Goal: Information Seeking & Learning: Find specific fact

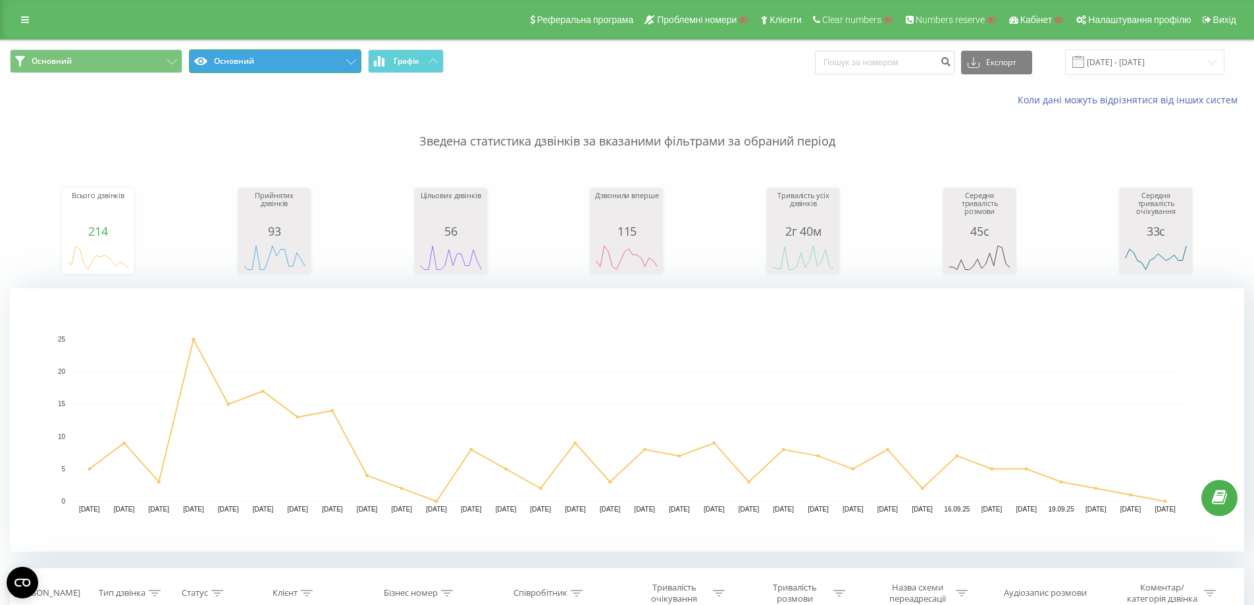
click at [289, 70] on button "Основний" at bounding box center [275, 61] width 172 height 24
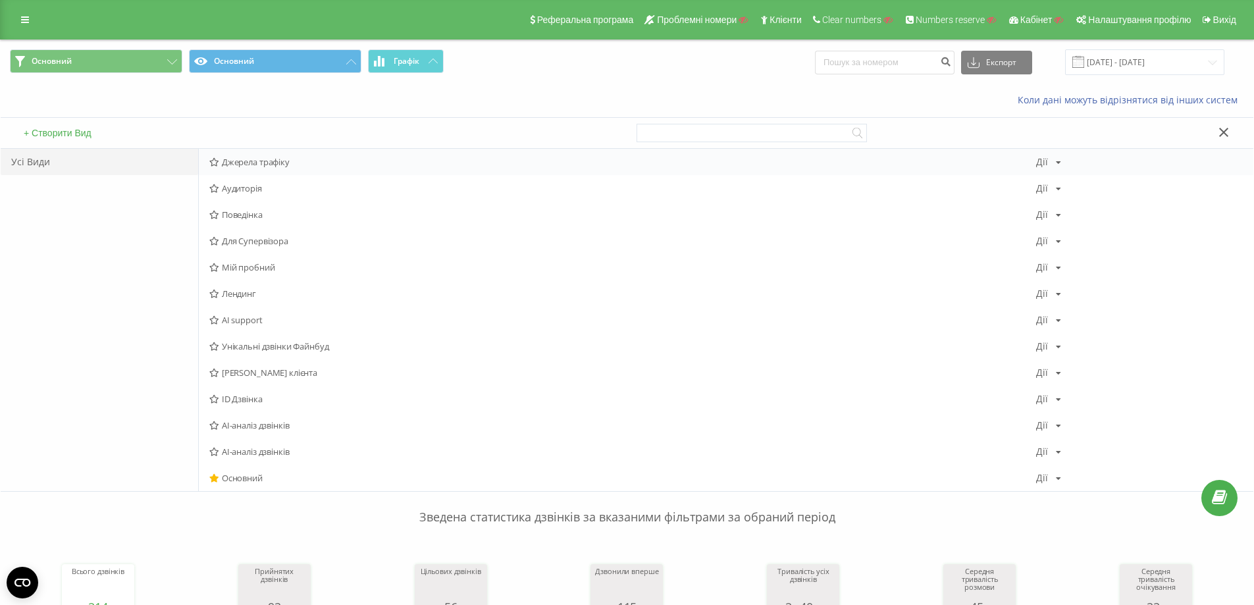
click at [267, 162] on span "Джерела трафіку" at bounding box center [622, 161] width 827 height 9
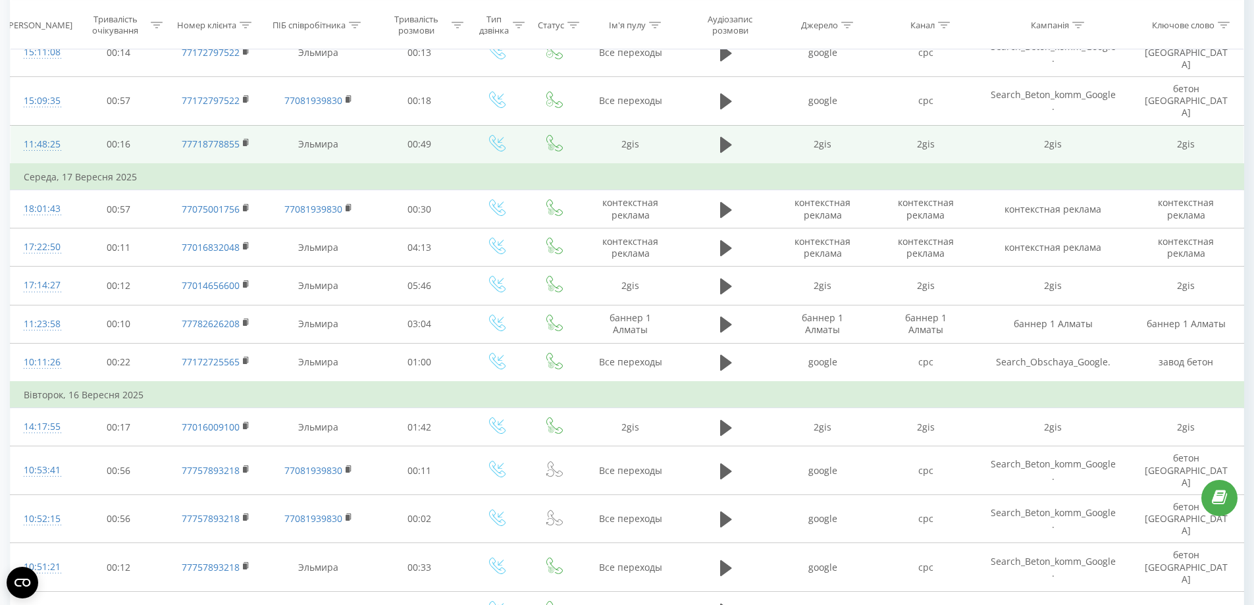
scroll to position [1216, 0]
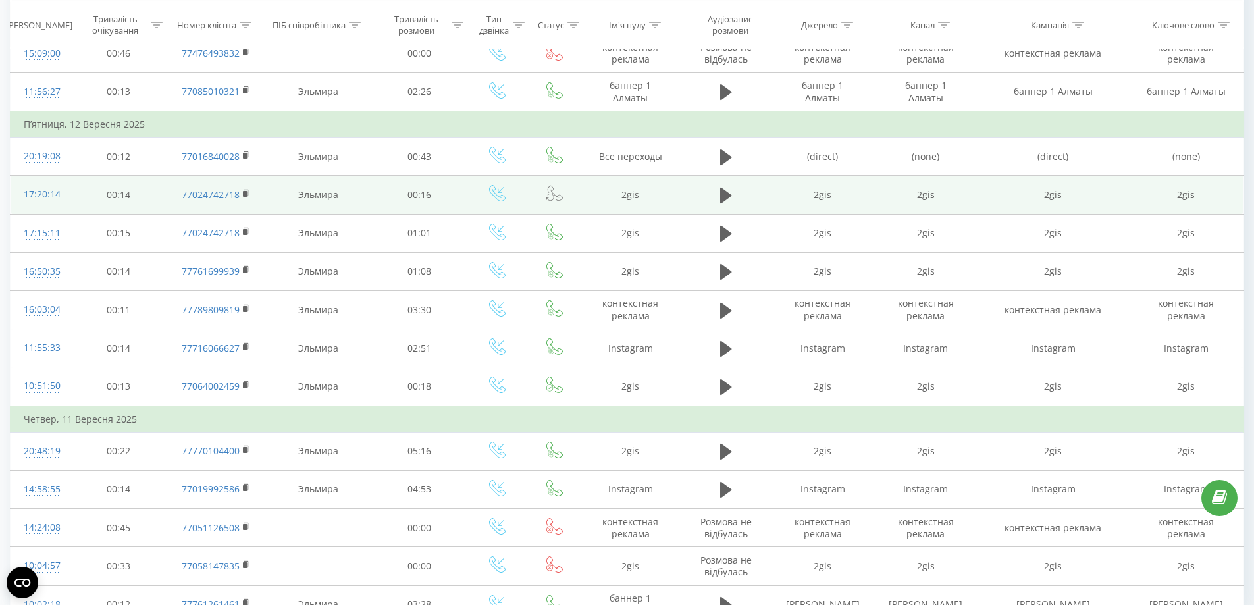
scroll to position [1127, 0]
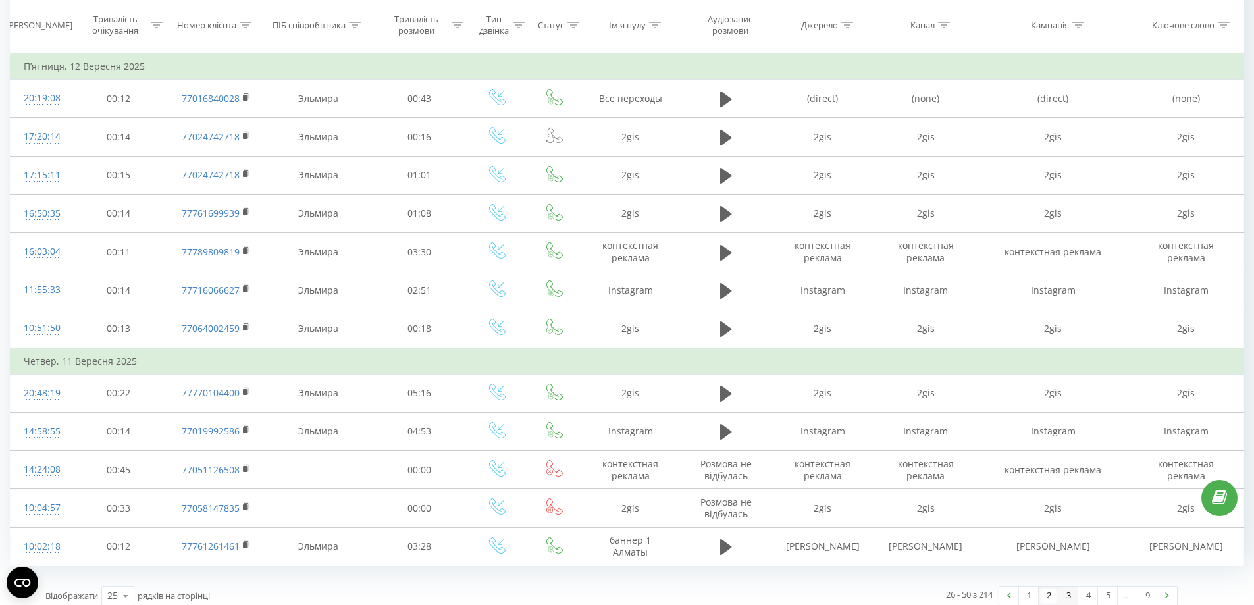
click at [1061, 591] on link "3" at bounding box center [1069, 596] width 20 height 18
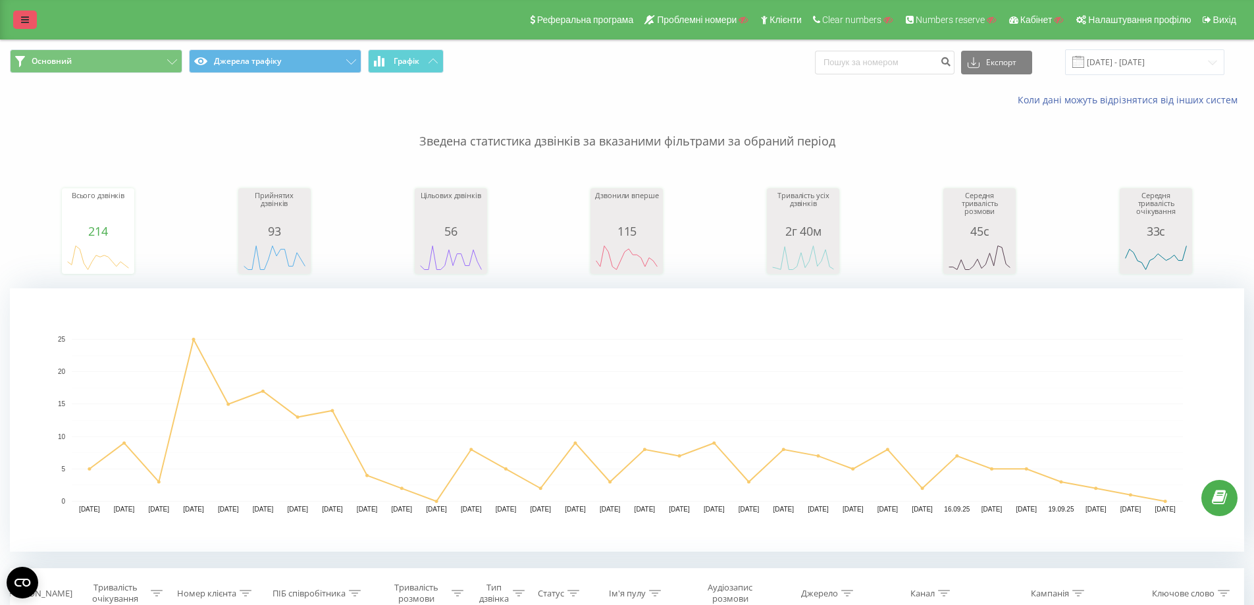
click at [28, 26] on link at bounding box center [25, 20] width 24 height 18
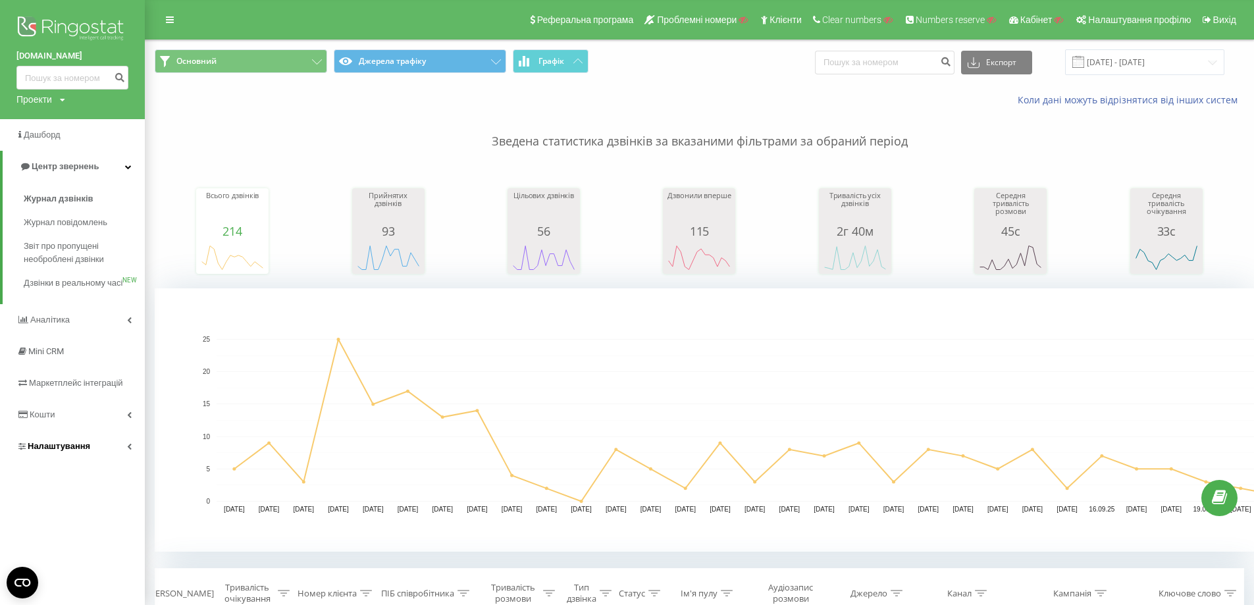
click at [73, 453] on span "Налаштування" at bounding box center [53, 446] width 74 height 13
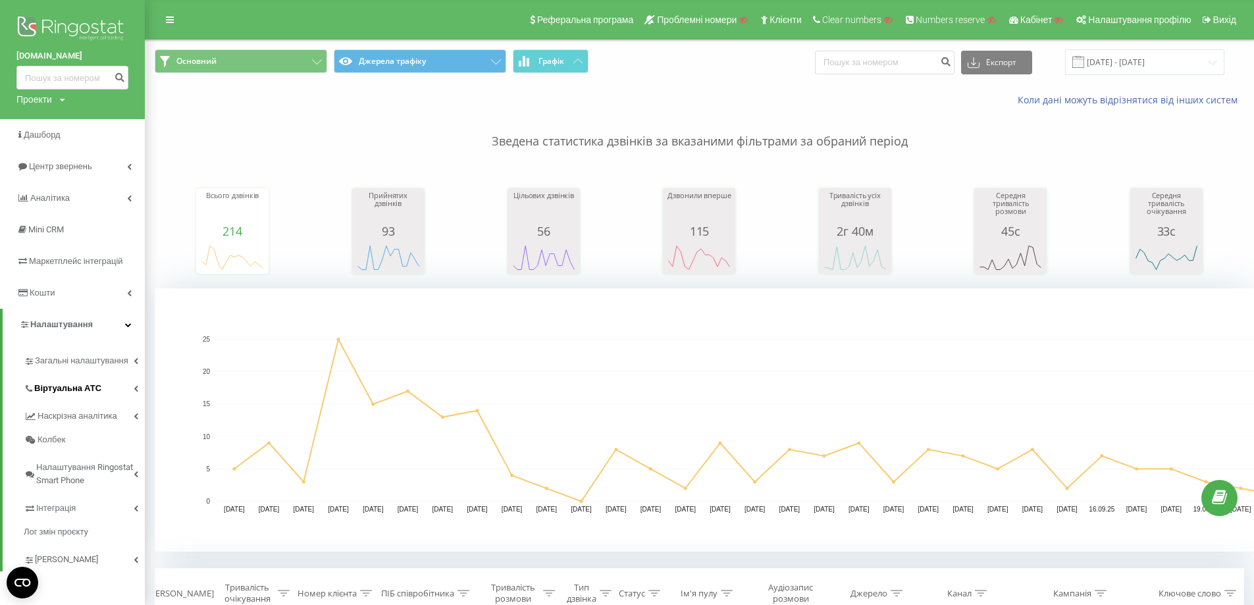
click at [82, 390] on span "Віртуальна АТС" at bounding box center [67, 388] width 67 height 13
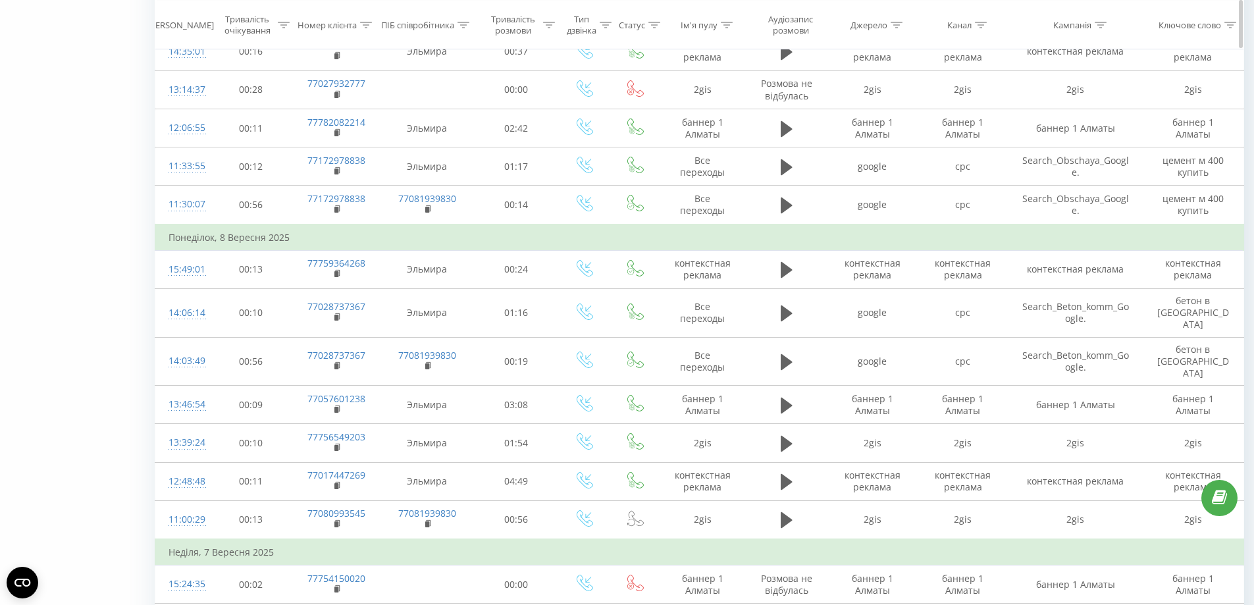
scroll to position [1153, 0]
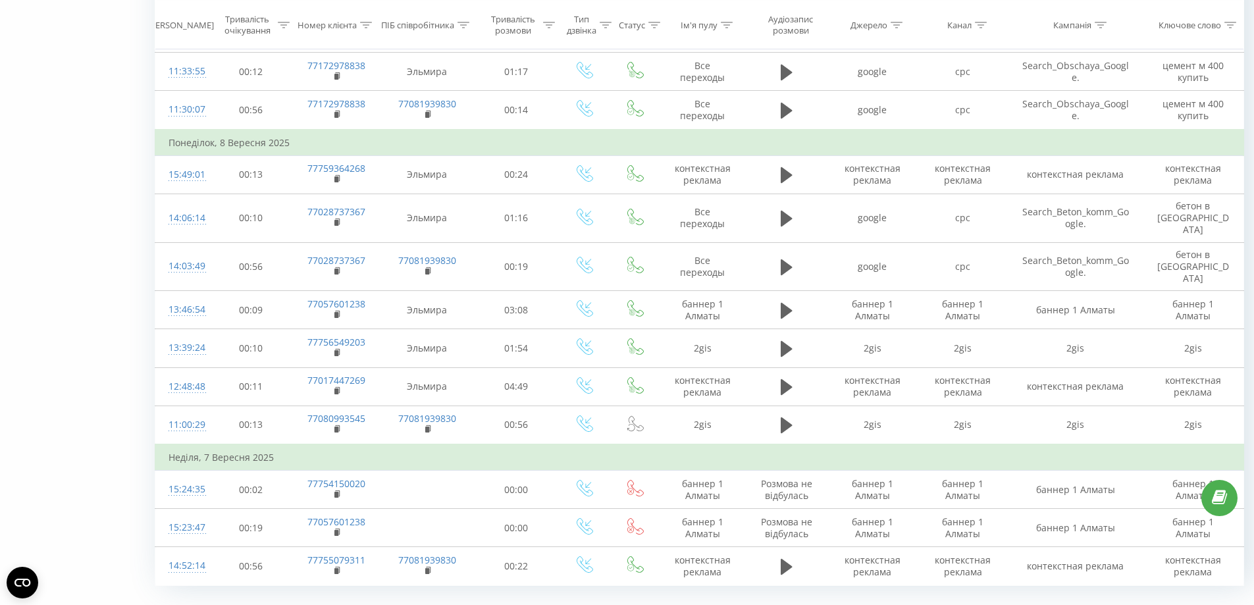
click at [1079, 604] on link "4" at bounding box center [1088, 615] width 20 height 18
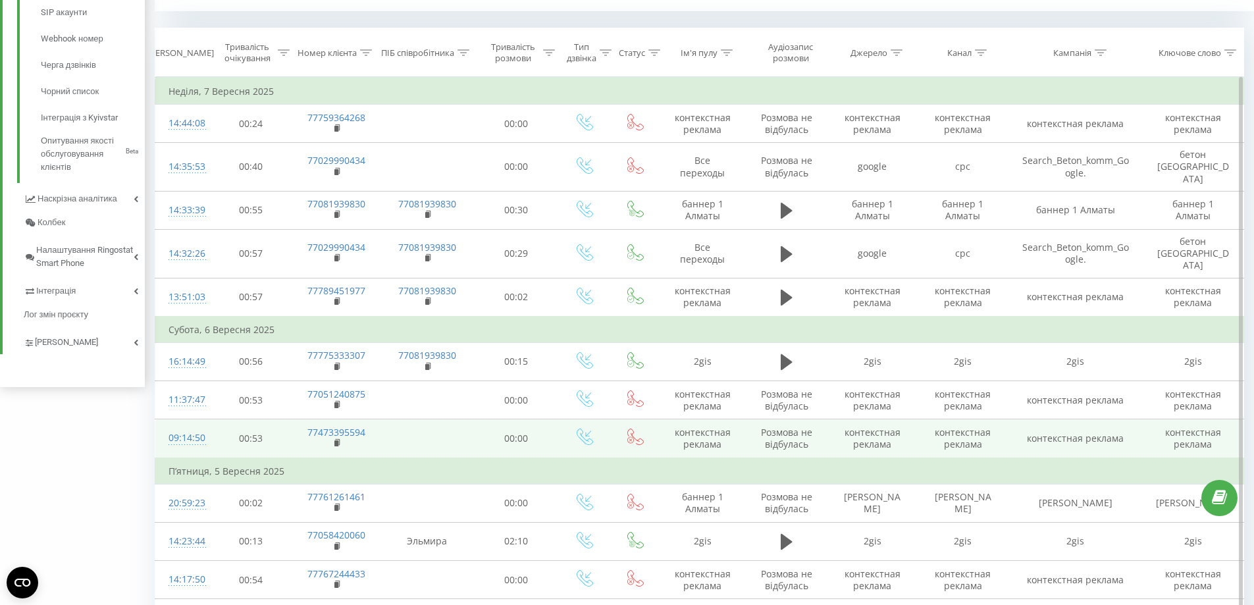
scroll to position [535, 0]
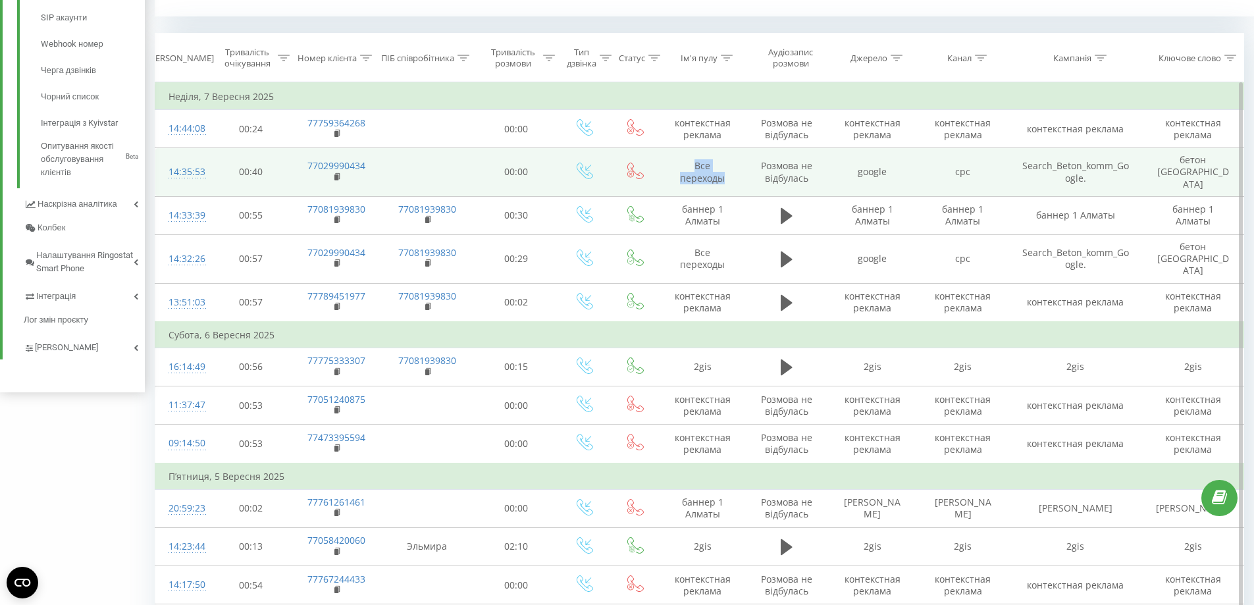
drag, startPoint x: 727, startPoint y: 177, endPoint x: 682, endPoint y: 157, distance: 49.2
click at [682, 157] on td "Все переходы" at bounding box center [703, 172] width 88 height 49
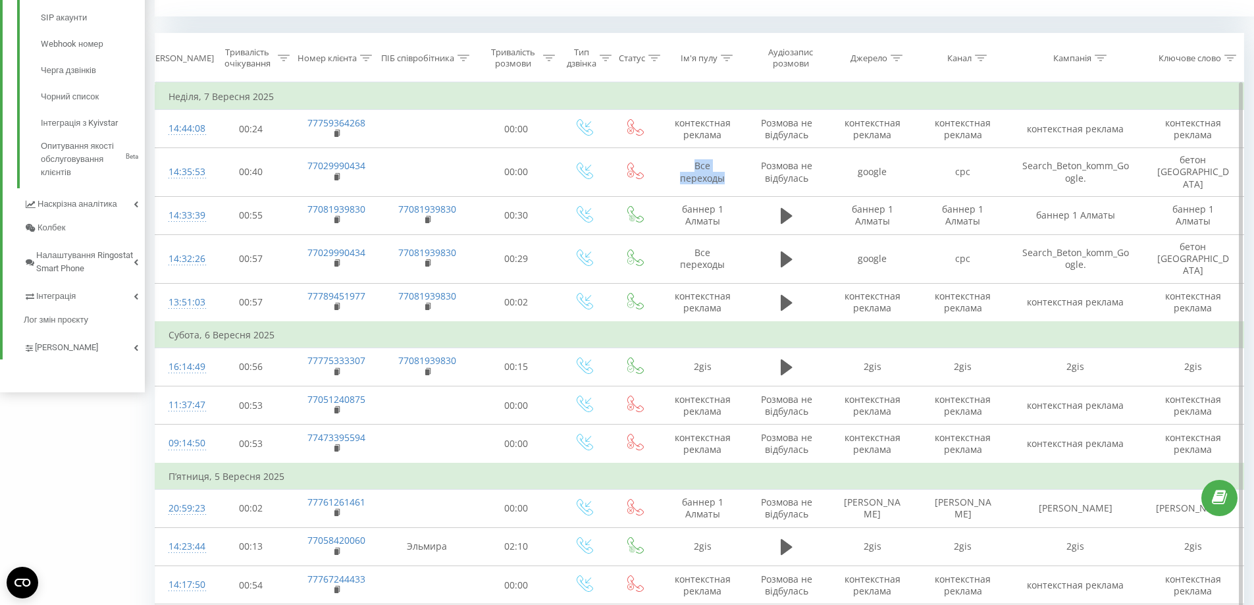
copy td "Все переходы"
click at [724, 58] on icon at bounding box center [727, 58] width 12 height 7
click at [702, 152] on input "text" at bounding box center [703, 152] width 116 height 23
paste input "Все переходы"
type input "Все переходы"
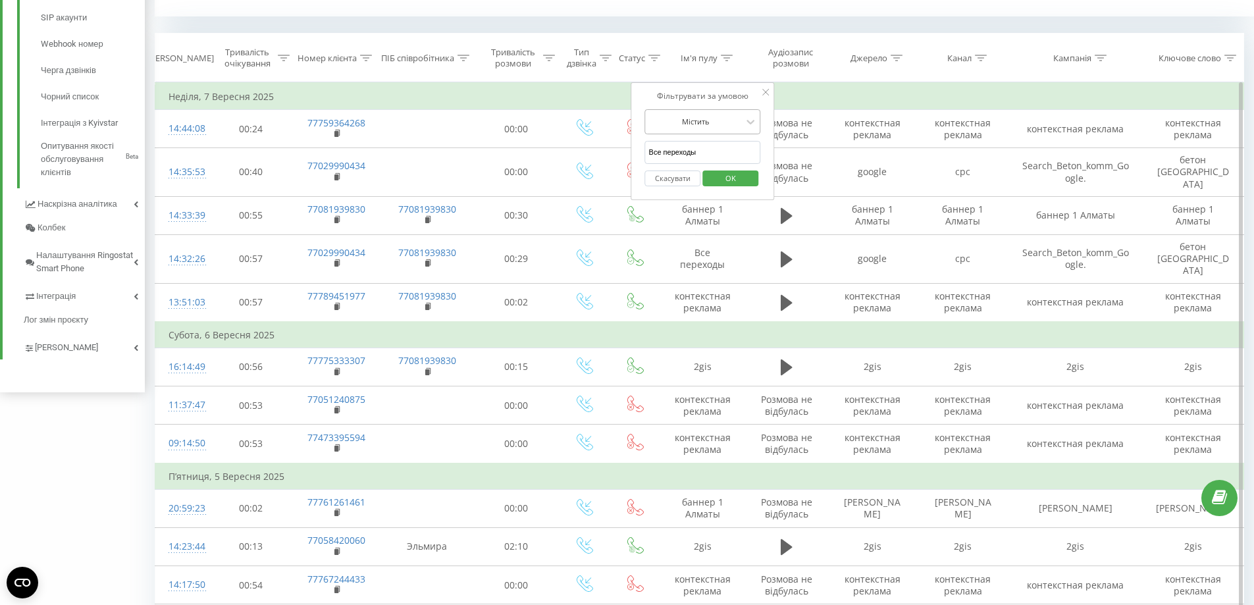
click button "OK" at bounding box center [730, 179] width 56 height 16
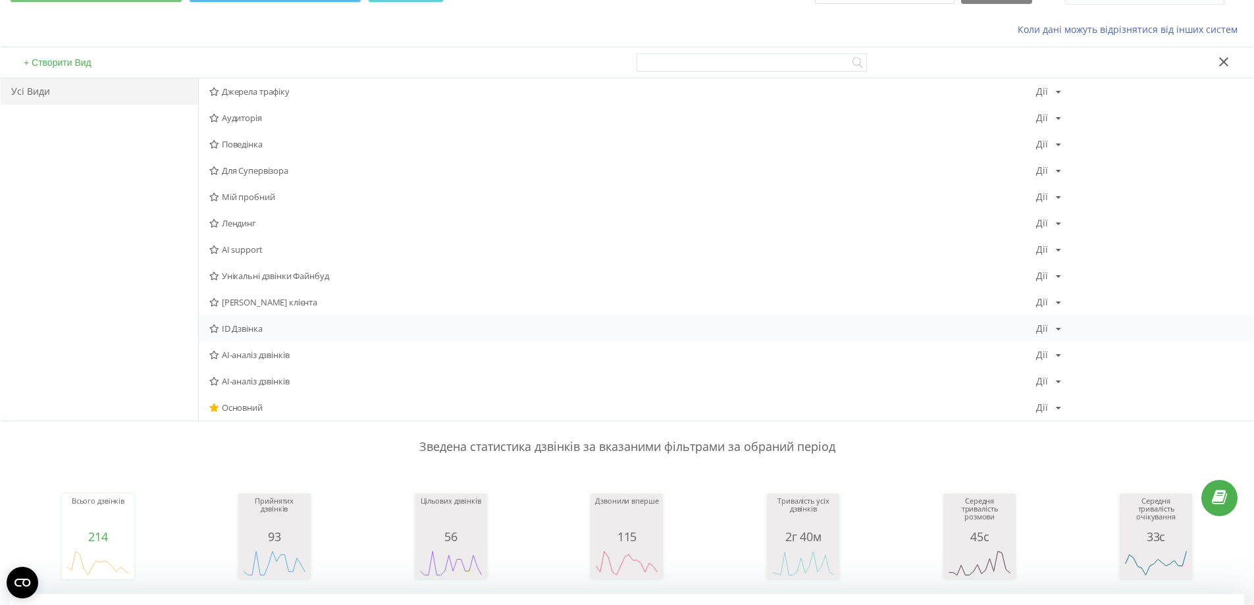
scroll to position [66, 0]
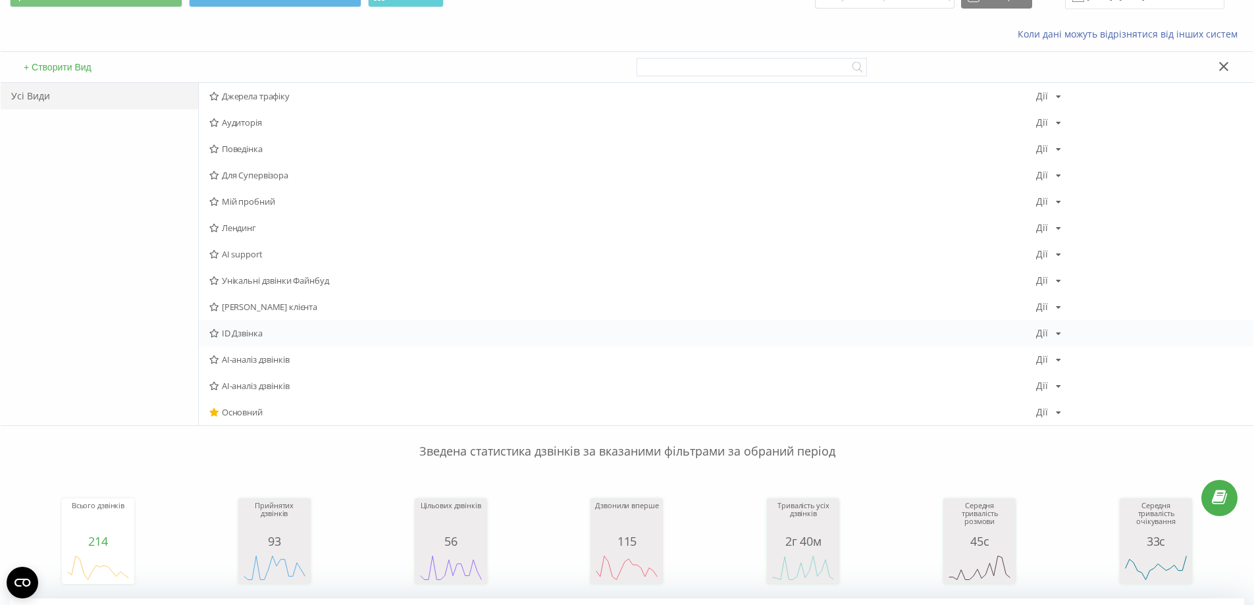
click at [320, 332] on span "ID Дзвінка" at bounding box center [622, 333] width 827 height 9
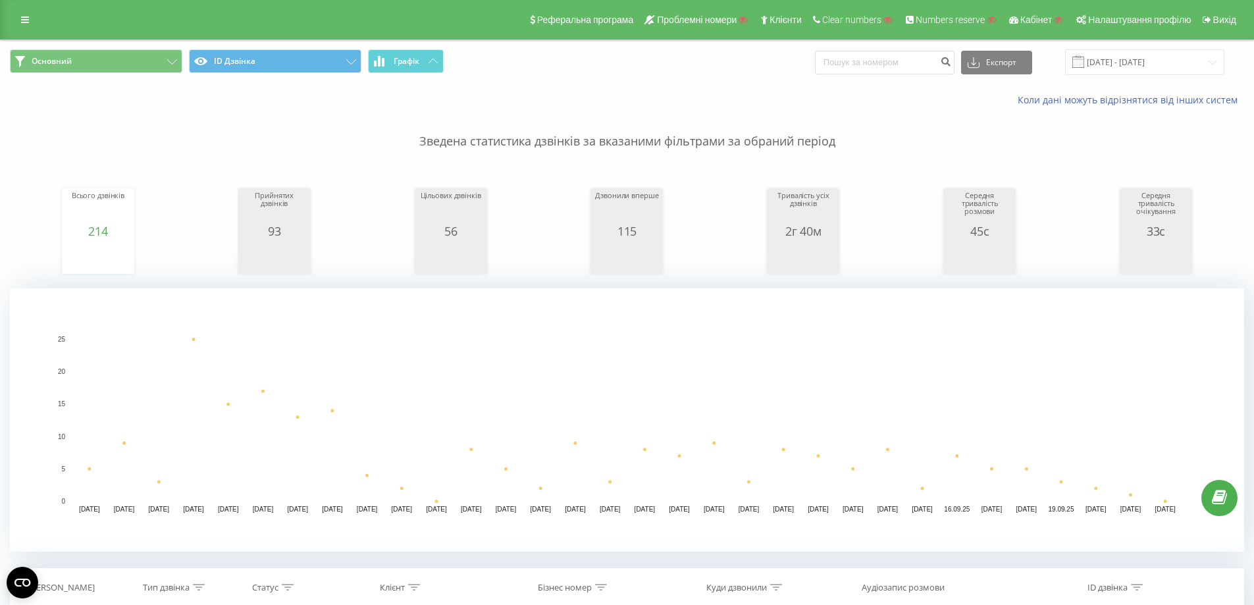
click at [333, 48] on div "Основний ID Дзвінка Графік Експорт .csv .xls .xlsx 22.08.2025 - 22.09.2025" at bounding box center [627, 62] width 1253 height 44
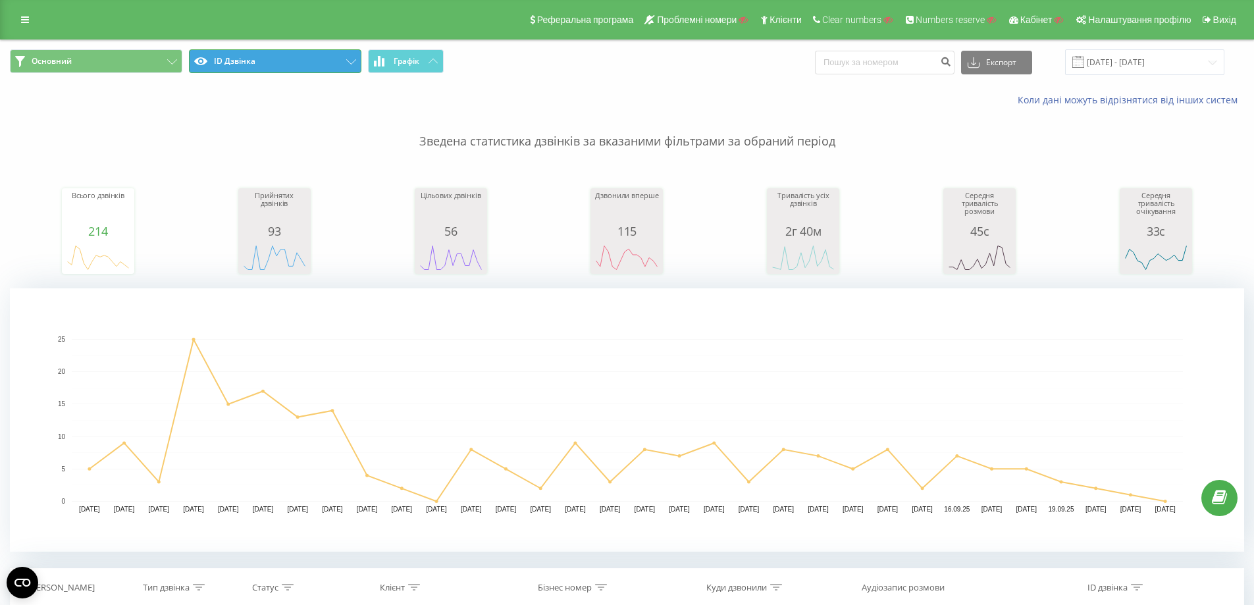
click at [331, 65] on button "ID Дзвінка" at bounding box center [275, 61] width 172 height 24
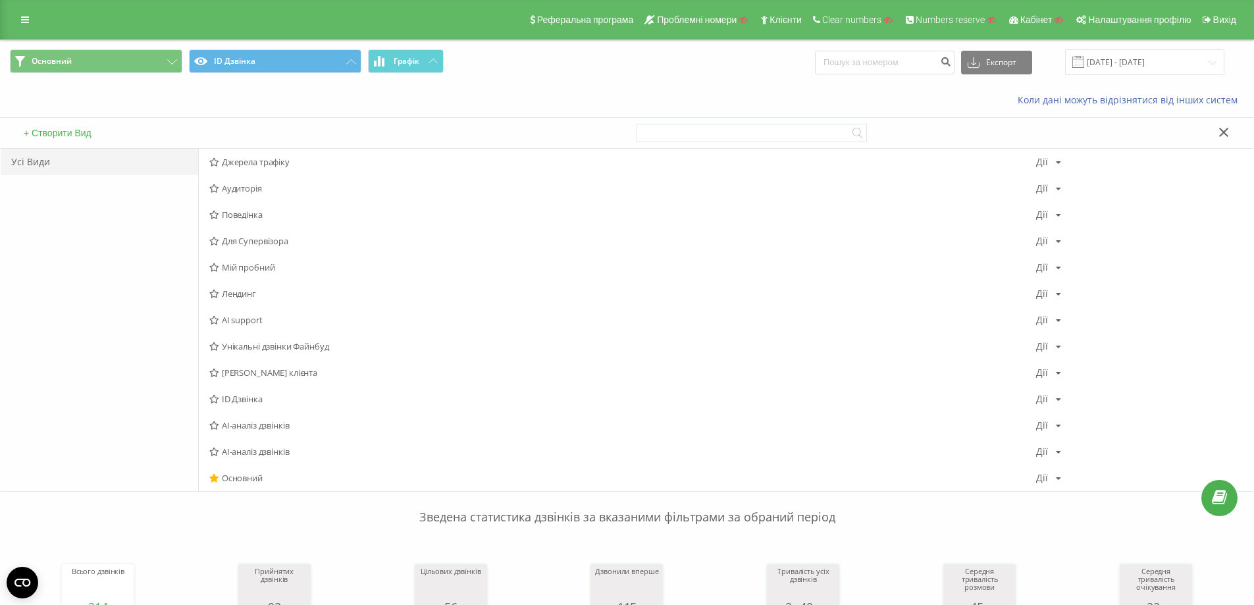
click at [82, 136] on button "+ Створити Вид" at bounding box center [58, 133] width 76 height 12
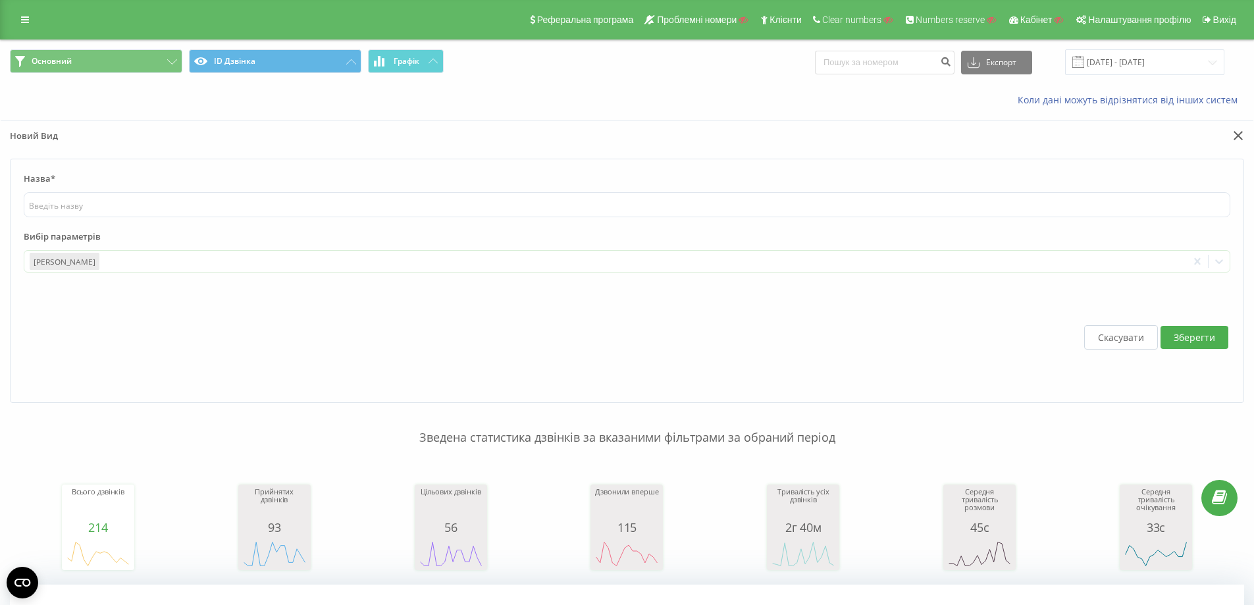
click at [11, 27] on div "Реферальна програма Проблемні номери Клієнти Clear numbers Numbers reserve Кабі…" at bounding box center [627, 20] width 1254 height 40
click at [20, 19] on link at bounding box center [25, 20] width 24 height 18
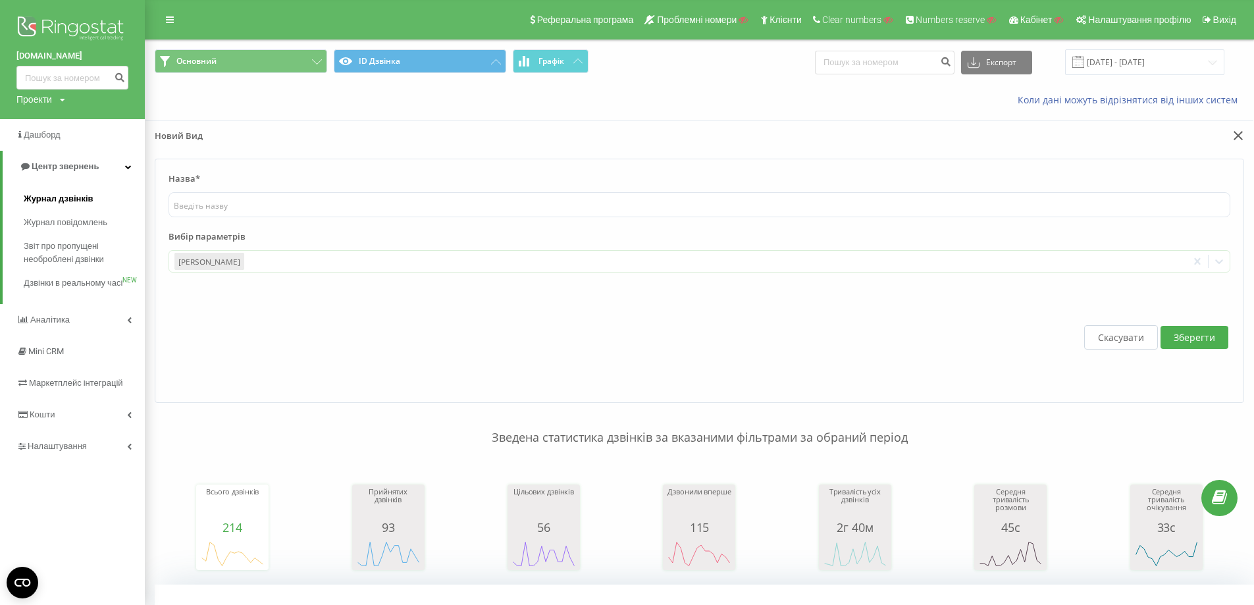
click at [70, 198] on span "Журнал дзвінків" at bounding box center [59, 198] width 70 height 13
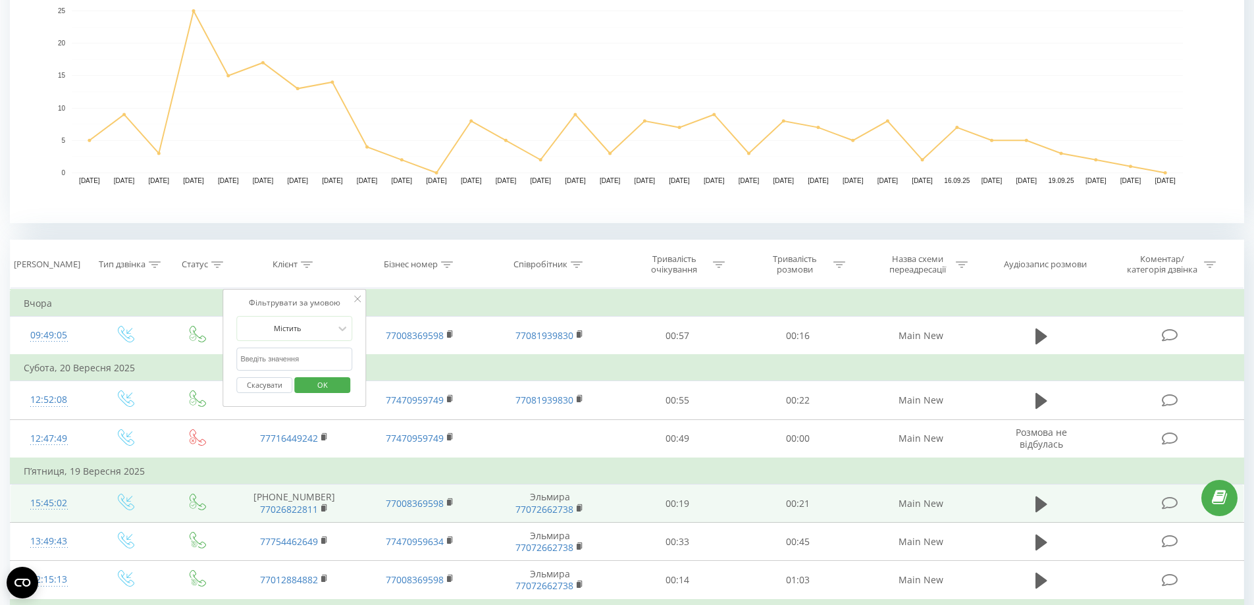
scroll to position [395, 0]
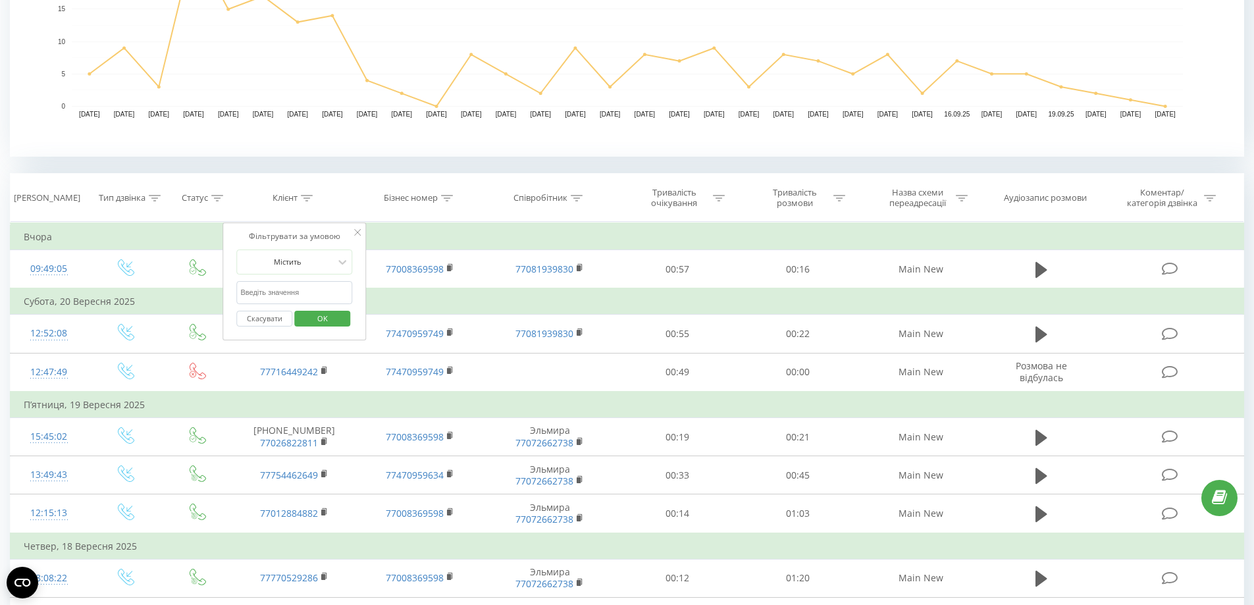
click at [294, 292] on input "text" at bounding box center [295, 292] width 116 height 23
paste input "77016160020"
type input "77016160020"
click at [311, 317] on span "OK" at bounding box center [322, 318] width 37 height 20
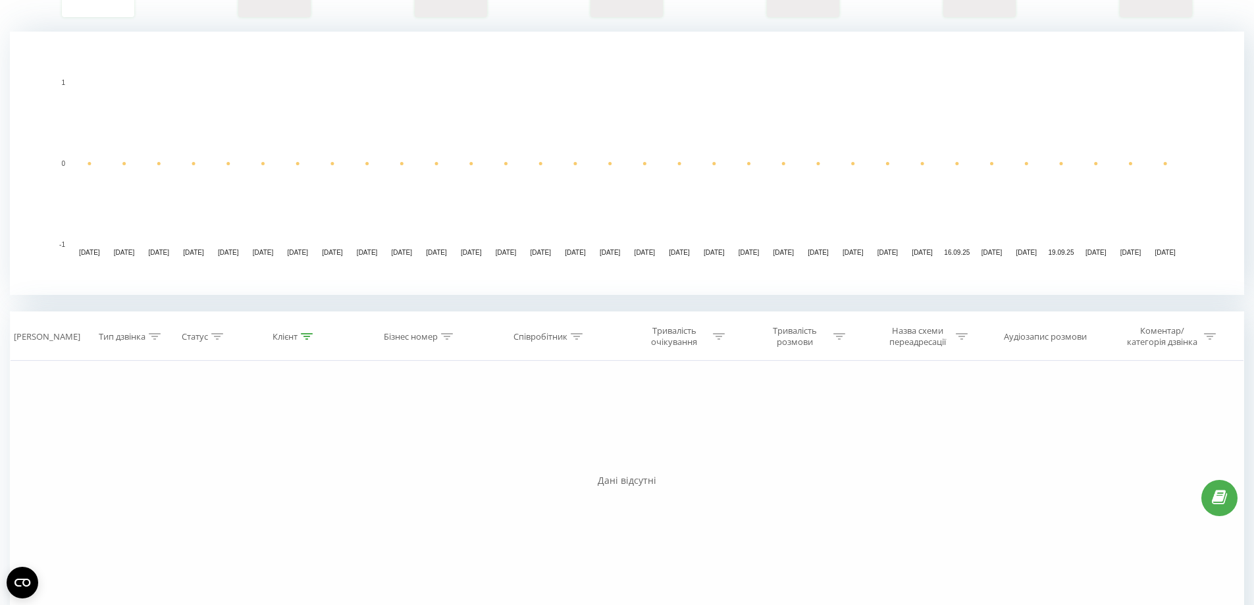
scroll to position [188, 0]
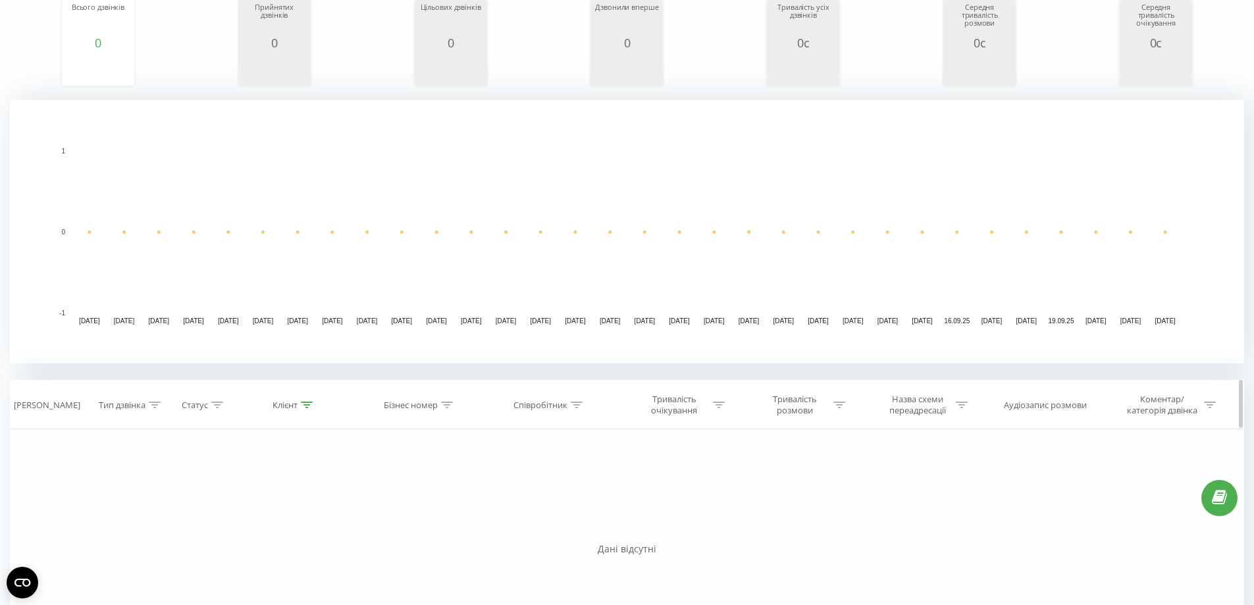
click at [299, 408] on div "Клієнт" at bounding box center [293, 405] width 40 height 11
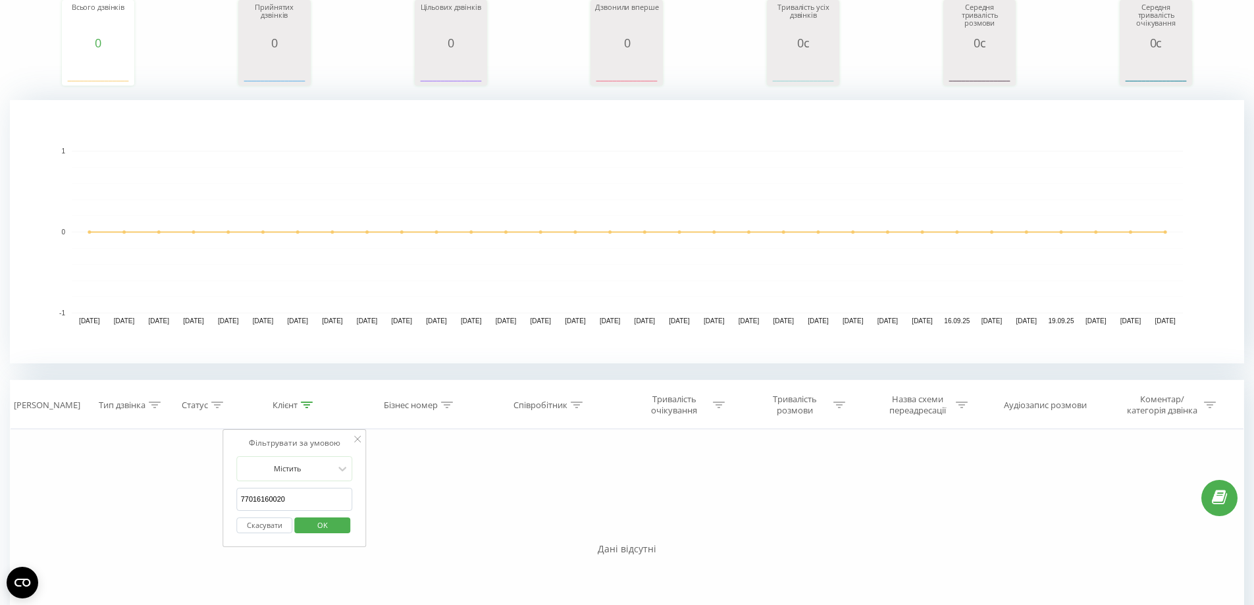
click at [272, 517] on button "Скасувати" at bounding box center [265, 525] width 56 height 16
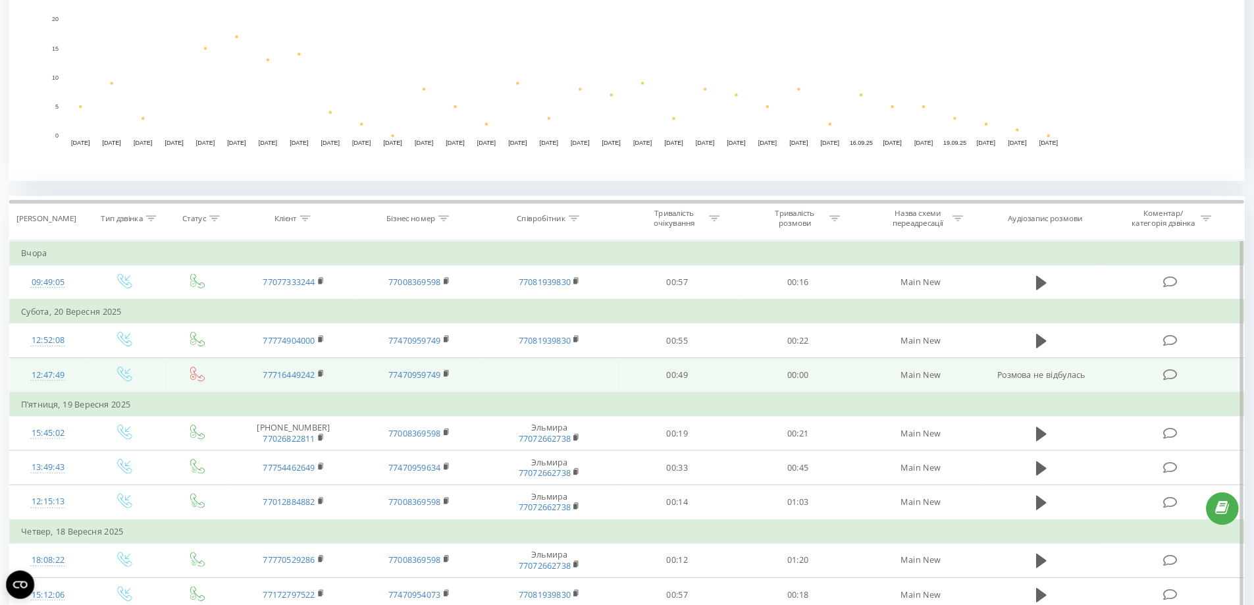
scroll to position [350, 0]
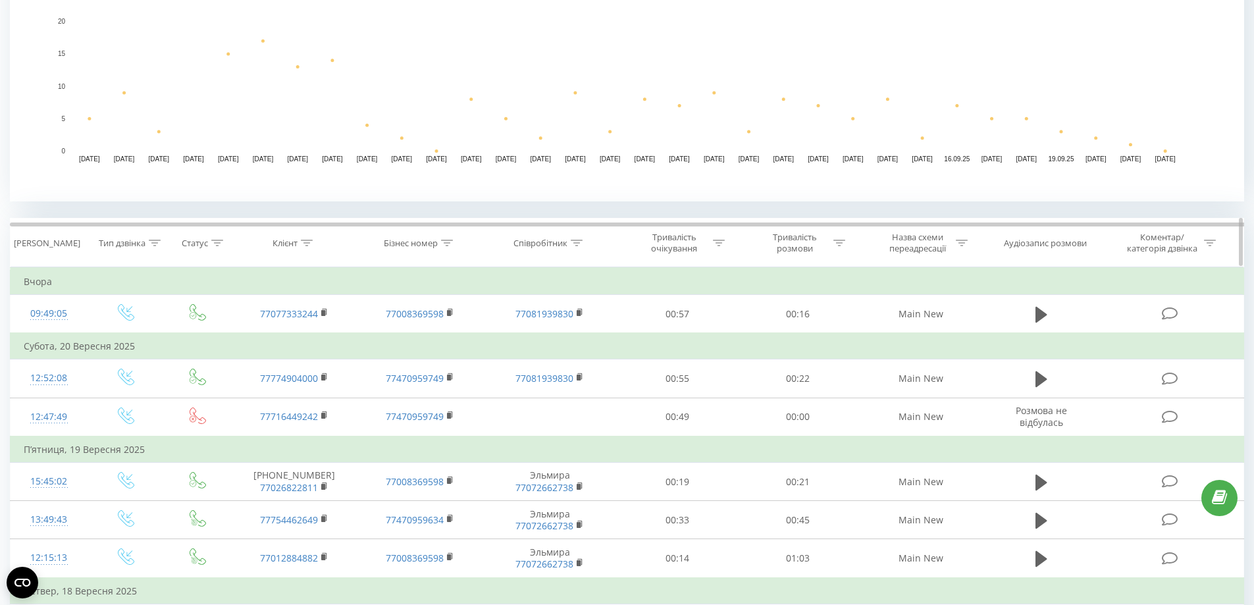
drag, startPoint x: 310, startPoint y: 242, endPoint x: 310, endPoint y: 267, distance: 25.0
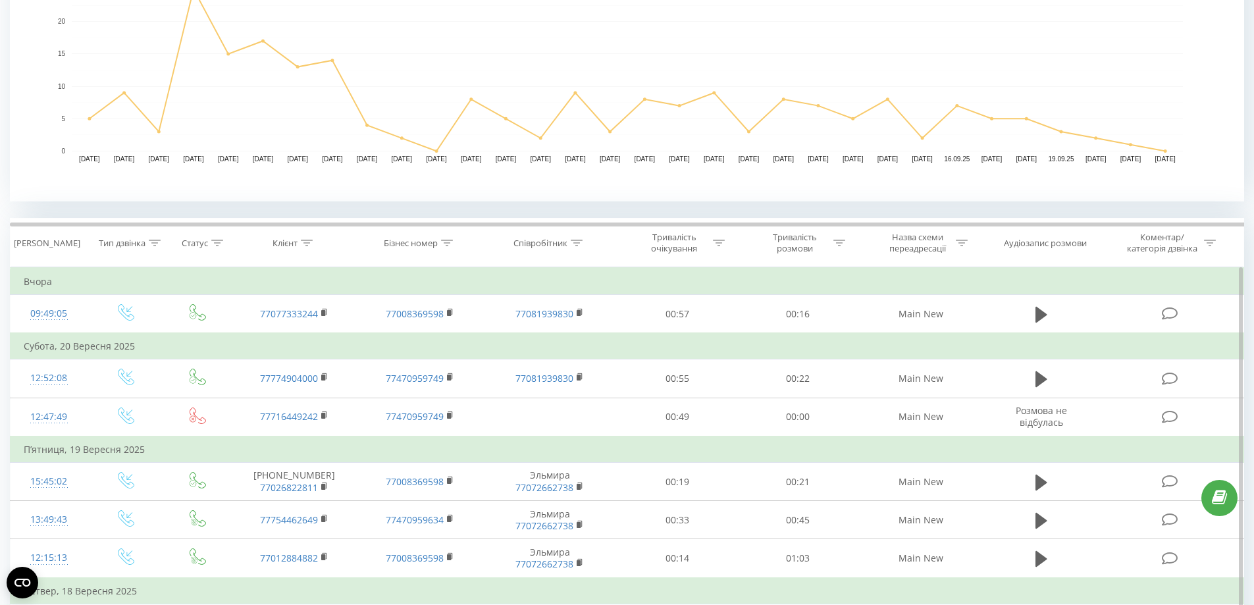
click at [310, 243] on icon at bounding box center [307, 243] width 12 height 7
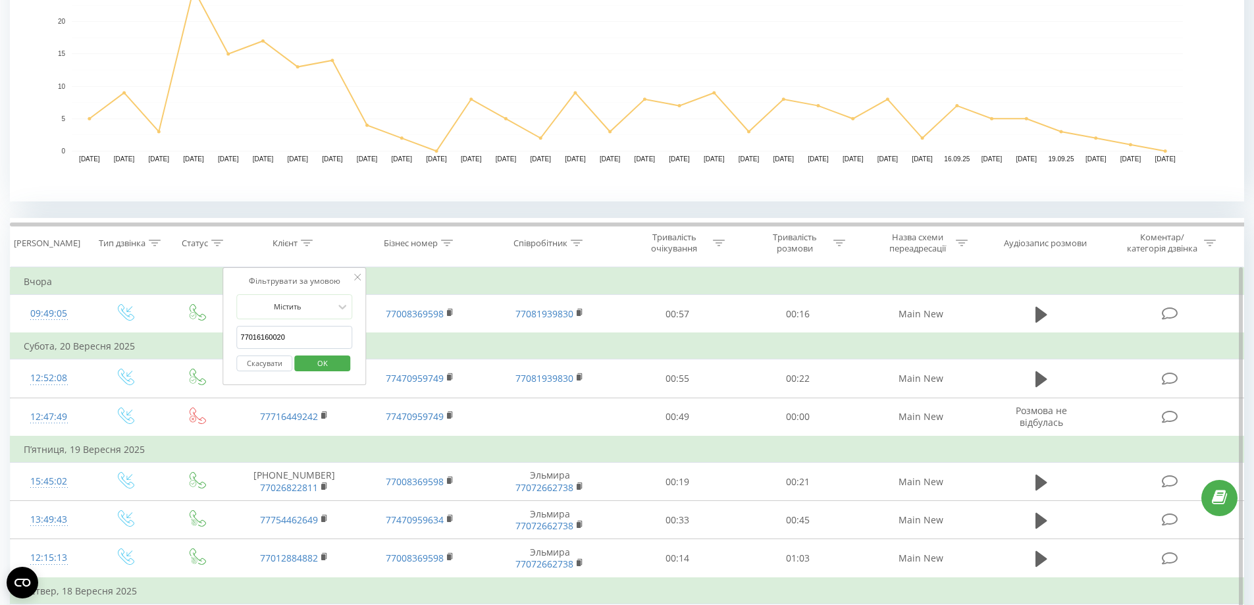
click at [296, 335] on input "77016160020" at bounding box center [295, 337] width 116 height 23
paste input "7016160020"
type input "7016160020"
click at [311, 356] on span "OK" at bounding box center [322, 363] width 37 height 20
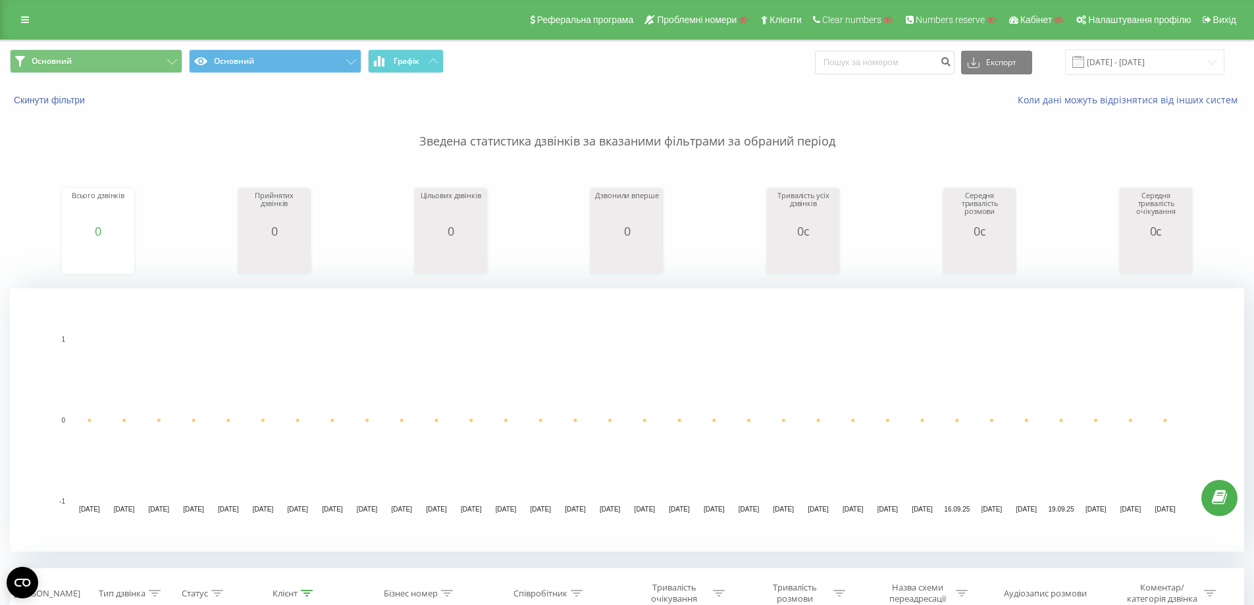
click at [3, 27] on div "Реферальна програма Проблемні номери Клієнти Clear numbers Numbers reserve Кабі…" at bounding box center [627, 20] width 1254 height 40
click at [32, 20] on link at bounding box center [25, 20] width 24 height 18
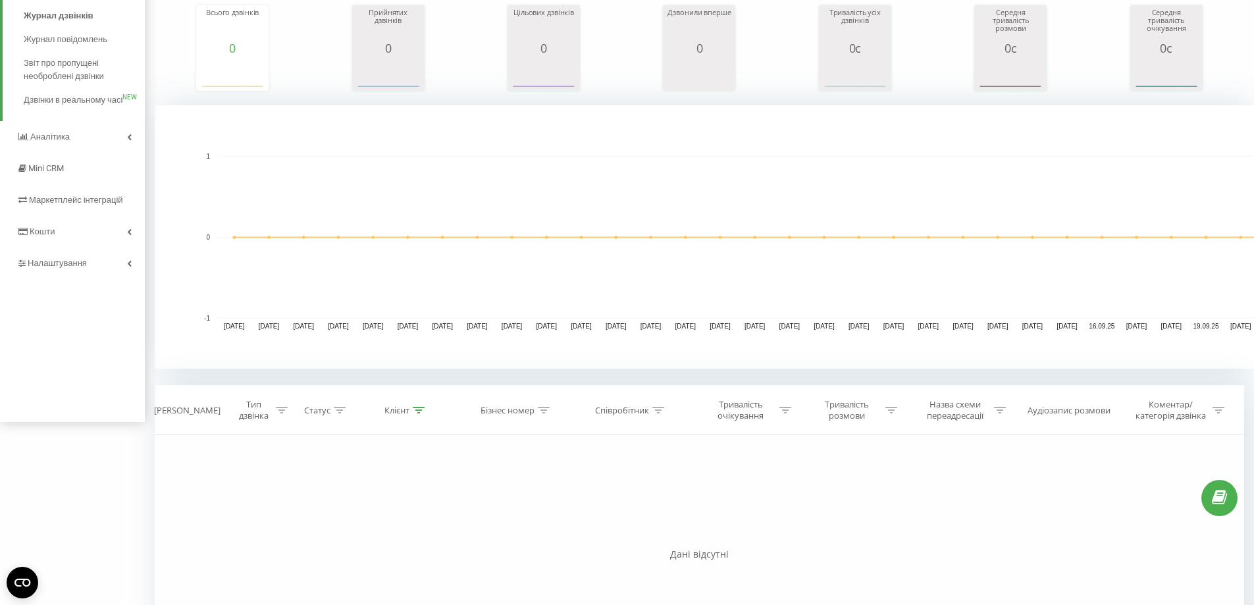
scroll to position [320, 0]
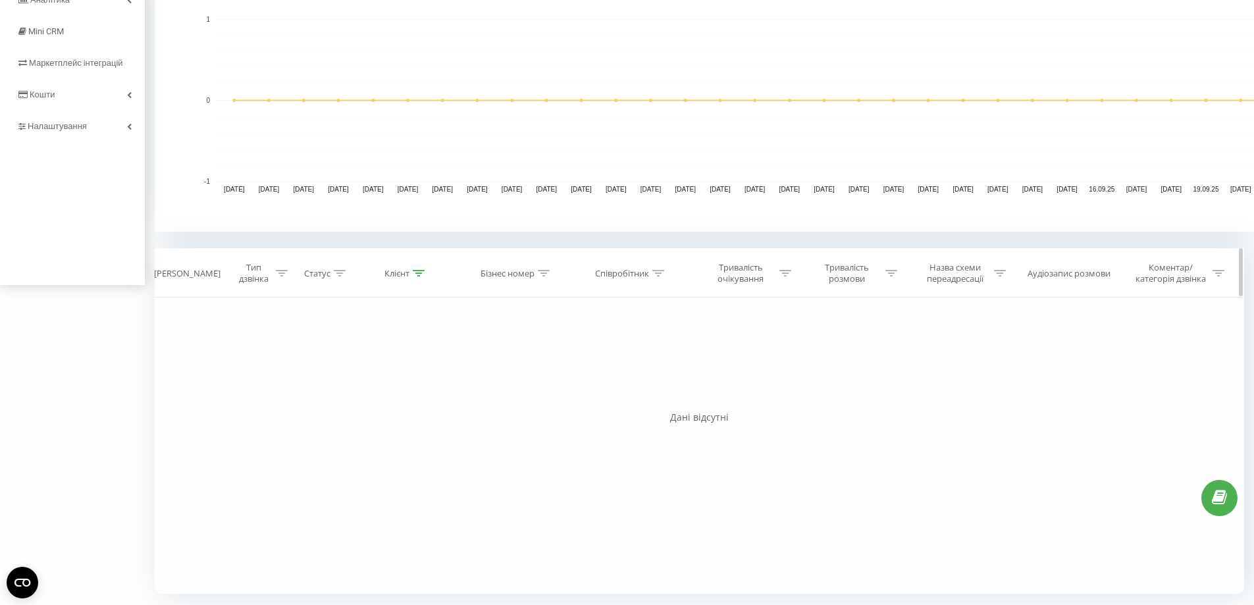
click at [421, 274] on icon at bounding box center [419, 273] width 12 height 7
click at [381, 400] on button "Скасувати" at bounding box center [376, 394] width 56 height 16
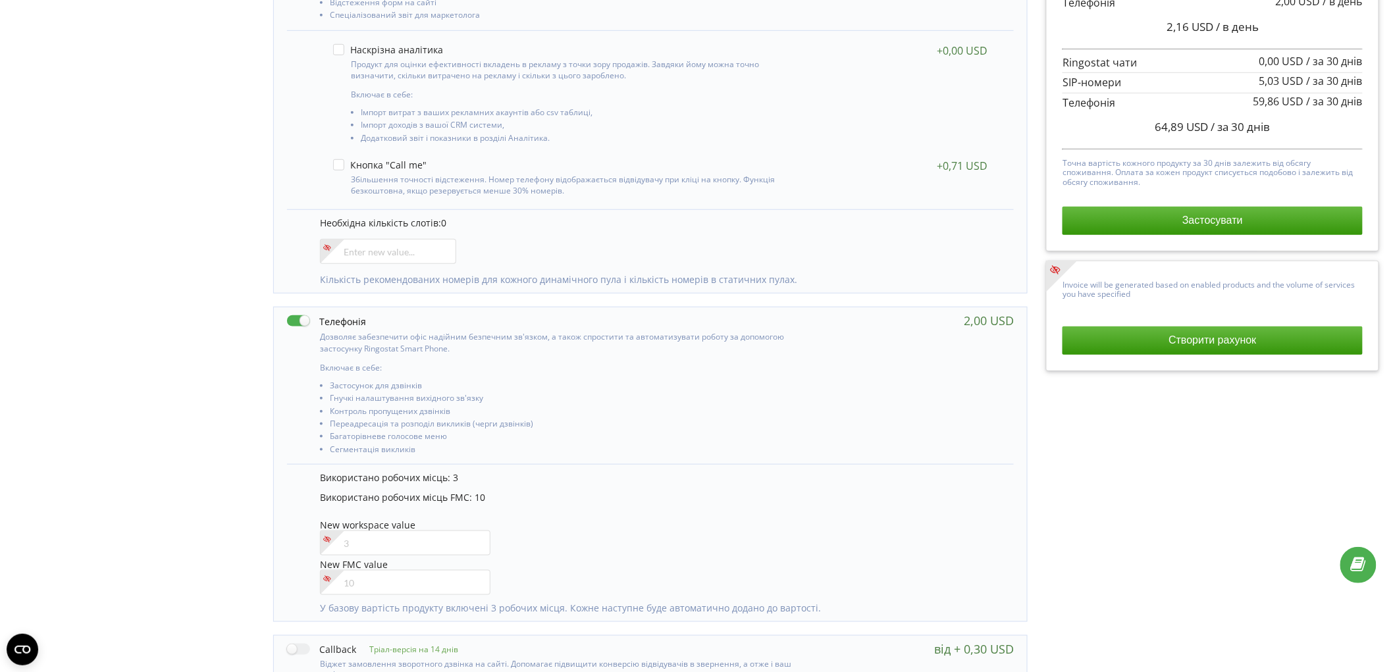
scroll to position [438, 0]
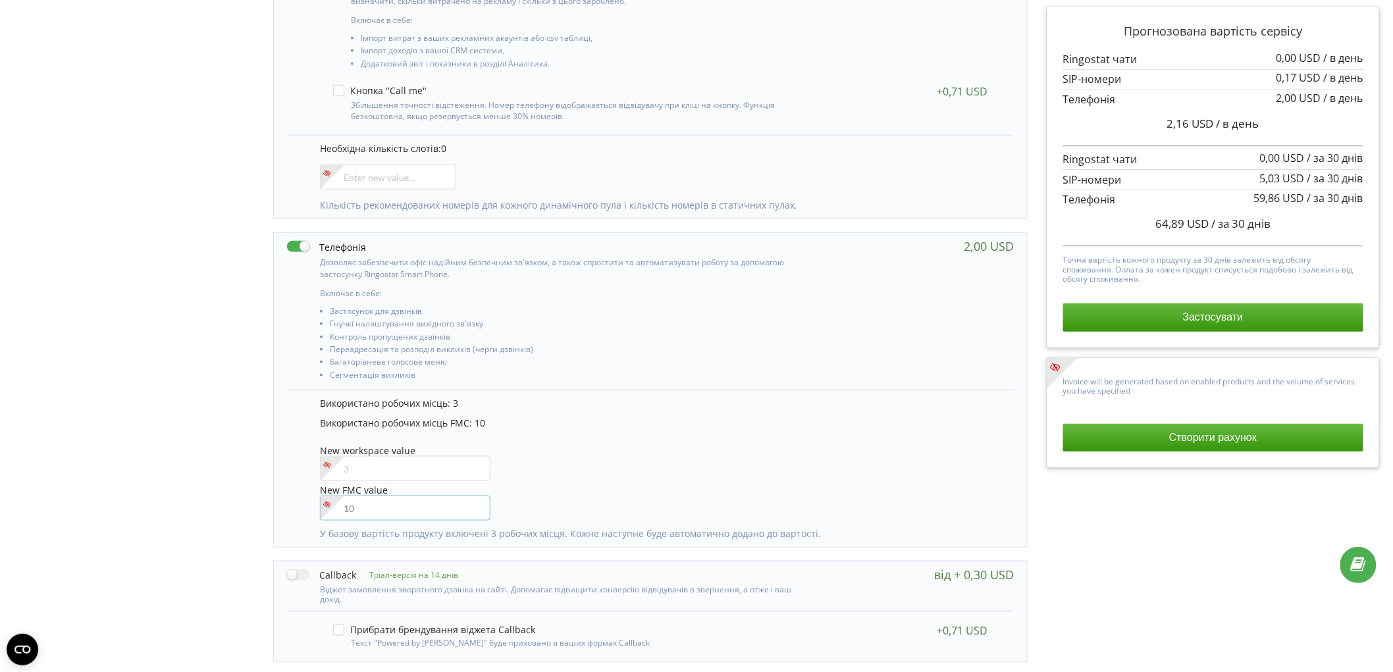
click at [370, 510] on input"] "number" at bounding box center [405, 508] width 171 height 25
type input"] "11"
drag, startPoint x: 192, startPoint y: 469, endPoint x: 384, endPoint y: 569, distance: 215.8
click at [207, 476] on div "Управління продуктами проєкту Оберіть продукти: Чим більше продуктів ви підключ…" at bounding box center [697, 360] width 1384 height 1271
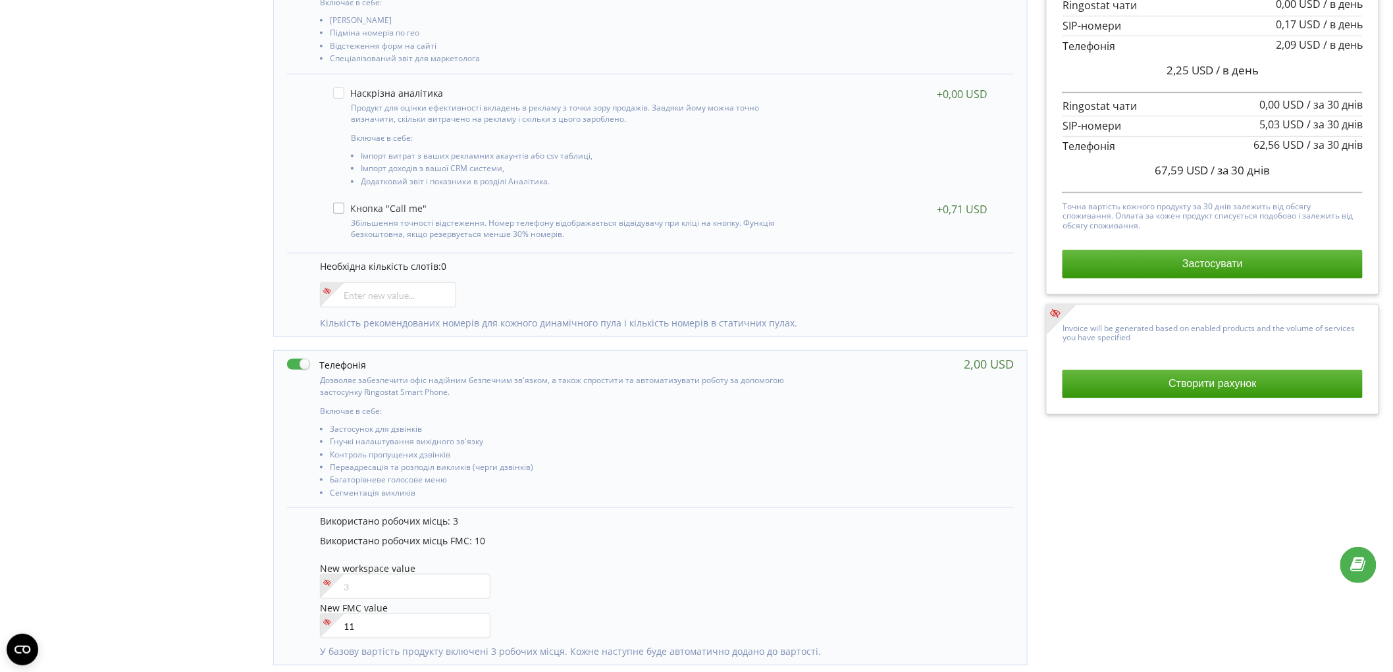
scroll to position [0, 0]
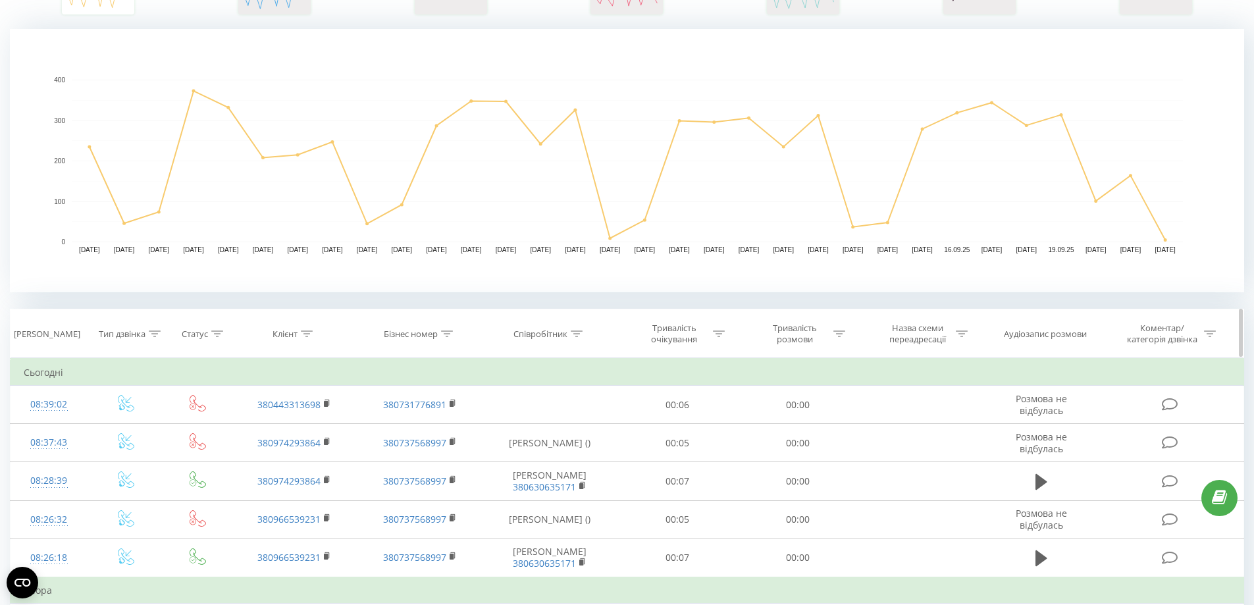
scroll to position [329, 0]
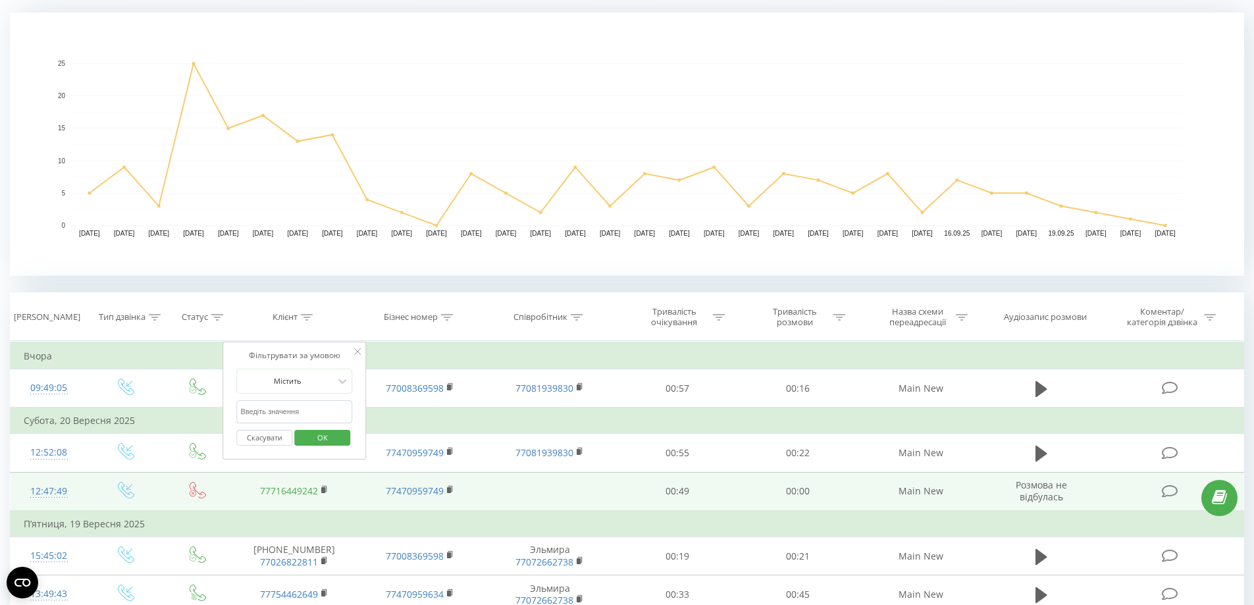
scroll to position [395, 0]
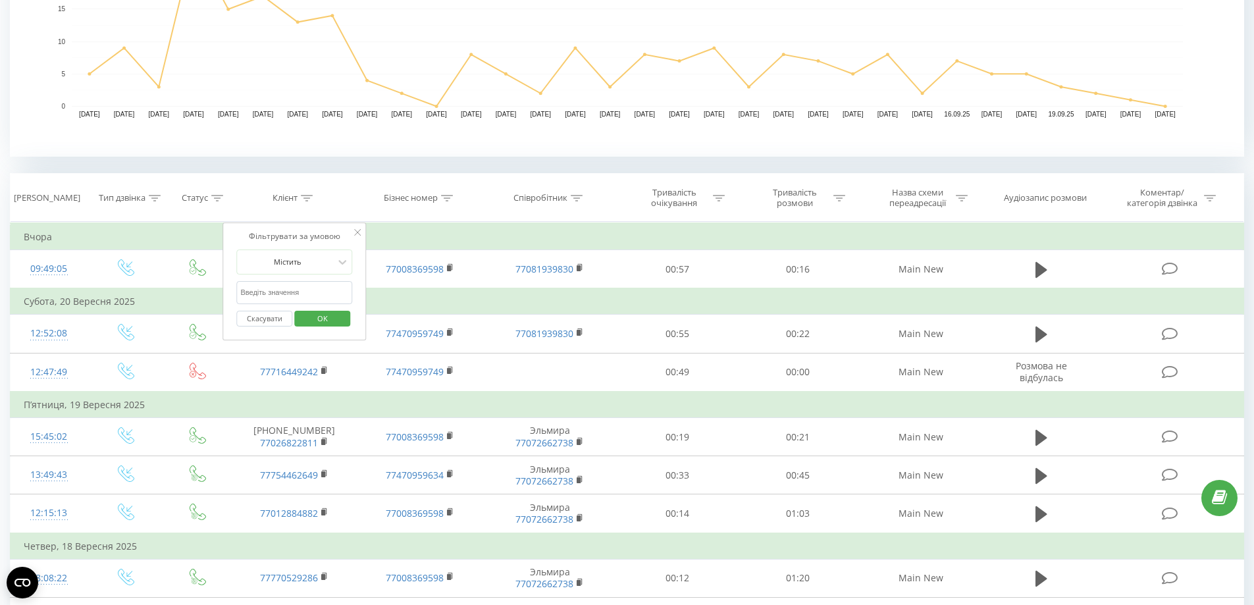
click at [271, 288] on input "text" at bounding box center [295, 292] width 116 height 23
paste input "77766666553"
click at [314, 316] on span "OK" at bounding box center [322, 318] width 37 height 20
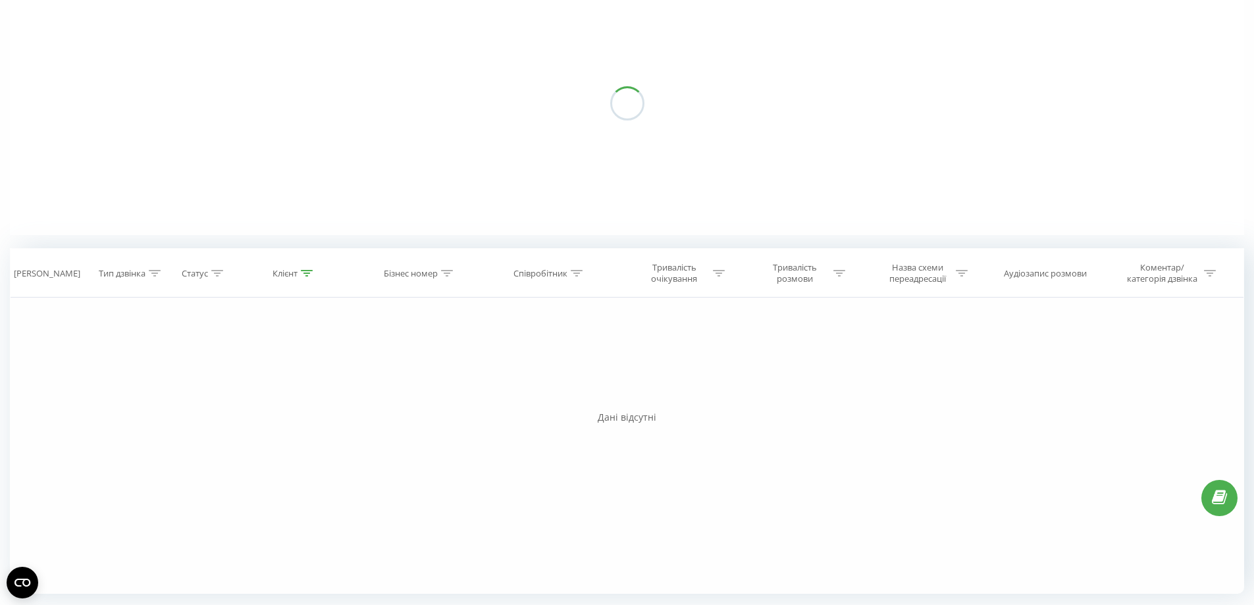
scroll to position [320, 0]
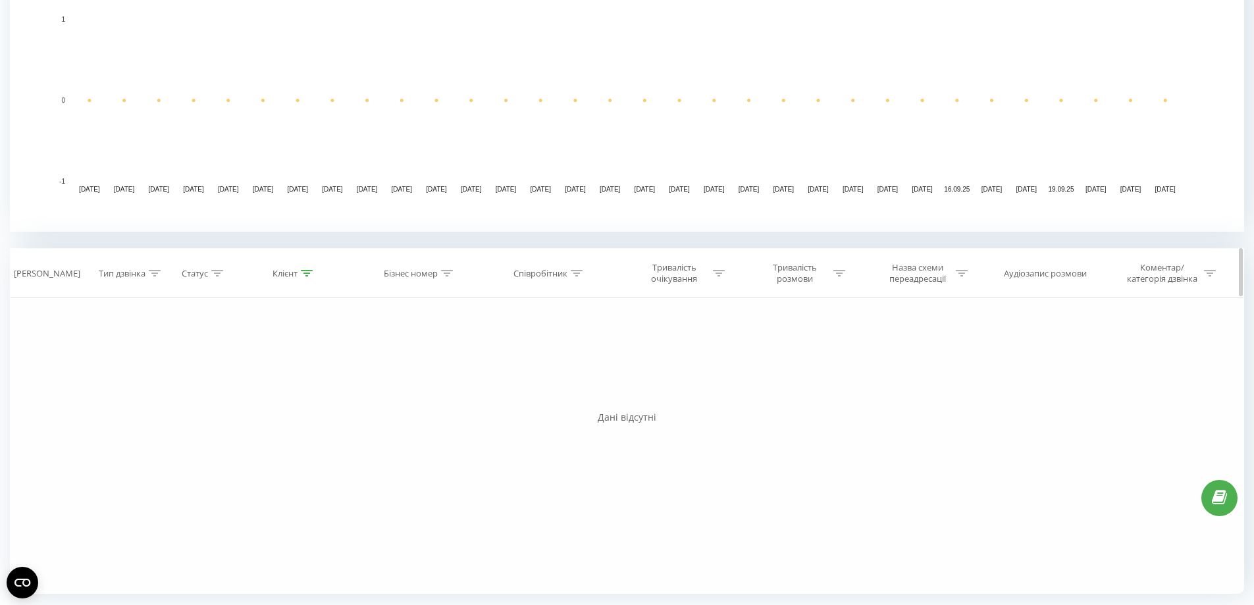
drag, startPoint x: 302, startPoint y: 283, endPoint x: 302, endPoint y: 269, distance: 13.8
click at [300, 279] on th "Клієнт" at bounding box center [294, 273] width 125 height 49
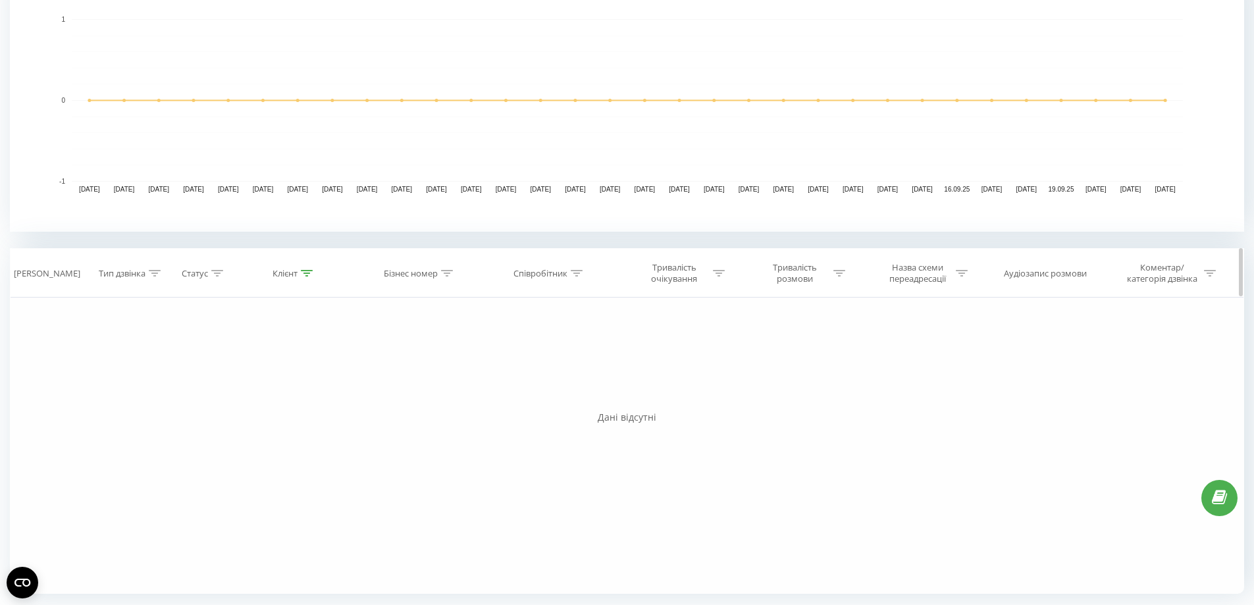
click at [302, 268] on div at bounding box center [307, 273] width 12 height 11
drag, startPoint x: 167, startPoint y: 357, endPoint x: 219, endPoint y: 375, distance: 55.2
click at [167, 357] on div "Фільтрувати за умовою Дорівнює Введіть значення Скасувати OK Фільтрувати за умо…" at bounding box center [627, 446] width 1234 height 296
paste input "text"
type input "766666553"
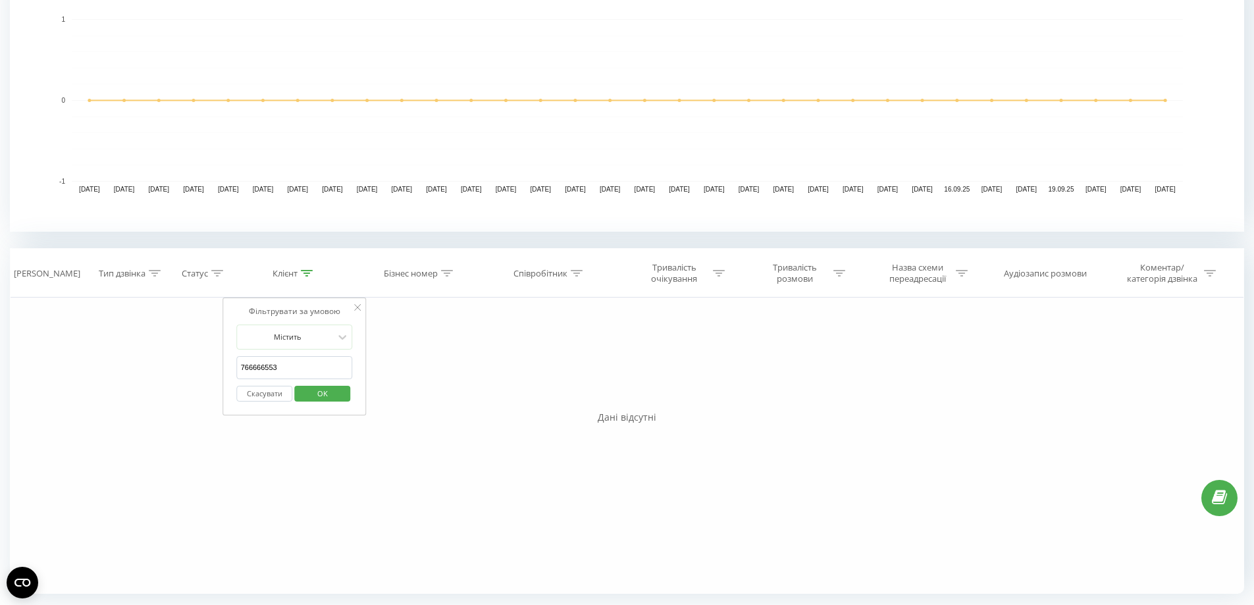
click at [321, 393] on span "OK" at bounding box center [322, 393] width 37 height 20
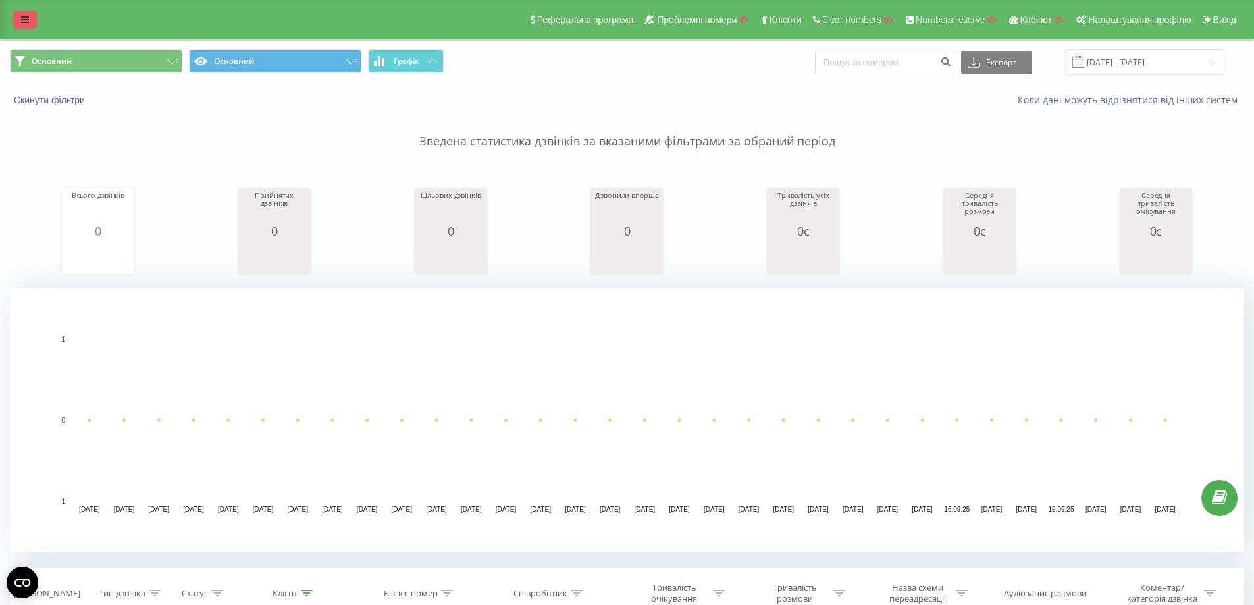
click at [26, 25] on link at bounding box center [25, 20] width 24 height 18
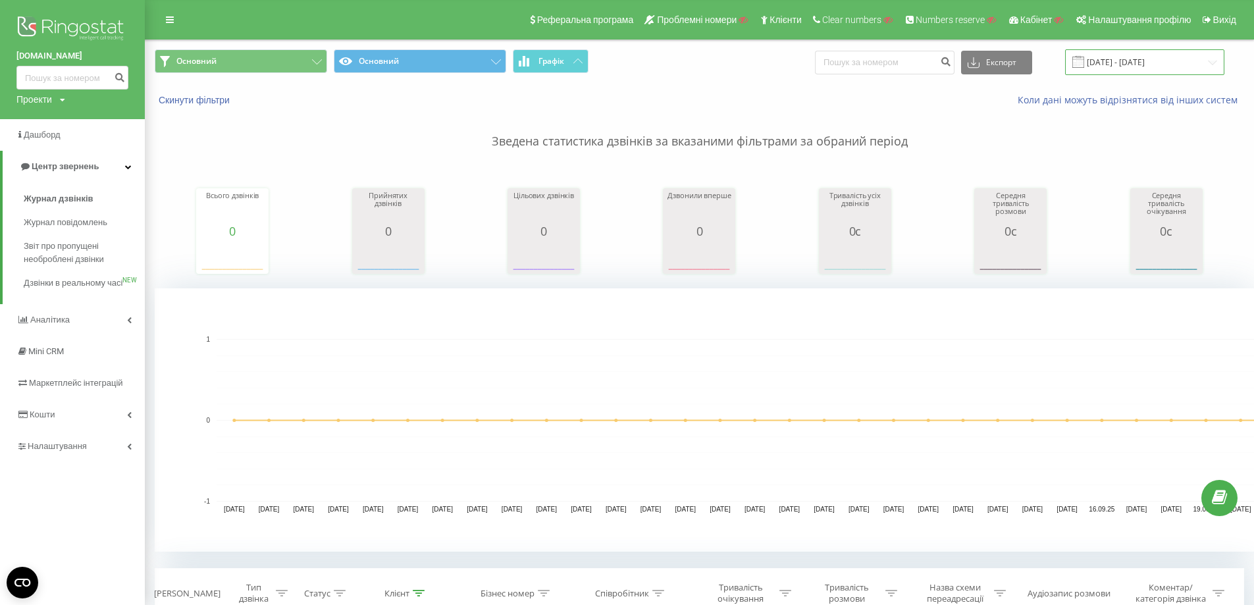
click at [1179, 54] on input "[DATE] - [DATE]" at bounding box center [1144, 62] width 159 height 26
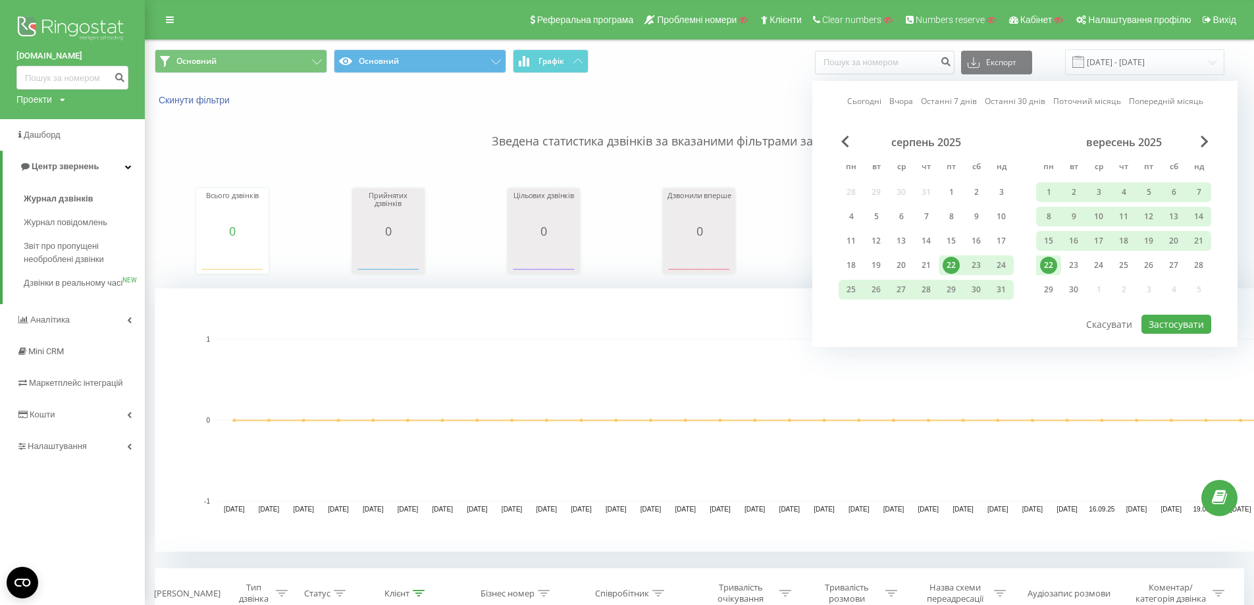
click at [1052, 266] on div "22" at bounding box center [1048, 265] width 17 height 17
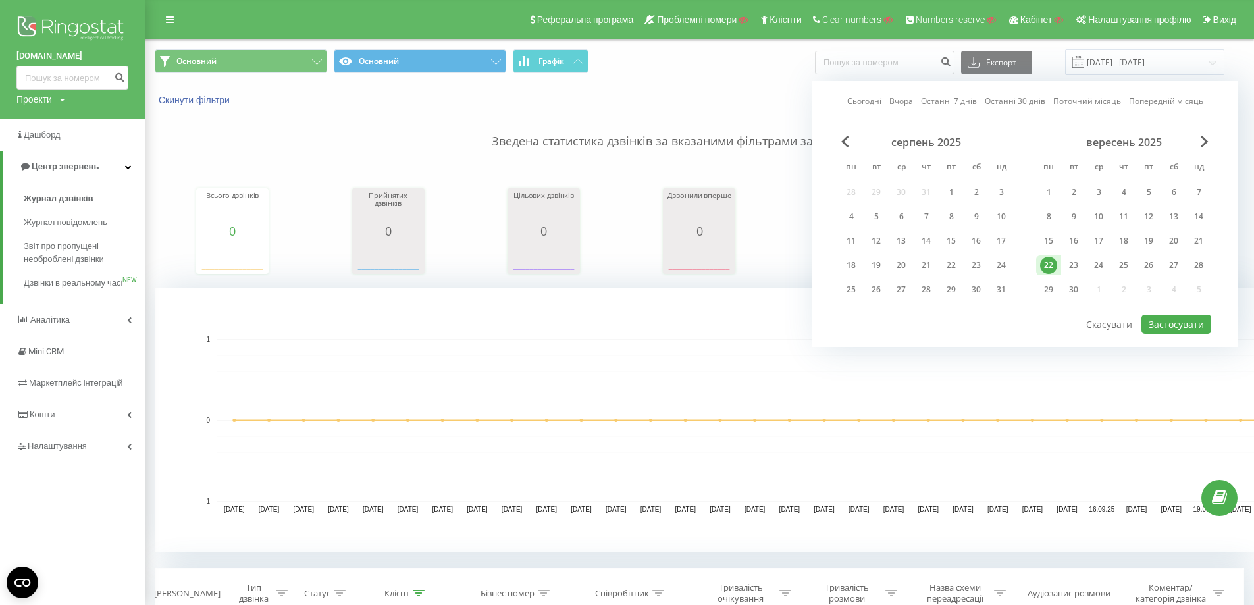
click at [841, 143] on div "серпень 2025" at bounding box center [926, 142] width 175 height 13
drag, startPoint x: 841, startPoint y: 143, endPoint x: 849, endPoint y: 145, distance: 8.8
click at [849, 145] on div "серпень 2025 пн вт ср чт пт сб нд 28 29 30 31 1 2 3 4 5 6 7 8 9 10 11 12 13 14 …" at bounding box center [1025, 225] width 373 height 178
click at [849, 145] on div "серпень 2025" at bounding box center [926, 142] width 175 height 13
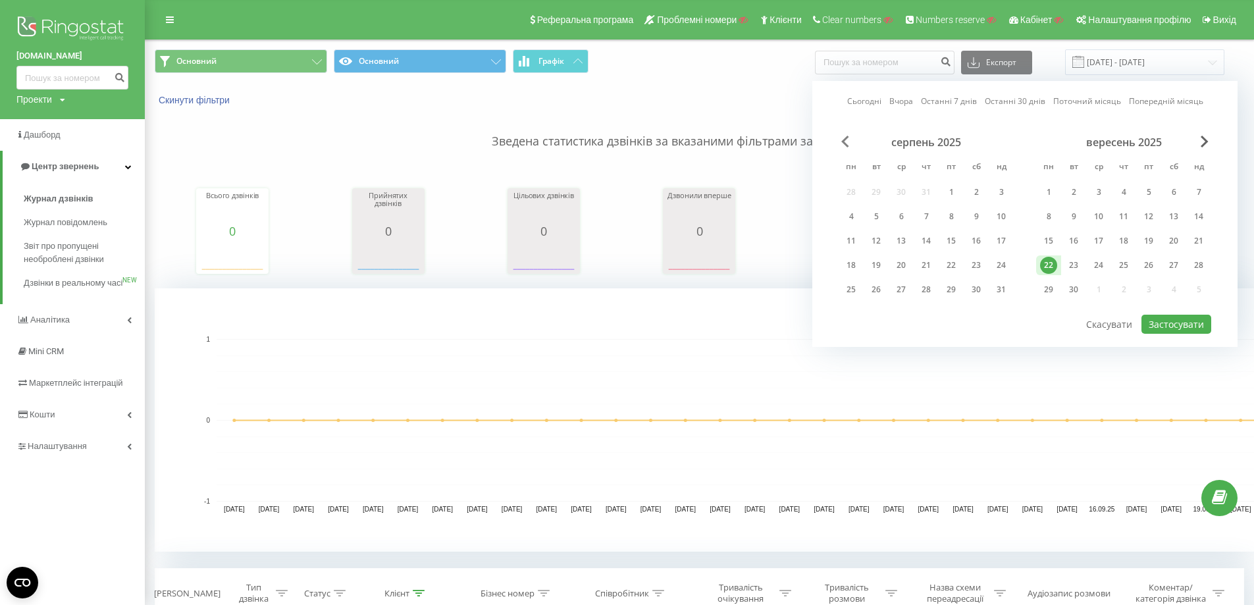
click at [848, 144] on span "Previous Month" at bounding box center [845, 142] width 8 height 12
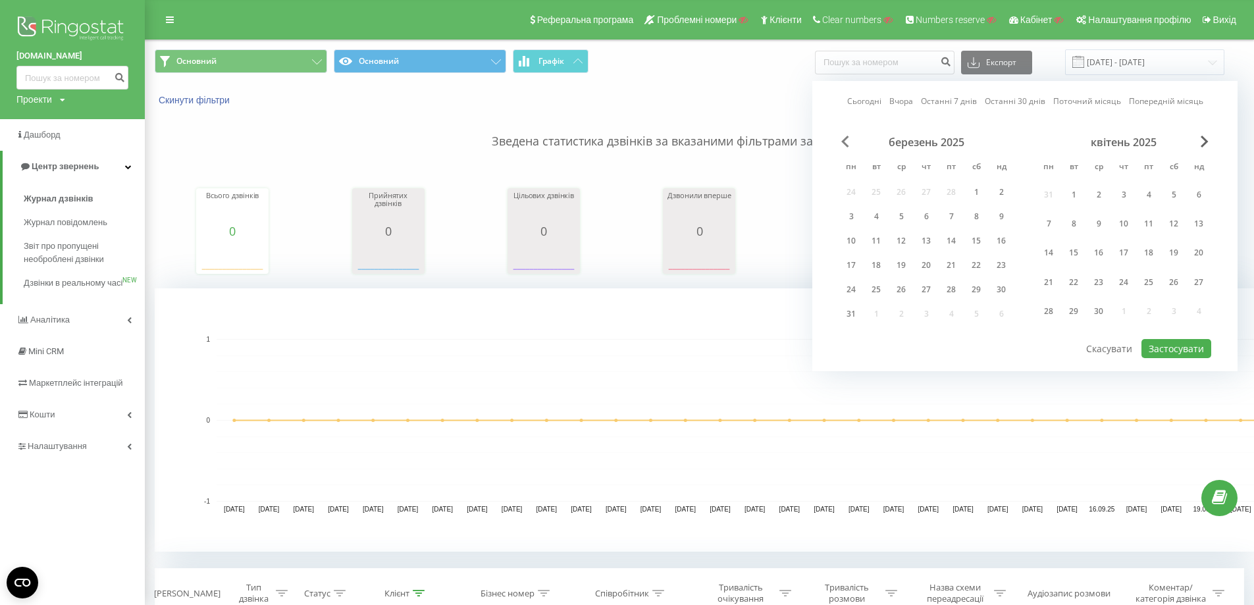
click at [848, 144] on span "Previous Month" at bounding box center [845, 142] width 8 height 12
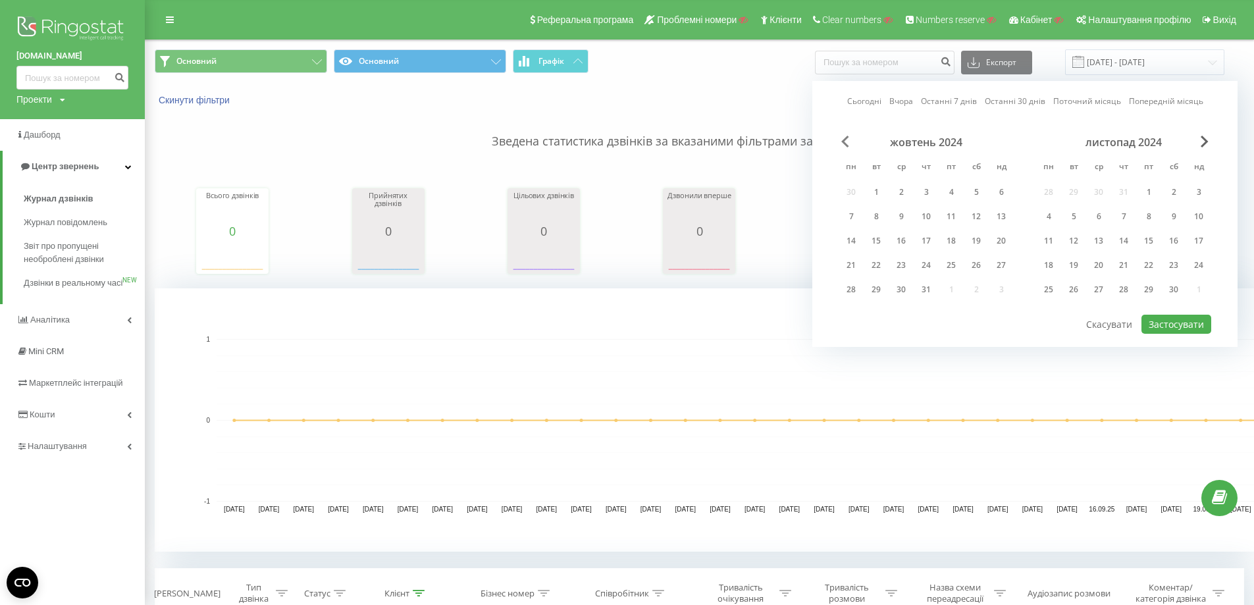
click at [848, 144] on span "Previous Month" at bounding box center [845, 142] width 8 height 12
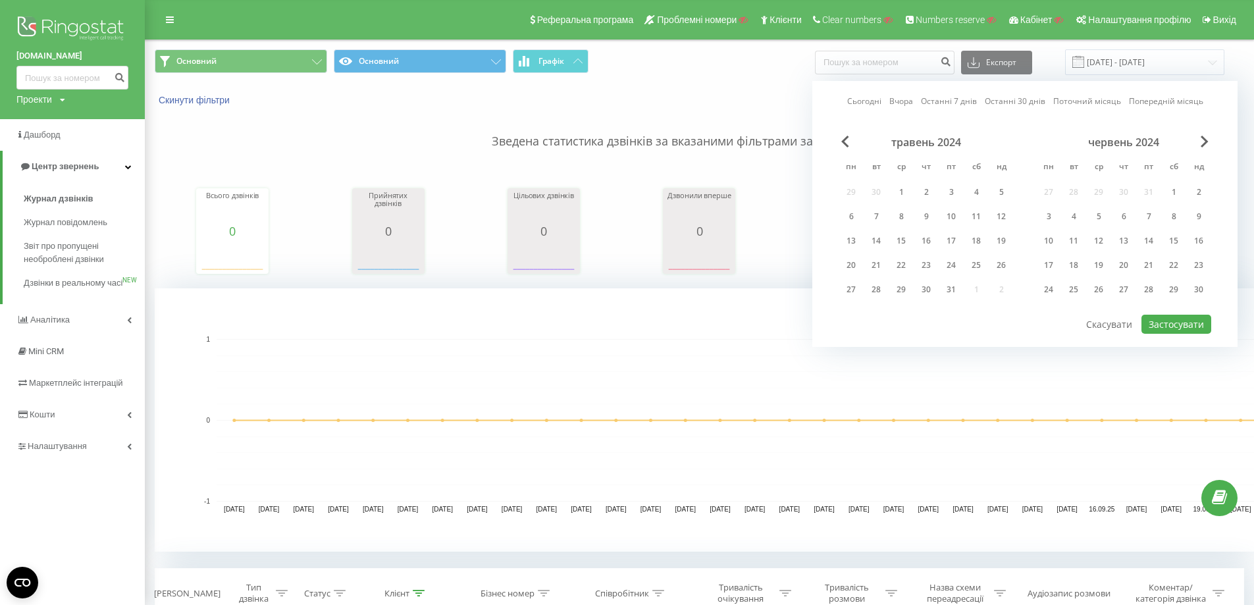
drag, startPoint x: 901, startPoint y: 191, endPoint x: 1043, endPoint y: 252, distance: 154.2
click at [903, 192] on div "1" at bounding box center [901, 192] width 17 height 17
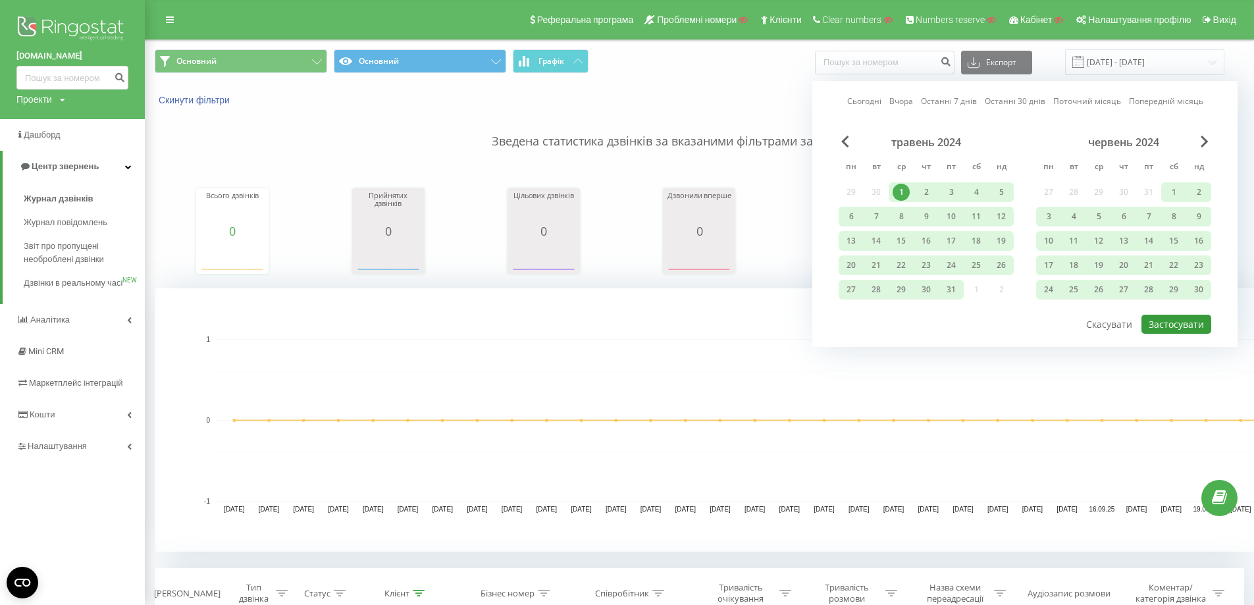
click at [1169, 319] on button "Застосувати" at bounding box center [1177, 324] width 70 height 19
type input "01.05.2024 - 22.09.2025"
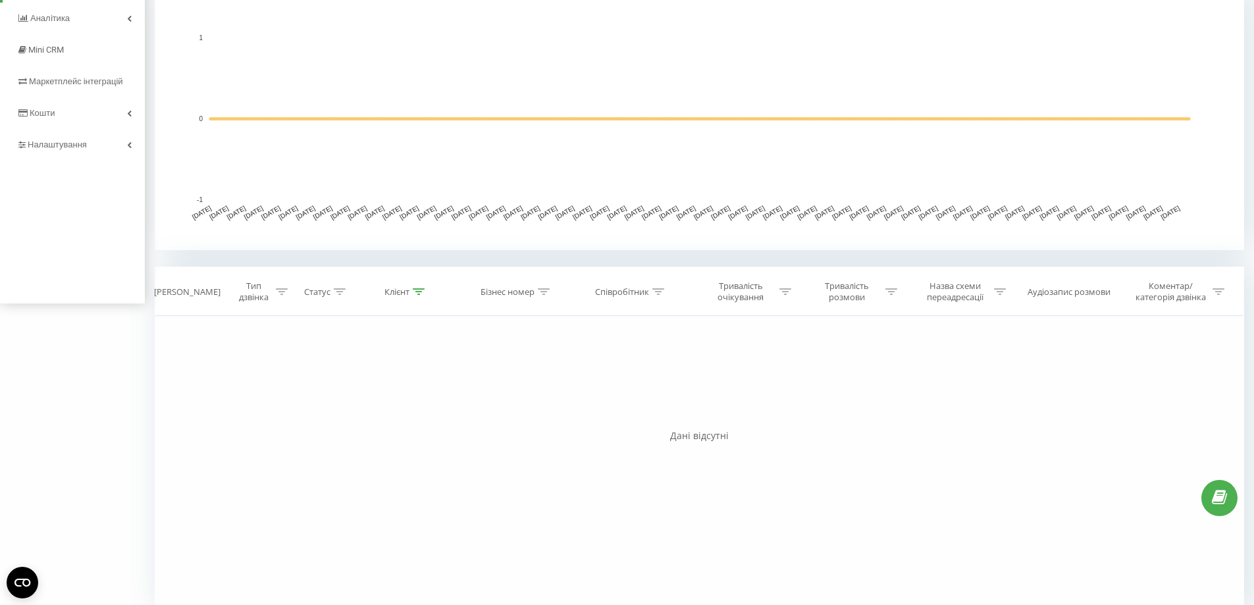
scroll to position [320, 0]
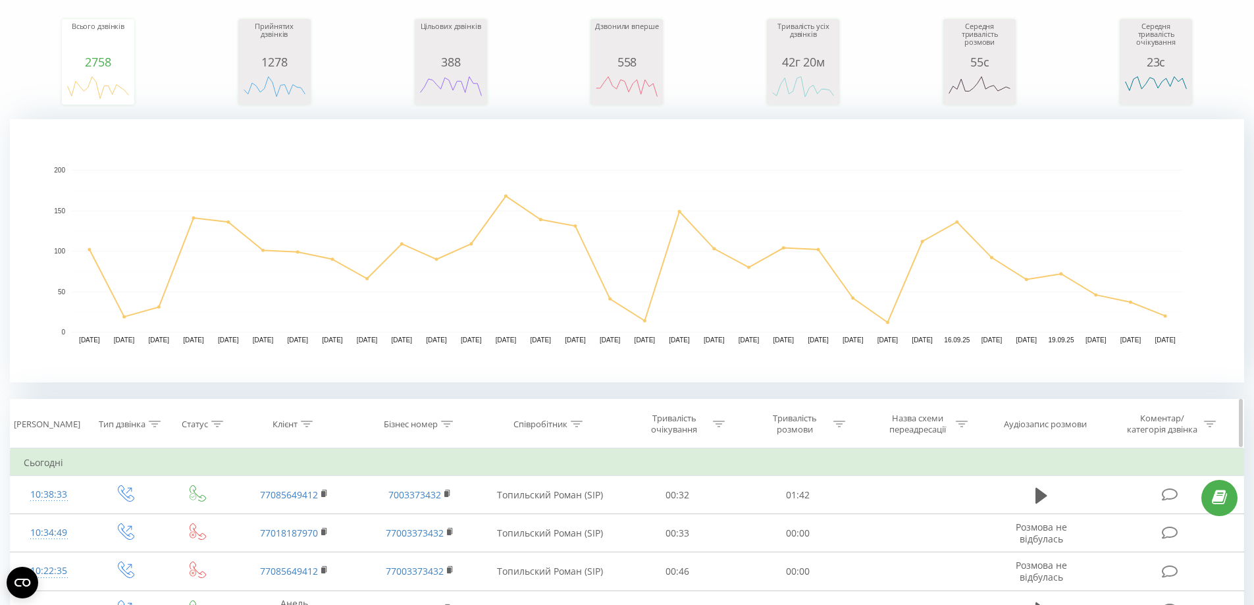
scroll to position [263, 0]
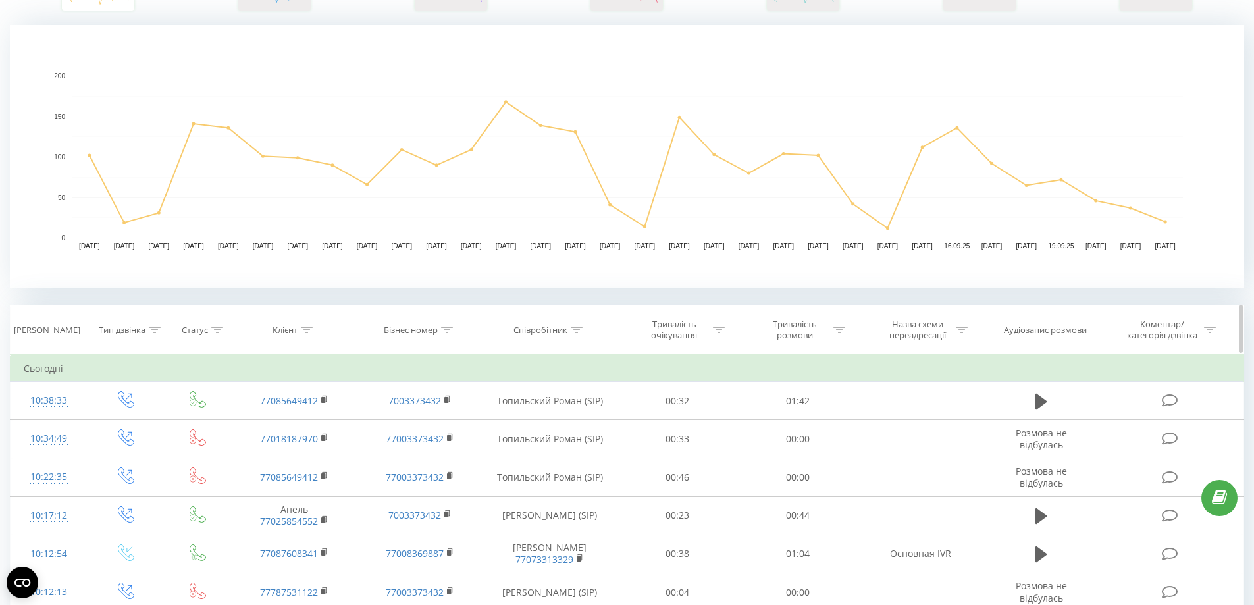
click at [311, 325] on div at bounding box center [307, 330] width 12 height 11
click at [274, 419] on input "text" at bounding box center [295, 424] width 116 height 23
paste input "cdekqaz.kz"
drag, startPoint x: 294, startPoint y: 423, endPoint x: 262, endPoint y: 433, distance: 33.3
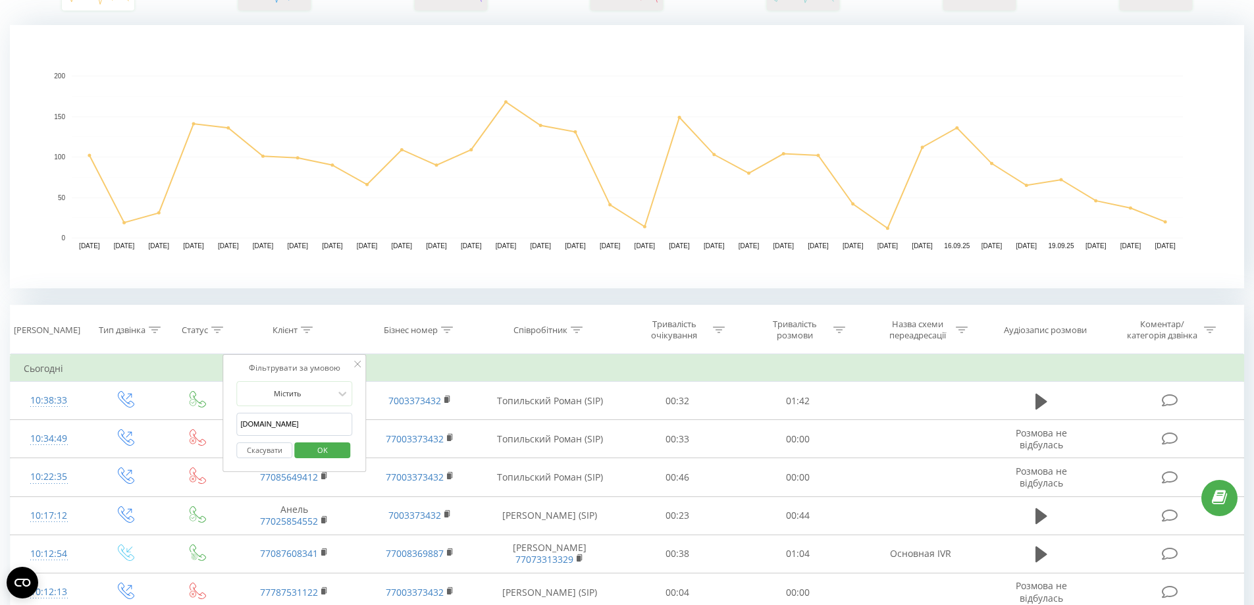
paste input "77766666553"
type input "77766666553"
click at [319, 452] on span "OK" at bounding box center [322, 450] width 37 height 20
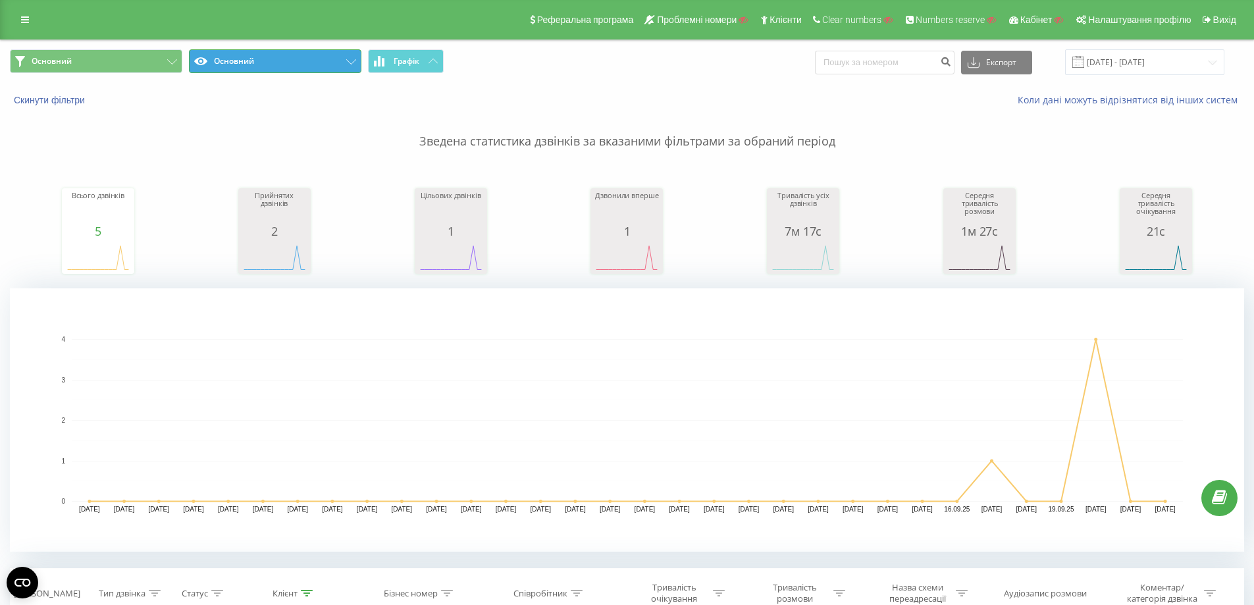
click at [259, 68] on button "Основний" at bounding box center [275, 61] width 172 height 24
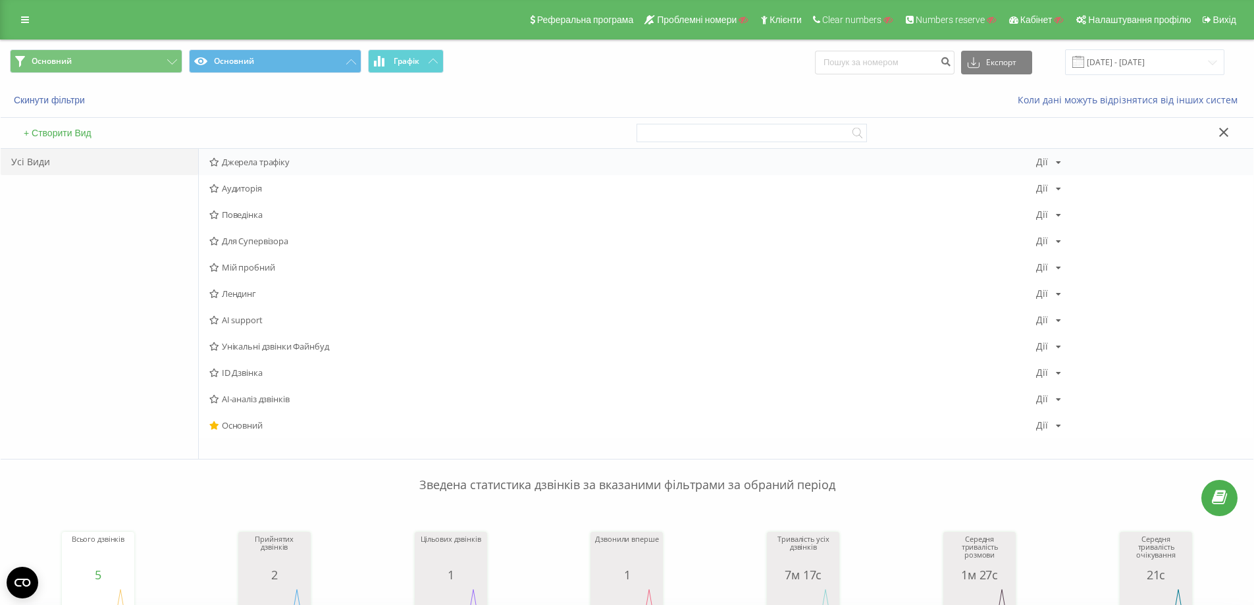
click at [259, 160] on span "Джерела трафіку" at bounding box center [622, 161] width 827 height 9
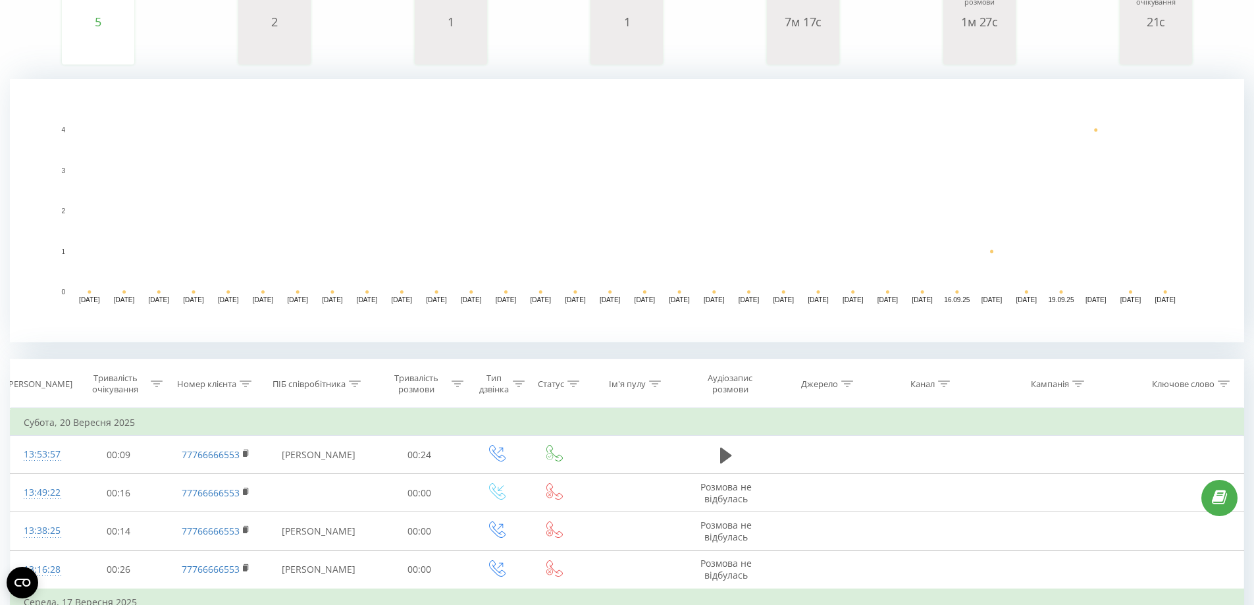
scroll to position [358, 0]
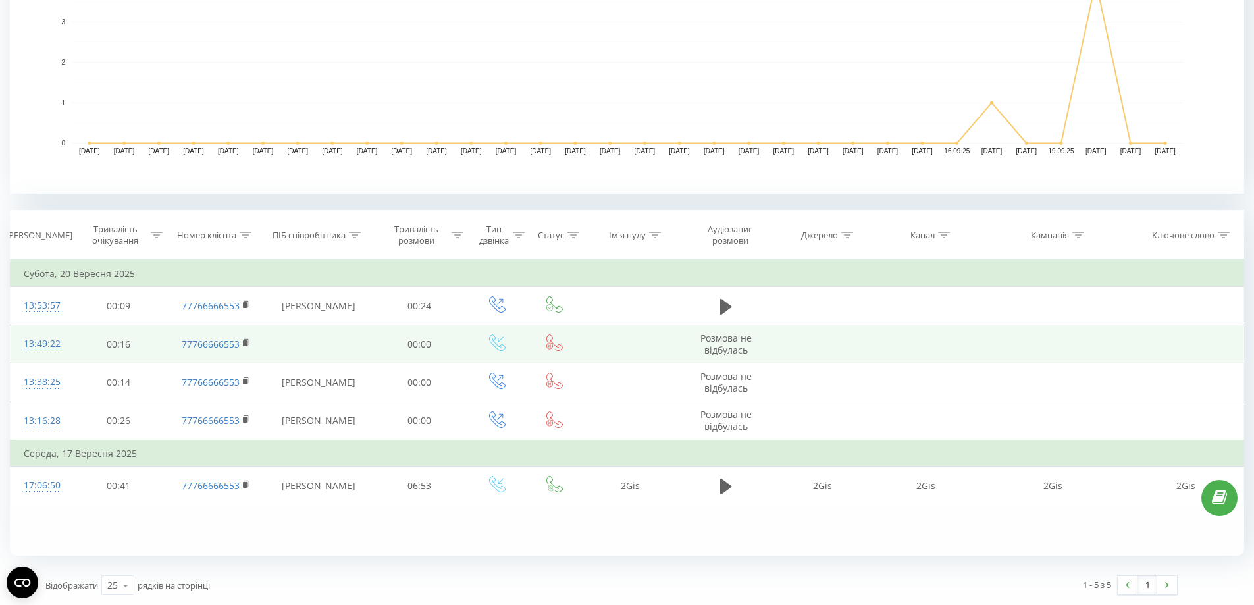
drag, startPoint x: 238, startPoint y: 348, endPoint x: 244, endPoint y: 351, distance: 7.1
click at [238, 348] on link "77766666553" at bounding box center [211, 344] width 58 height 13
drag, startPoint x: 263, startPoint y: 350, endPoint x: 172, endPoint y: 343, distance: 90.4
click at [172, 343] on td "77766666553" at bounding box center [216, 344] width 99 height 38
copy link "77766666553"
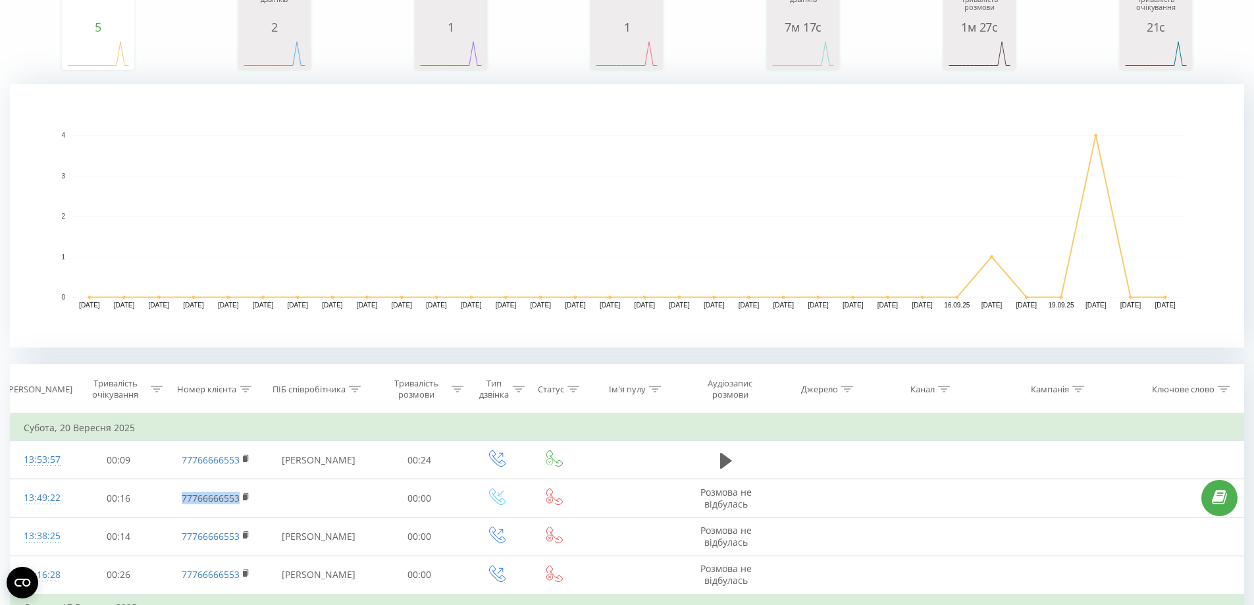
scroll to position [0, 0]
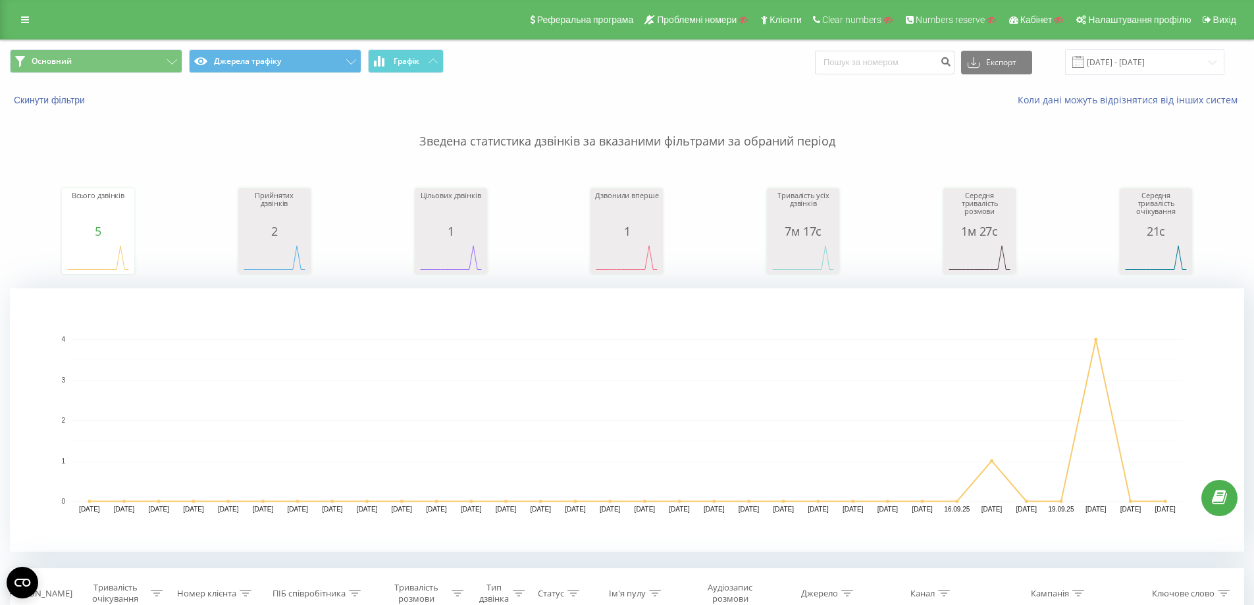
click at [248, 76] on div "Основний Джерела трафіку Графік Експорт .csv .xls .xlsx 22.08.2025 - 22.09.2025" at bounding box center [627, 62] width 1253 height 44
click at [257, 60] on button "Джерела трафіку" at bounding box center [275, 61] width 172 height 24
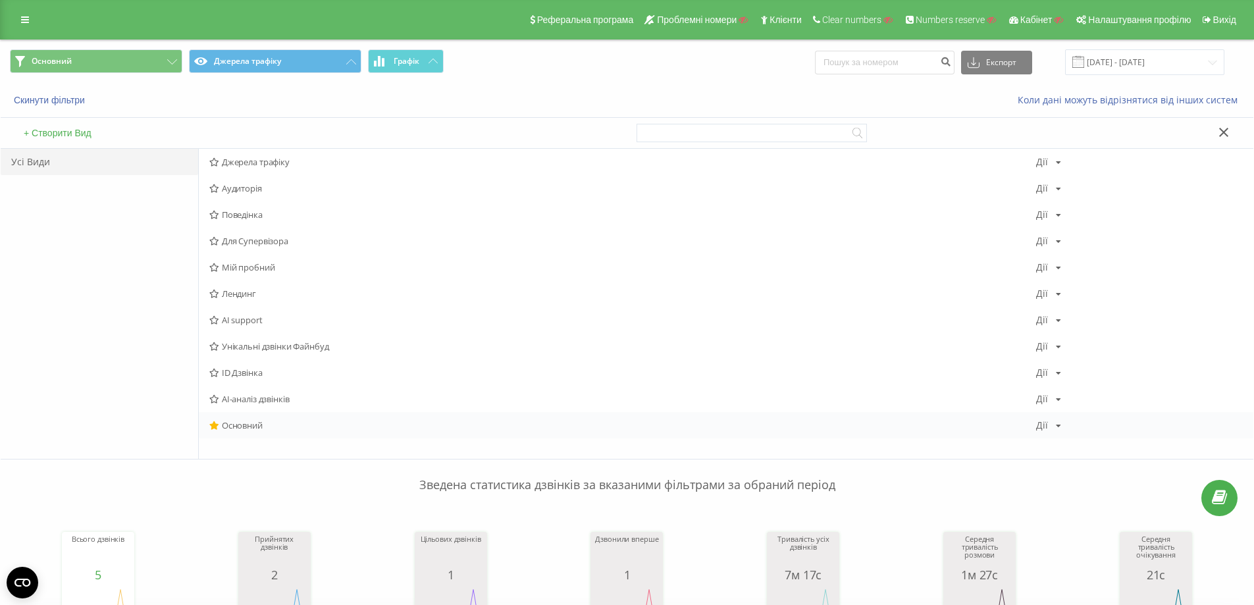
click at [273, 427] on span "Основний" at bounding box center [622, 425] width 827 height 9
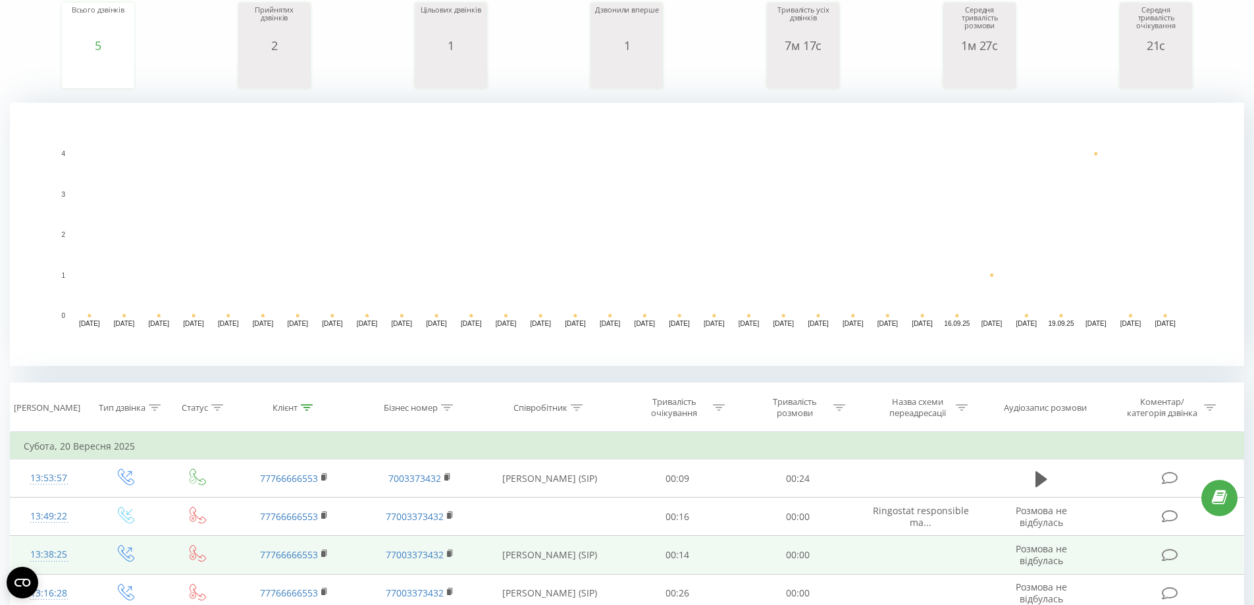
scroll to position [358, 0]
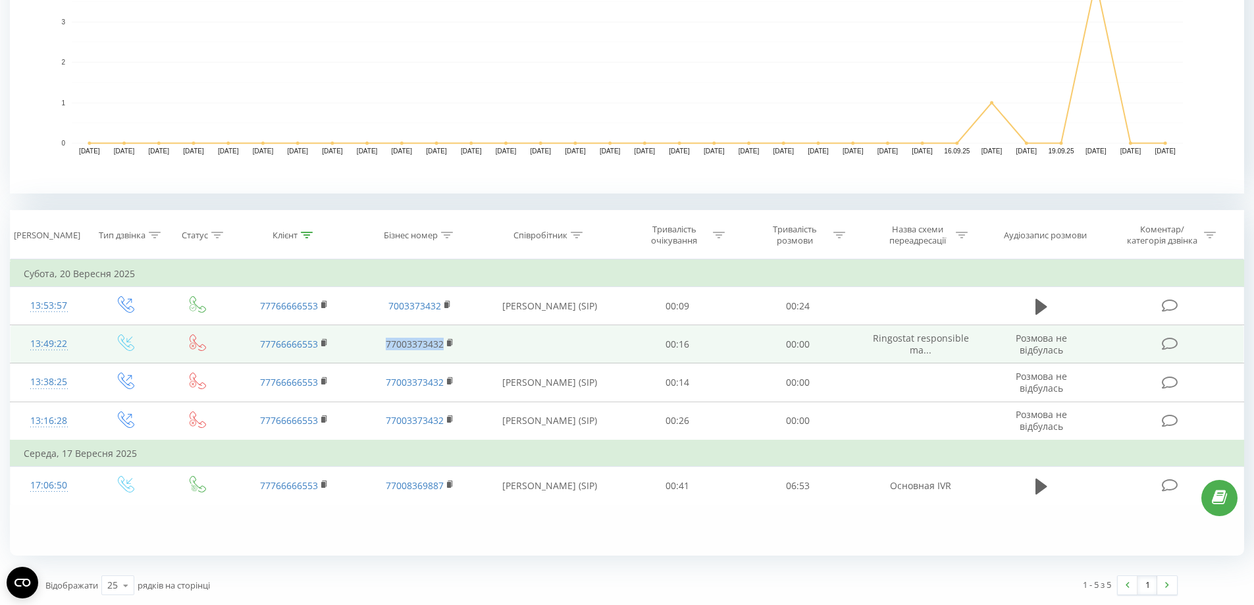
drag, startPoint x: 413, startPoint y: 354, endPoint x: 371, endPoint y: 354, distance: 41.5
click at [371, 354] on td "77003373432" at bounding box center [419, 344] width 125 height 38
copy link "77003373432"
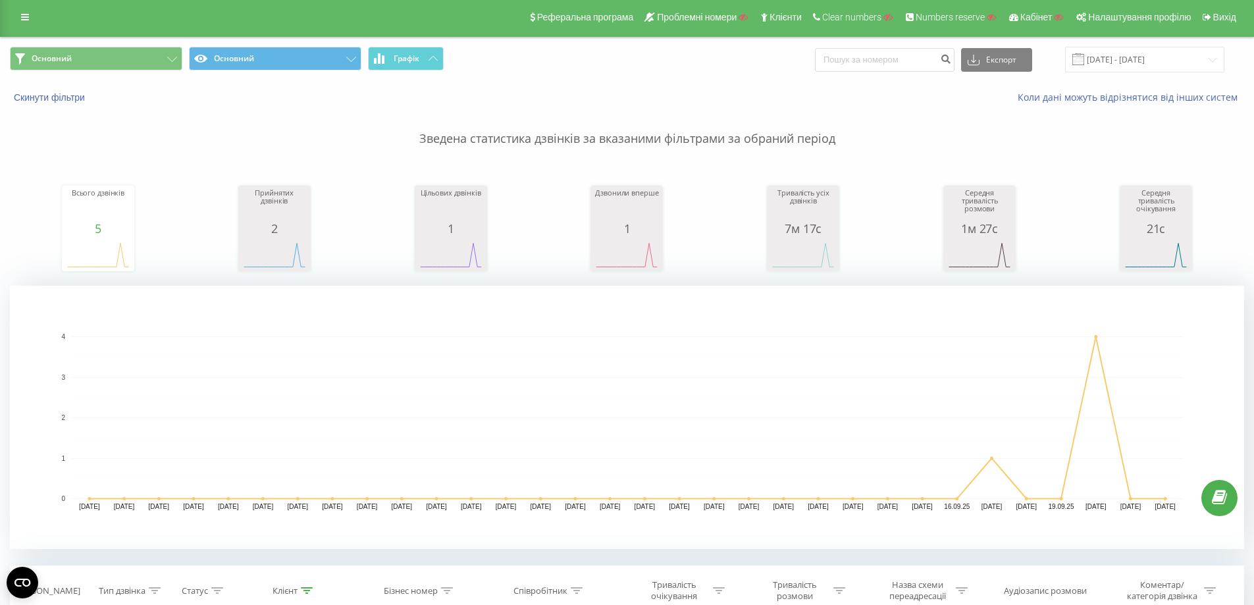
scroll to position [0, 0]
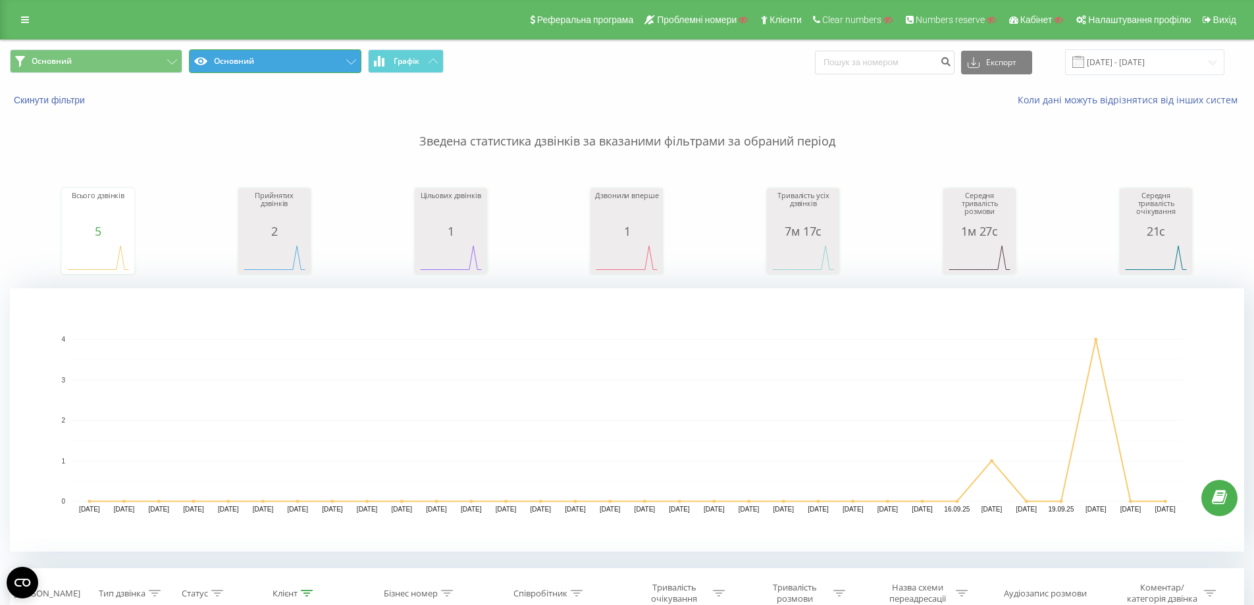
click at [313, 59] on button "Основний" at bounding box center [275, 61] width 172 height 24
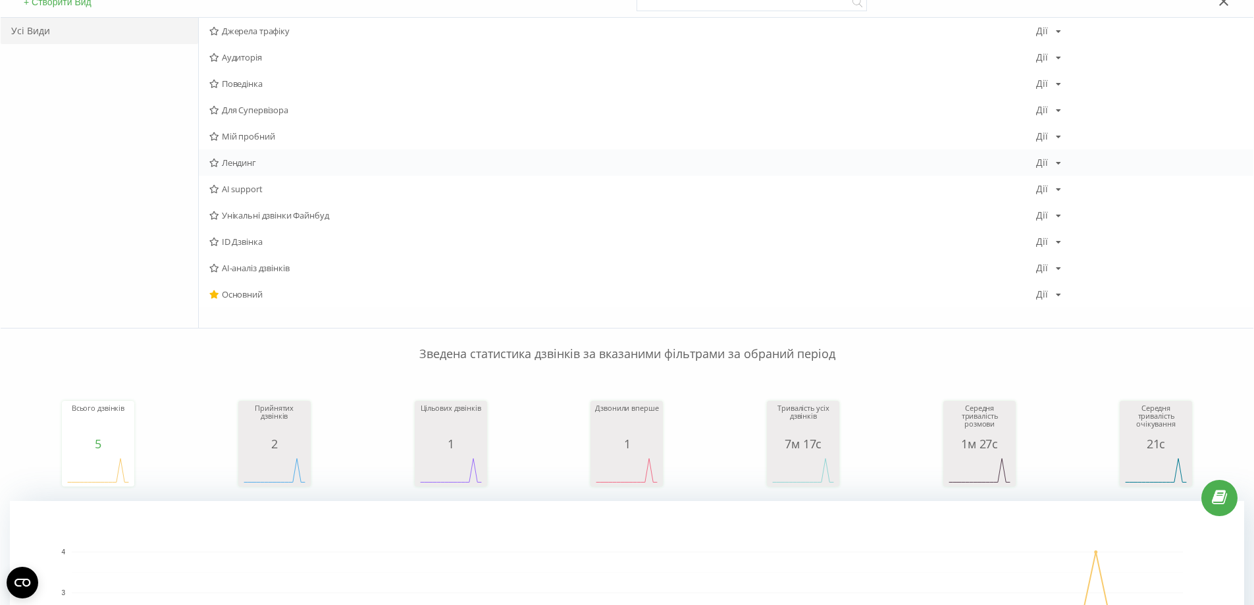
scroll to position [43, 0]
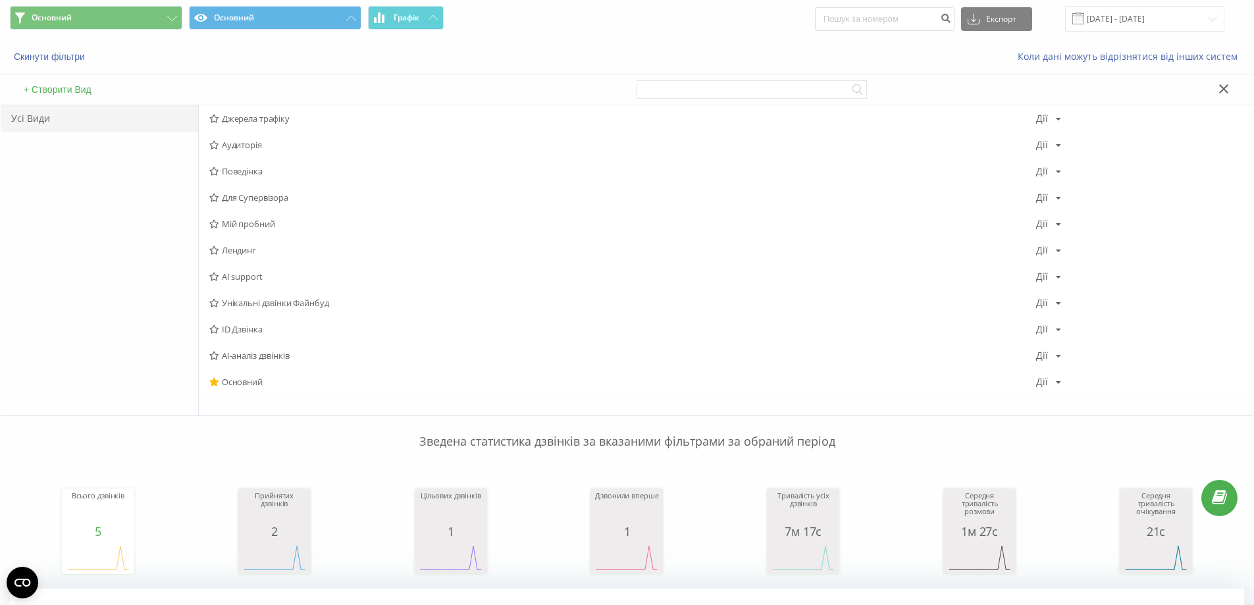
click at [54, 97] on div "+ Створити Вид" at bounding box center [314, 89] width 627 height 30
click at [74, 90] on button "+ Створити Вид" at bounding box center [58, 90] width 76 height 12
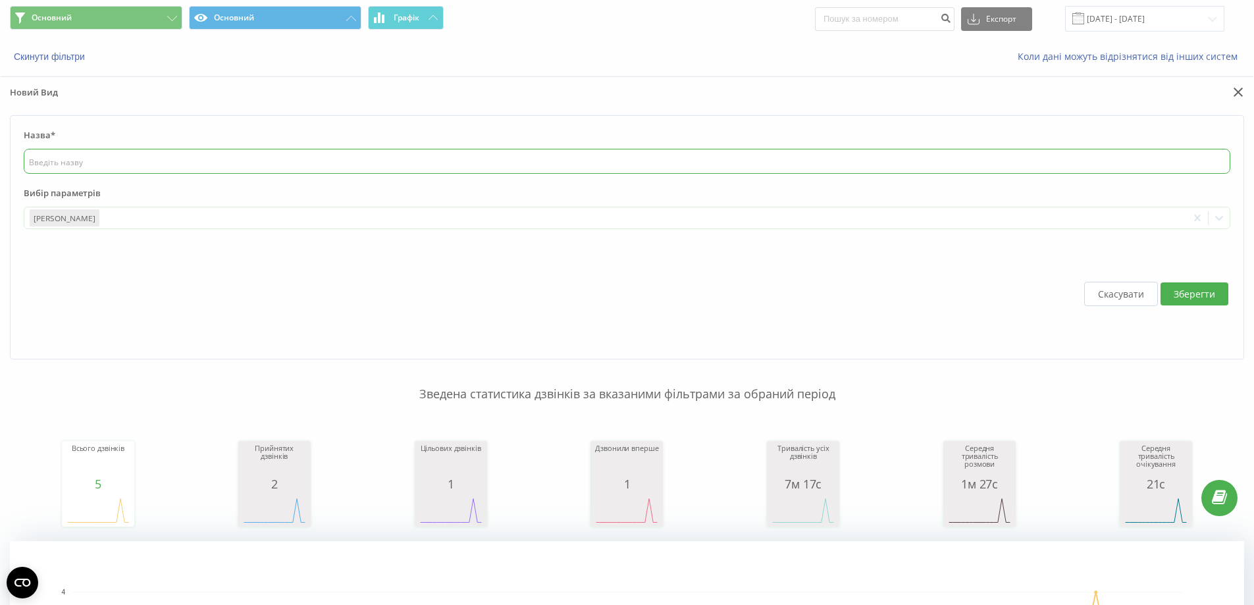
click at [126, 157] on input "text" at bounding box center [627, 161] width 1207 height 25
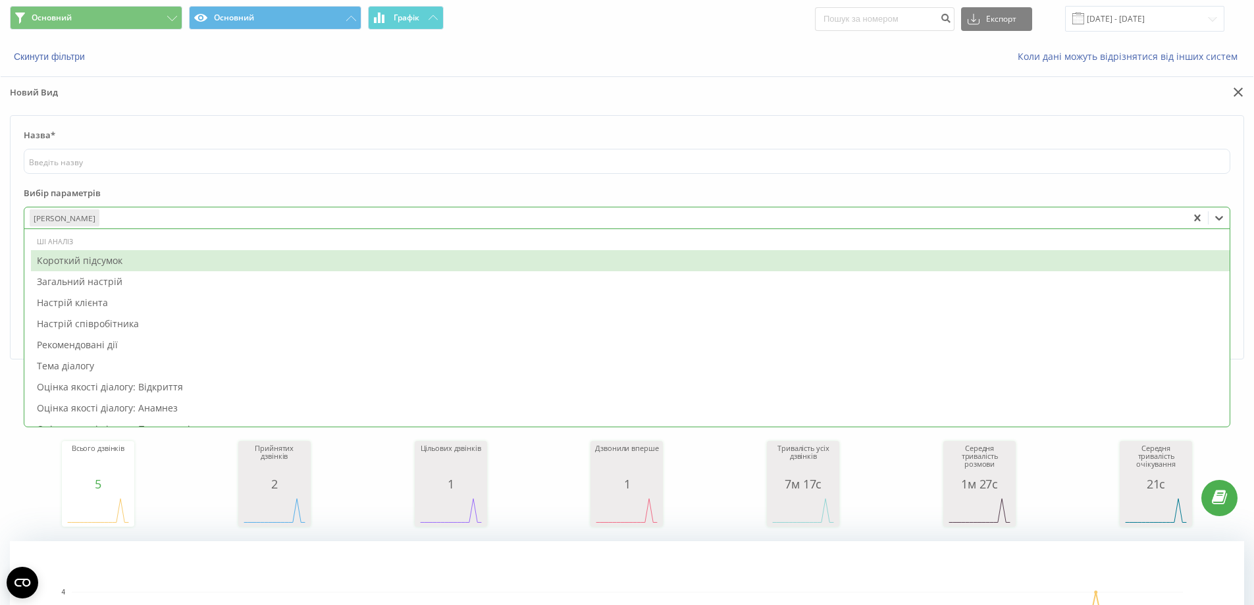
click at [152, 226] on div "[PERSON_NAME]" at bounding box center [605, 217] width 1163 height 21
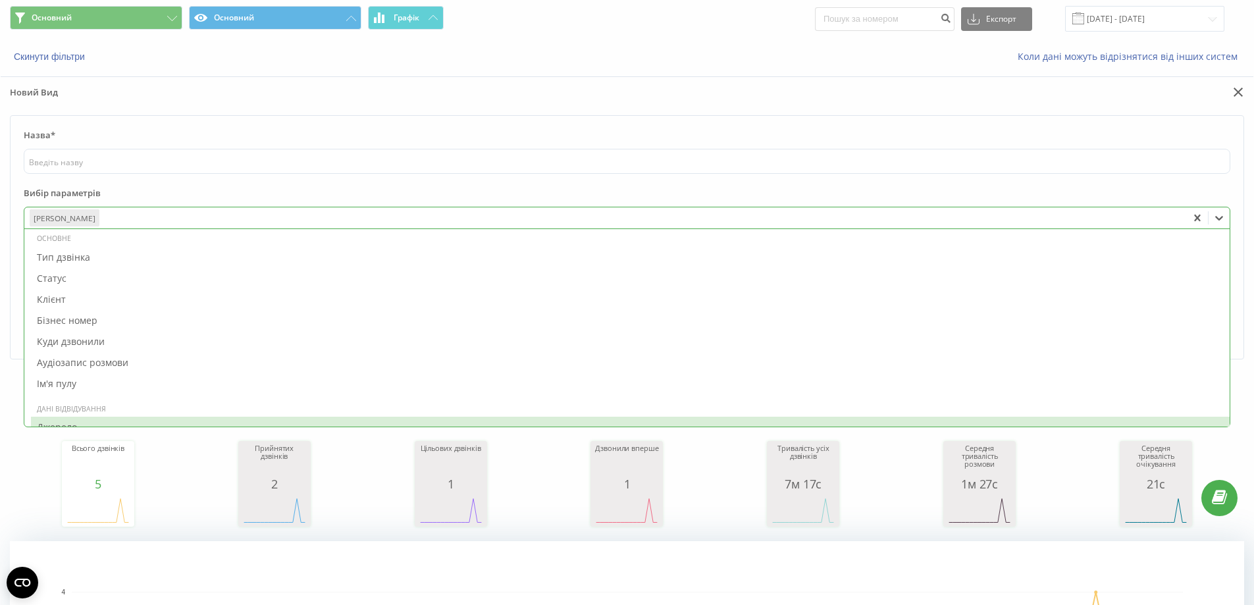
scroll to position [593, 0]
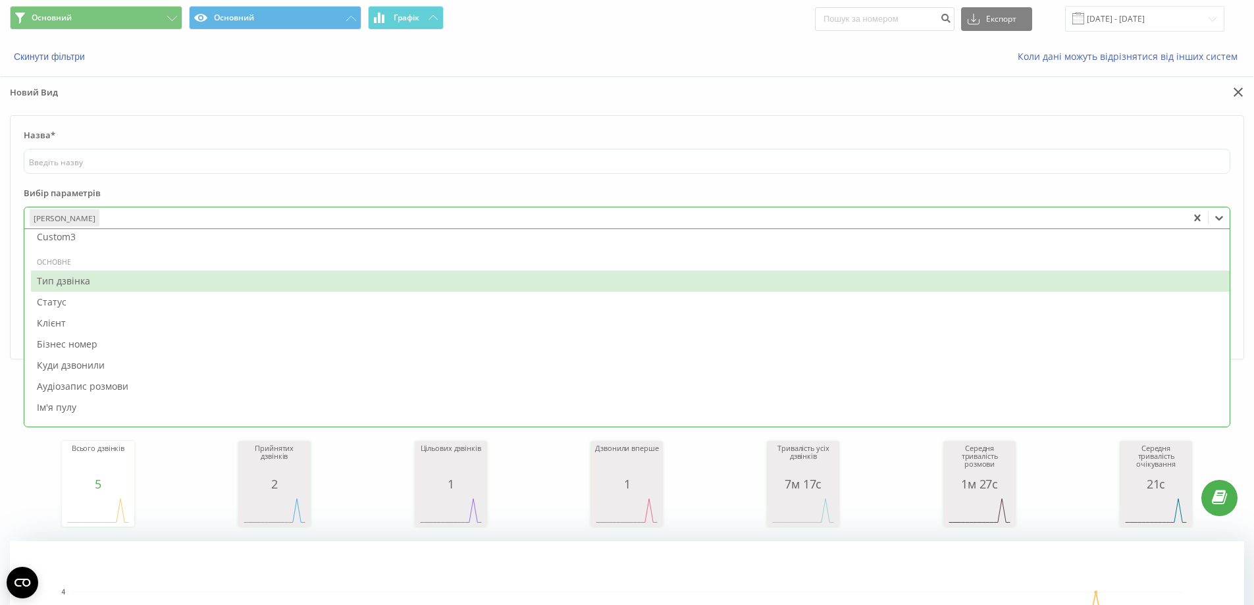
click at [113, 286] on div "Тип дзвінка" at bounding box center [630, 281] width 1199 height 21
click at [113, 286] on div "Статус" at bounding box center [630, 281] width 1199 height 21
click at [113, 286] on div "Клієнт" at bounding box center [630, 281] width 1199 height 21
click at [113, 286] on div "Бізнес номер" at bounding box center [630, 281] width 1199 height 21
click at [113, 286] on div "Куди дзвонили" at bounding box center [630, 281] width 1199 height 21
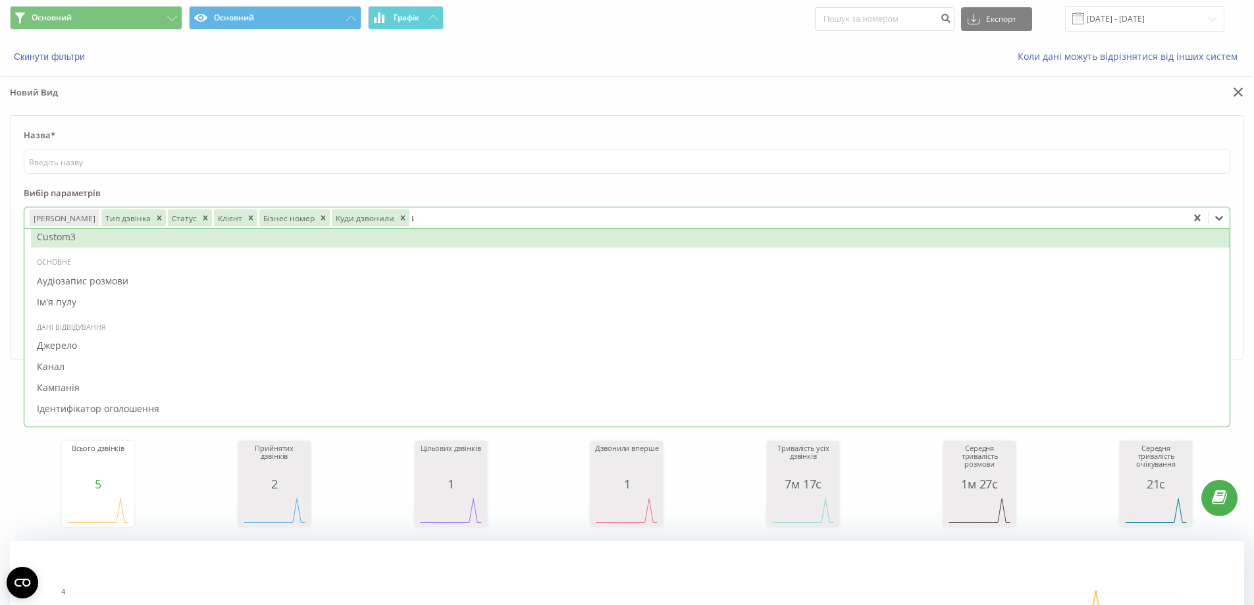
scroll to position [0, 0]
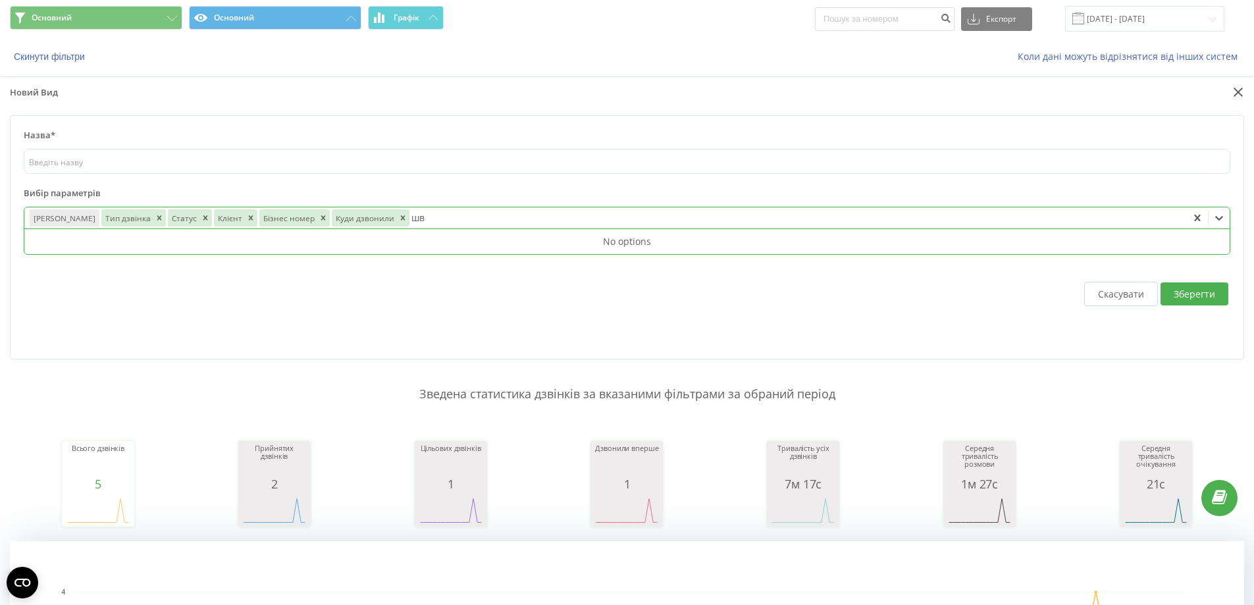
type input "ш"
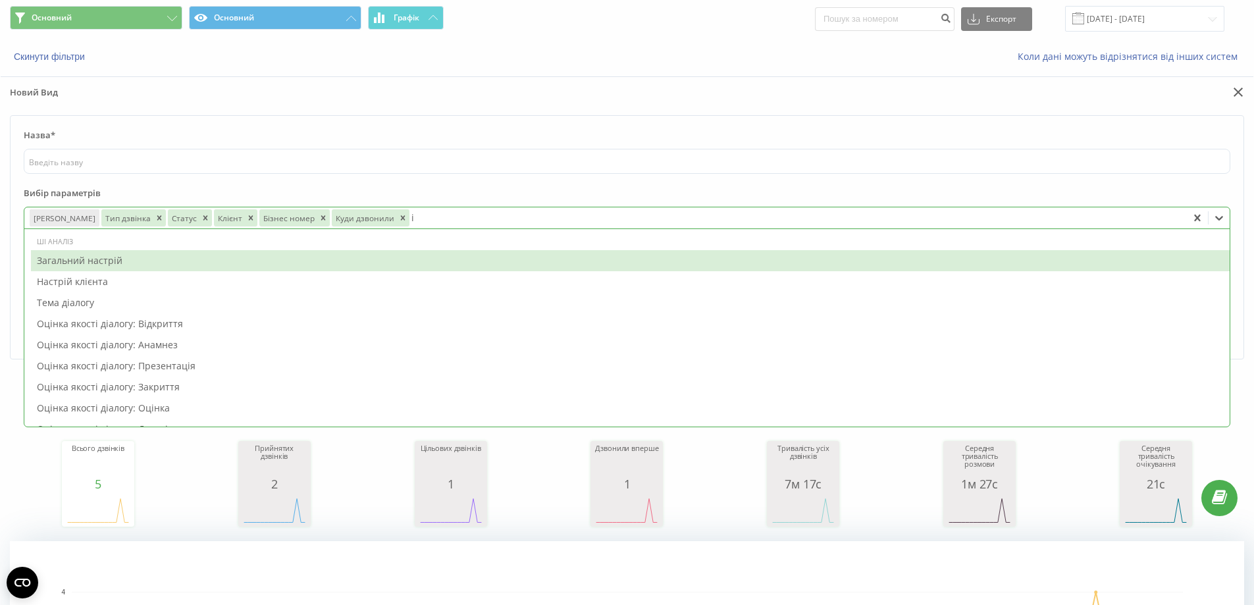
type input "id"
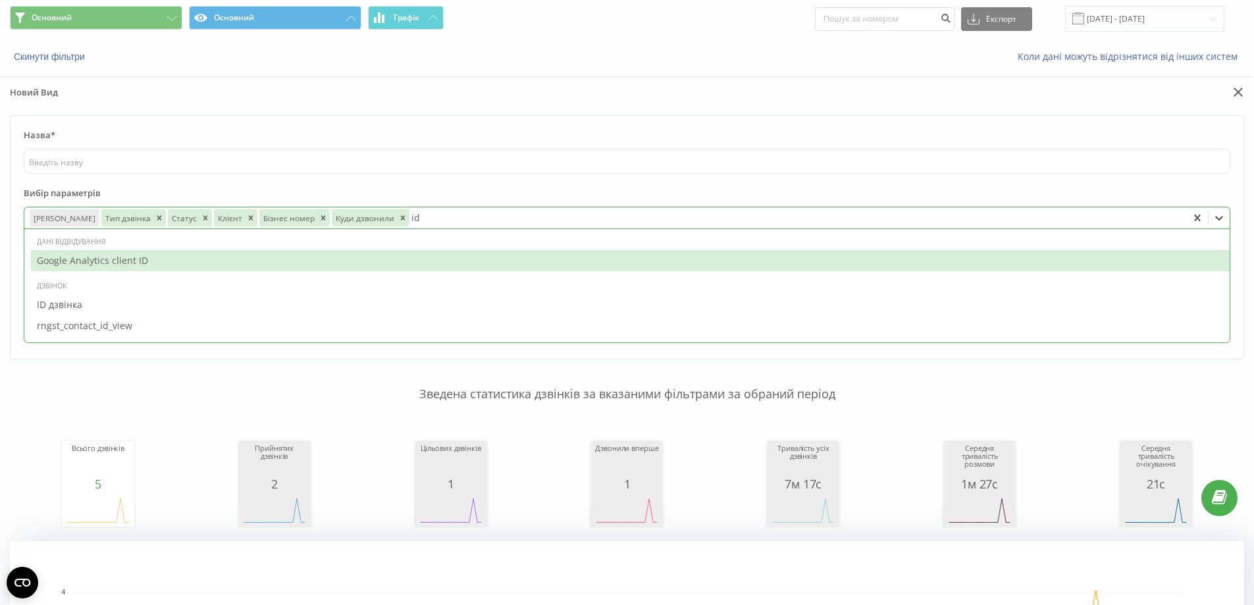
click at [230, 259] on div "Google Analytics client ID" at bounding box center [630, 260] width 1199 height 21
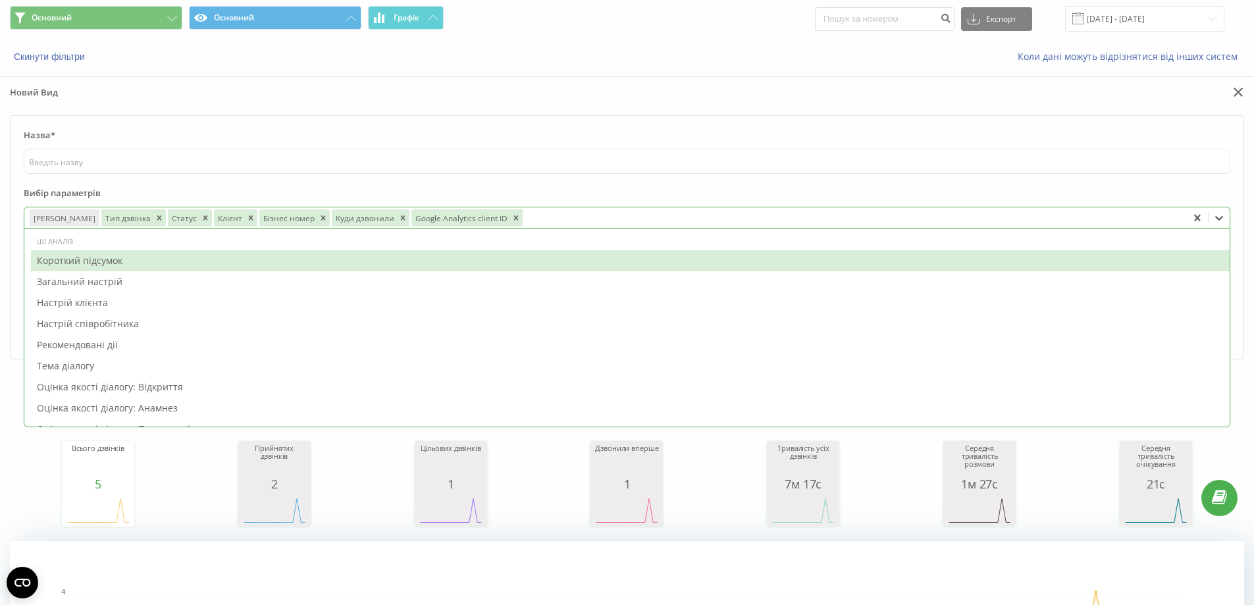
click at [462, 190] on label "Вибір параметрів" at bounding box center [627, 197] width 1207 height 20
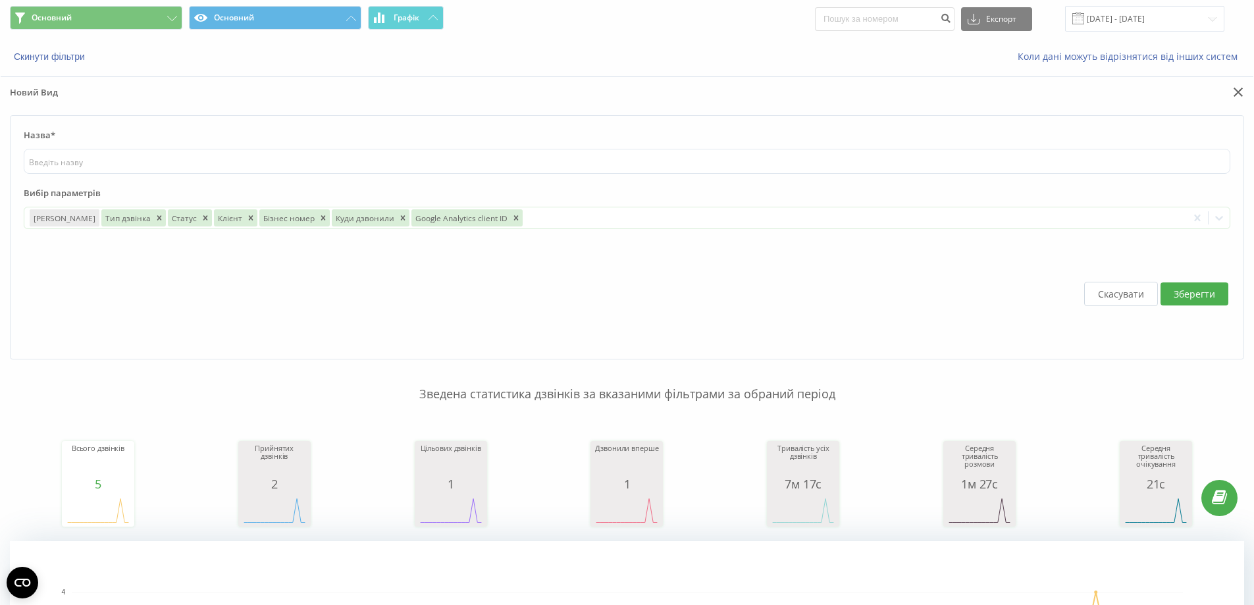
drag, startPoint x: 245, startPoint y: 139, endPoint x: 245, endPoint y: 151, distance: 11.9
click at [244, 147] on label "Назва*" at bounding box center [627, 139] width 1207 height 20
click at [244, 157] on input "text" at bounding box center [627, 161] width 1207 height 25
type input "I"
type input "Google ID"
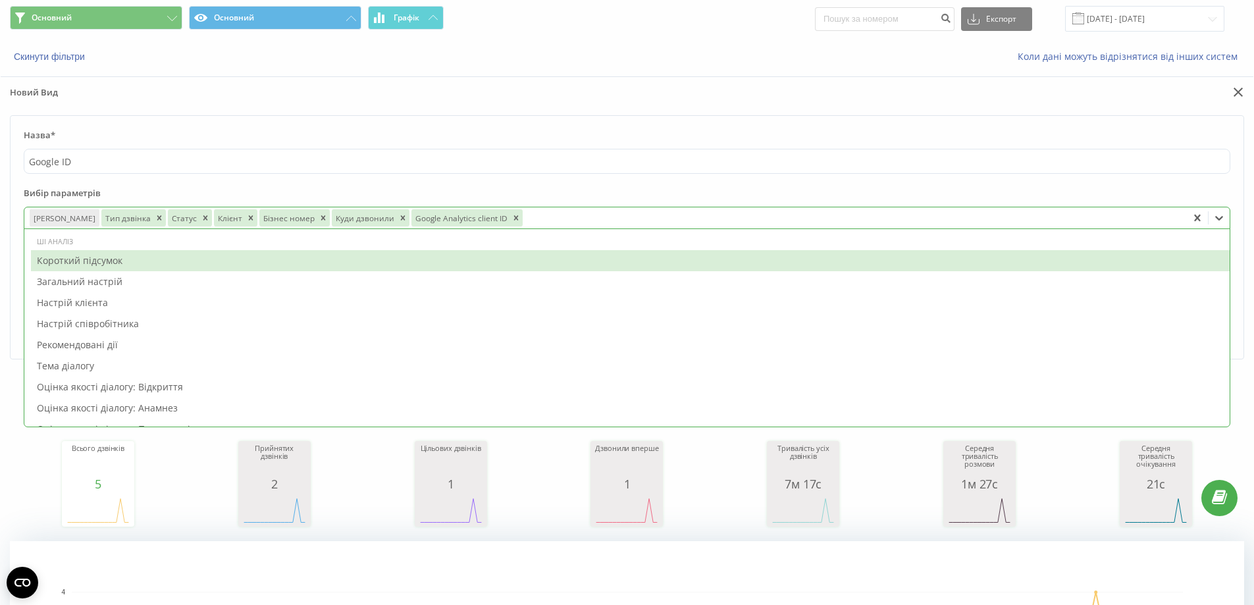
click at [543, 223] on div at bounding box center [854, 218] width 658 height 15
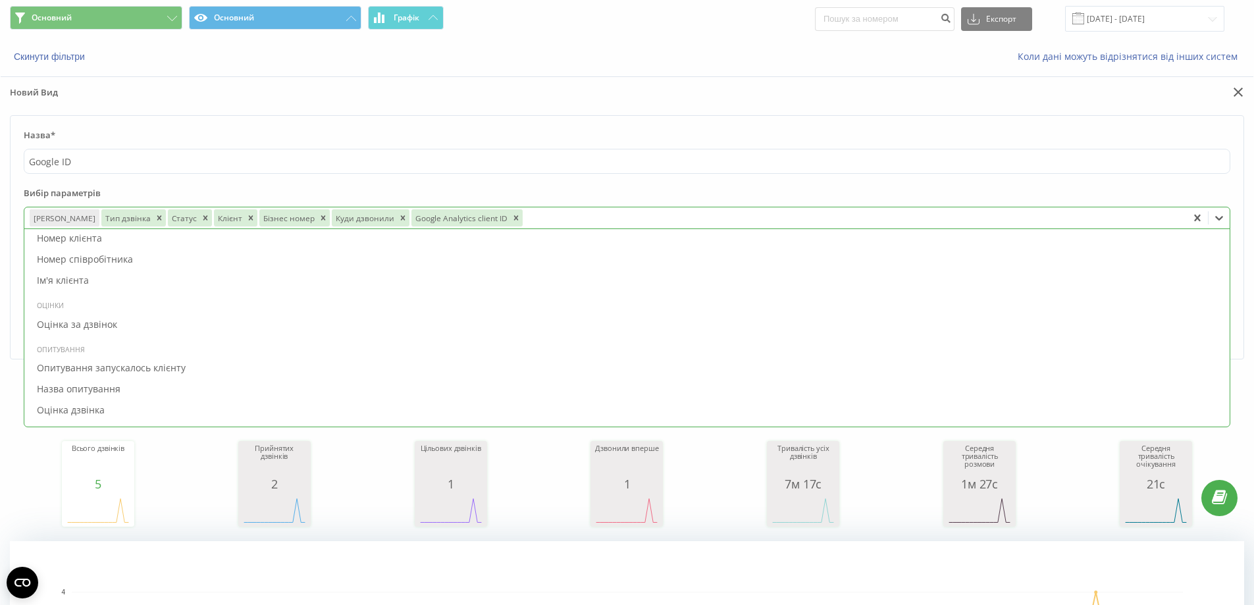
scroll to position [1050, 0]
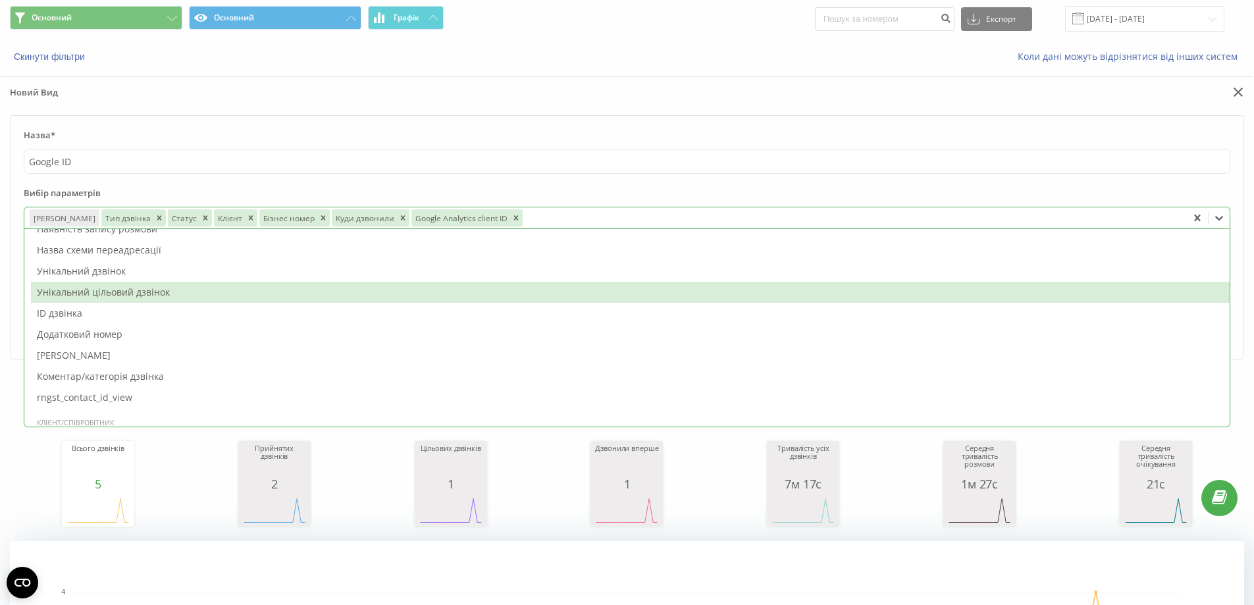
click at [908, 111] on div "Новий Вид" at bounding box center [627, 95] width 1253 height 39
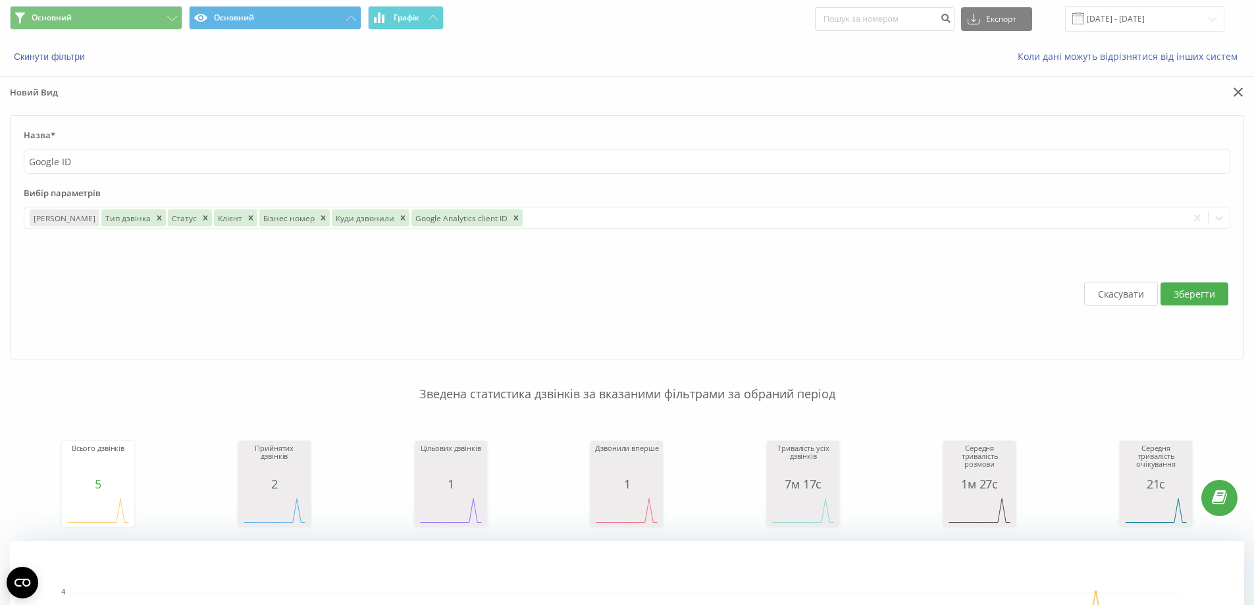
click at [1201, 294] on button "Зберегти" at bounding box center [1195, 293] width 68 height 23
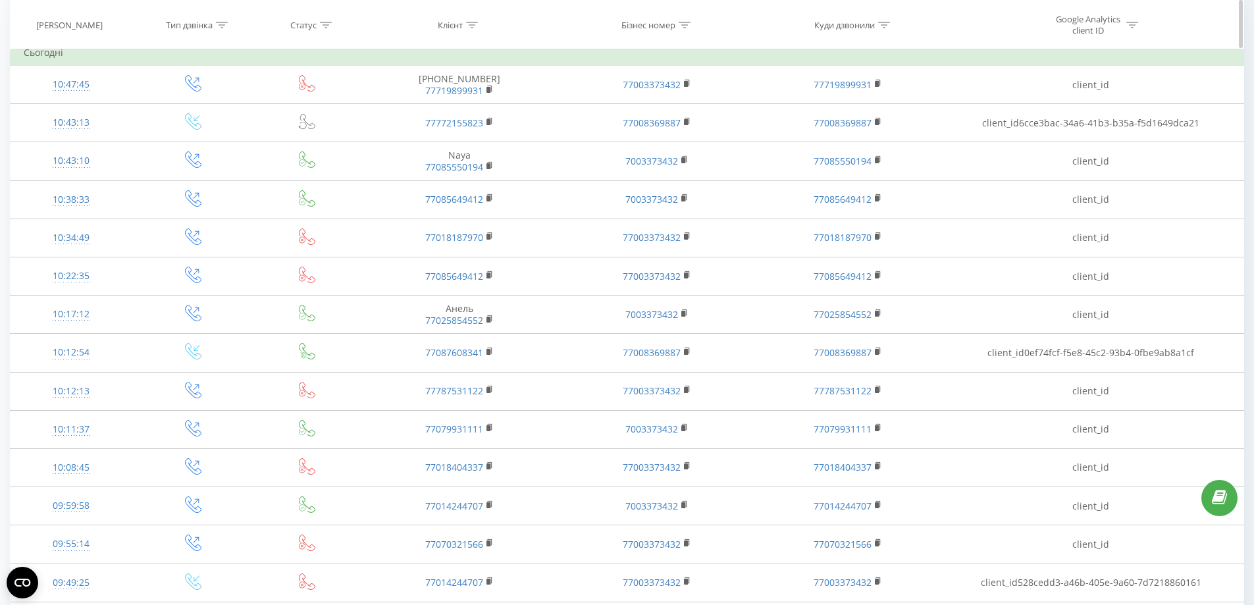
scroll to position [395, 0]
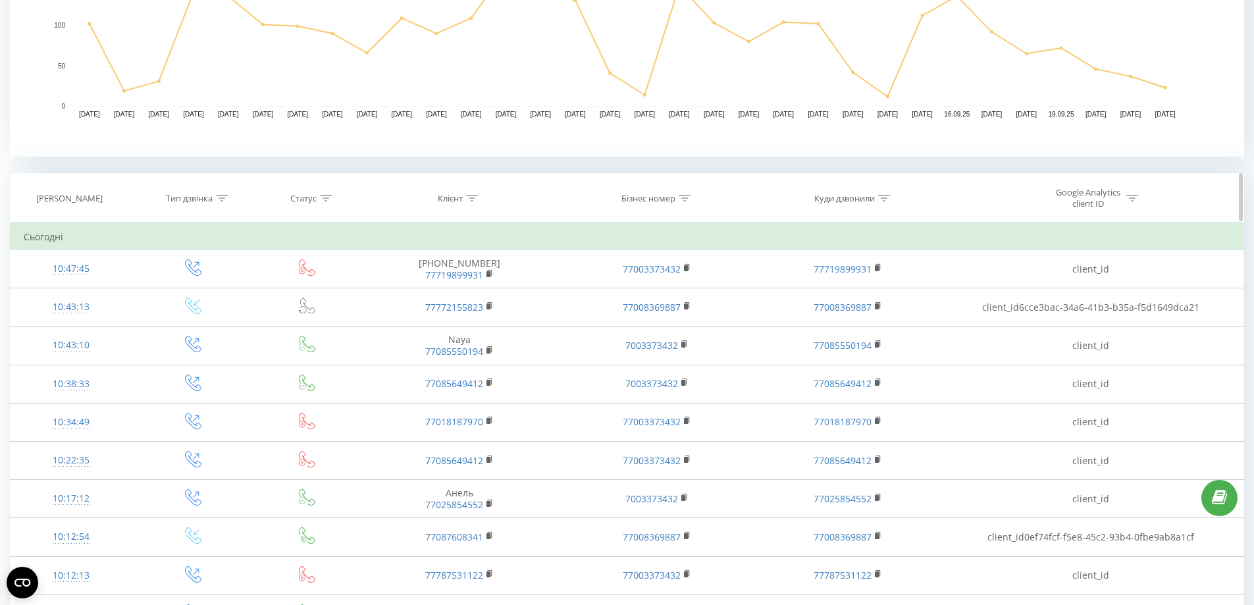
click at [475, 198] on icon at bounding box center [472, 198] width 12 height 7
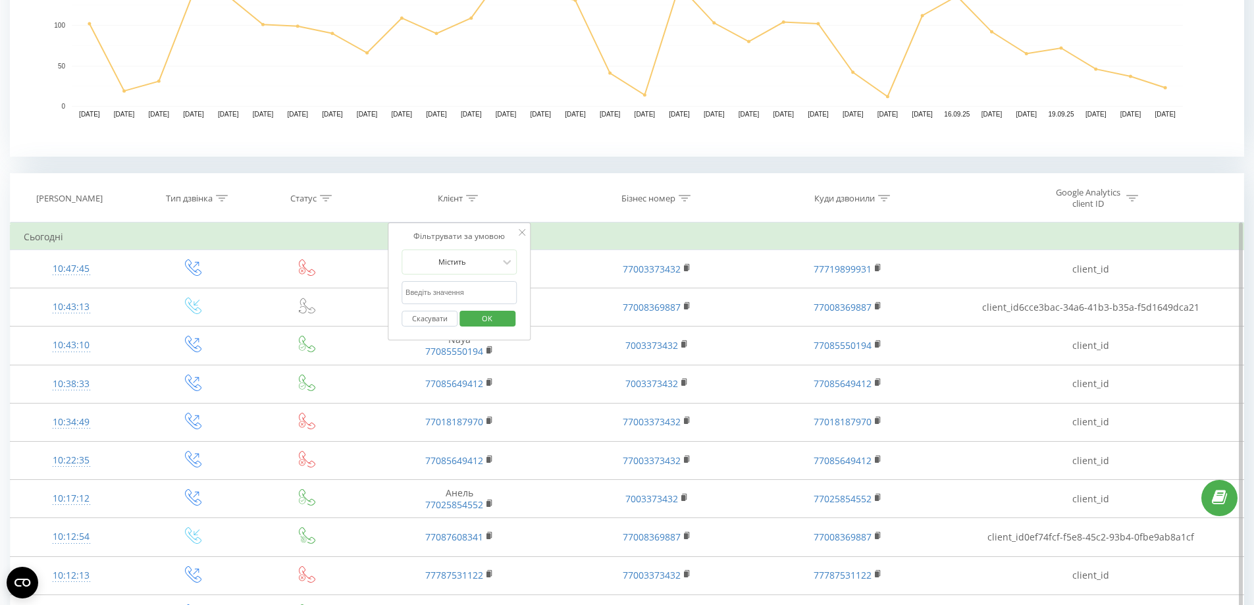
click at [462, 293] on input "text" at bounding box center [460, 292] width 116 height 23
paste input "77766666553"
type input "77766666553"
click button "OK" at bounding box center [488, 319] width 56 height 16
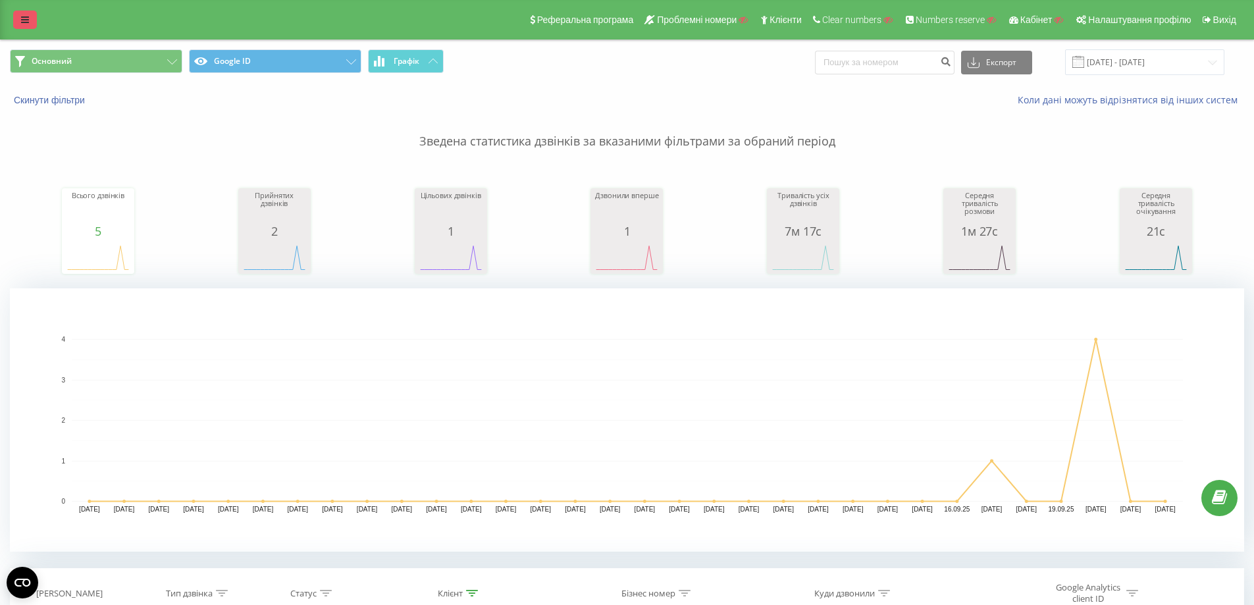
click at [34, 18] on link at bounding box center [25, 20] width 24 height 18
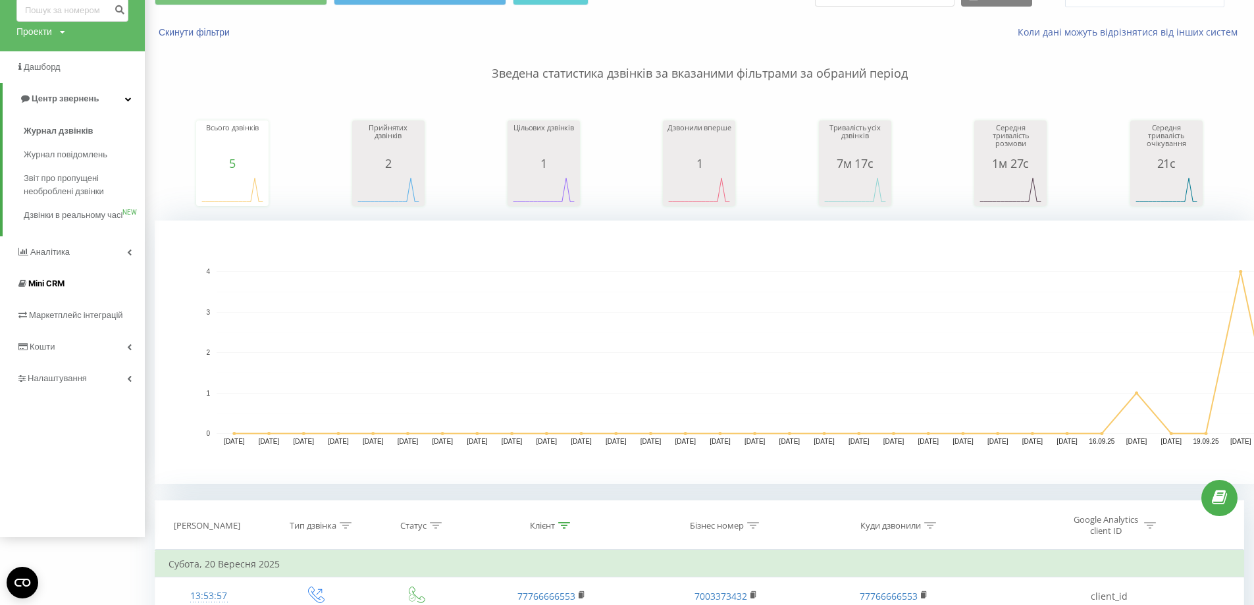
scroll to position [132, 0]
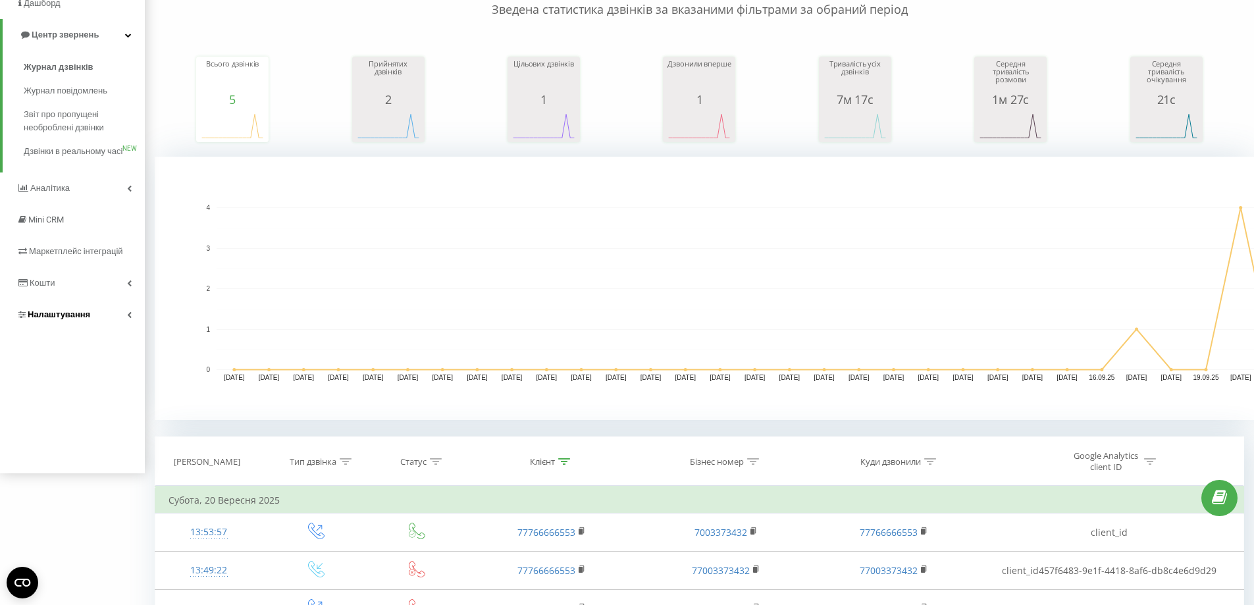
click at [78, 316] on link "Налаштування" at bounding box center [72, 315] width 145 height 32
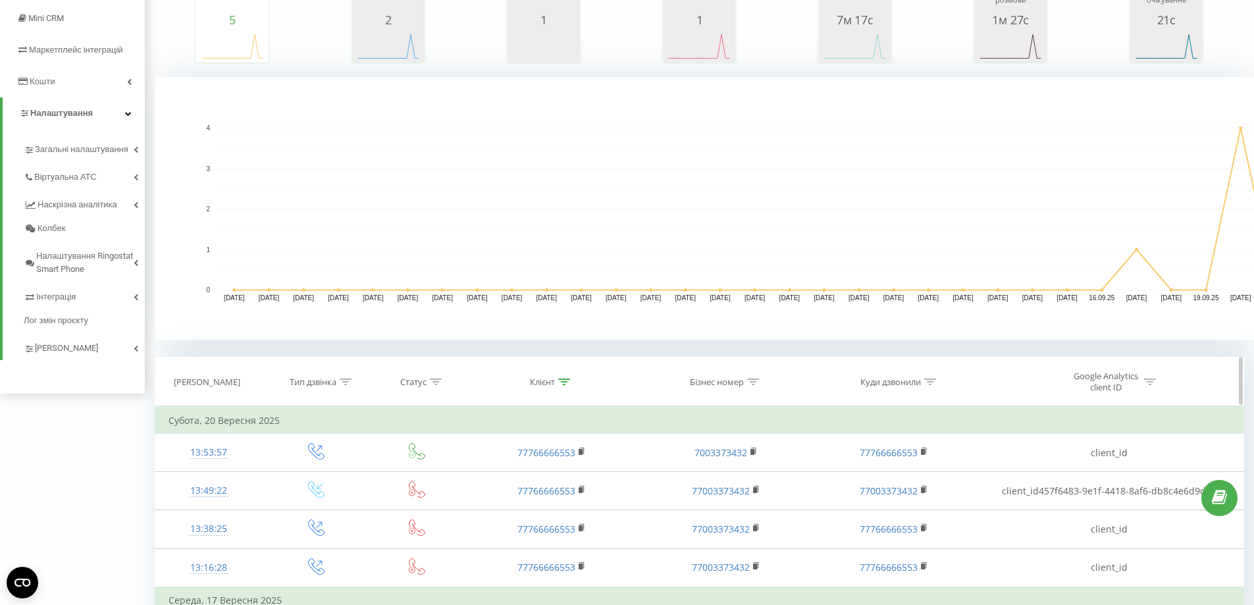
scroll to position [358, 0]
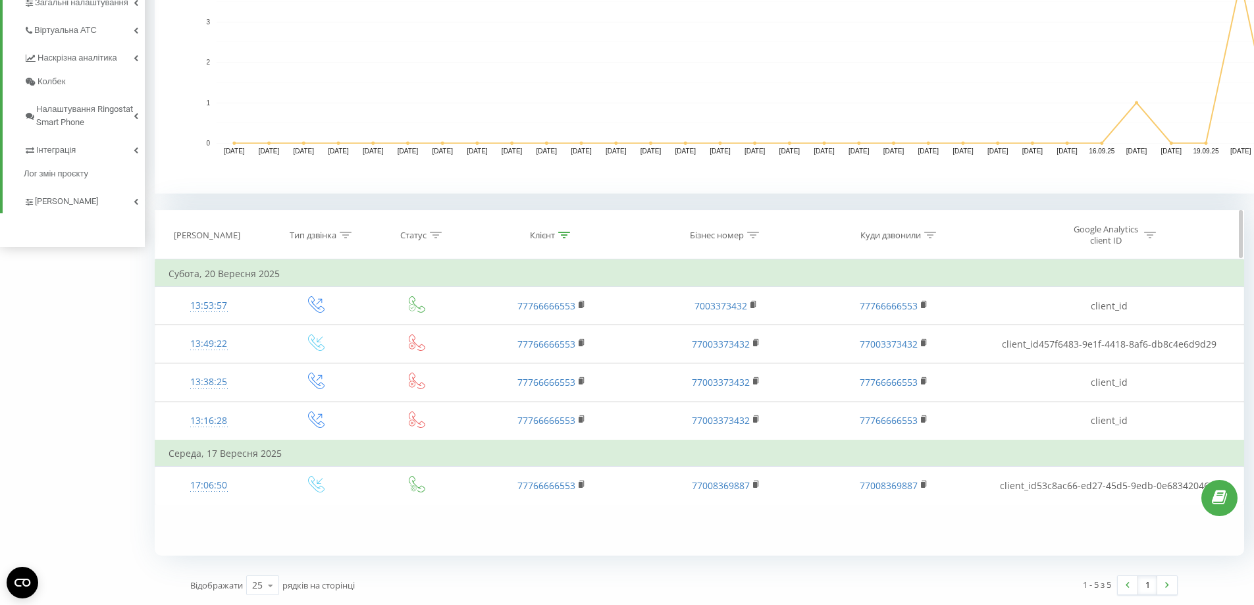
click at [564, 240] on div at bounding box center [564, 235] width 12 height 11
click at [517, 358] on button "Скасувати" at bounding box center [522, 356] width 56 height 16
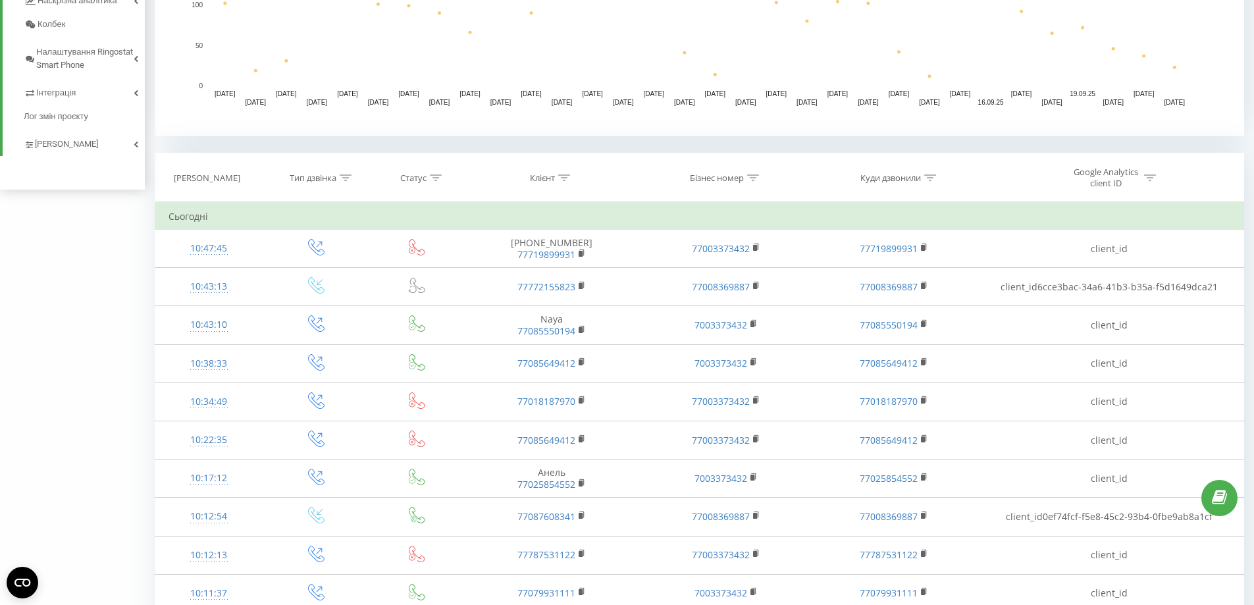
scroll to position [305, 0]
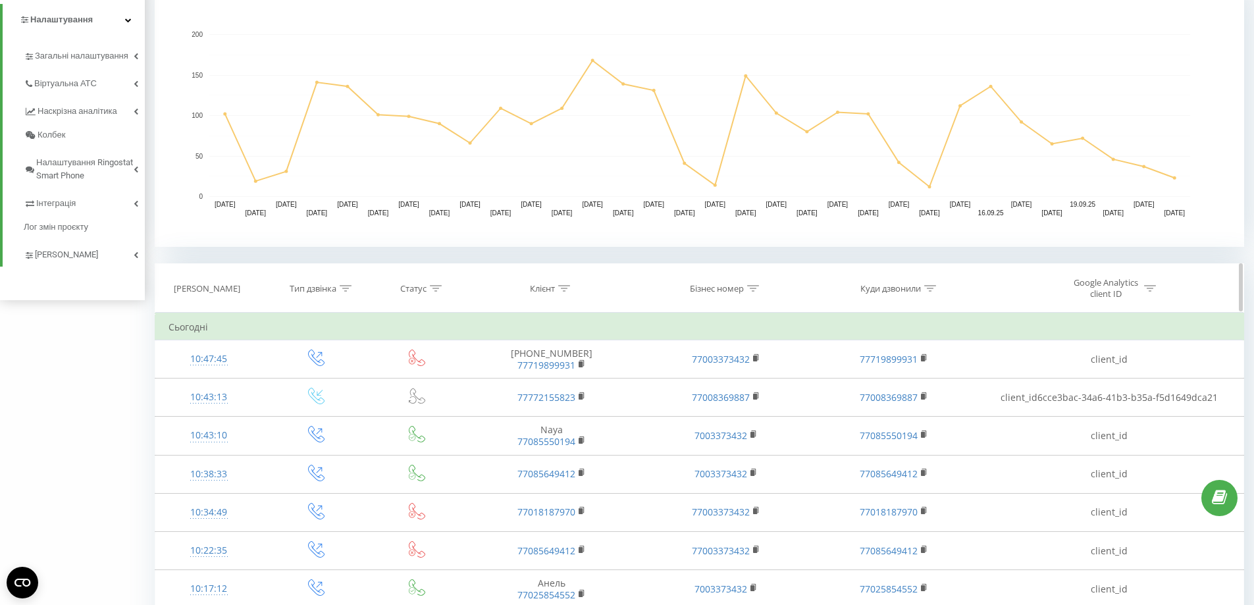
drag, startPoint x: 350, startPoint y: 295, endPoint x: 350, endPoint y: 306, distance: 11.2
click at [349, 296] on th "Тип дзвінка" at bounding box center [316, 288] width 107 height 49
click at [342, 298] on th "Тип дзвінка" at bounding box center [316, 288] width 107 height 49
click at [348, 290] on icon at bounding box center [346, 288] width 12 height 7
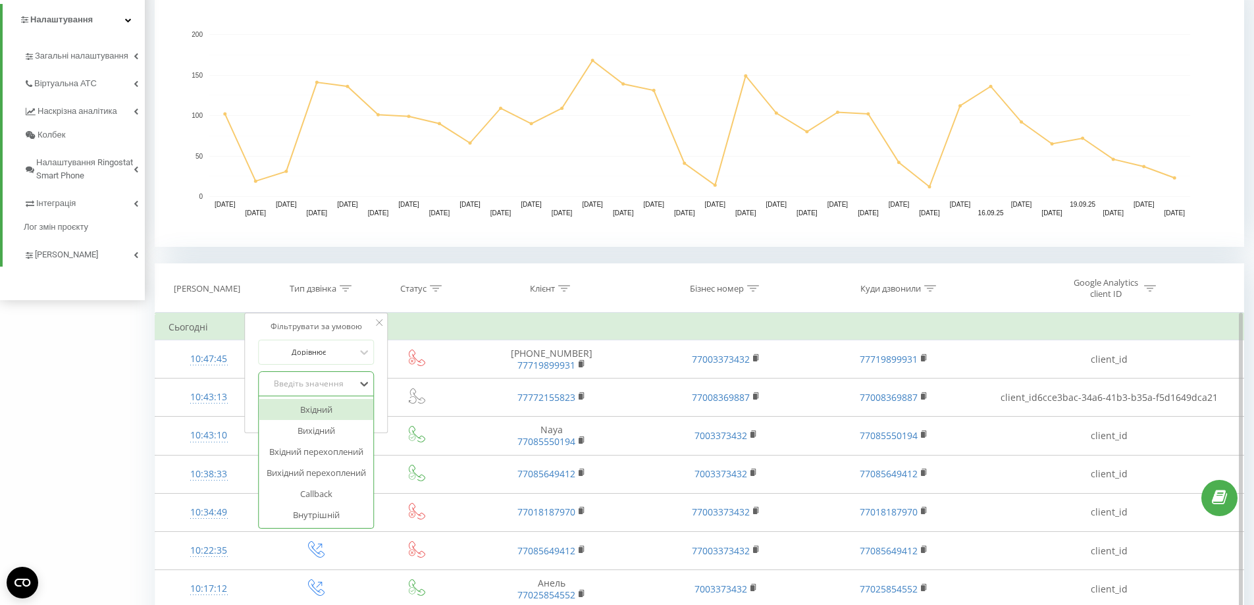
click at [304, 386] on div "Введіть значення" at bounding box center [309, 384] width 93 height 11
click at [315, 409] on div "Вхідний" at bounding box center [316, 409] width 115 height 21
click at [333, 404] on span "OK" at bounding box center [344, 410] width 37 height 20
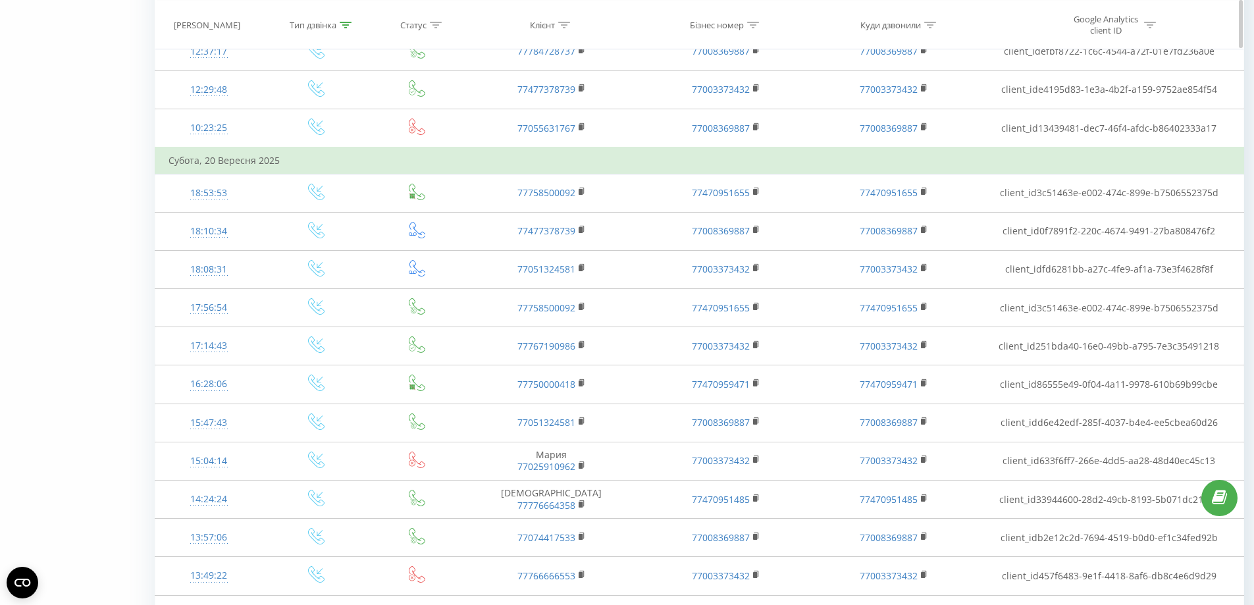
scroll to position [1100, 0]
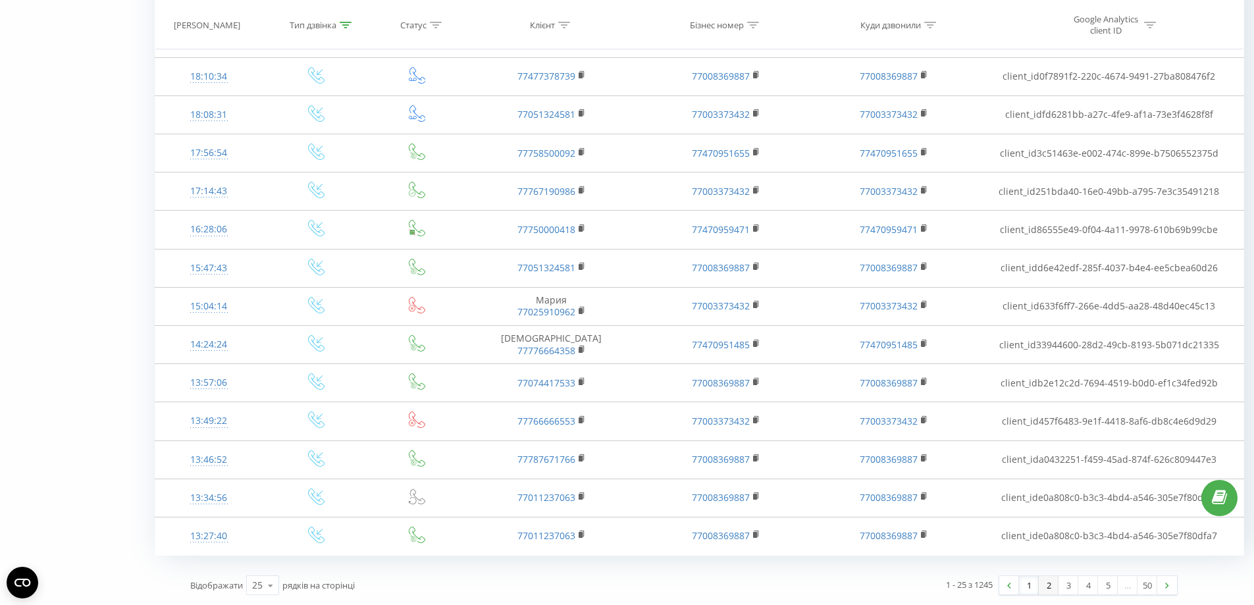
click at [1050, 580] on link "2" at bounding box center [1049, 585] width 20 height 18
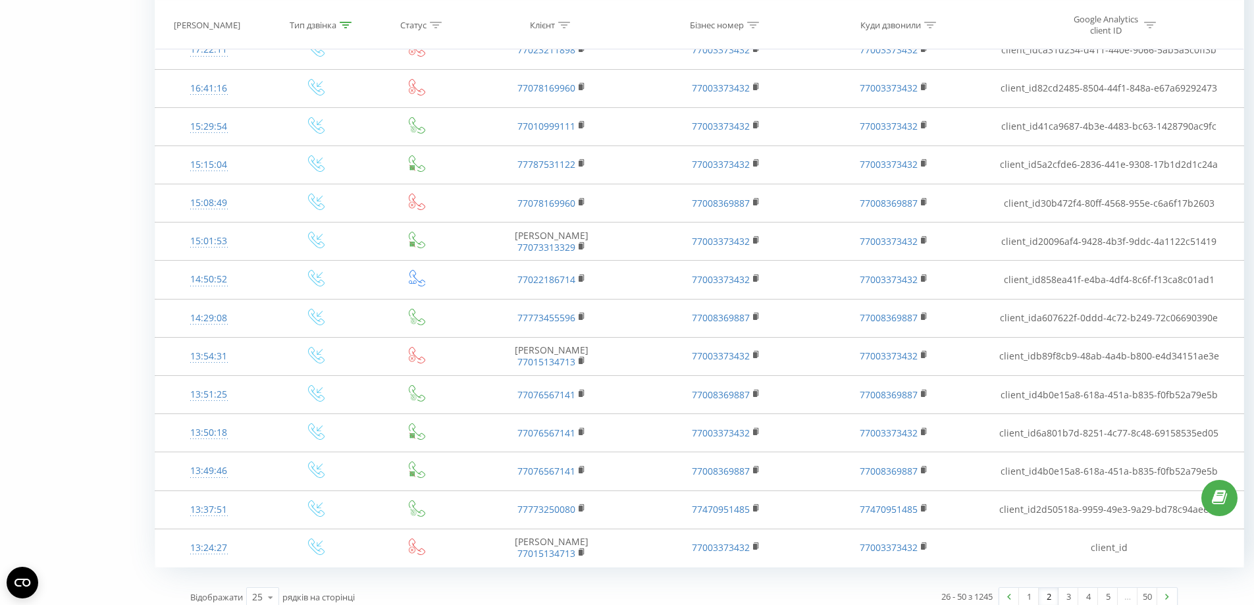
scroll to position [1074, 0]
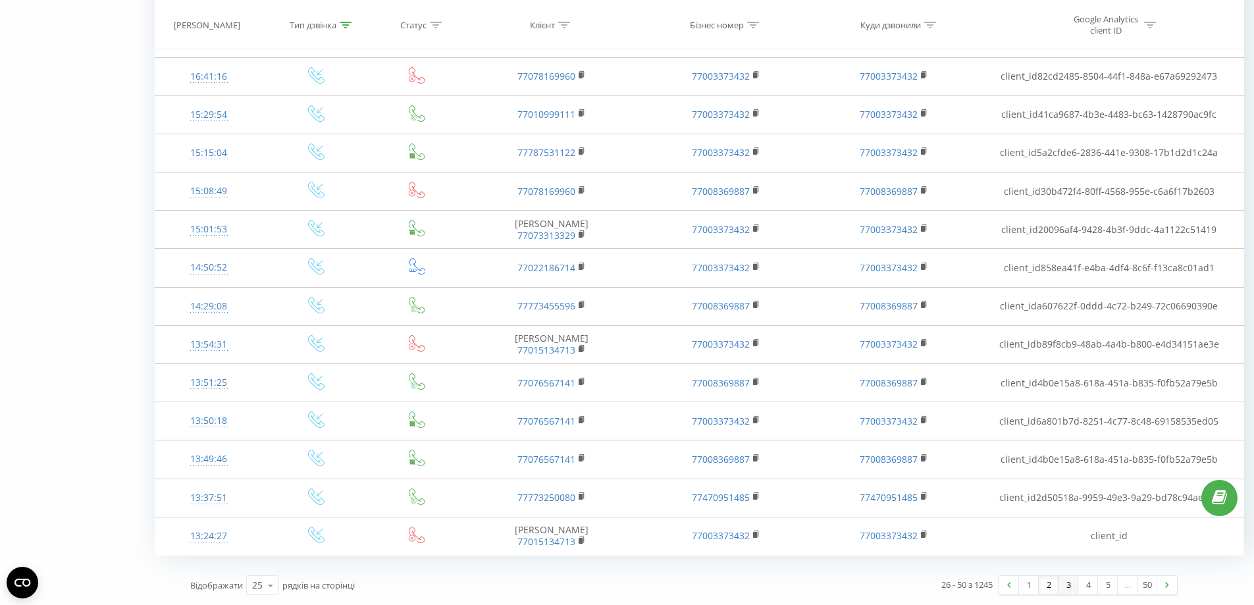
click at [1063, 587] on link "3" at bounding box center [1069, 585] width 20 height 18
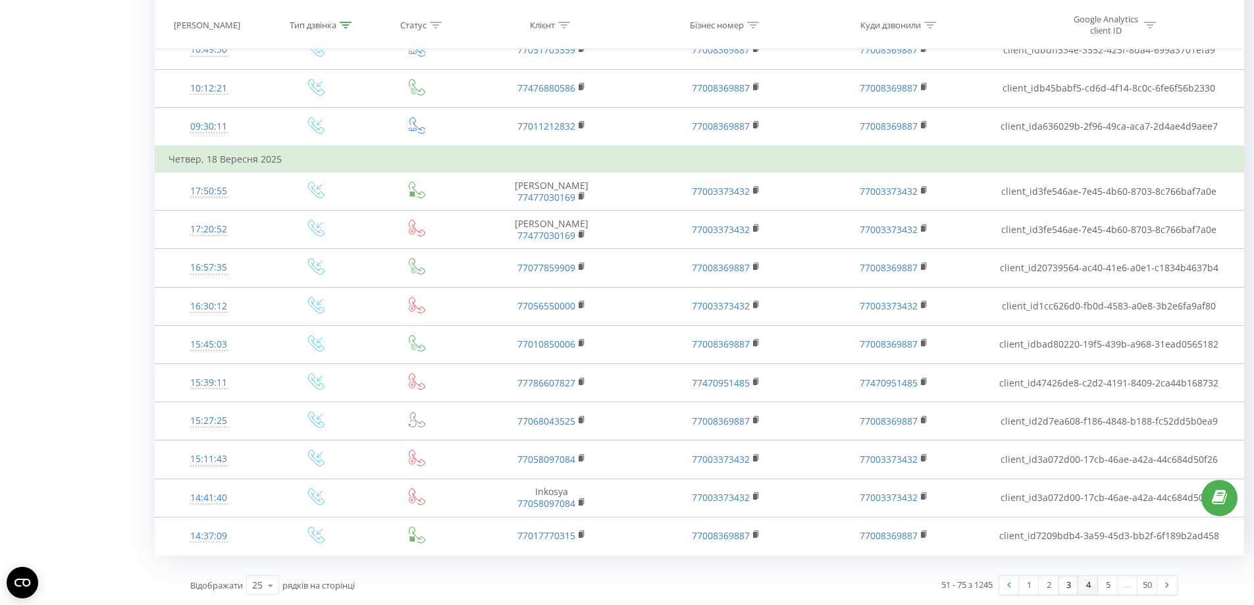
click at [1087, 588] on link "4" at bounding box center [1088, 585] width 20 height 18
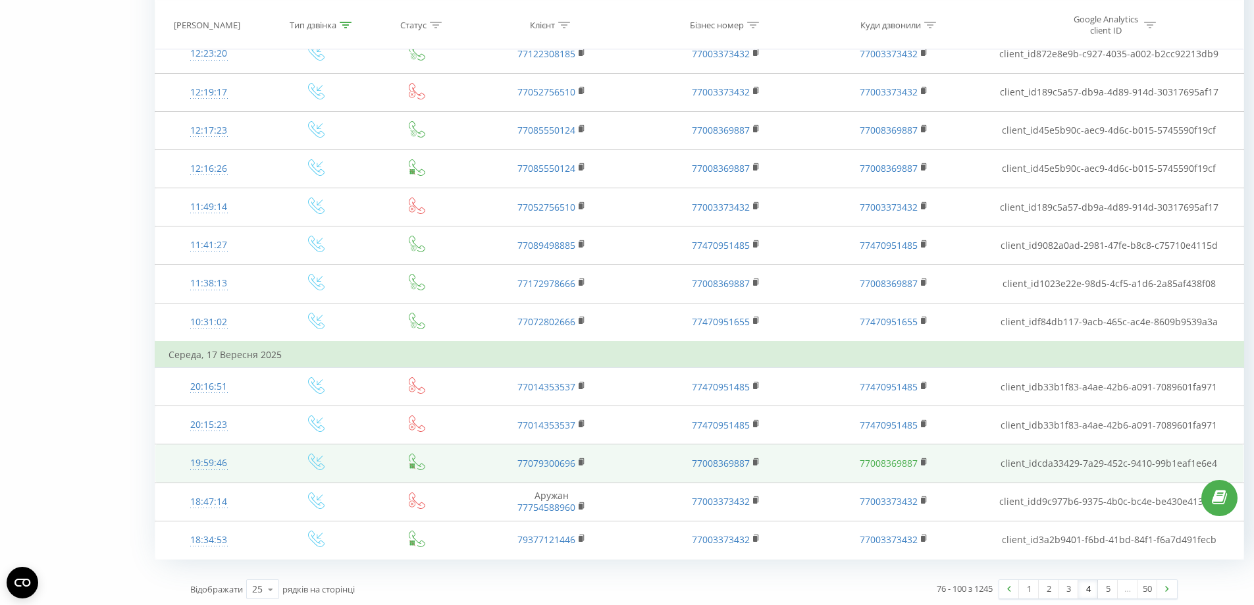
scroll to position [1074, 0]
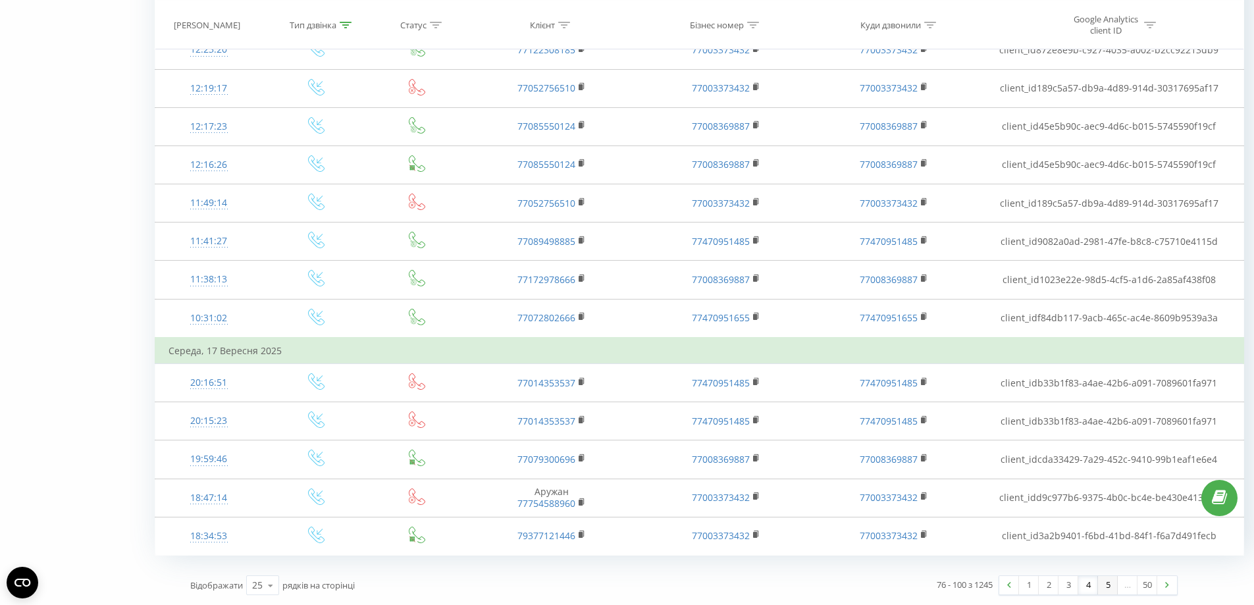
click at [1103, 587] on link "5" at bounding box center [1108, 585] width 20 height 18
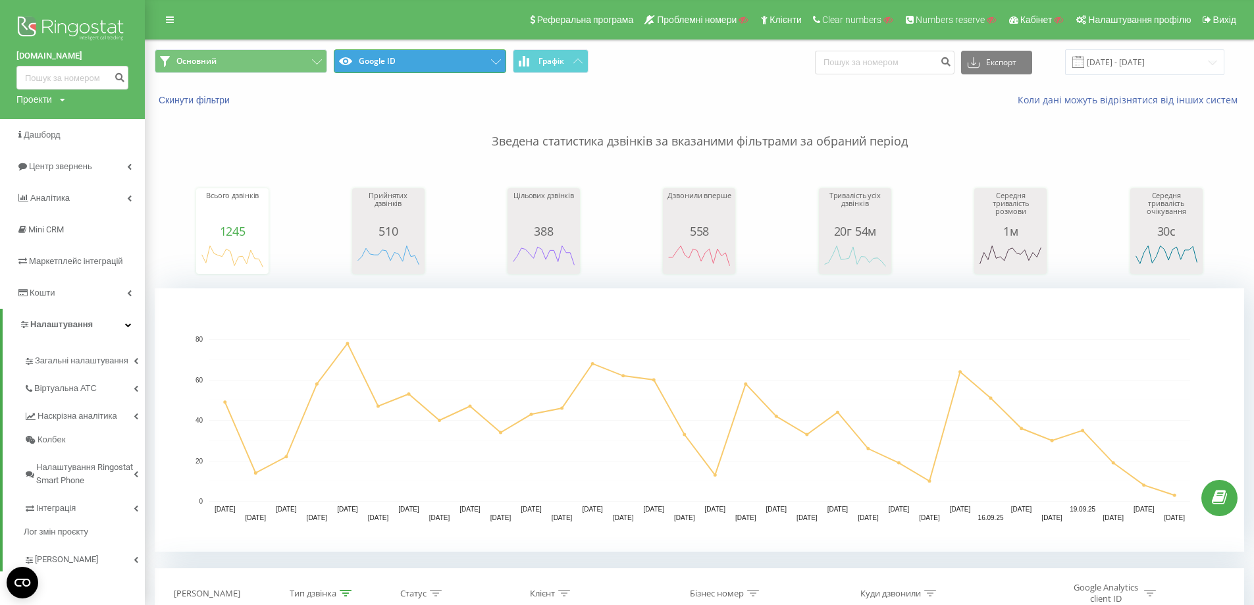
click at [423, 68] on button "Google ID" at bounding box center [420, 61] width 172 height 24
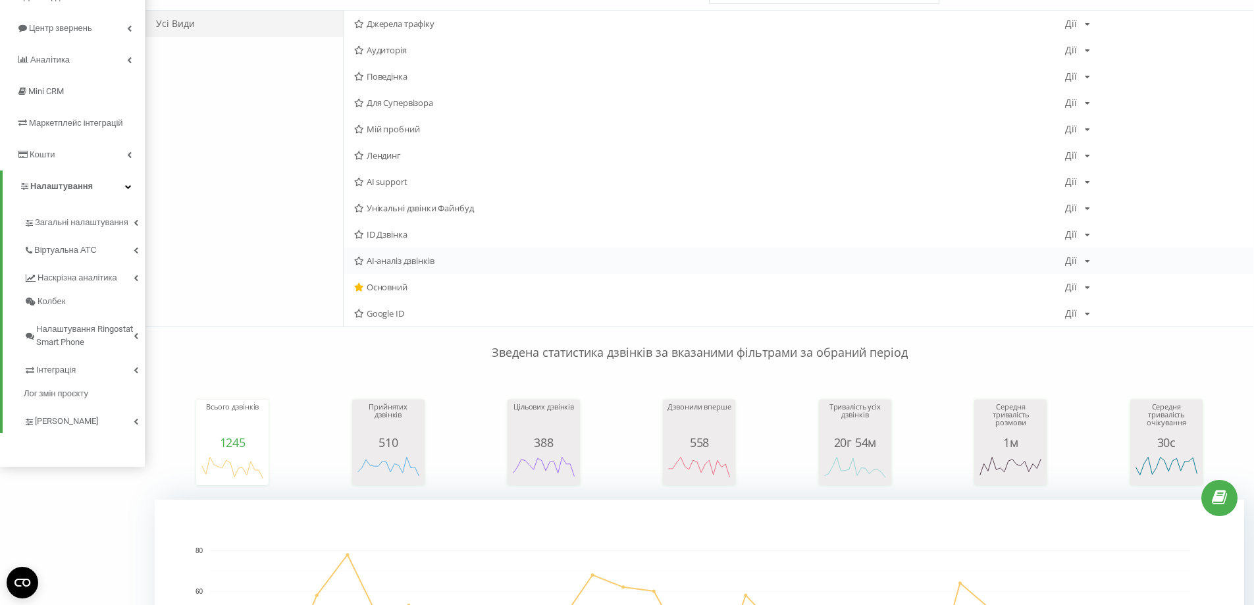
scroll to position [132, 0]
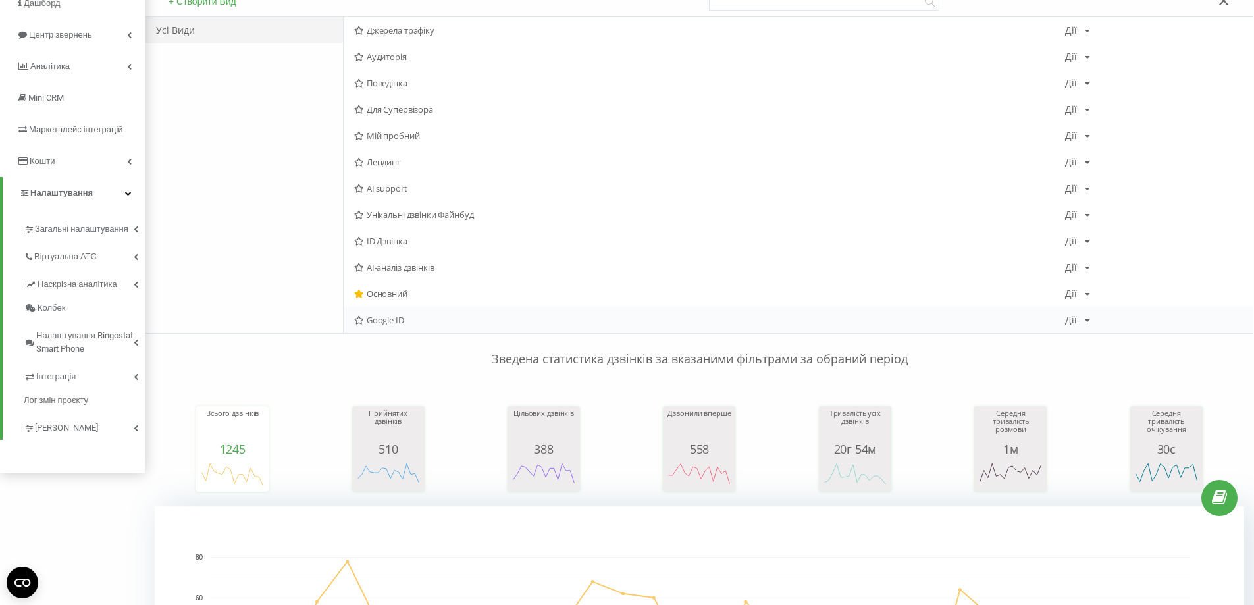
click at [1087, 321] on icon at bounding box center [1087, 321] width 5 height 8
click at [1096, 336] on div "Редагувати" at bounding box center [1129, 337] width 126 height 24
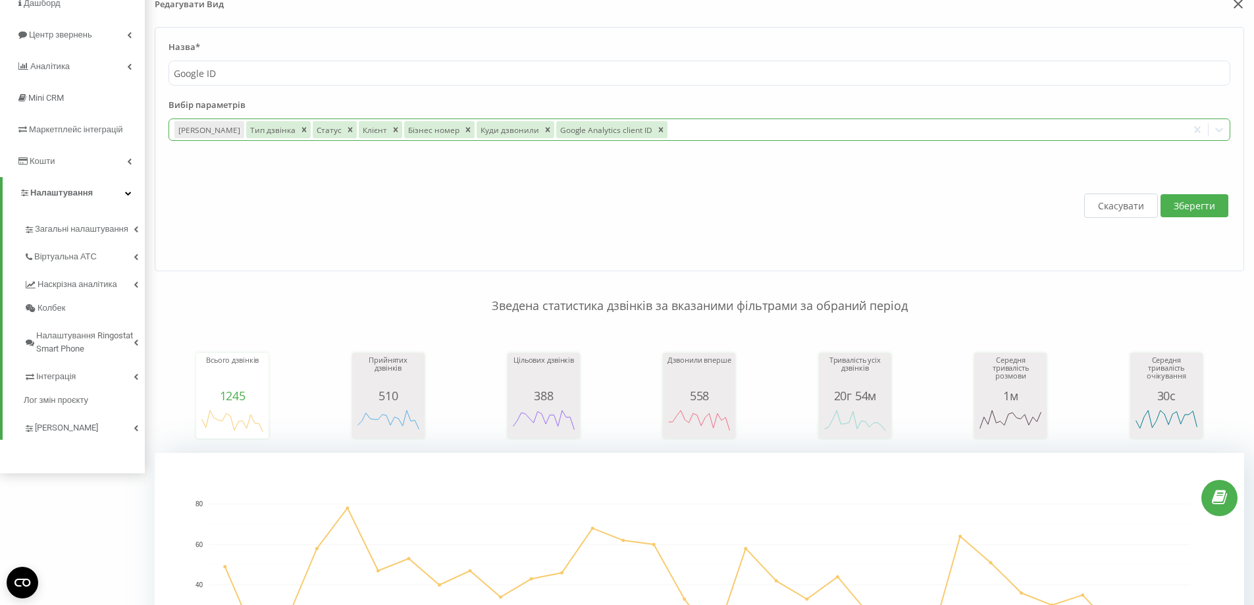
click at [722, 134] on div at bounding box center [926, 129] width 513 height 15
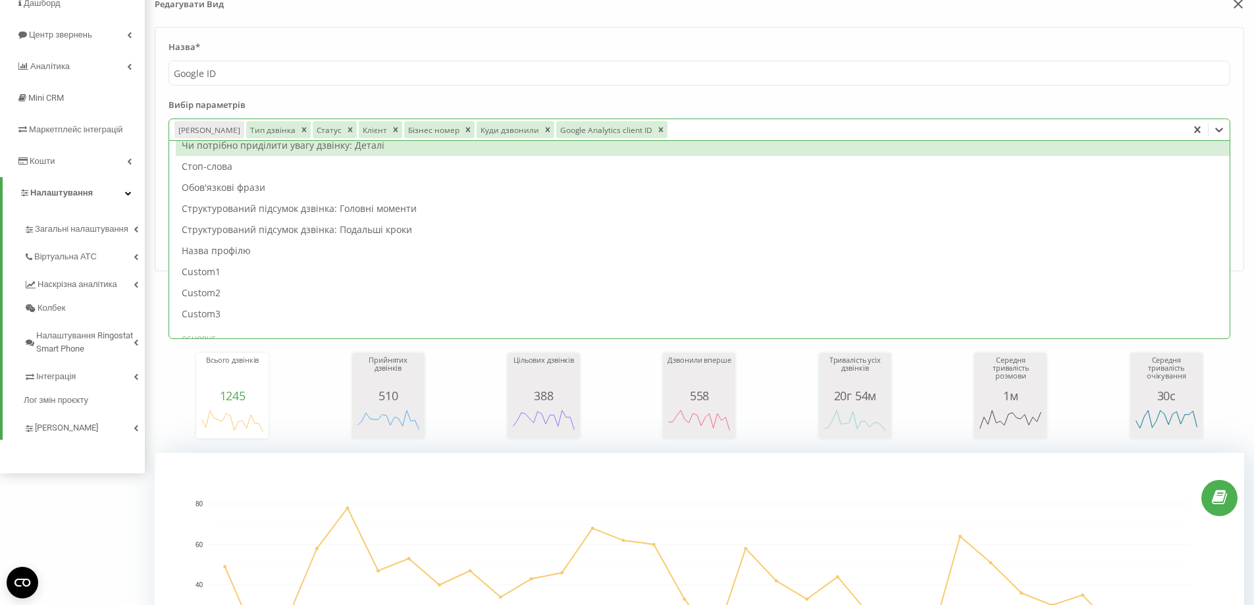
scroll to position [593, 0]
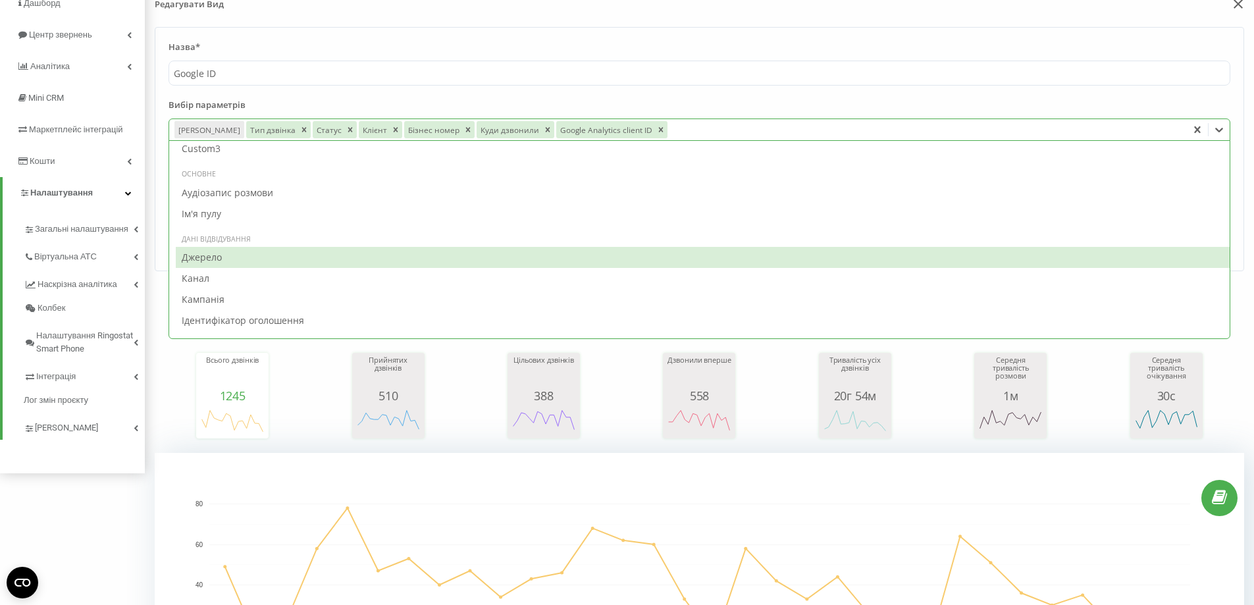
click at [323, 257] on div "Джерело" at bounding box center [703, 257] width 1054 height 21
click at [323, 257] on div "Канал" at bounding box center [703, 257] width 1054 height 21
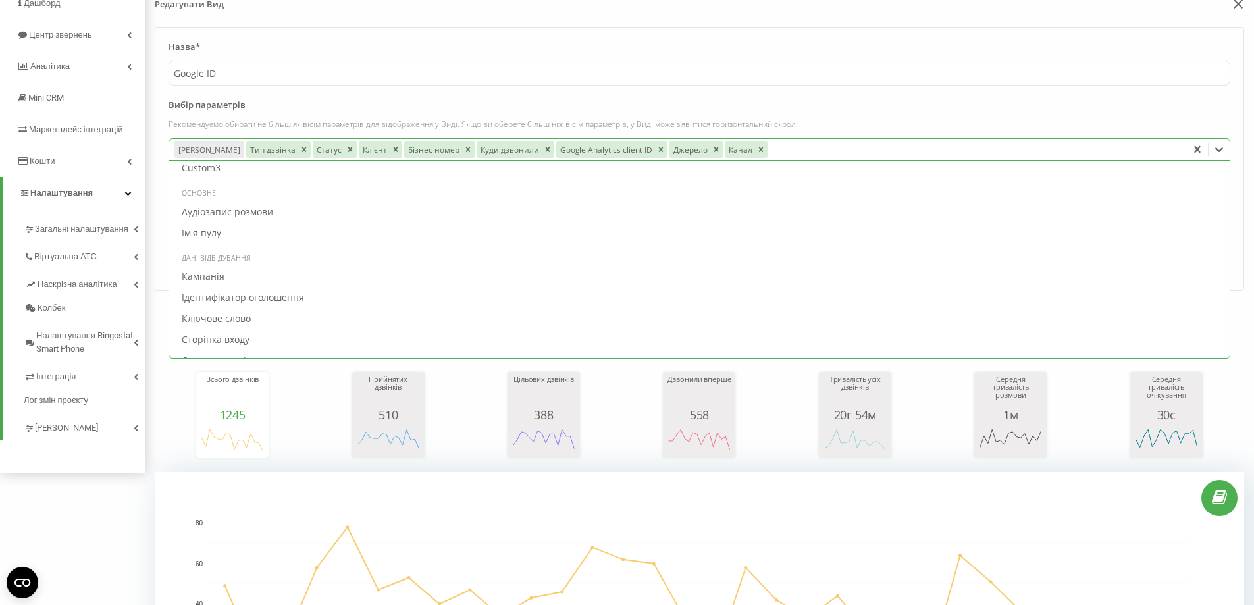
click at [323, 257] on div "Дані відвідування" at bounding box center [703, 258] width 1054 height 13
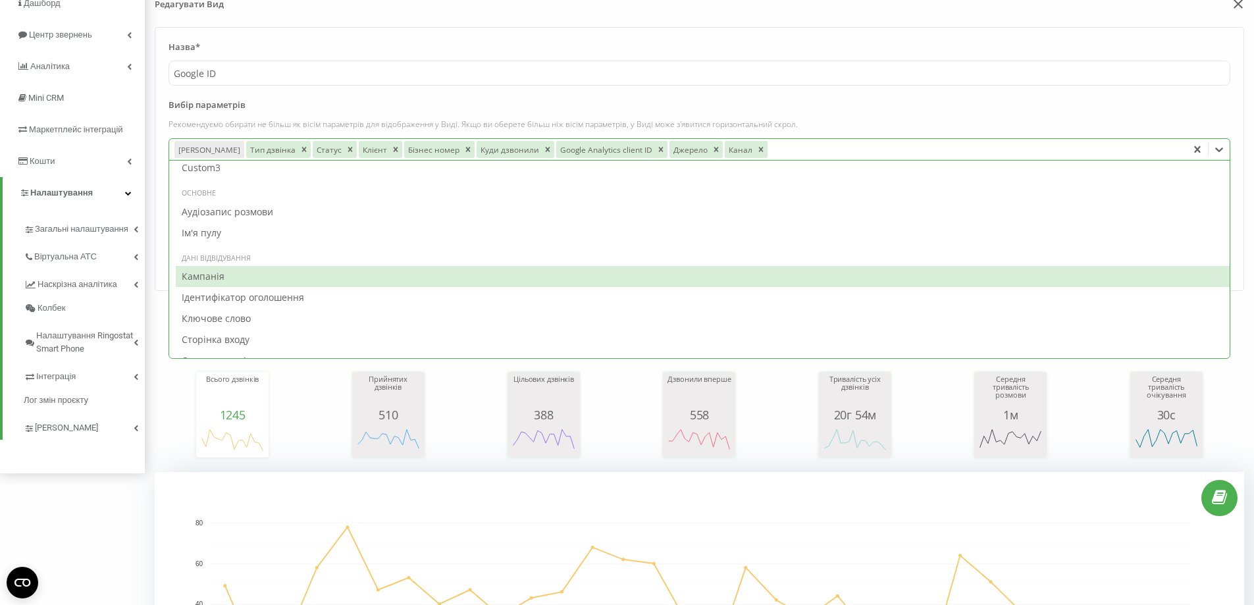
click at [298, 275] on div "Кампанія" at bounding box center [703, 276] width 1054 height 21
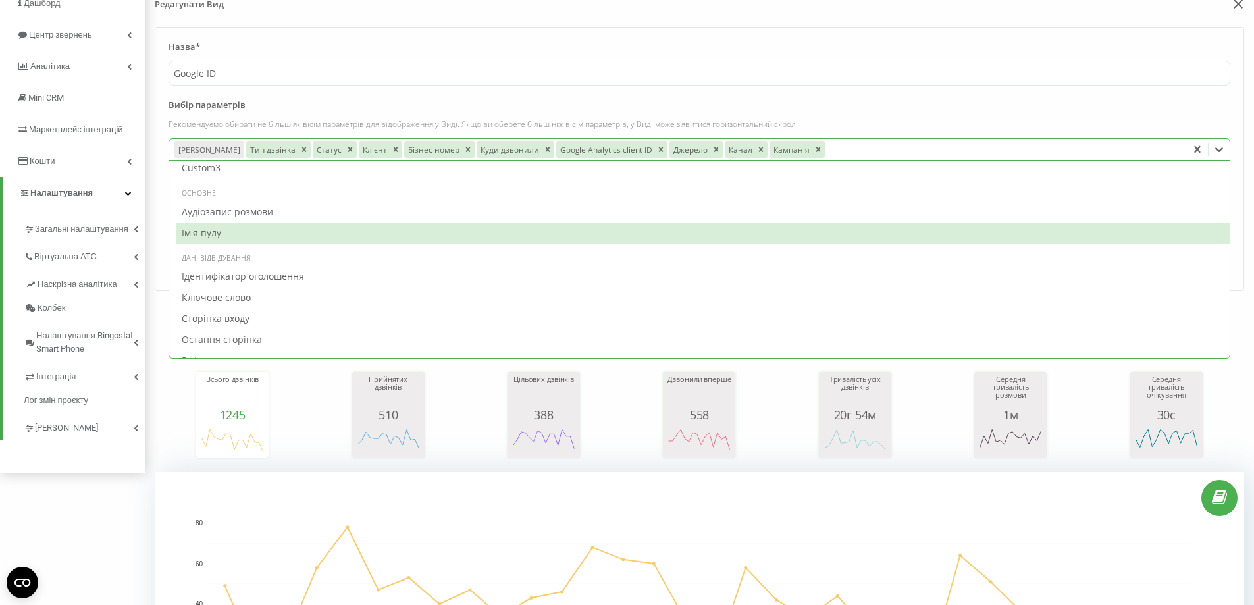
click at [357, 230] on div "Ім'я пулу" at bounding box center [703, 233] width 1054 height 21
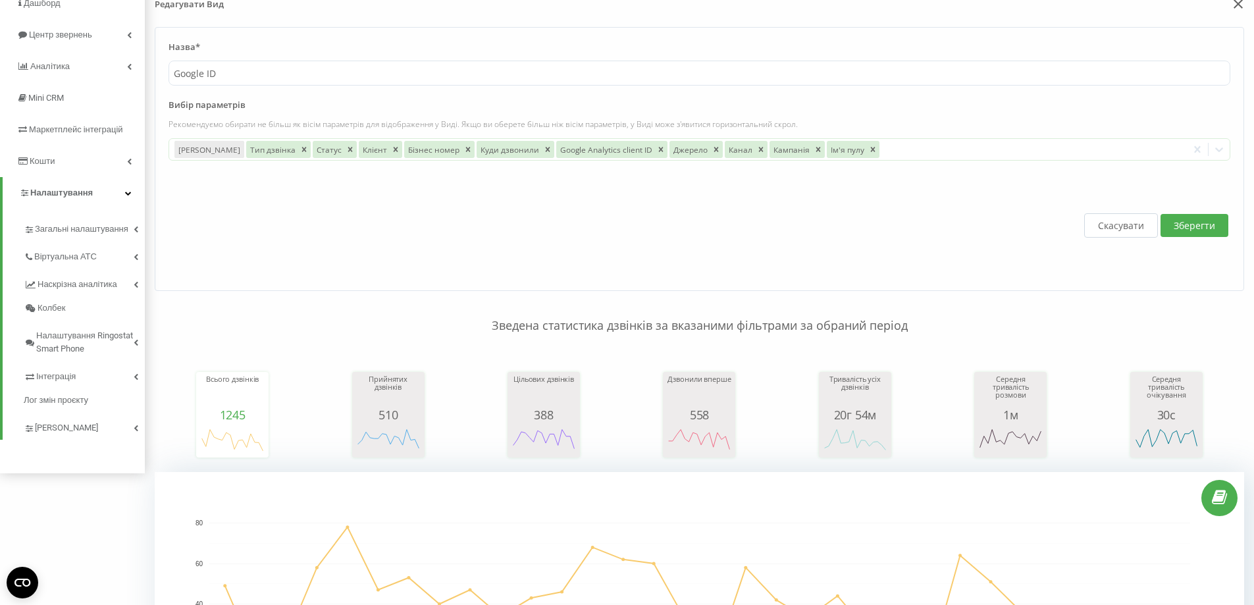
click at [841, 114] on label "Вибір параметрів" at bounding box center [700, 109] width 1062 height 20
click at [1195, 230] on button "Зберегти" at bounding box center [1195, 225] width 68 height 23
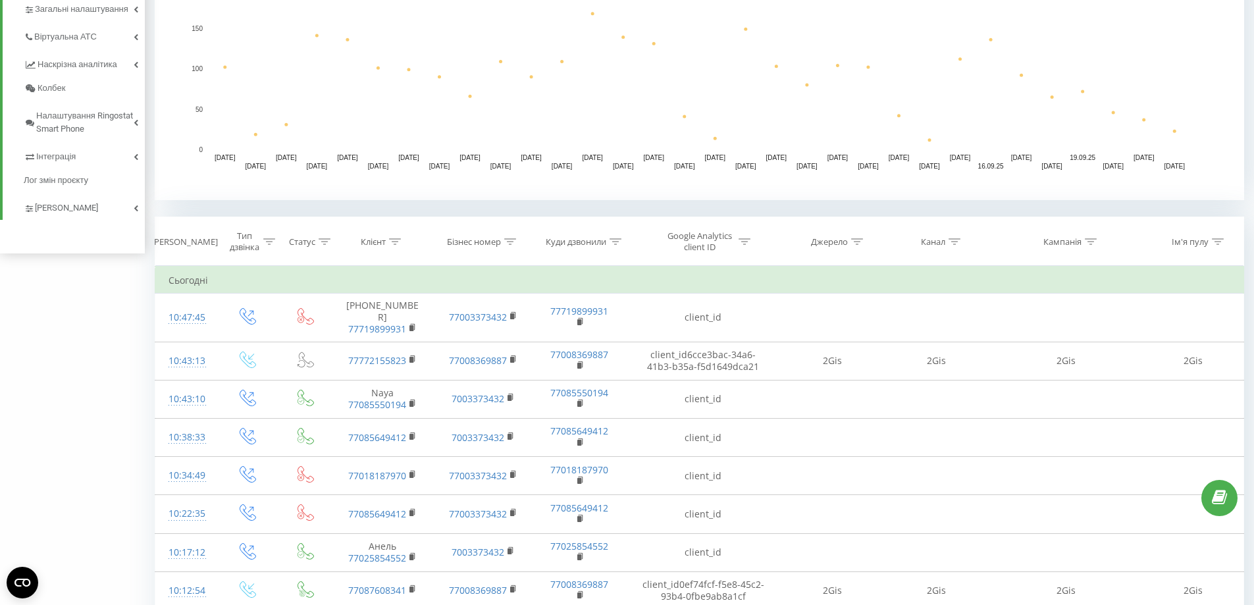
scroll to position [329, 0]
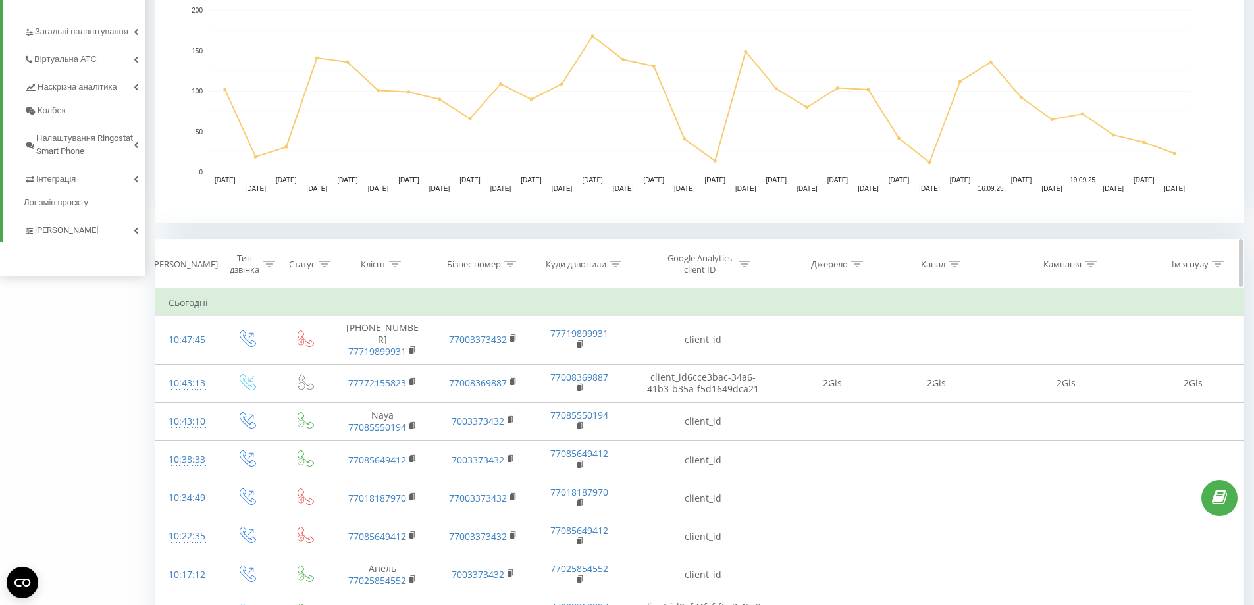
click at [271, 263] on icon at bounding box center [269, 264] width 12 height 7
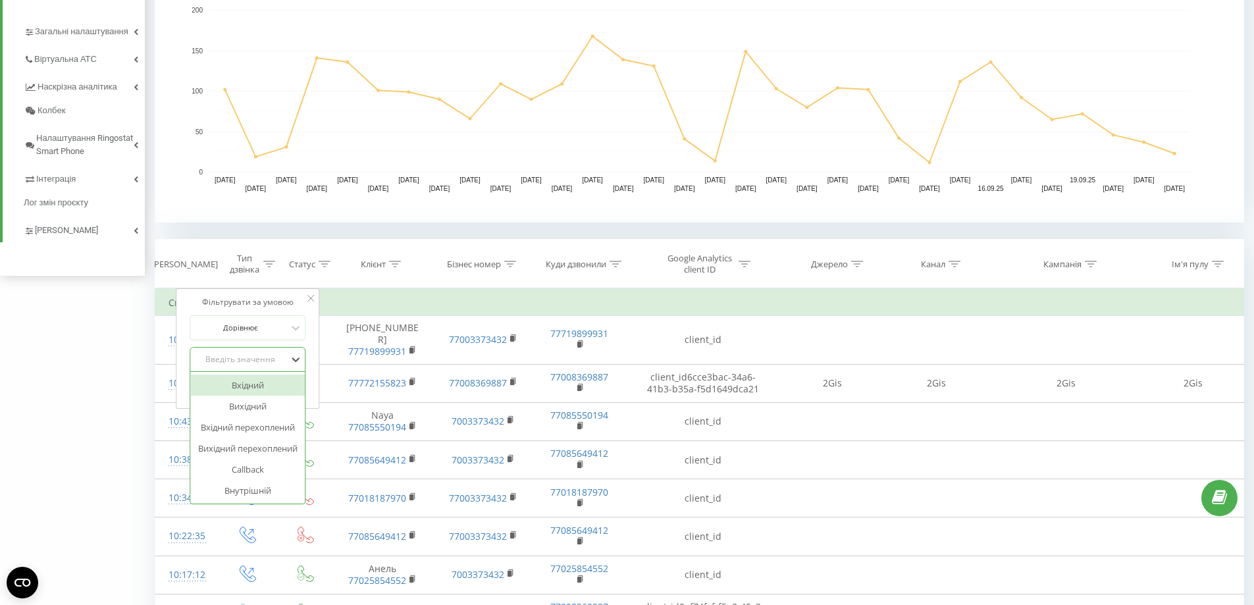
click at [265, 348] on div "Введіть значення" at bounding box center [248, 359] width 116 height 25
click at [265, 379] on div "Вхідний" at bounding box center [247, 385] width 115 height 21
click at [278, 386] on span "OK" at bounding box center [275, 386] width 37 height 20
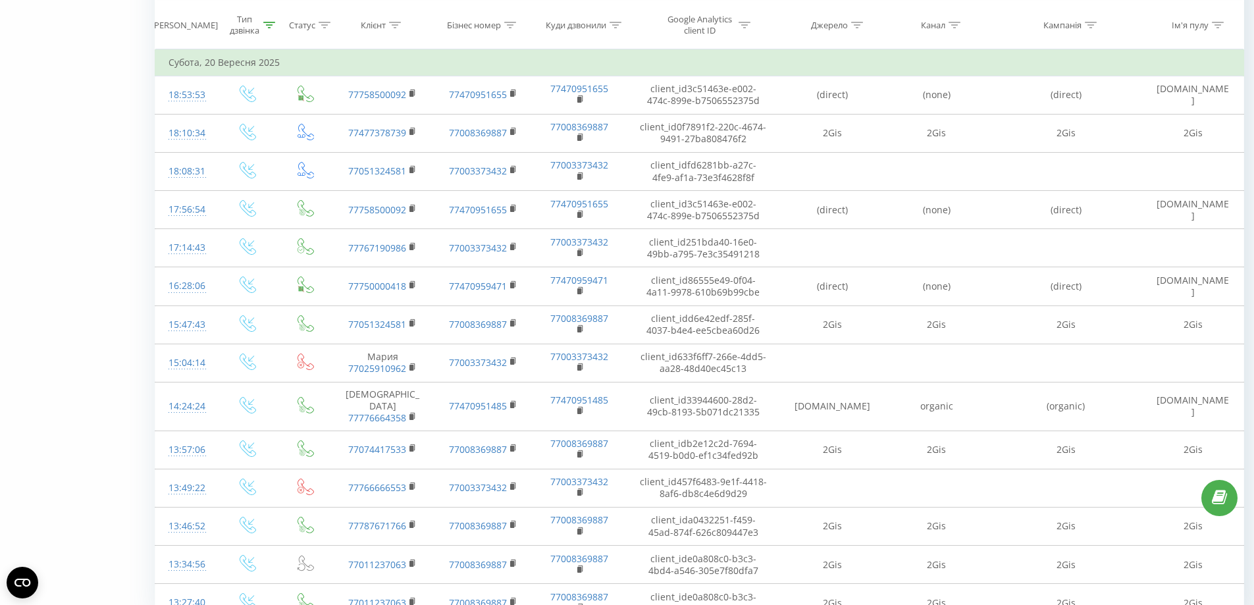
scroll to position [1119, 0]
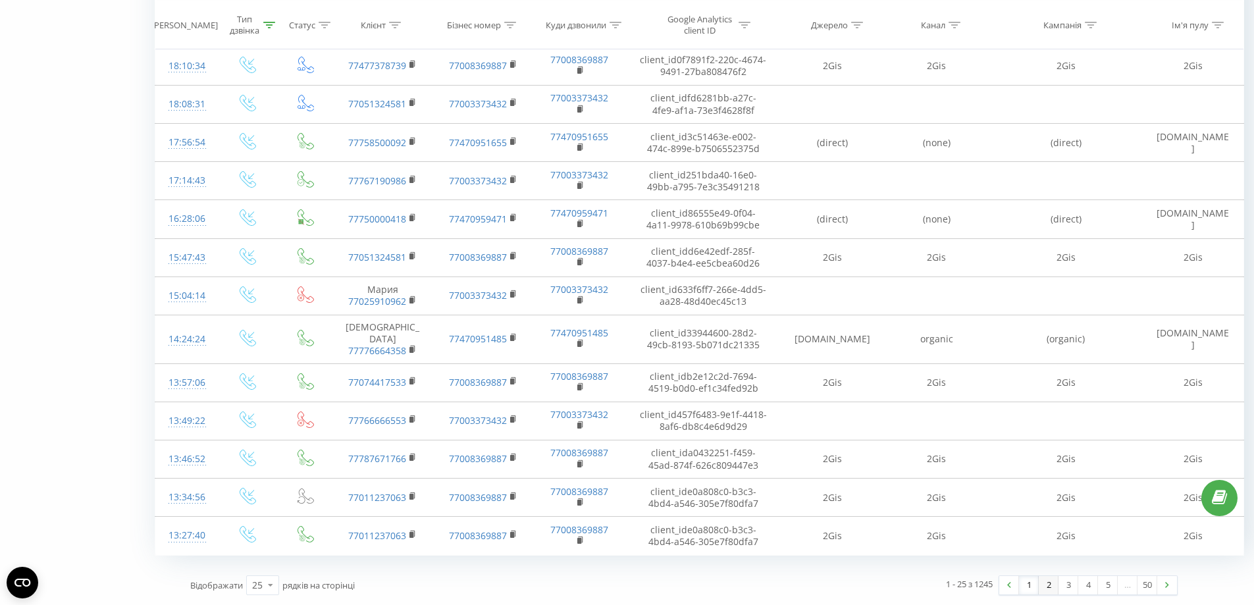
click at [1046, 589] on link "2" at bounding box center [1049, 585] width 20 height 18
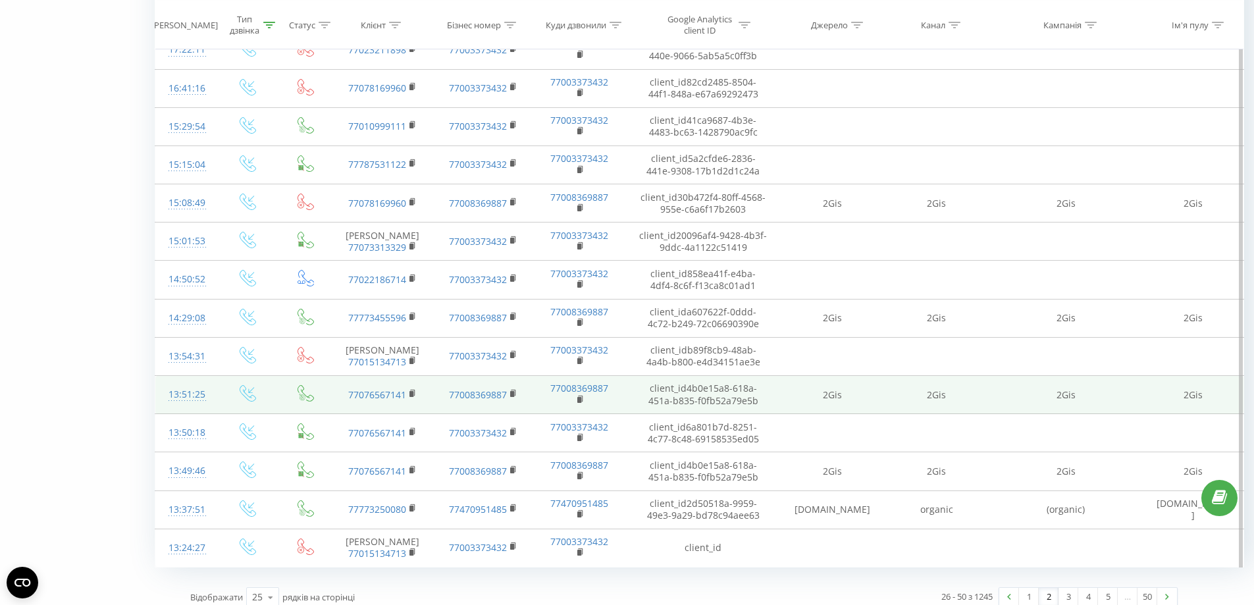
scroll to position [1125, 0]
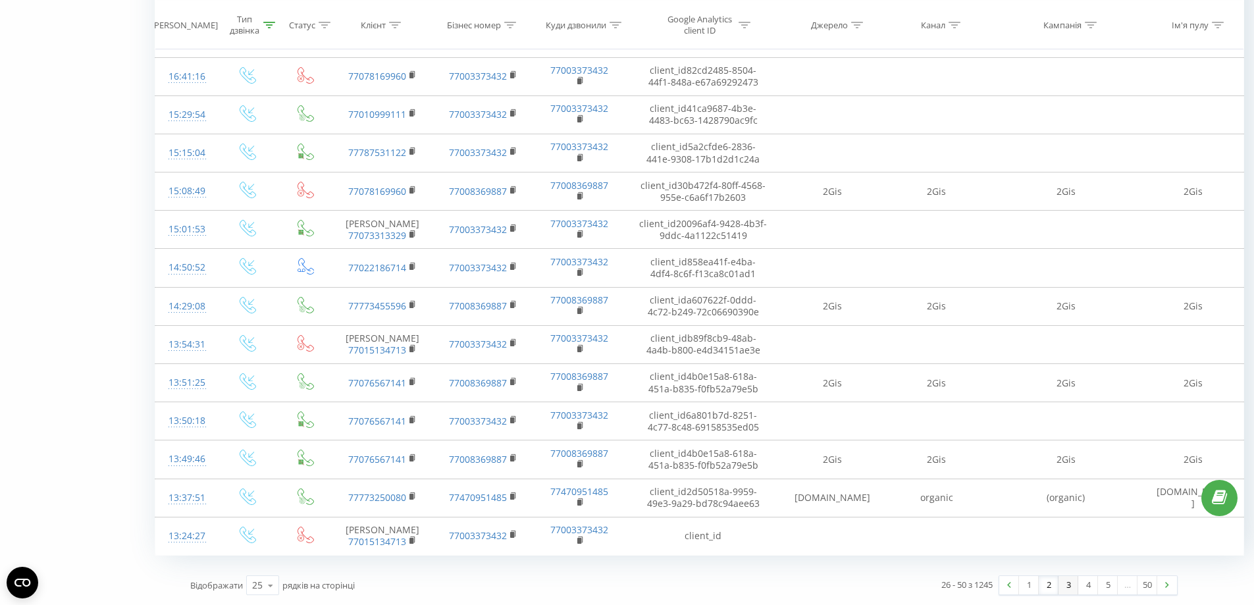
click at [1065, 587] on link "3" at bounding box center [1069, 585] width 20 height 18
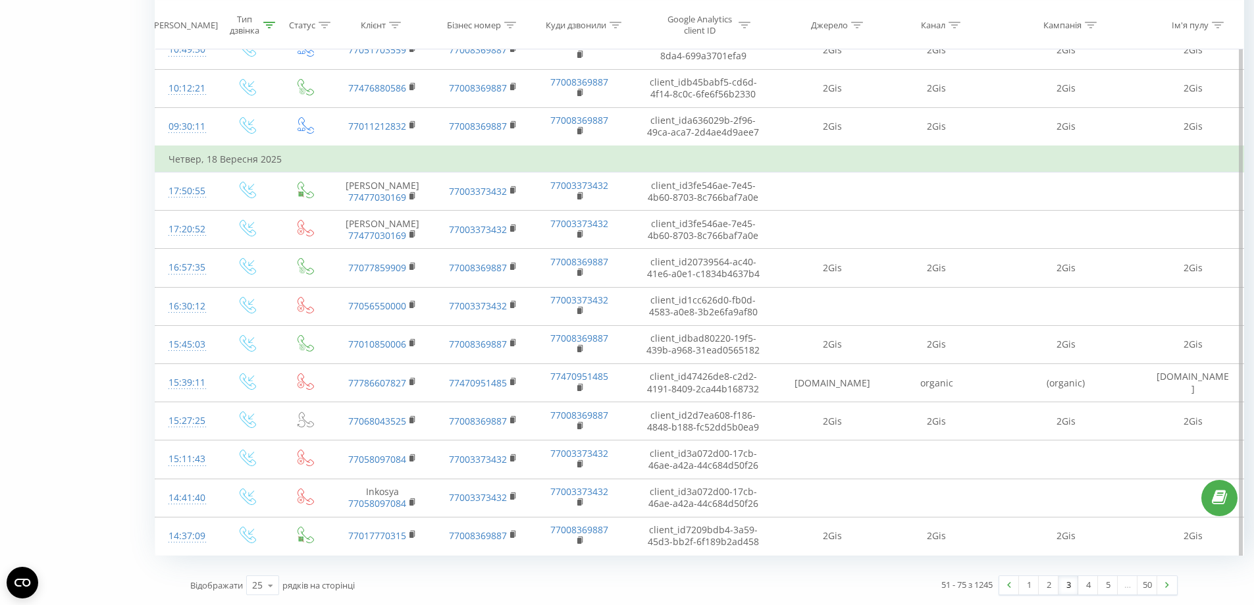
scroll to position [1094, 0]
click at [1086, 587] on link "4" at bounding box center [1088, 585] width 20 height 18
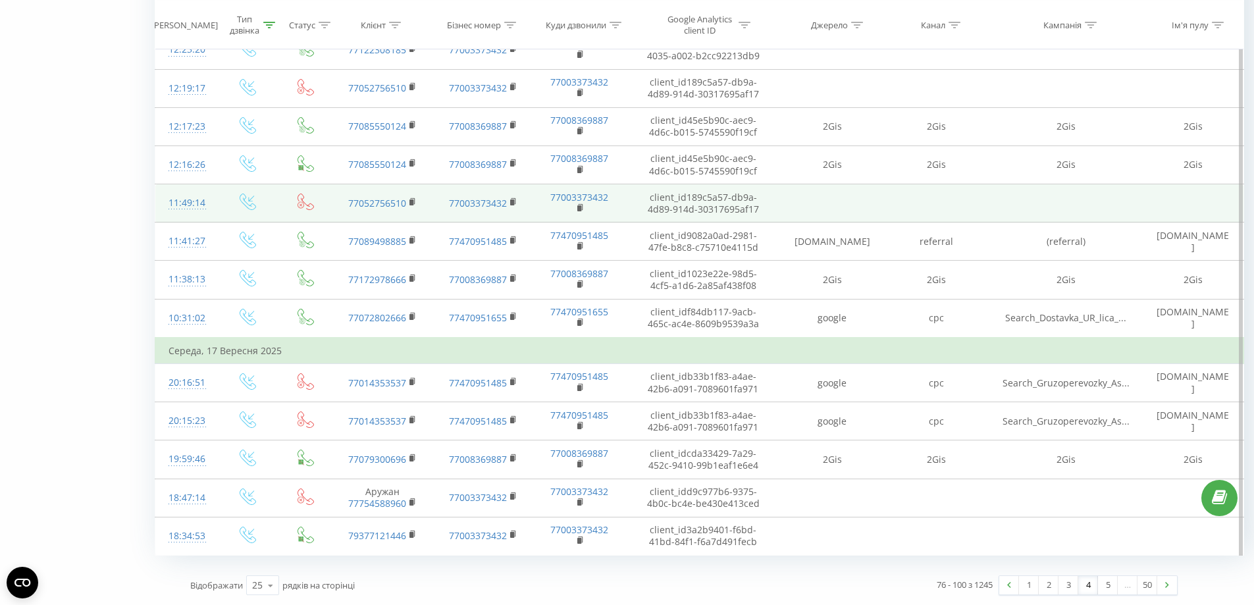
scroll to position [1094, 0]
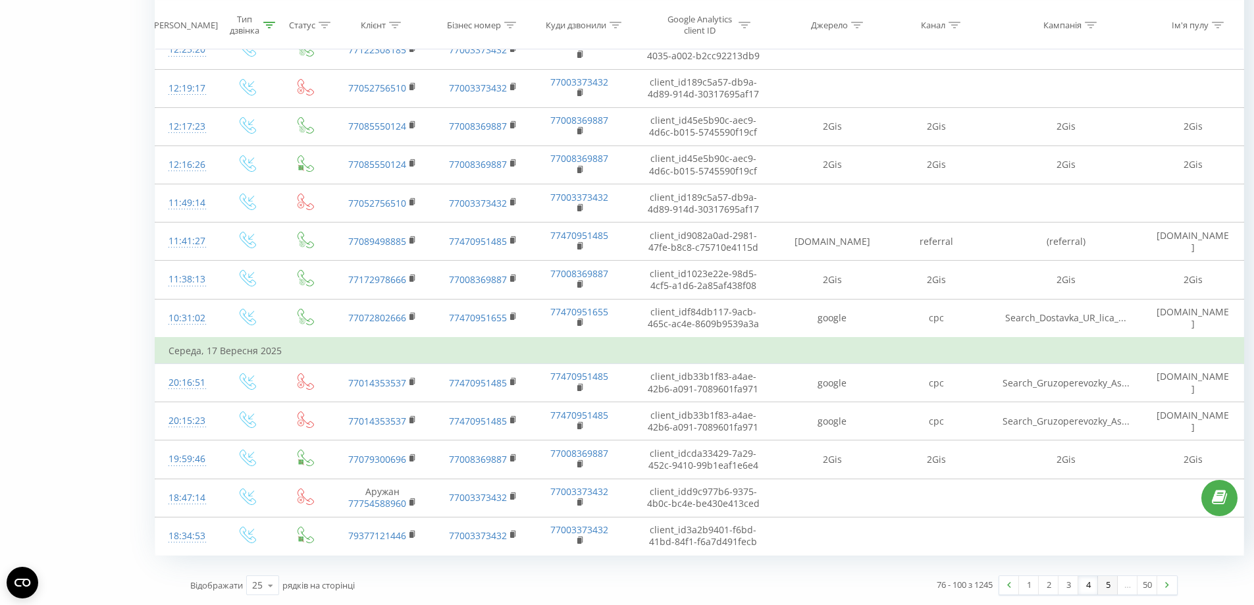
click at [1107, 584] on link "5" at bounding box center [1108, 585] width 20 height 18
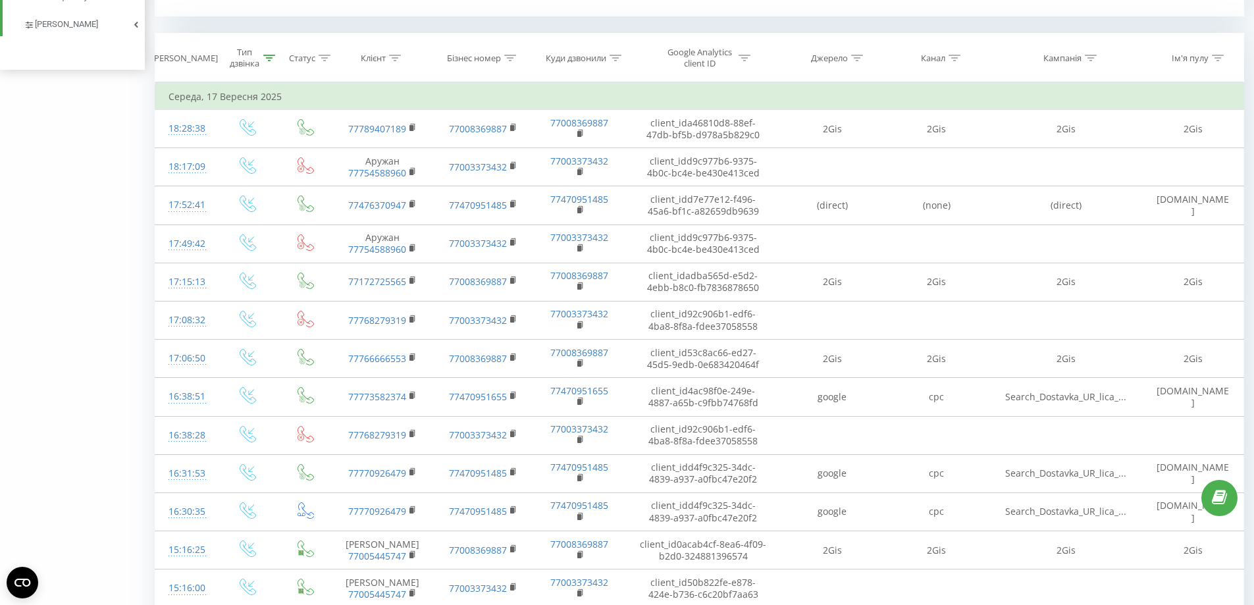
scroll to position [1078, 0]
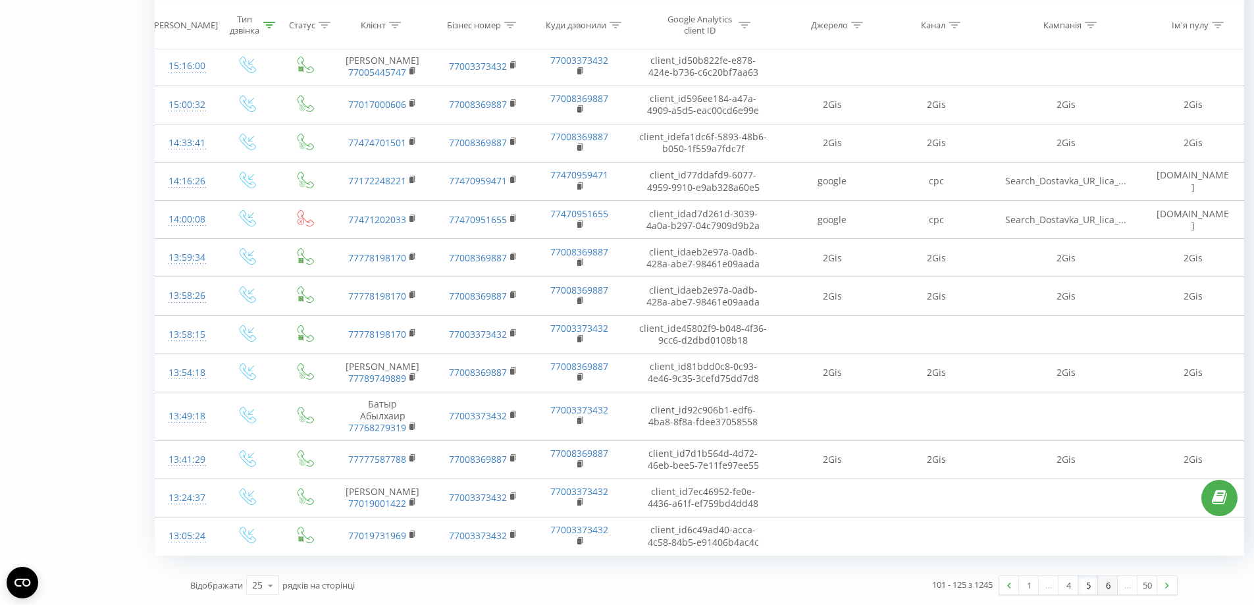
click at [1109, 587] on link "6" at bounding box center [1108, 585] width 20 height 18
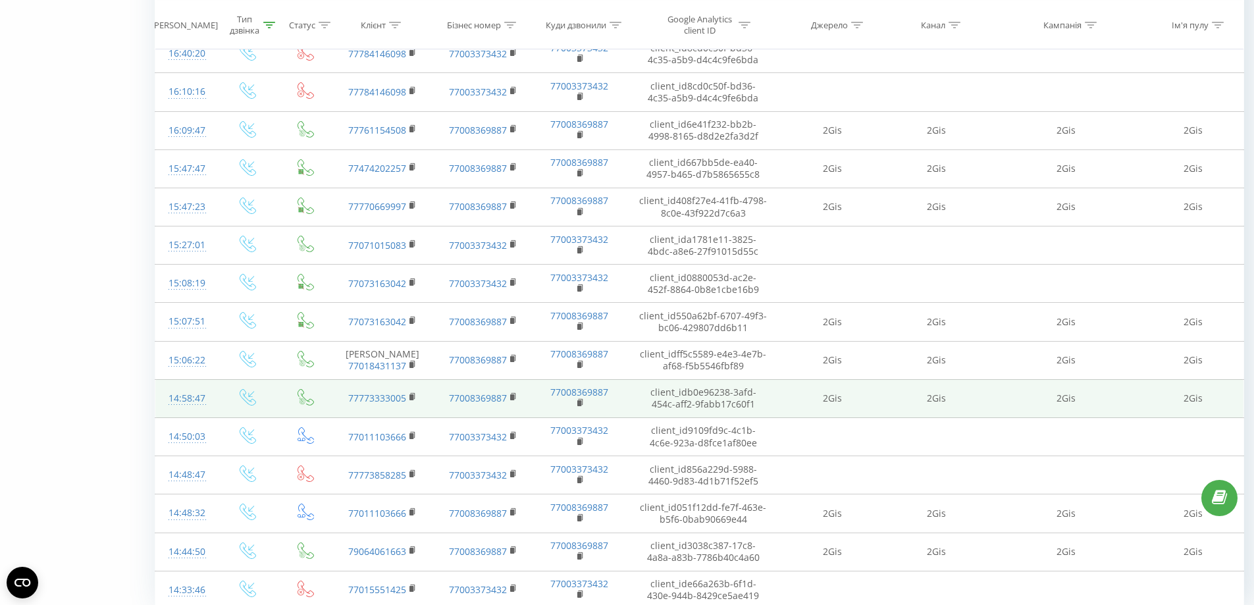
scroll to position [1084, 0]
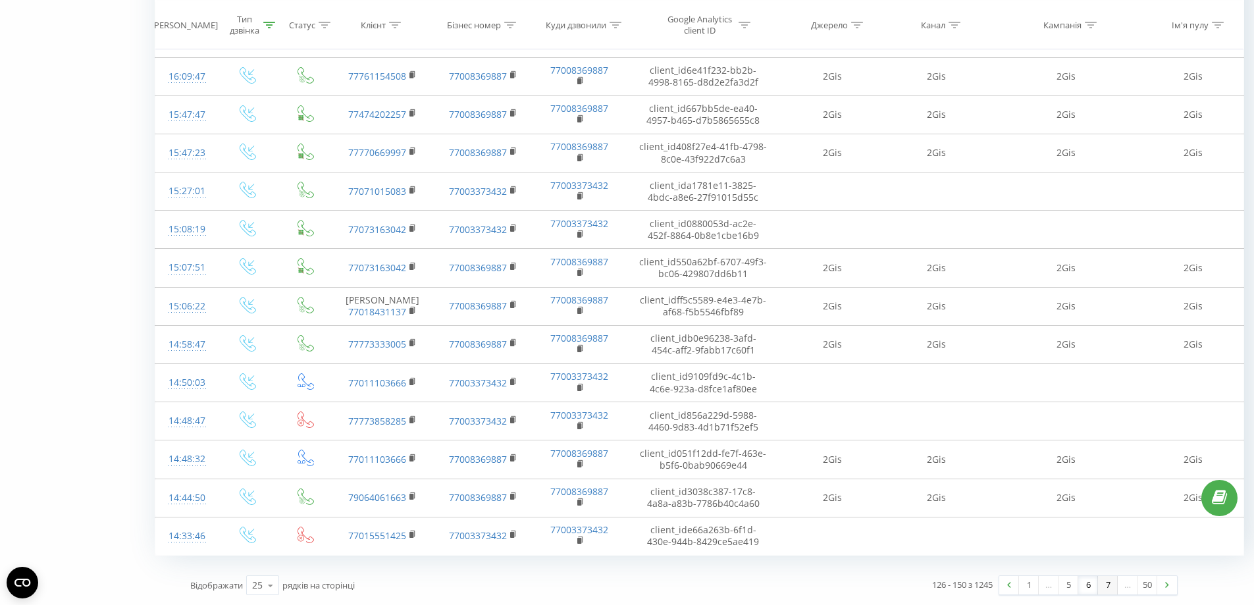
click at [1111, 588] on link "7" at bounding box center [1108, 585] width 20 height 18
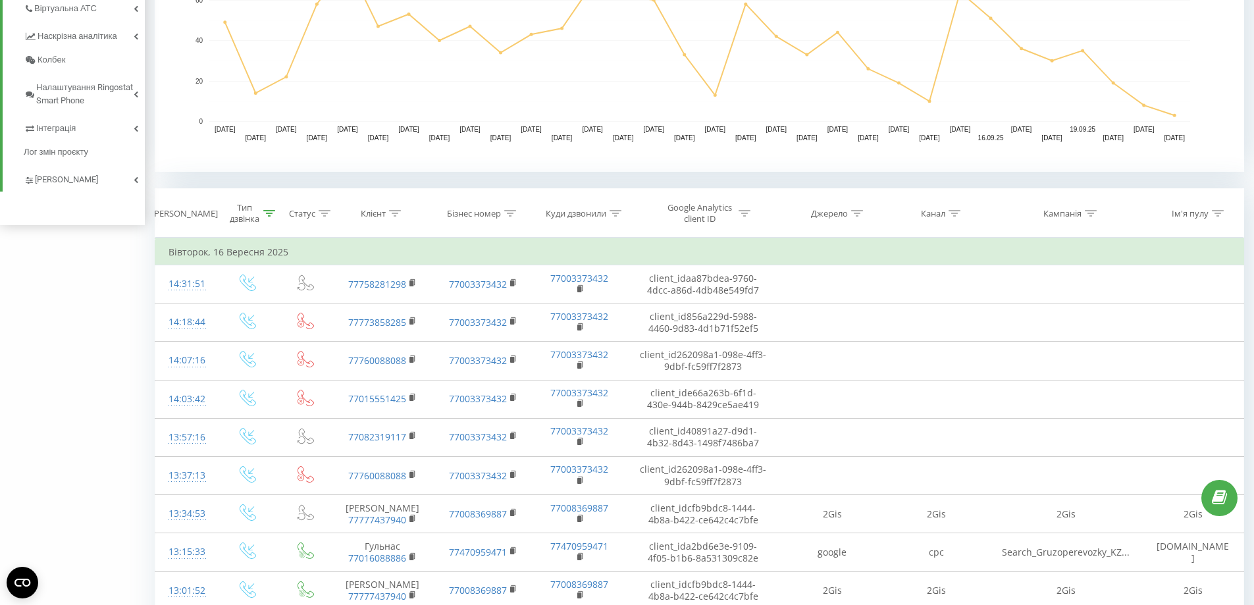
scroll to position [389, 0]
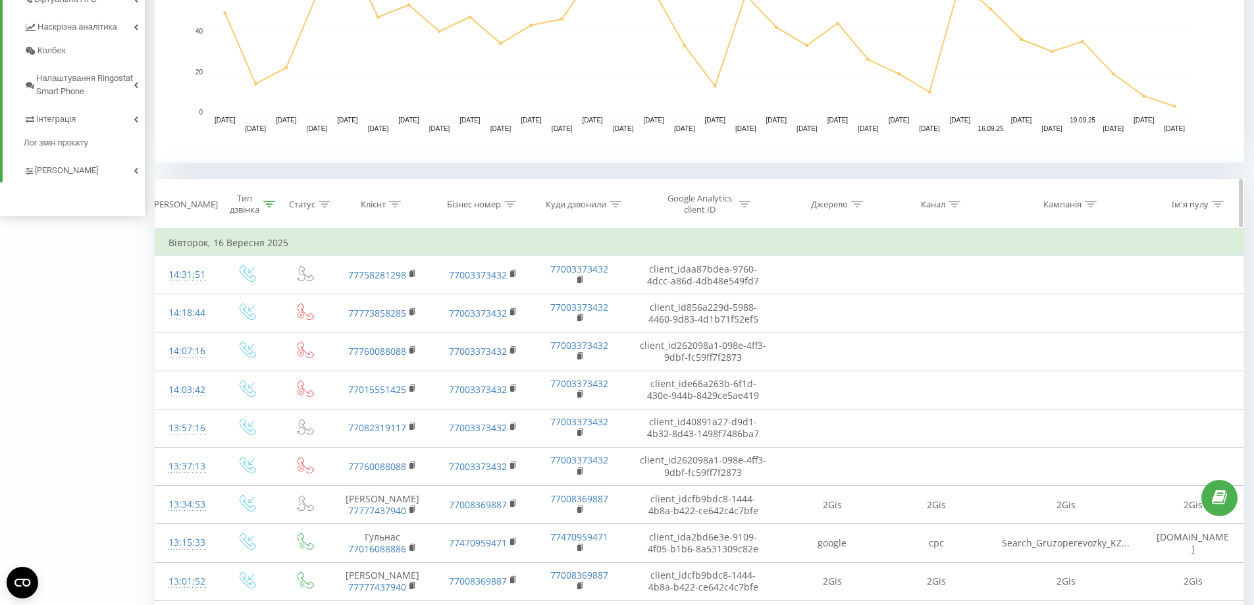
click at [398, 201] on icon at bounding box center [396, 204] width 12 height 7
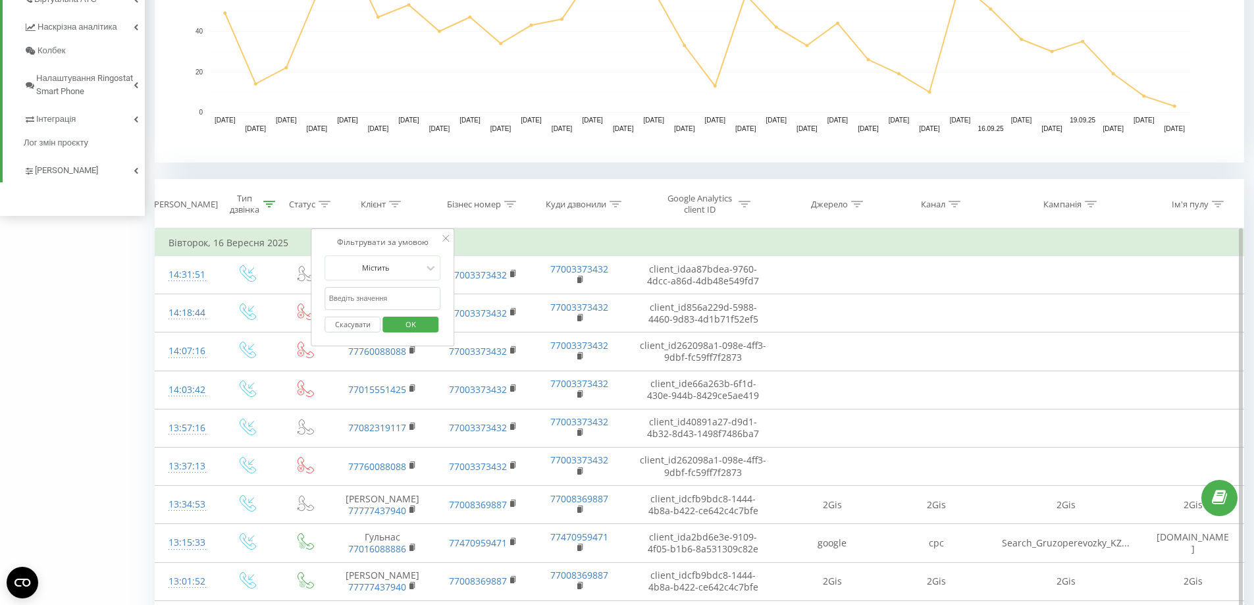
click at [382, 304] on input "text" at bounding box center [383, 298] width 116 height 23
paste input "77766666553"
click button "OK" at bounding box center [411, 325] width 56 height 16
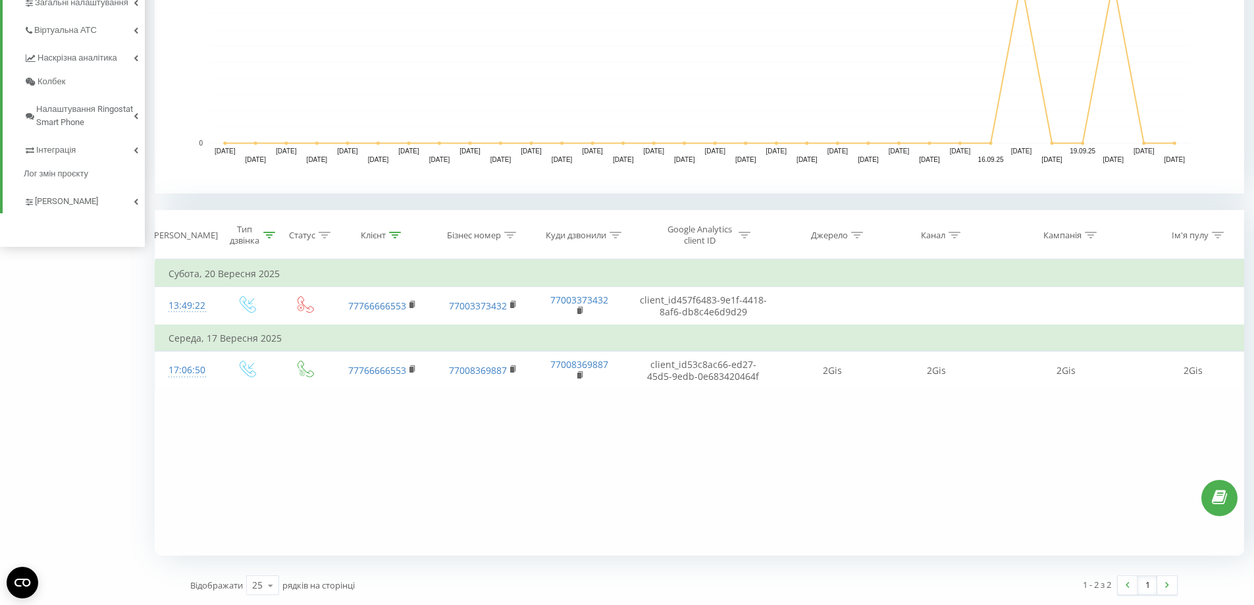
scroll to position [358, 0]
click at [392, 238] on icon at bounding box center [395, 235] width 12 height 7
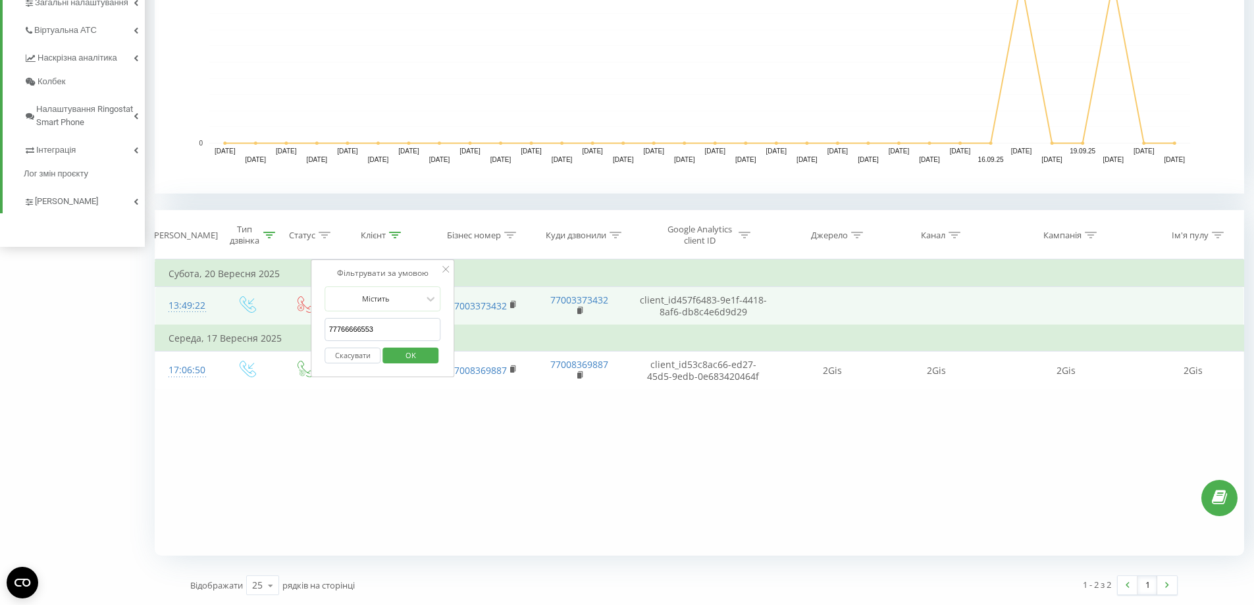
drag, startPoint x: 395, startPoint y: 325, endPoint x: 307, endPoint y: 325, distance: 88.2
click at [307, 325] on table "Фільтрувати за умовою Дорівнює Вхідний Скасувати OK Фільтрувати за умовою Дорів…" at bounding box center [700, 324] width 1090 height 131
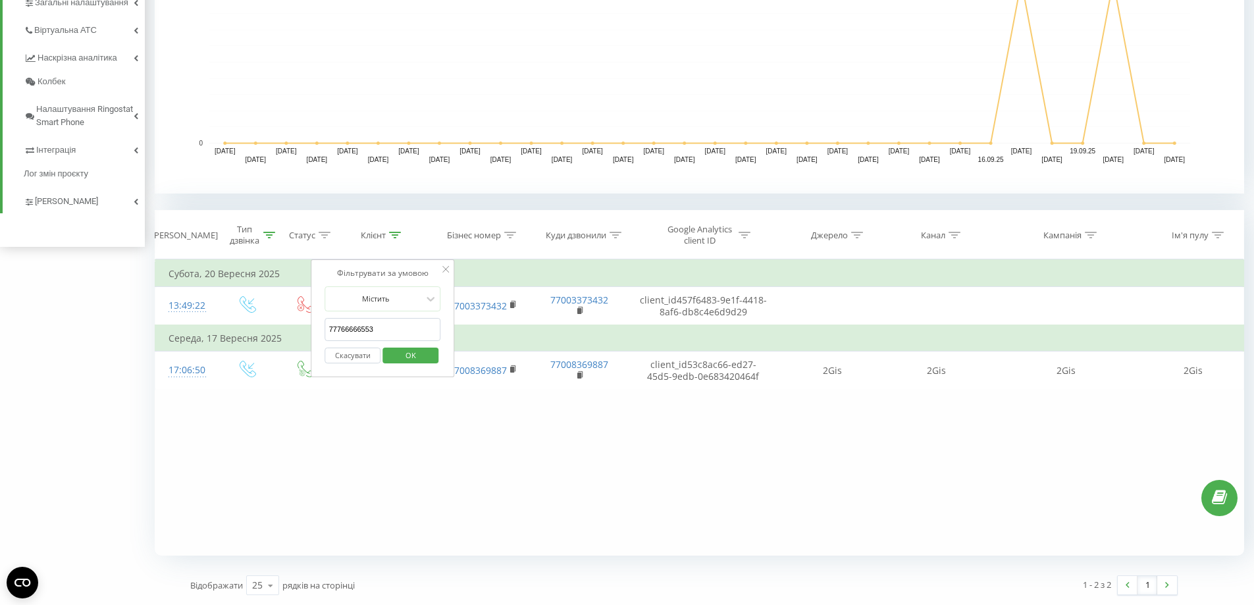
paste input "016160020"
type input "77016160020"
click at [424, 352] on span "OK" at bounding box center [410, 355] width 37 height 20
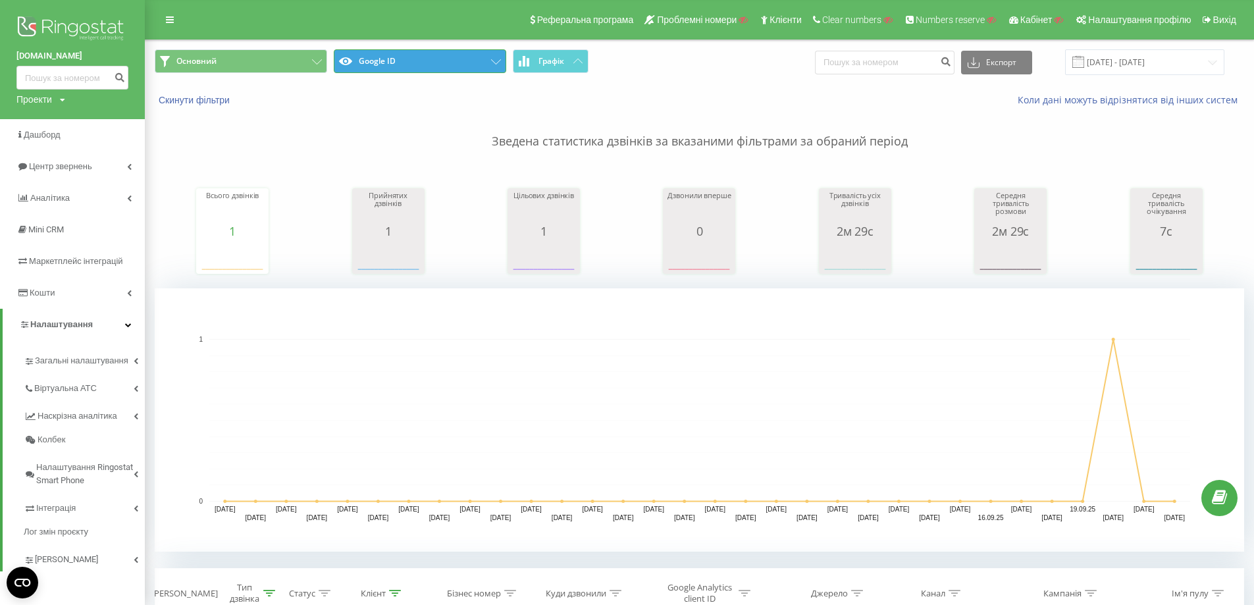
click at [483, 62] on button "Google ID" at bounding box center [420, 61] width 172 height 24
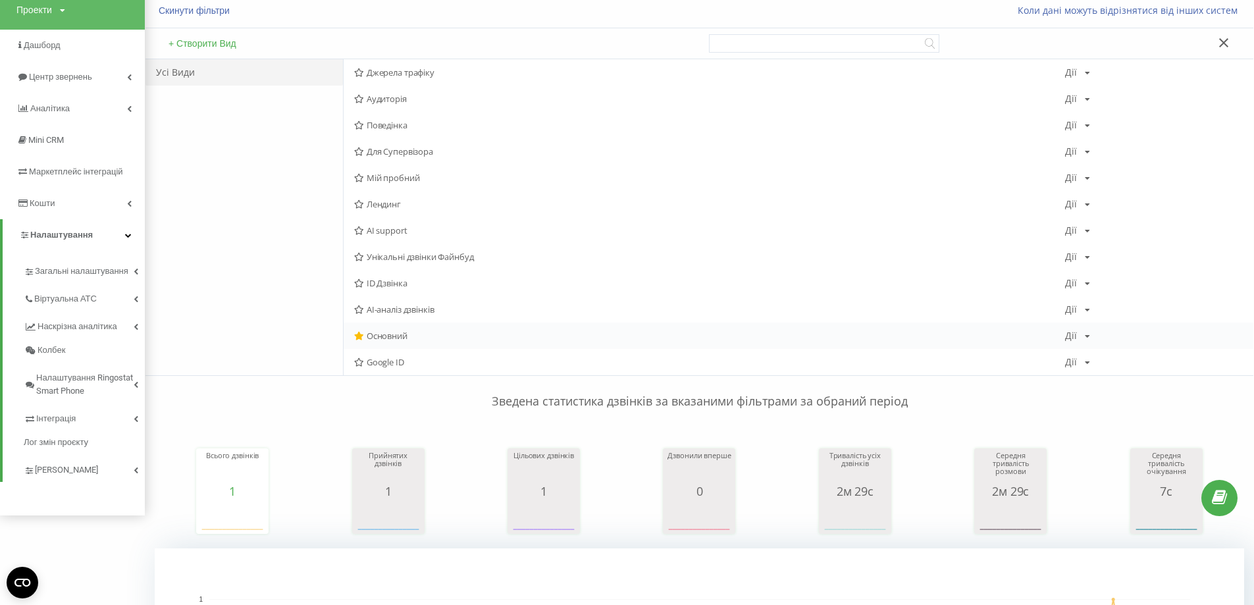
scroll to position [66, 0]
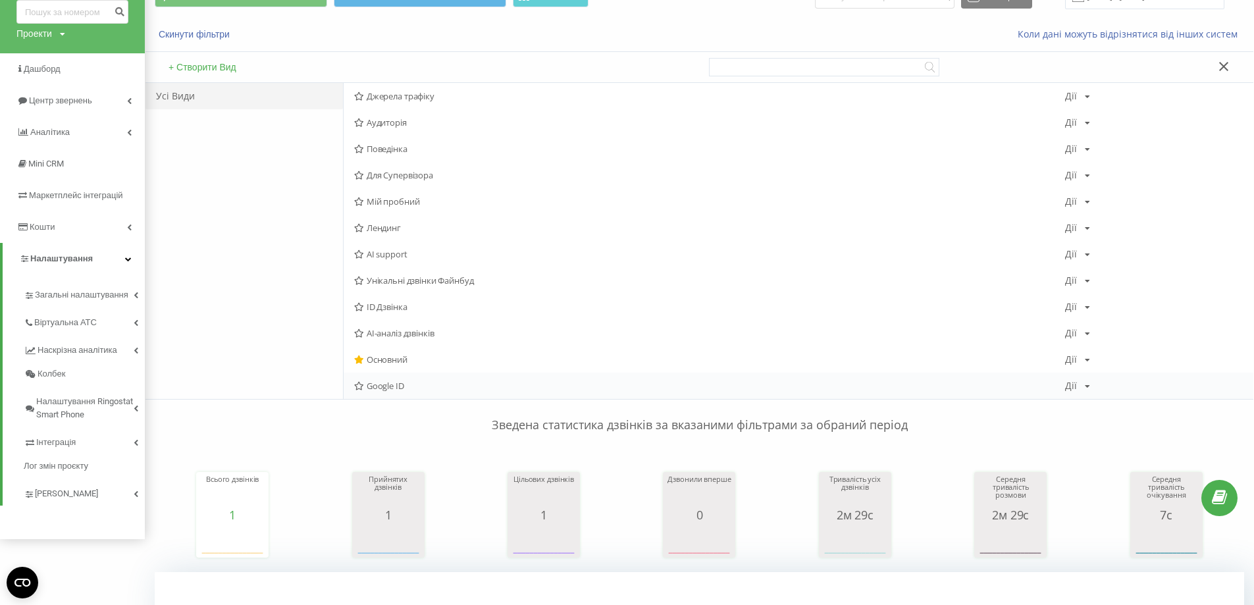
click at [455, 384] on span "Google ID" at bounding box center [709, 385] width 711 height 9
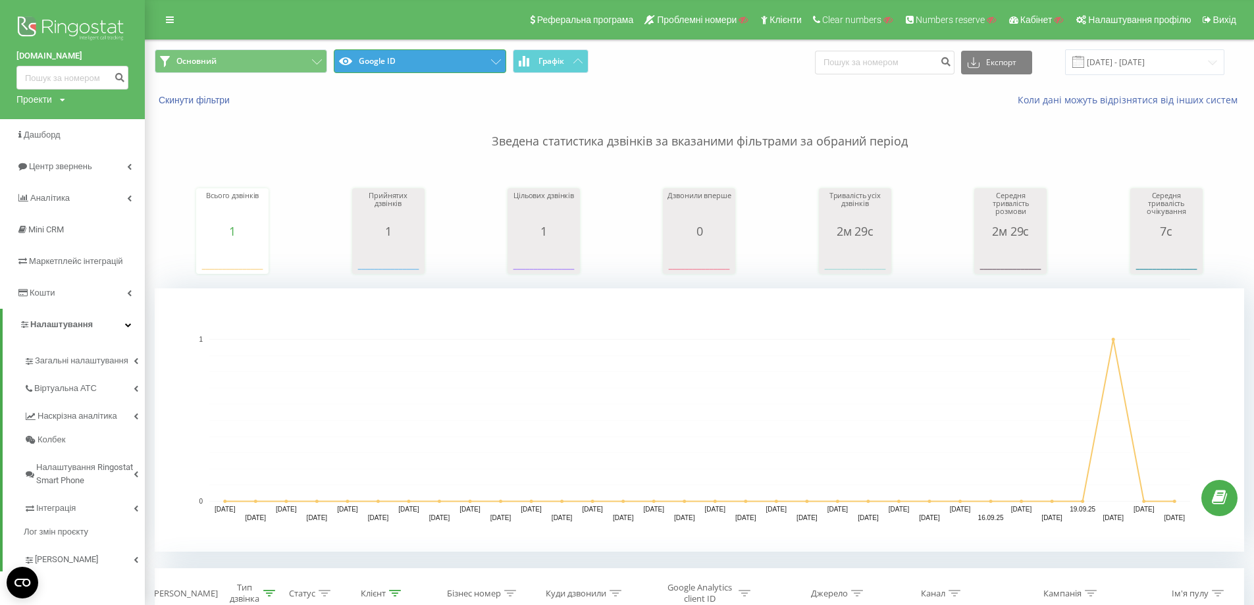
click at [487, 60] on button "Google ID" at bounding box center [420, 61] width 172 height 24
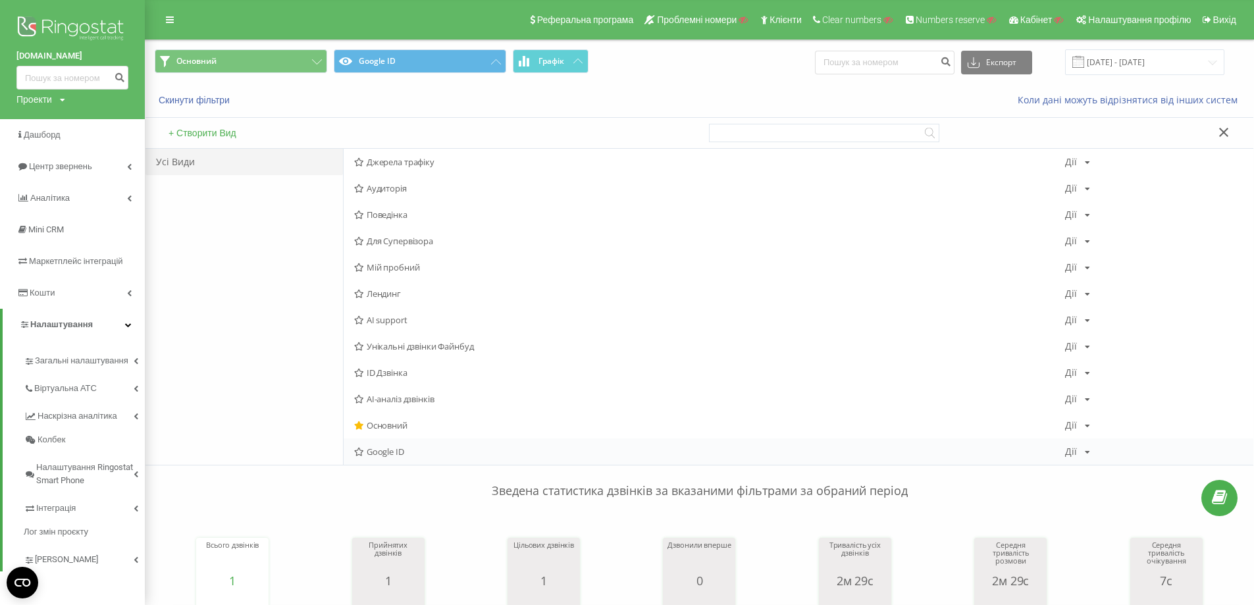
click at [1086, 449] on icon at bounding box center [1087, 452] width 5 height 8
click at [1093, 467] on div "Редагувати" at bounding box center [1129, 469] width 126 height 24
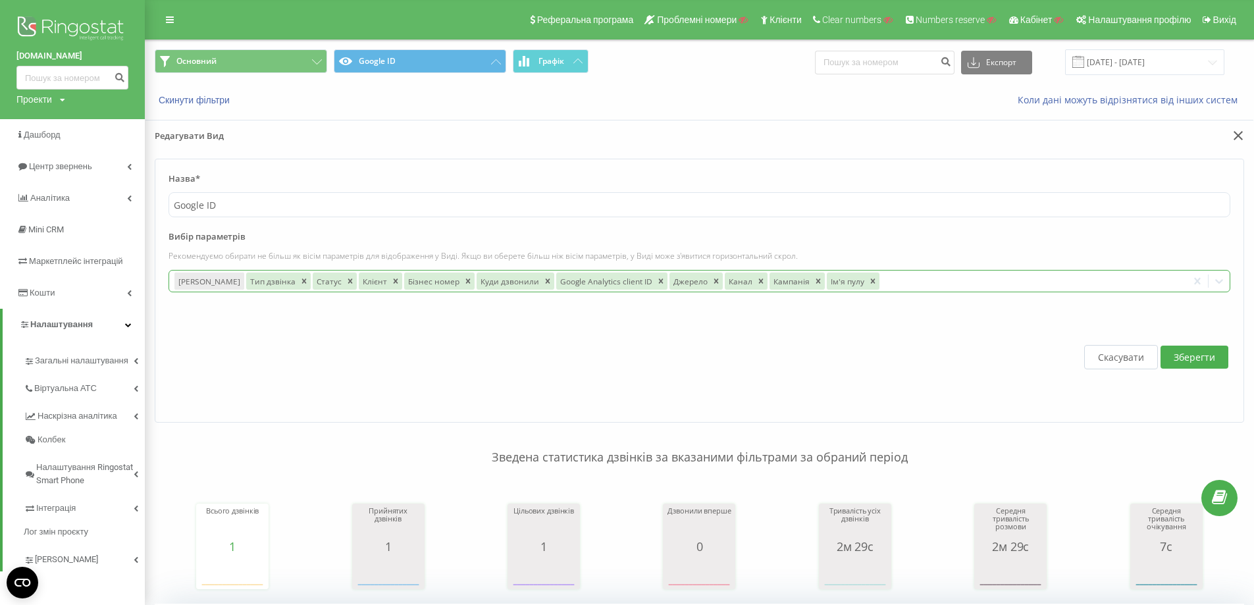
click at [905, 277] on div at bounding box center [1032, 280] width 301 height 15
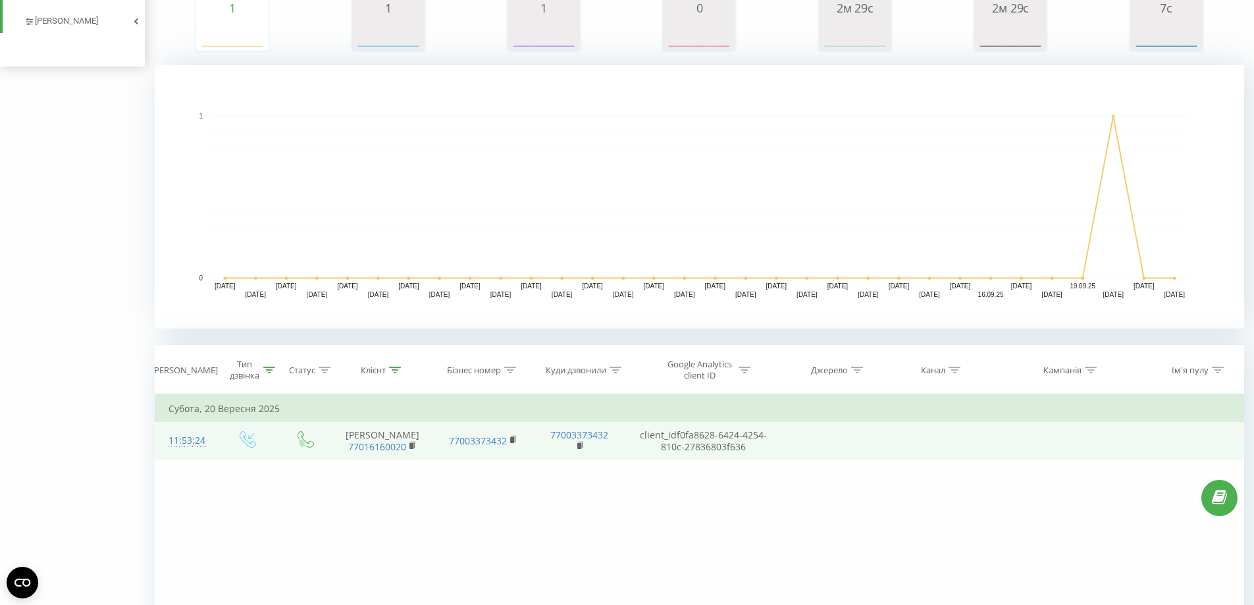
scroll to position [658, 0]
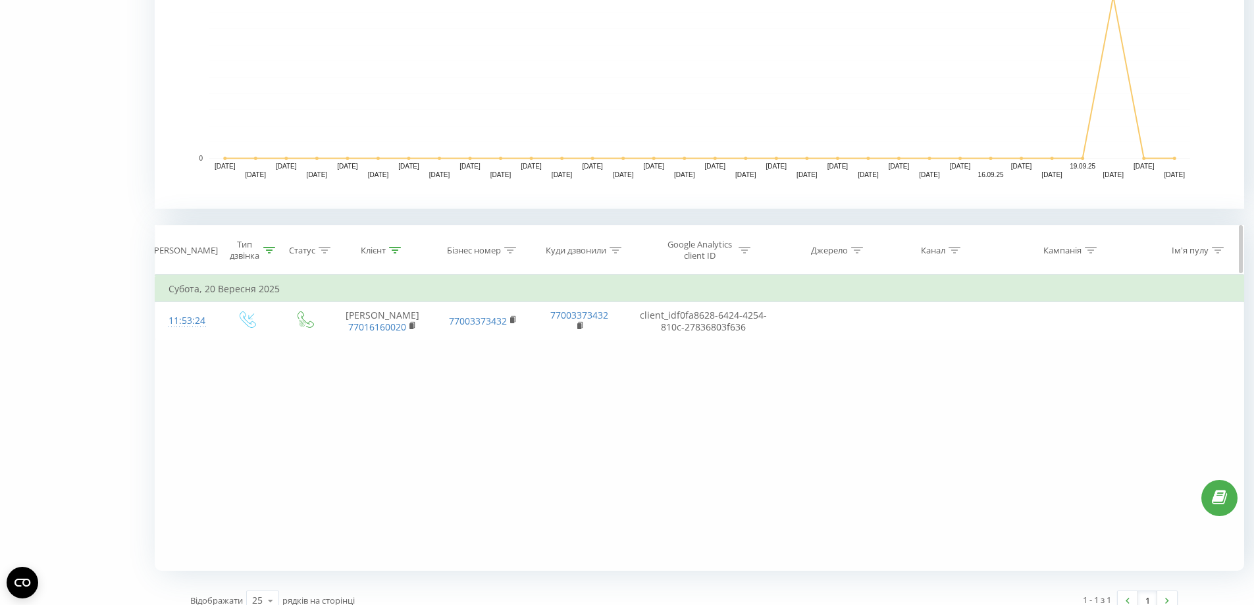
click at [749, 250] on icon at bounding box center [745, 250] width 12 height 7
click at [401, 248] on icon at bounding box center [395, 250] width 12 height 7
click at [350, 366] on button "Скасувати" at bounding box center [353, 371] width 56 height 16
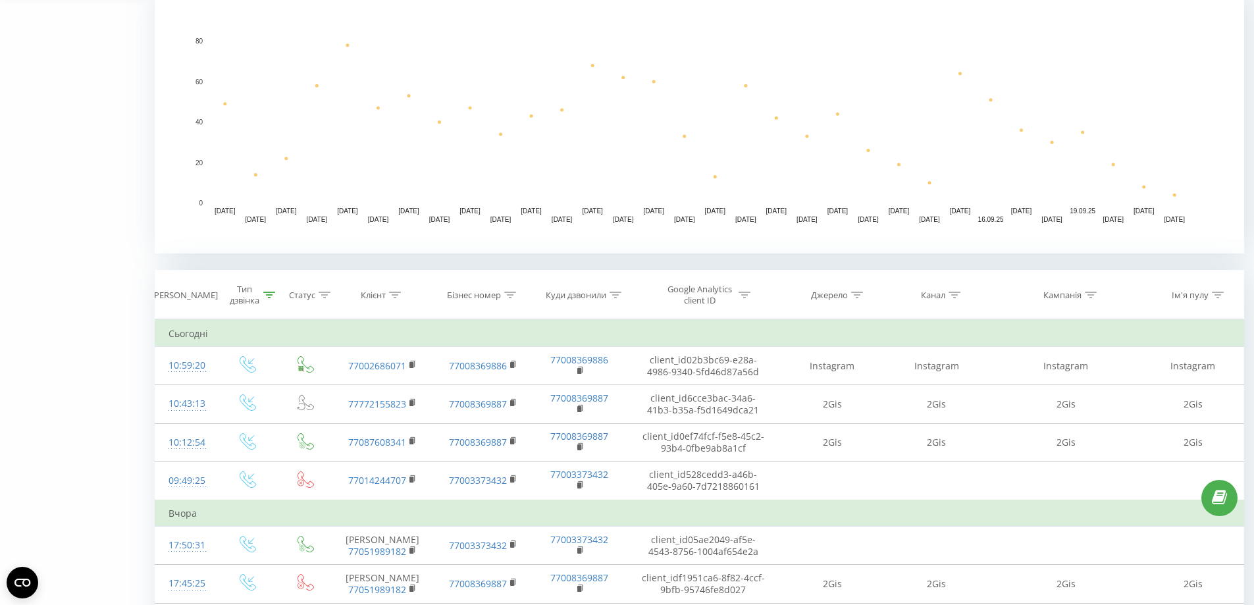
scroll to position [739, 0]
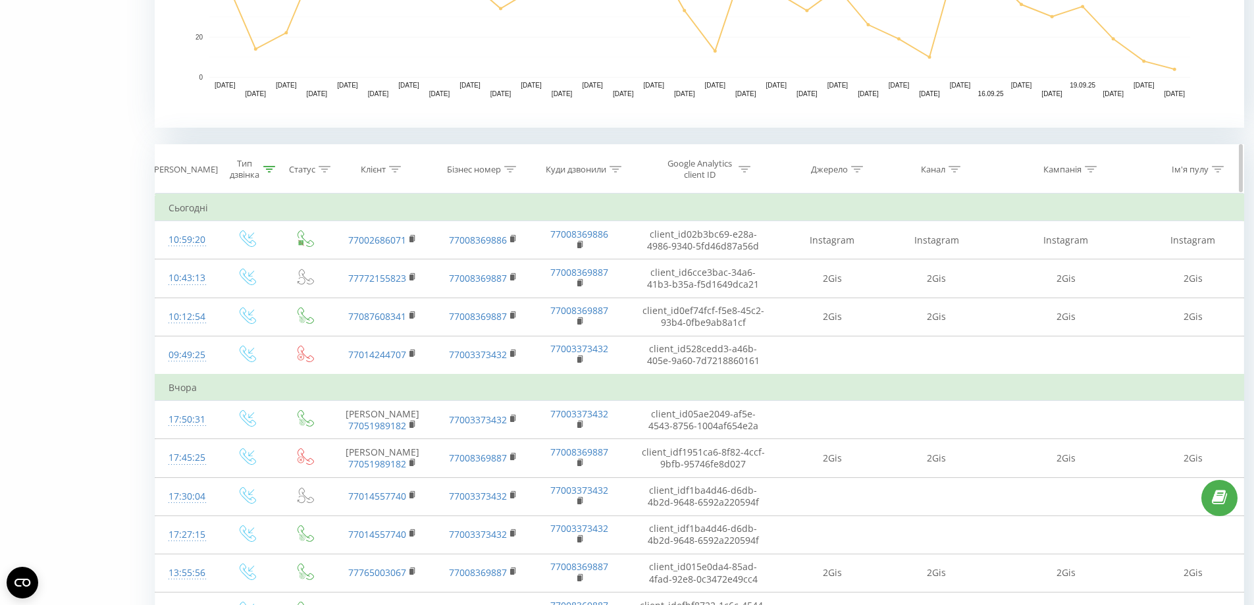
click at [741, 176] on div "Google Analytics client ID" at bounding box center [708, 169] width 86 height 22
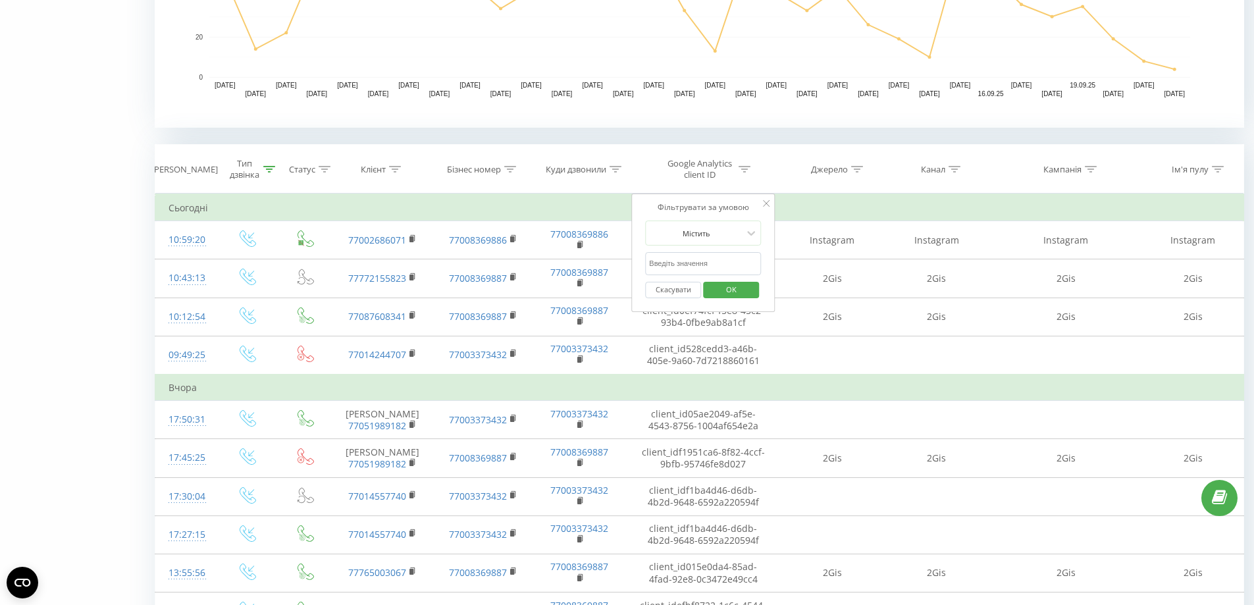
click at [711, 263] on input "text" at bounding box center [703, 263] width 116 height 23
type input "633f6"
click button "OK" at bounding box center [731, 290] width 56 height 16
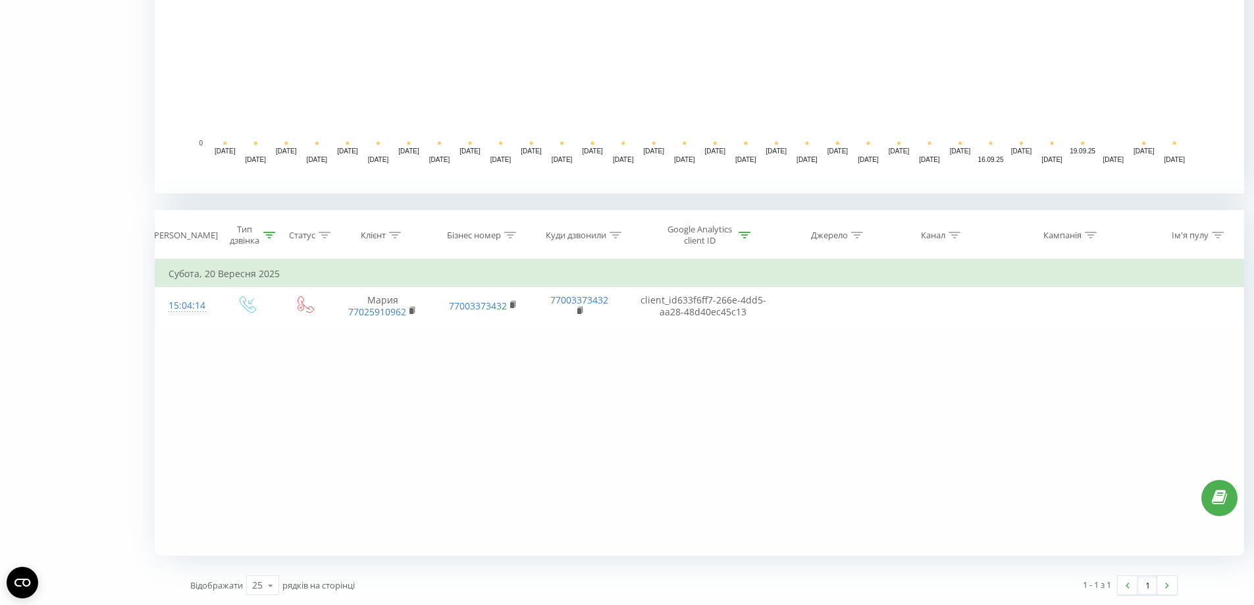
scroll to position [674, 0]
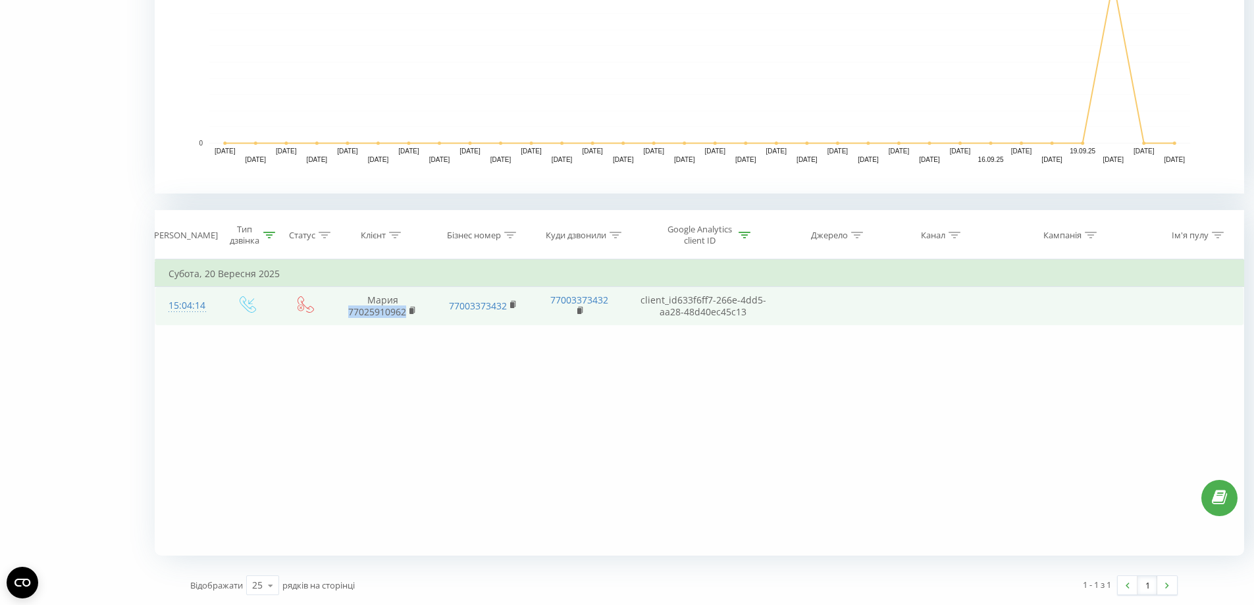
drag, startPoint x: 426, startPoint y: 321, endPoint x: 346, endPoint y: 317, distance: 79.8
click at [346, 317] on td "Мария 77025910962" at bounding box center [382, 306] width 100 height 38
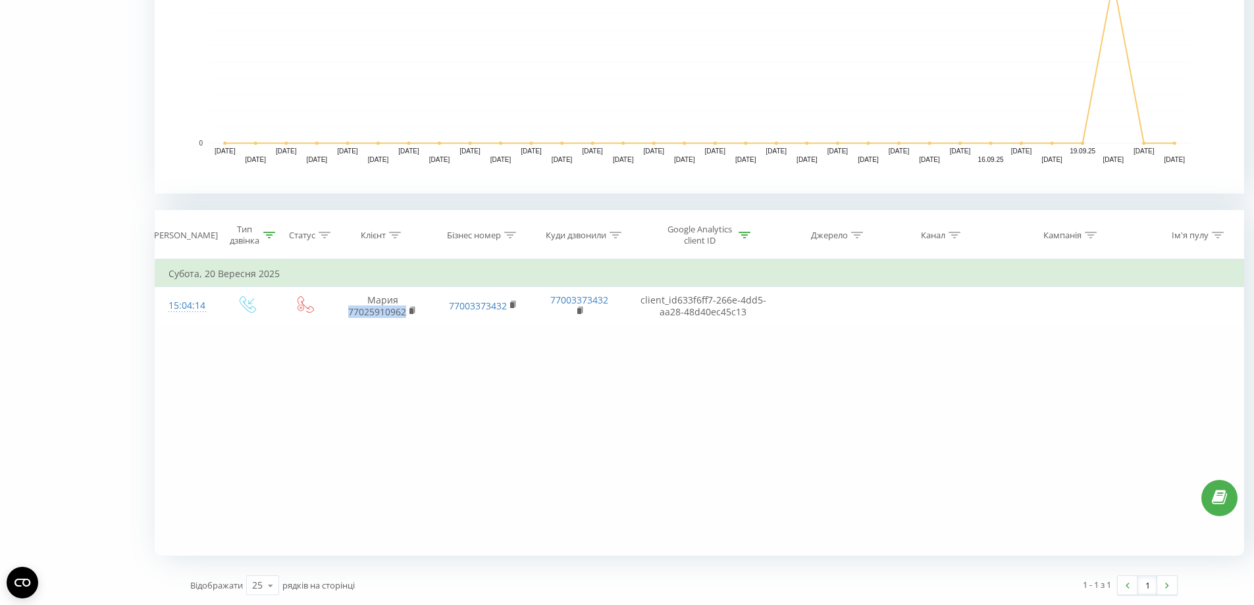
copy link "77025910962"
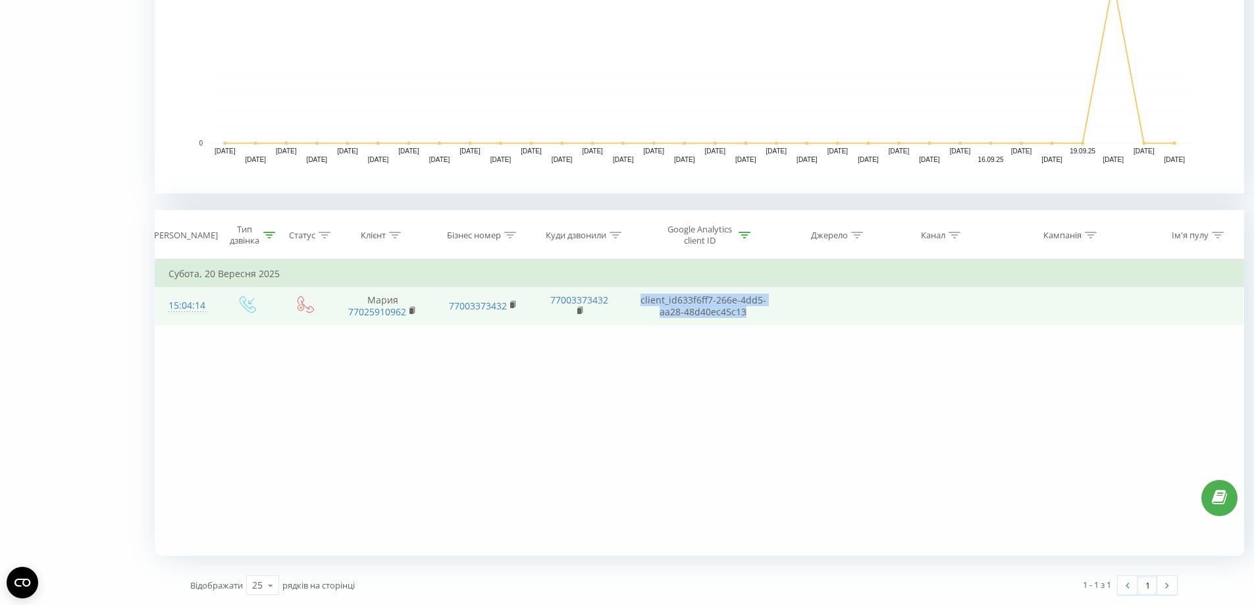
drag, startPoint x: 673, startPoint y: 296, endPoint x: 749, endPoint y: 317, distance: 78.8
click at [749, 317] on td "client_id 633f6ff7-266e-4dd5-aa28-48d40ec45c13" at bounding box center [703, 306] width 155 height 38
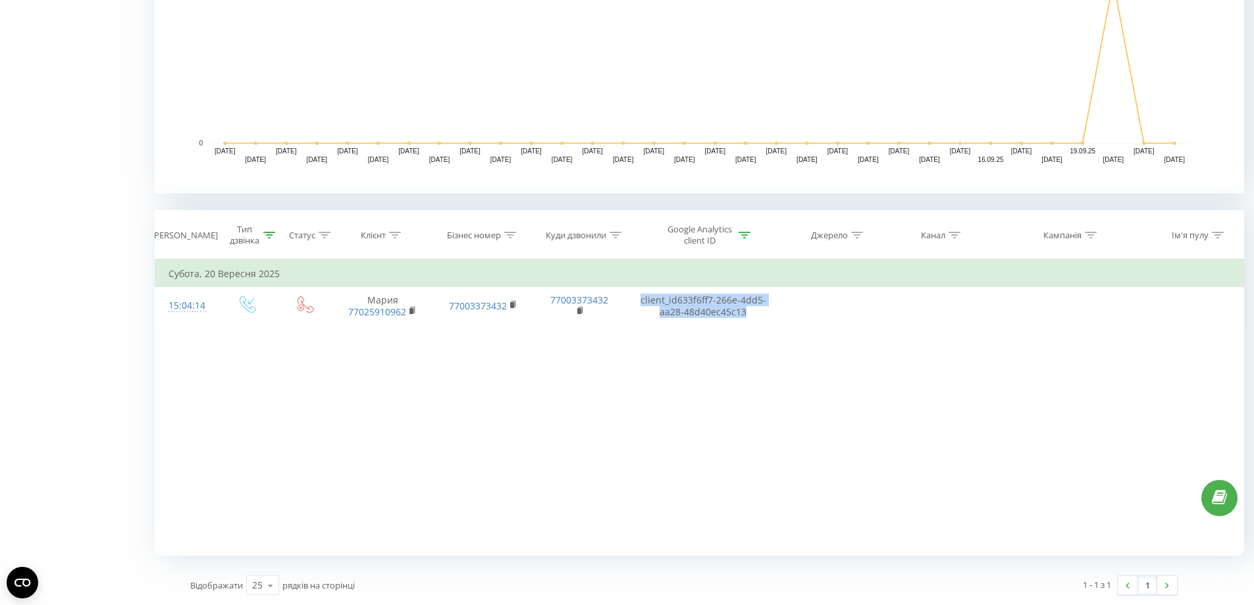
copy td "client_id 633f6ff7-266e-4dd5-aa28-48d40ec45c13"
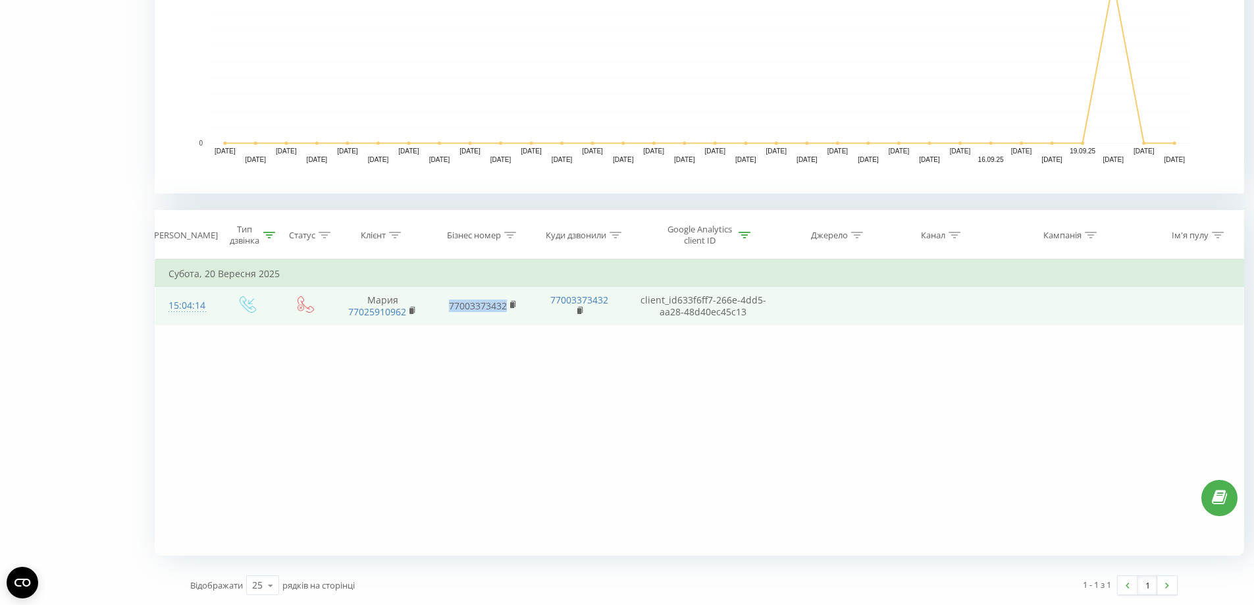
drag, startPoint x: 514, startPoint y: 316, endPoint x: 436, endPoint y: 312, distance: 77.8
click at [438, 312] on td "77003373432" at bounding box center [483, 306] width 100 height 38
copy link "77003373432"
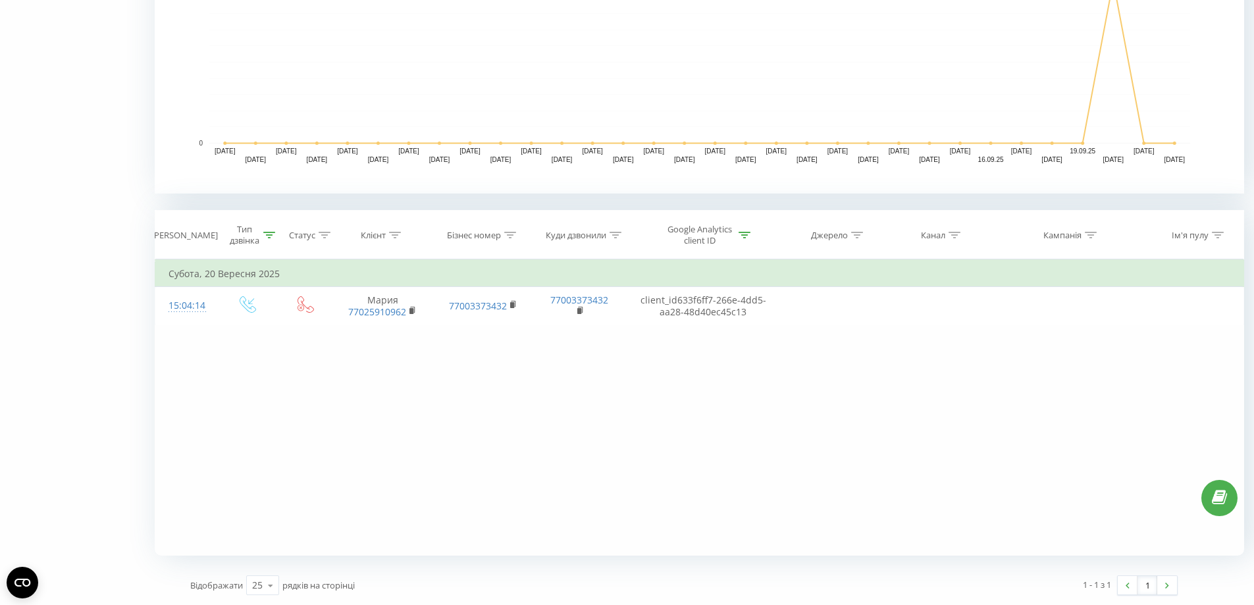
click at [994, 497] on div "Фільтрувати за умовою Дорівнює Вхідний Скасувати OK Фільтрувати за умовою Дорів…" at bounding box center [700, 407] width 1090 height 296
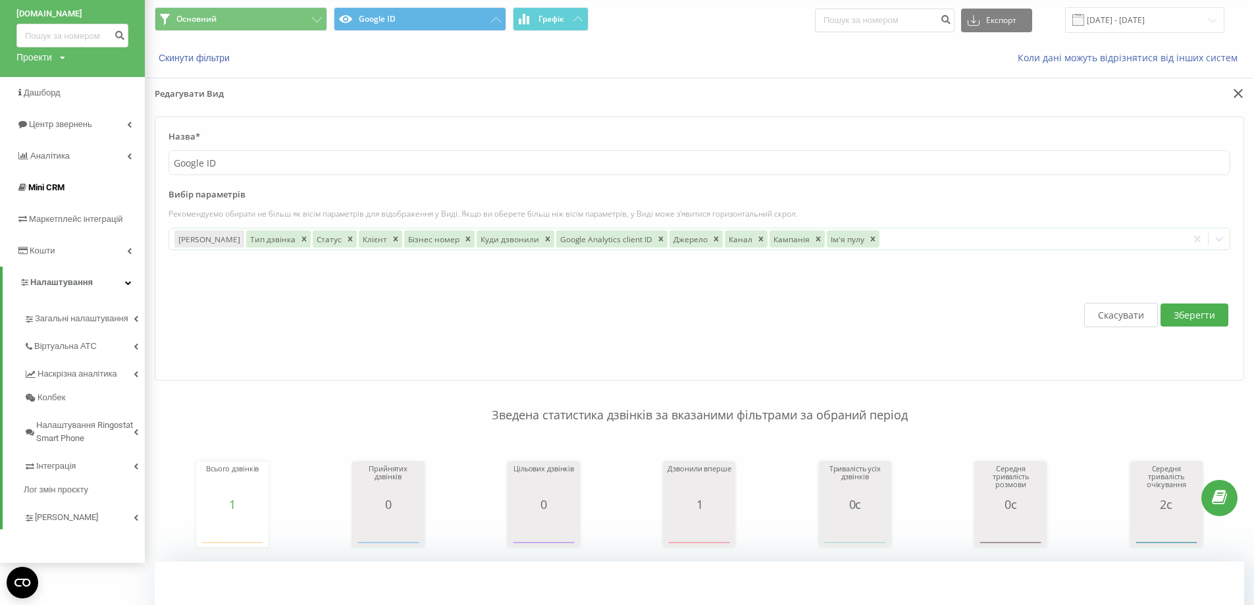
scroll to position [0, 0]
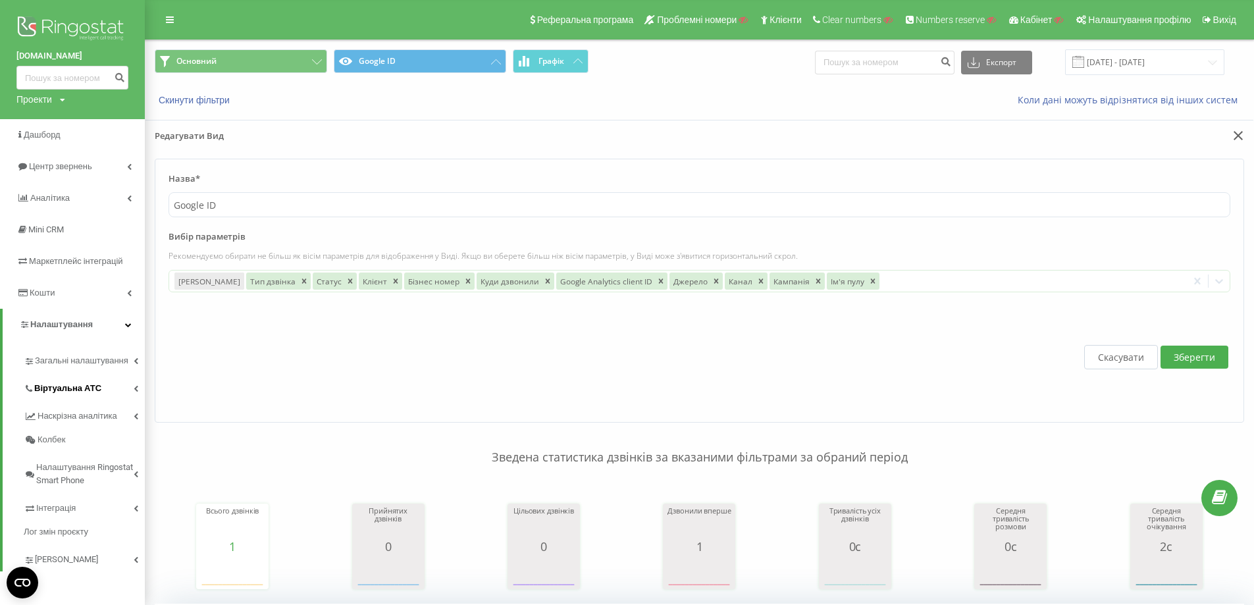
click at [90, 388] on span "Віртуальна АТС" at bounding box center [67, 388] width 67 height 13
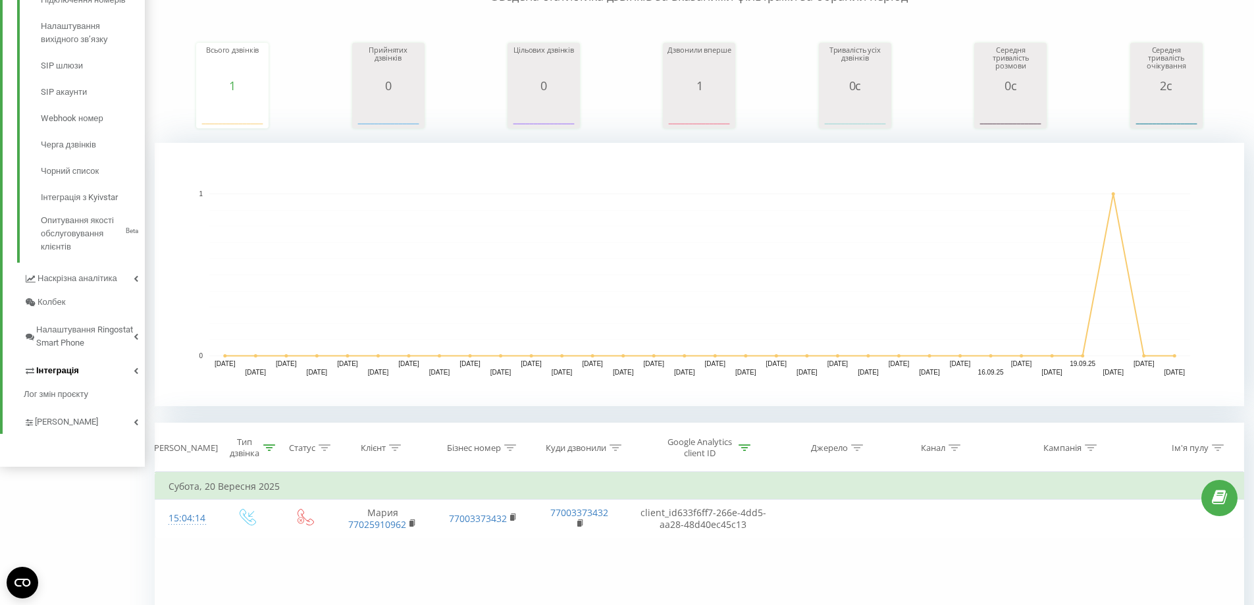
click at [84, 373] on link "Інтеграція" at bounding box center [84, 369] width 121 height 28
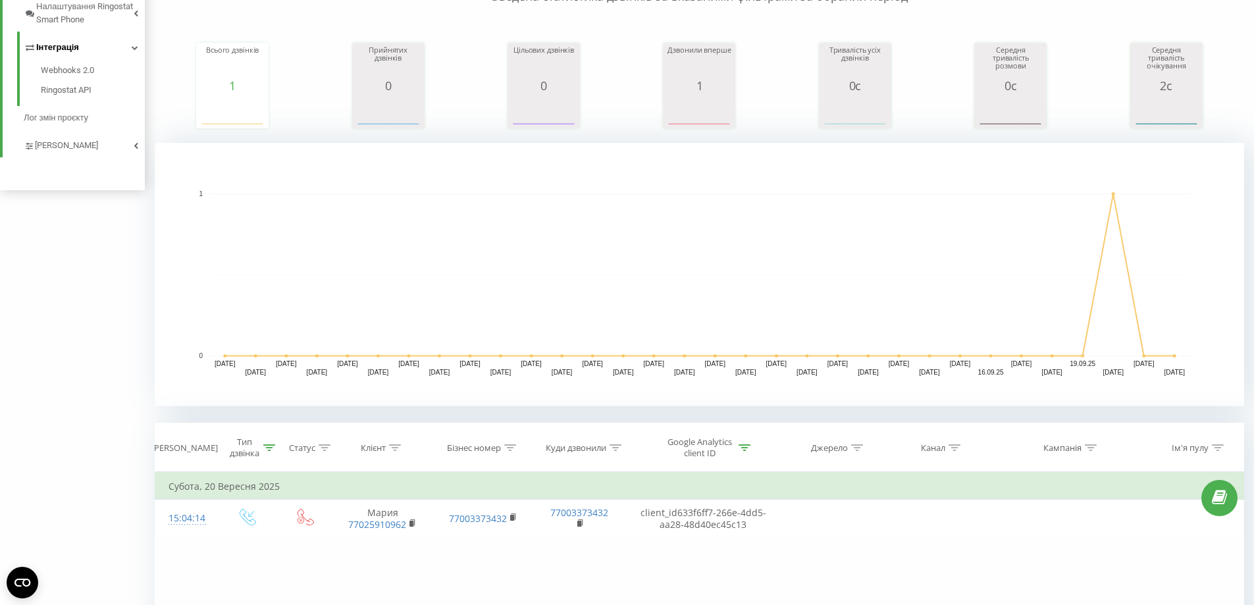
scroll to position [138, 0]
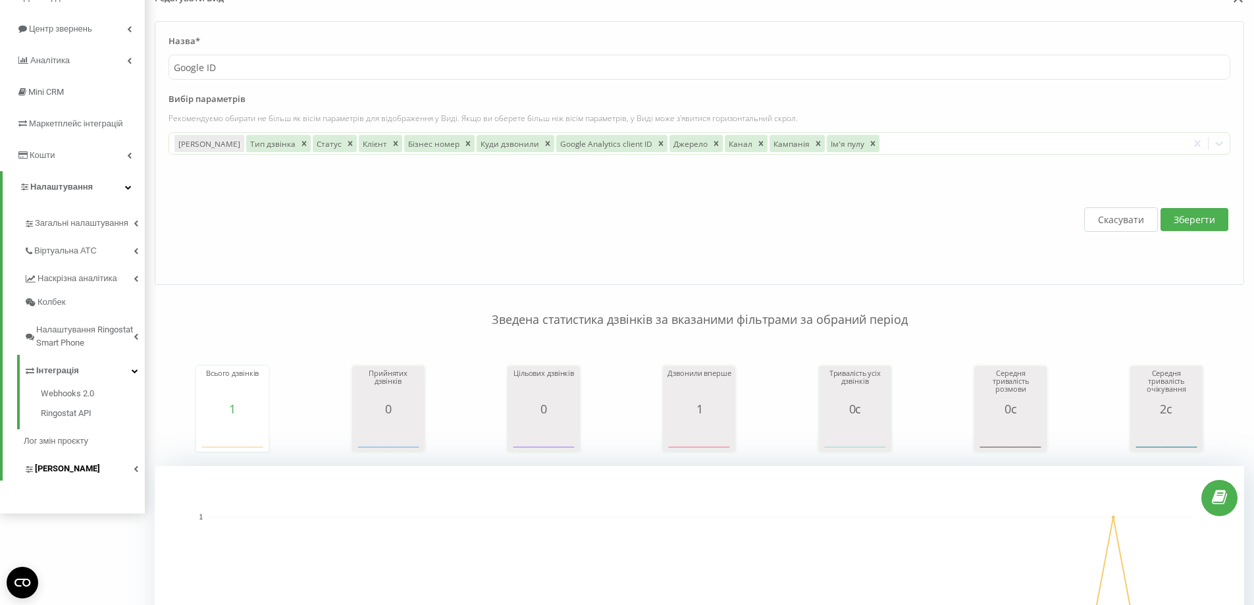
click at [92, 469] on link "Коллтрекінг" at bounding box center [84, 467] width 121 height 28
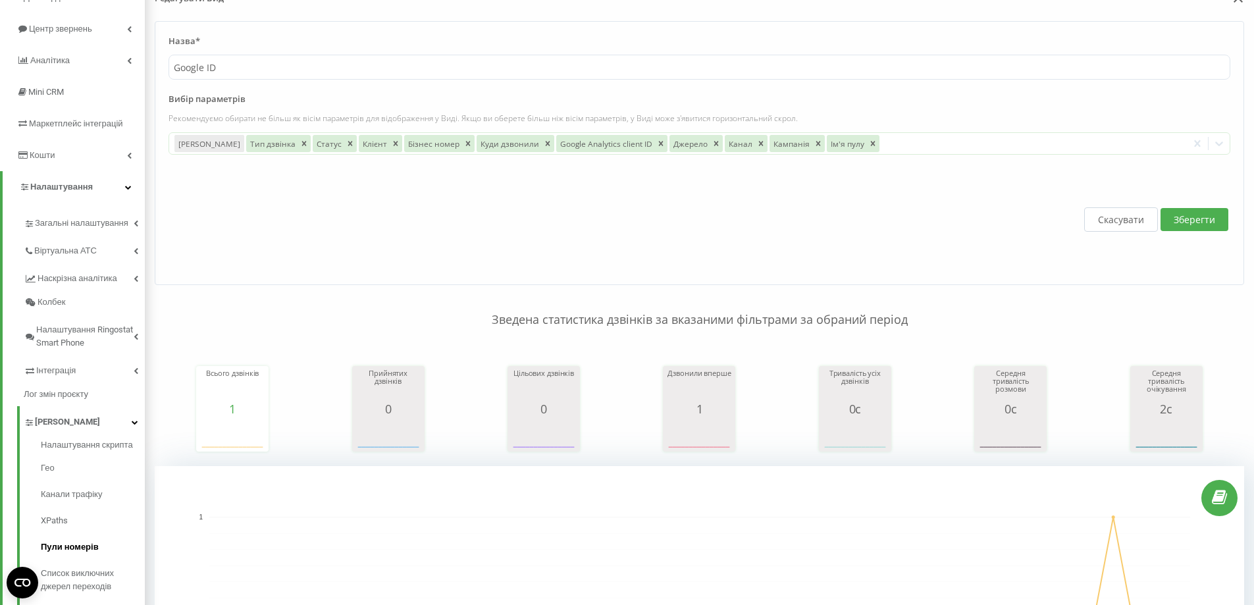
click at [78, 548] on span "Пули номерів" at bounding box center [70, 547] width 58 height 13
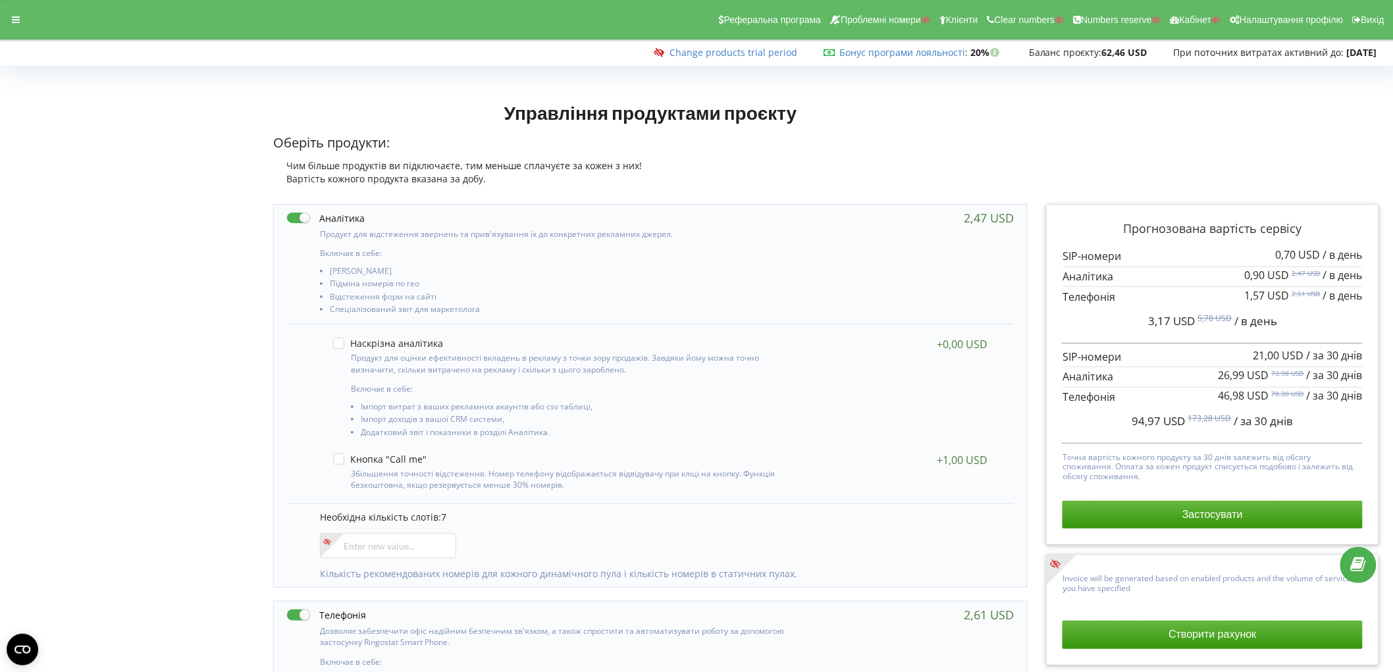
drag, startPoint x: 137, startPoint y: 298, endPoint x: 380, endPoint y: 321, distance: 244.0
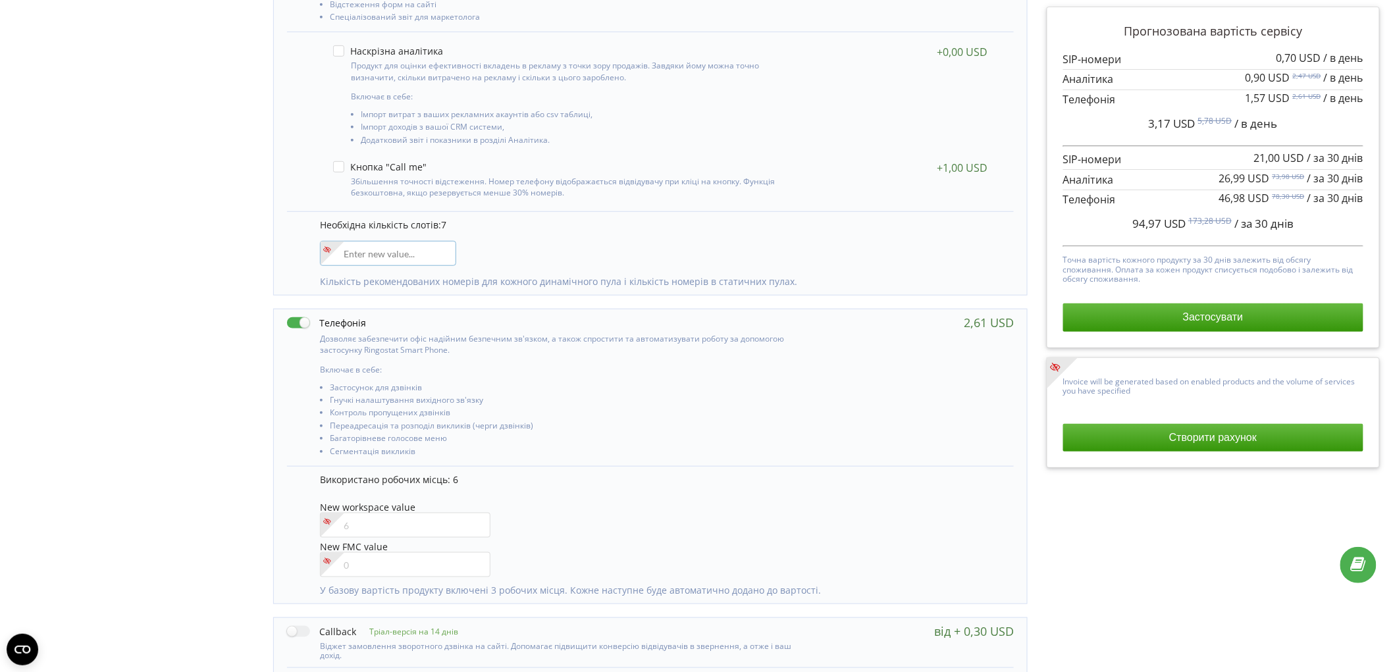
click at [397, 250] on input"] "number" at bounding box center [388, 253] width 136 height 25
type input"] "8"
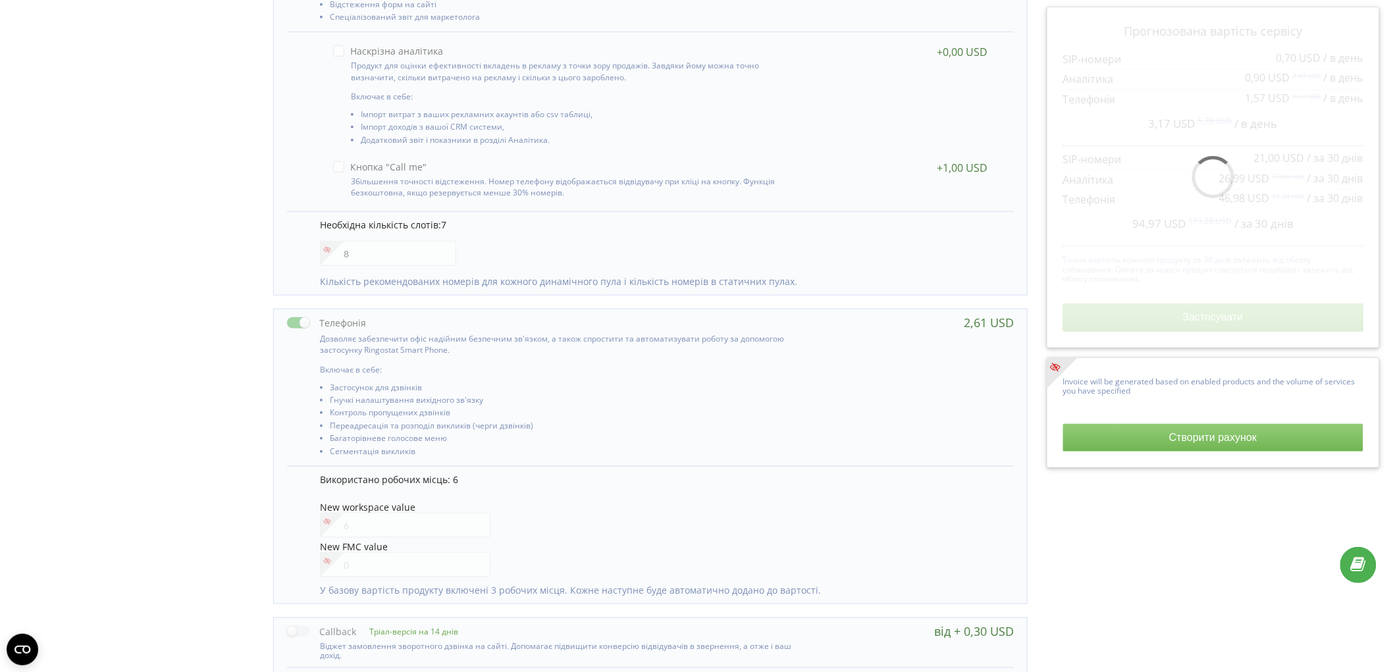
drag, startPoint x: 209, startPoint y: 236, endPoint x: 287, endPoint y: 297, distance: 99.4
click at [213, 231] on div "Управління продуктами проєкту Оберіть продукти: Чим більше продуктів ви підключ…" at bounding box center [697, 428] width 1384 height 1252
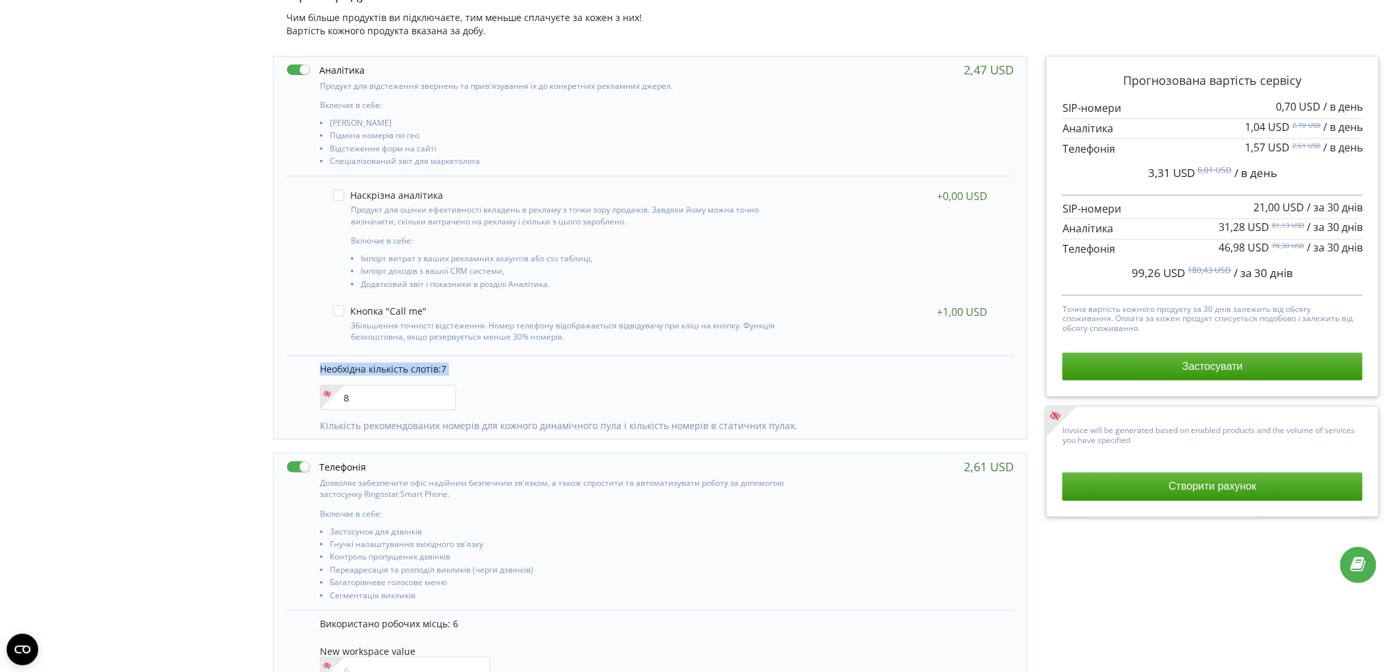
scroll to position [93, 0]
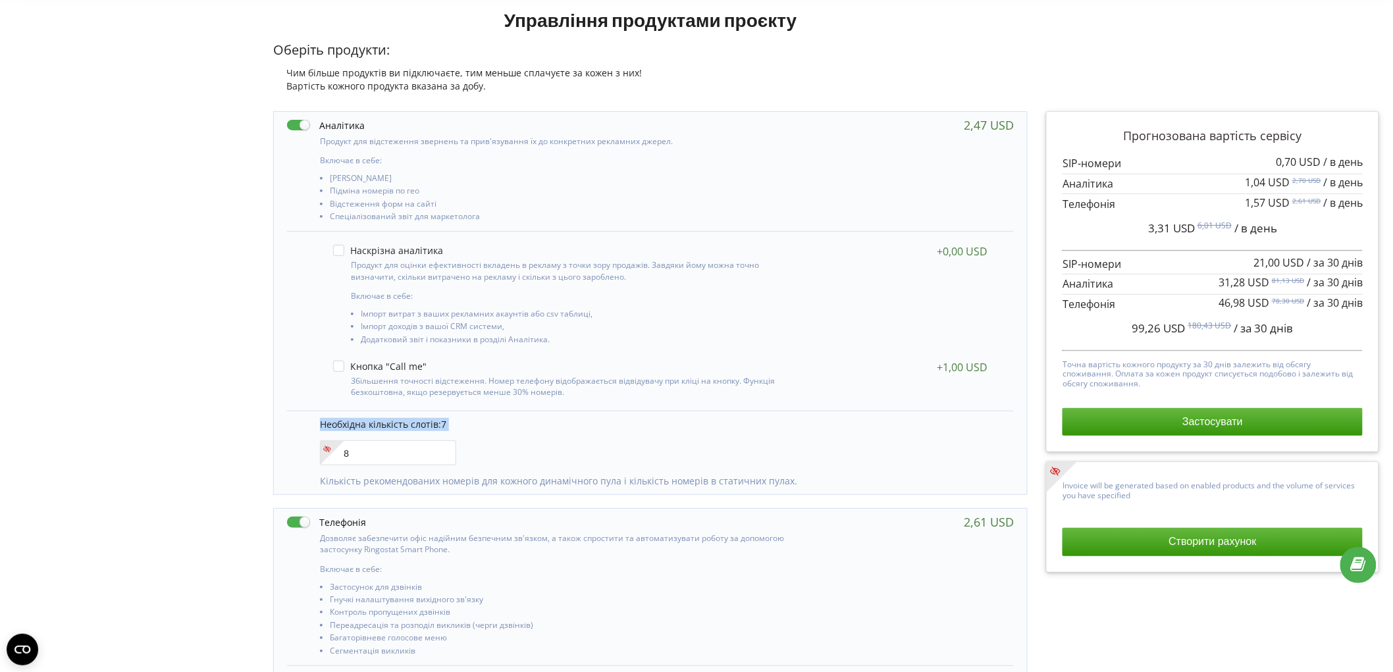
click at [449, 422] on p "Необхідна кількість слотів: 7" at bounding box center [660, 424] width 681 height 13
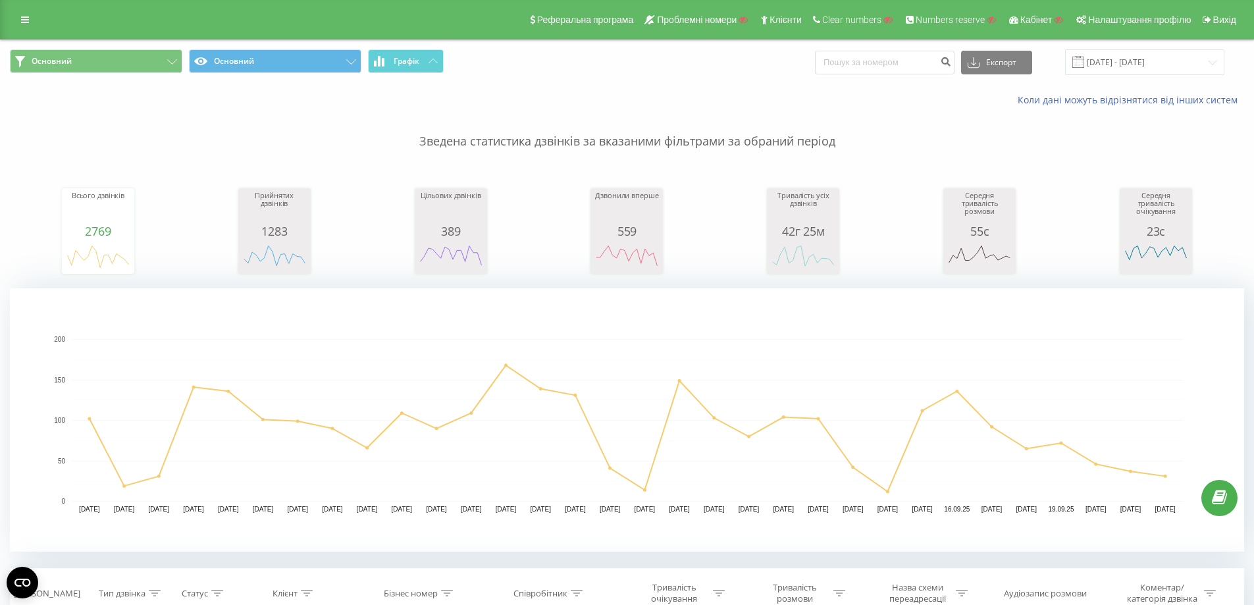
click at [17, 8] on div "Реферальна програма Проблемні номери Клієнти Clear numbers Numbers reserve Кабі…" at bounding box center [627, 20] width 1254 height 40
click at [24, 23] on icon at bounding box center [25, 19] width 8 height 9
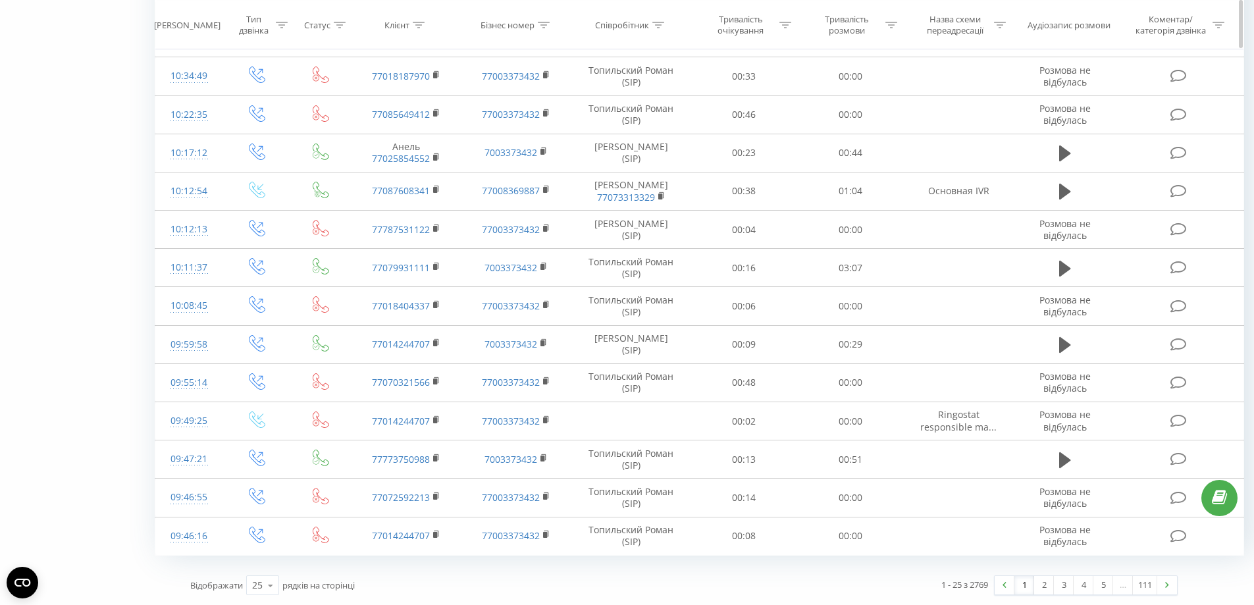
scroll to position [455, 0]
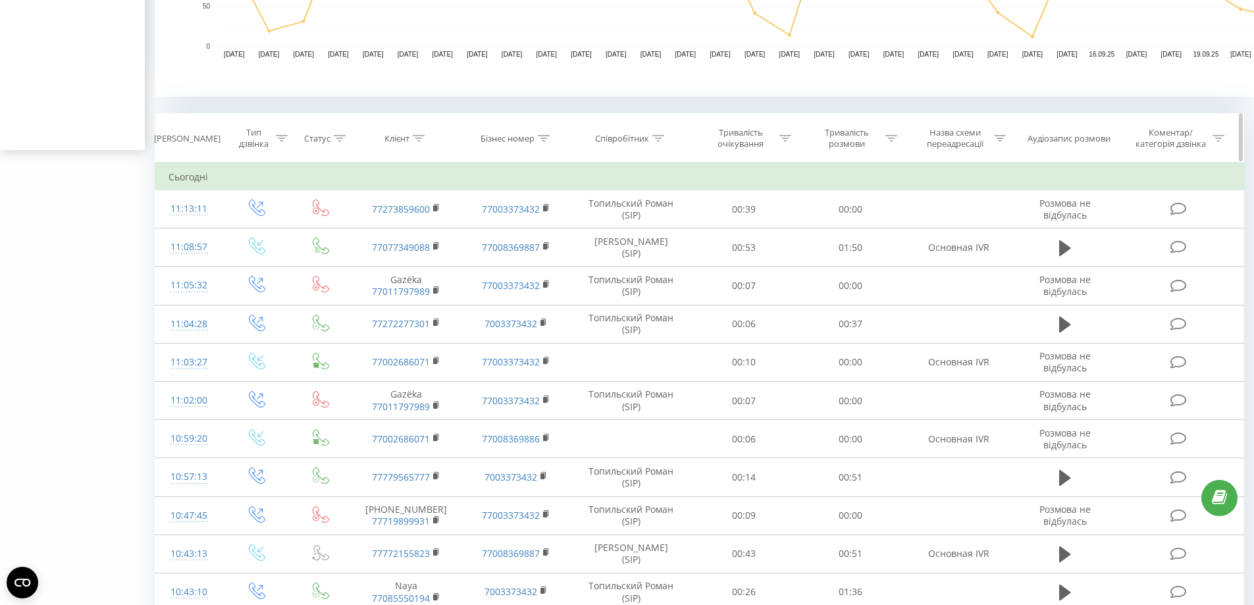
click at [288, 140] on div "Тип дзвінка" at bounding box center [257, 138] width 68 height 22
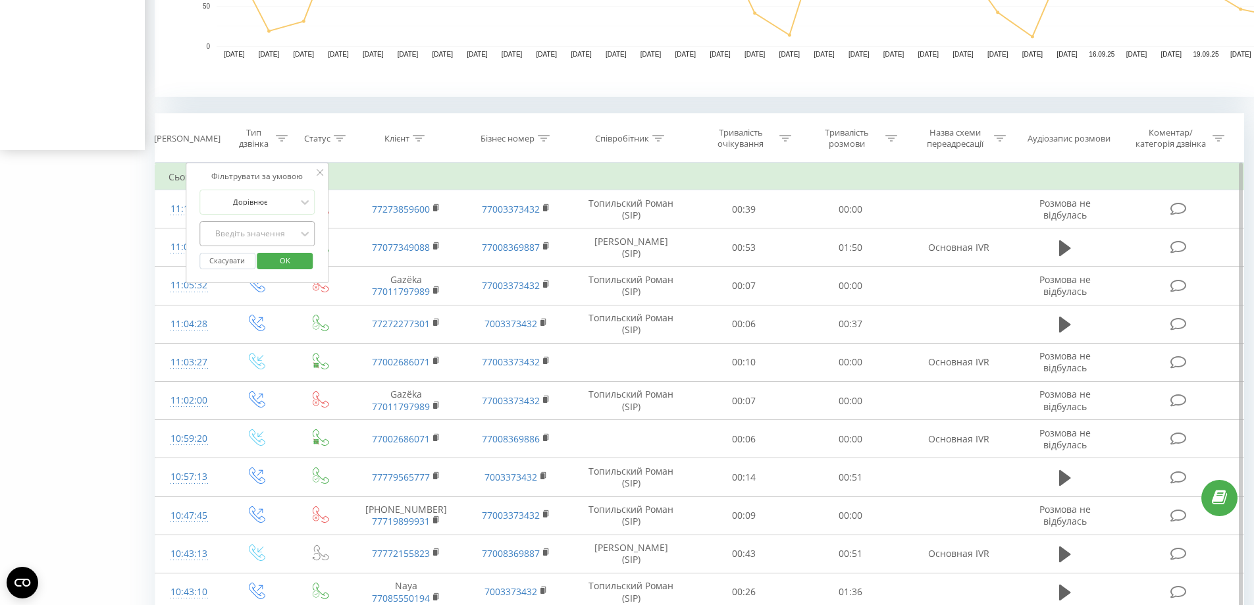
click at [267, 238] on div "Введіть значення" at bounding box center [249, 233] width 93 height 11
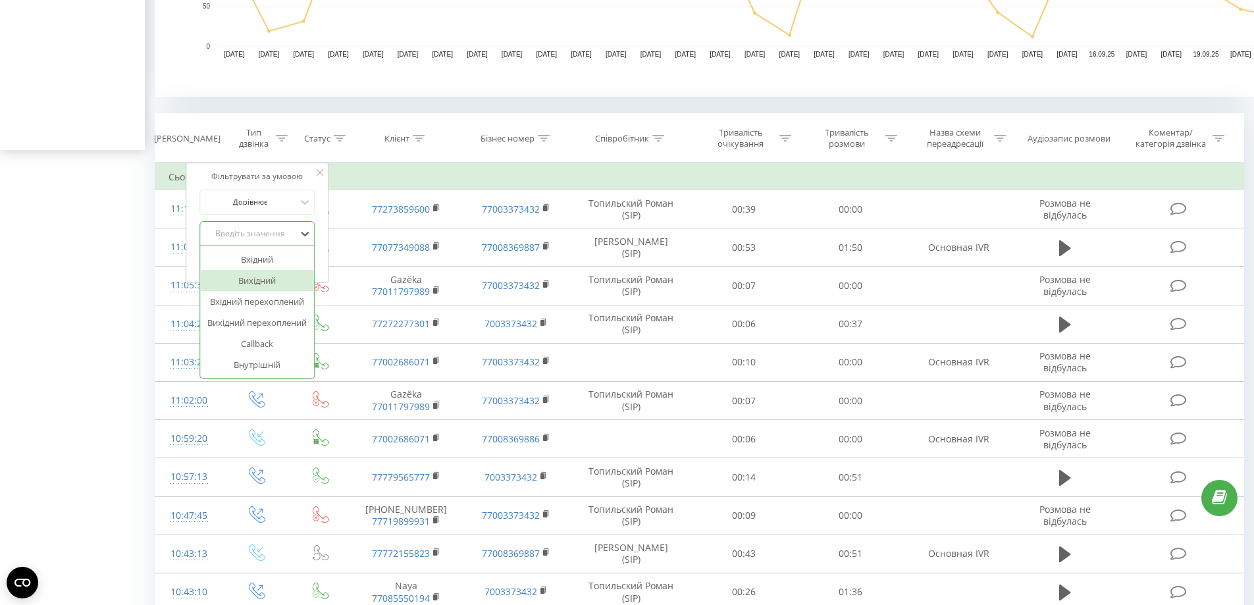
click at [110, 226] on div "Основний Основний Графік Експорт .csv .xls .xlsx 22.08.2025 - 22.09.2025 Коли д…" at bounding box center [627, 391] width 1254 height 1613
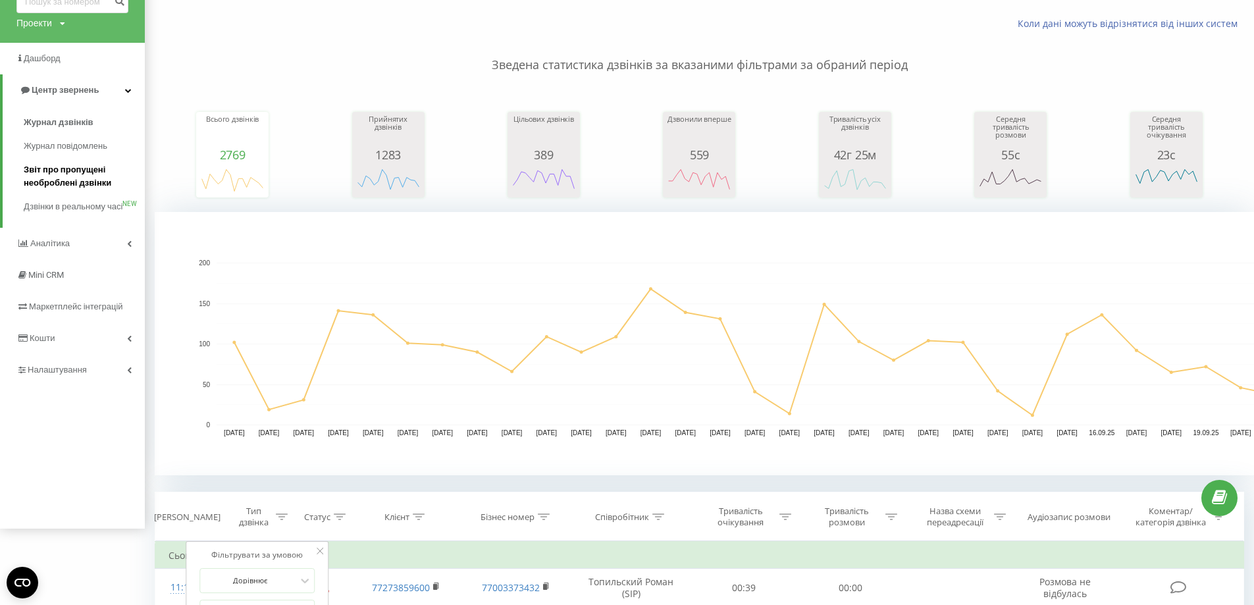
scroll to position [60, 0]
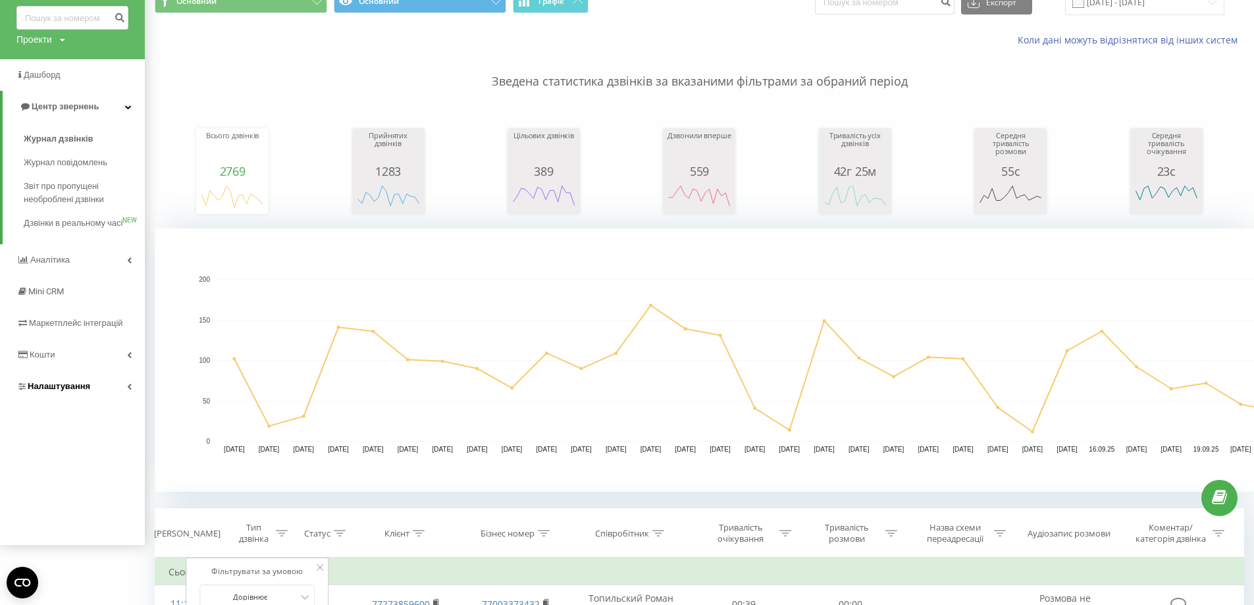
click at [94, 402] on link "Налаштування" at bounding box center [72, 387] width 145 height 32
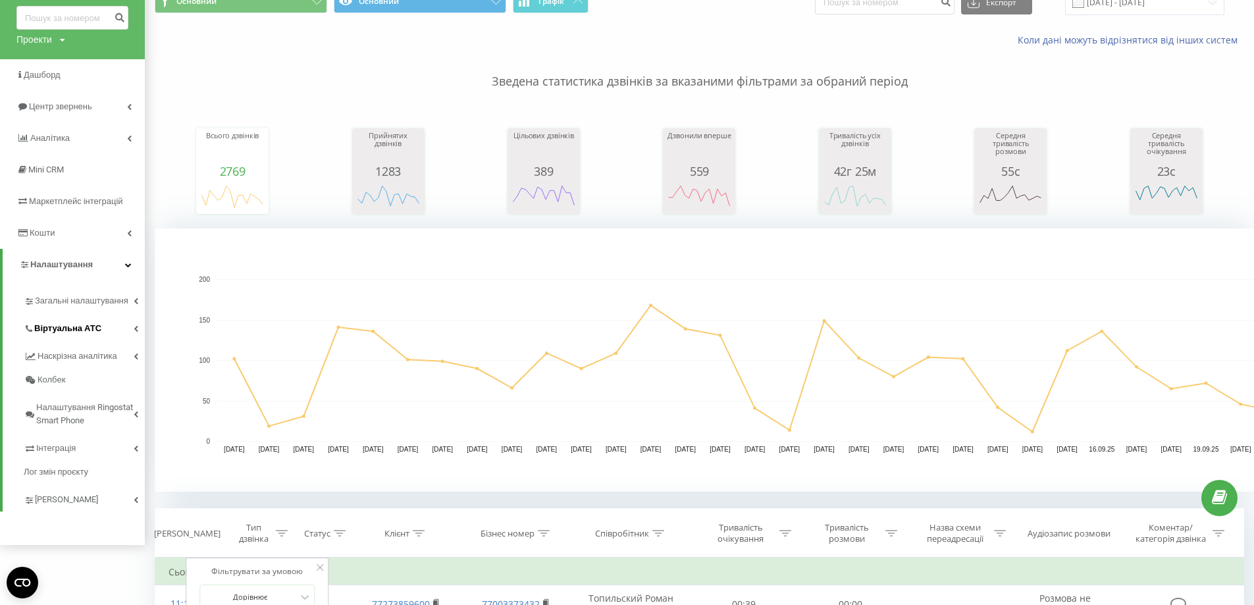
click at [100, 329] on link "Віртуальна АТС" at bounding box center [84, 327] width 121 height 28
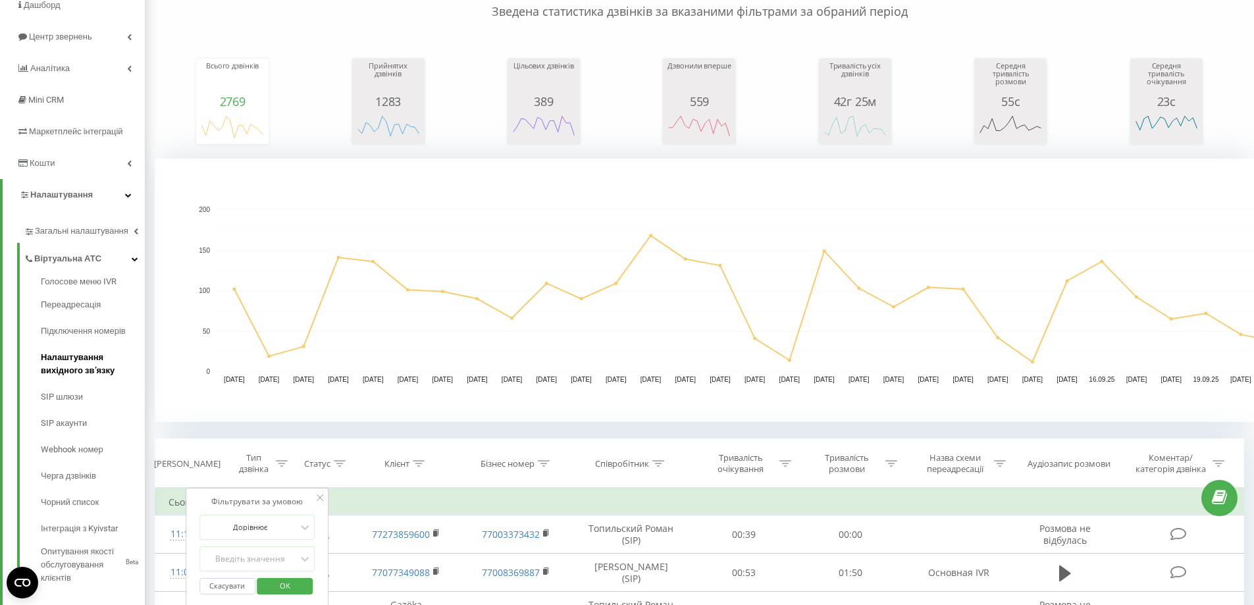
scroll to position [257, 0]
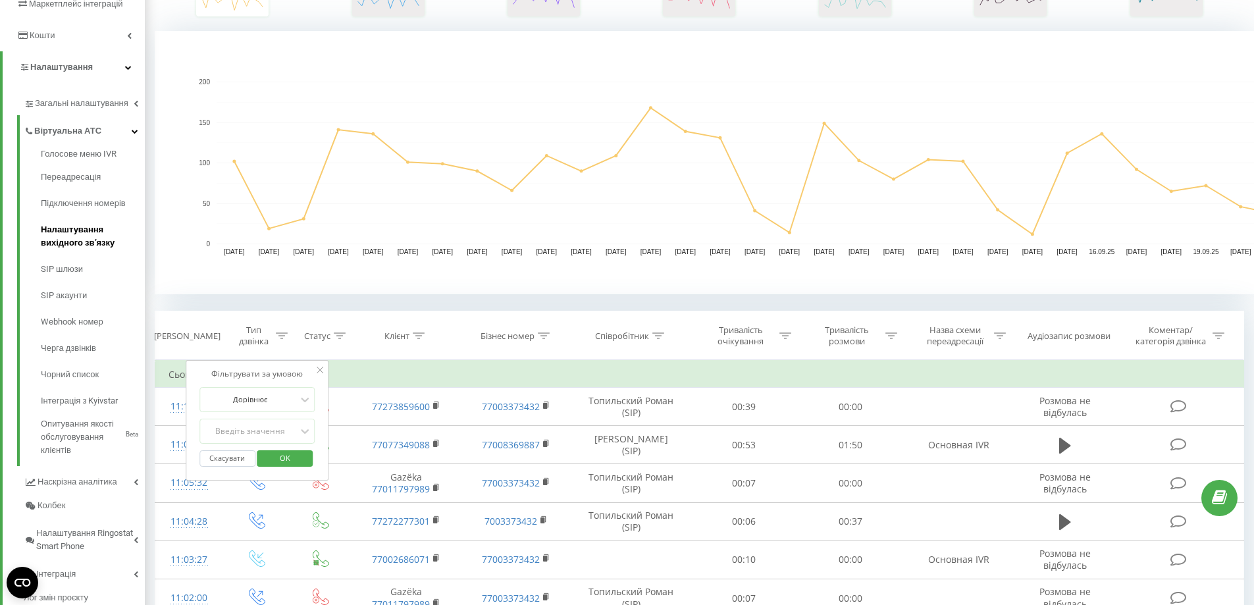
click at [90, 244] on span "Налаштування вихідного зв’язку" at bounding box center [89, 236] width 97 height 26
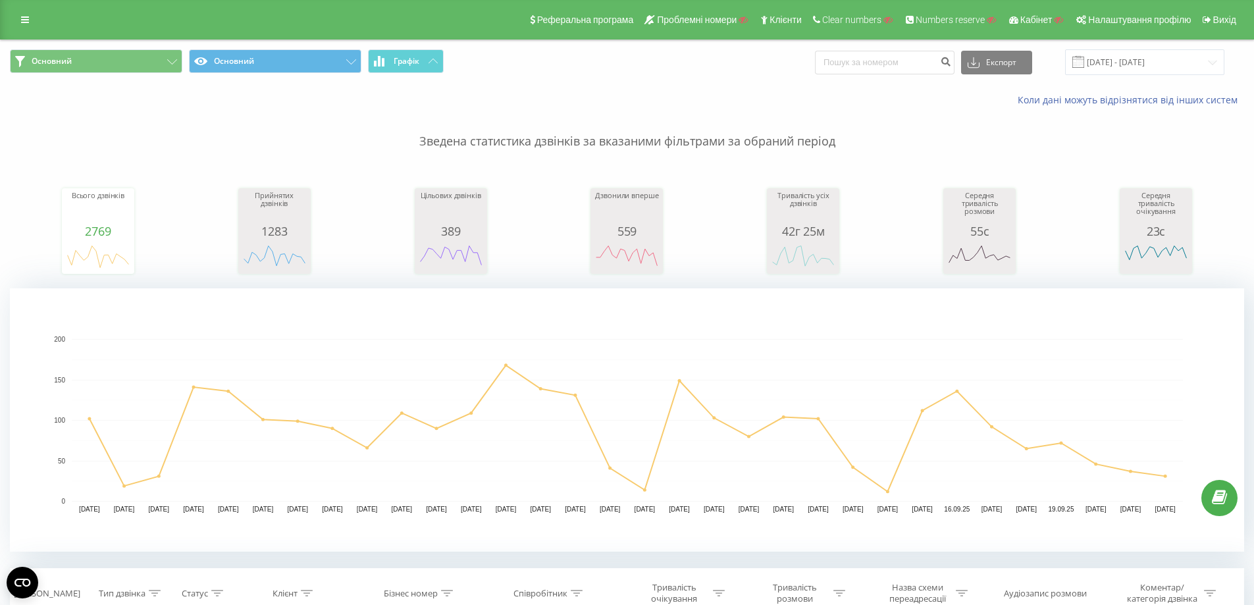
click at [304, 76] on div "Основний Основний Графік Експорт .csv .xls .xlsx [DATE] - [DATE]" at bounding box center [627, 62] width 1253 height 44
click at [301, 64] on button "Основний" at bounding box center [275, 61] width 172 height 24
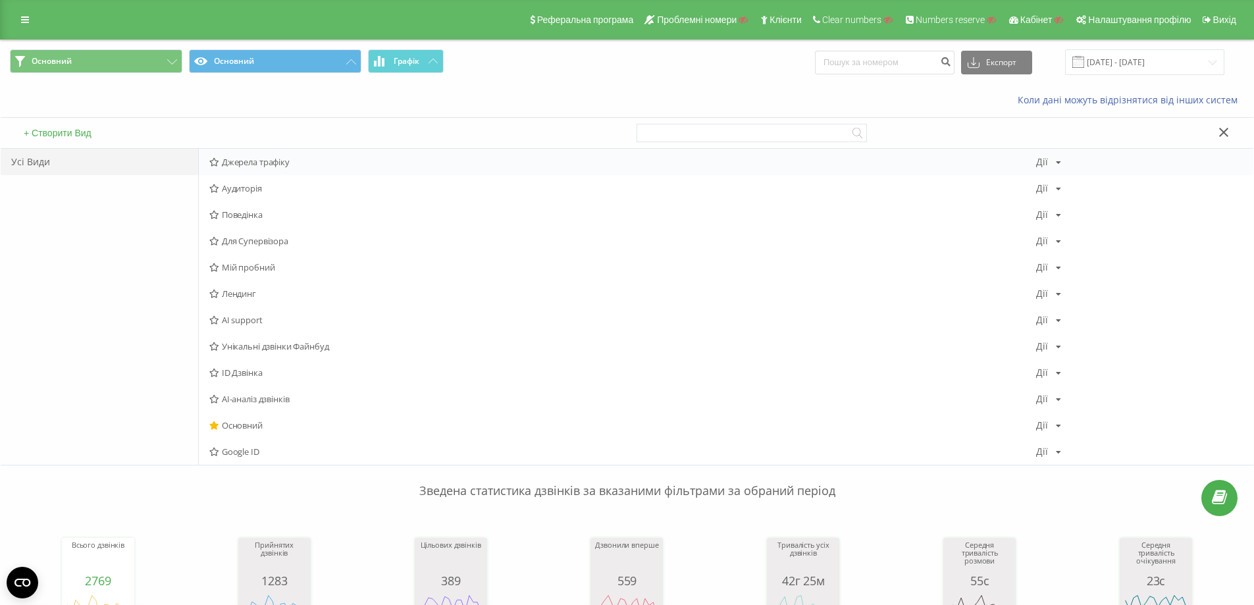
click at [256, 167] on span "Джерела трафіку" at bounding box center [622, 161] width 827 height 9
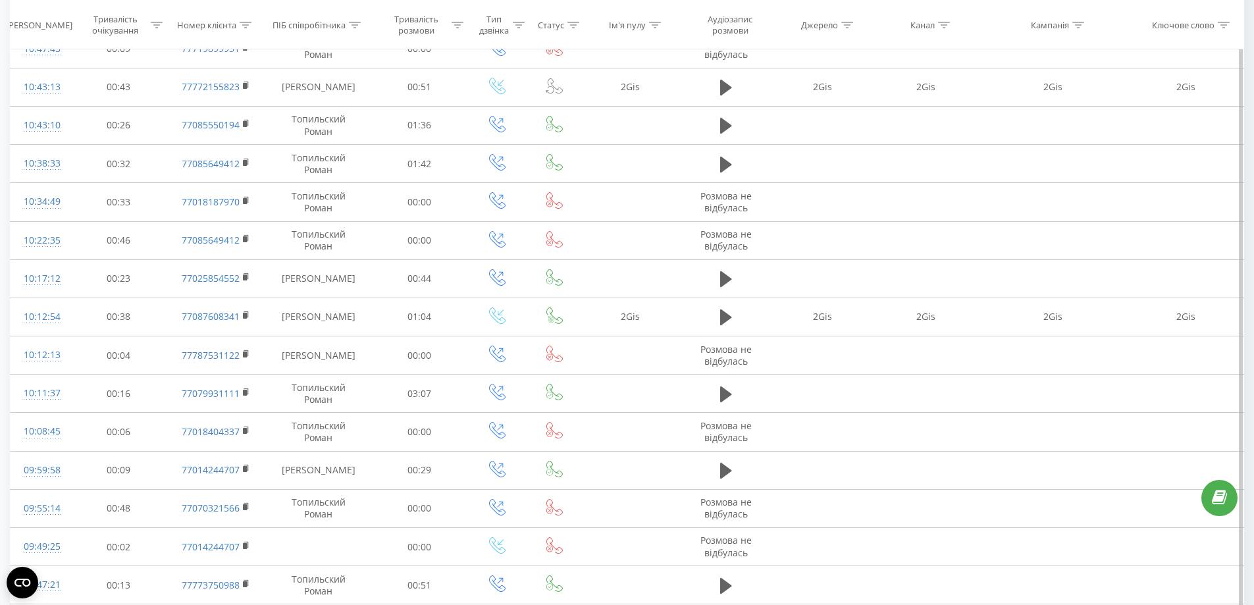
scroll to position [1047, 0]
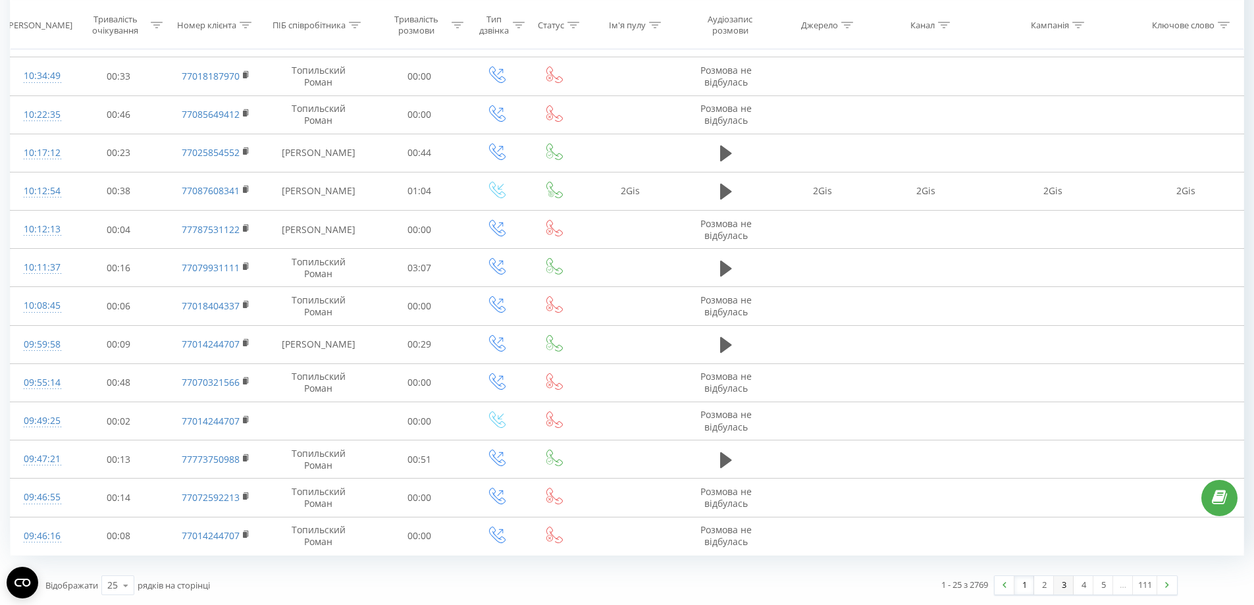
click at [1054, 591] on link "3" at bounding box center [1064, 585] width 20 height 18
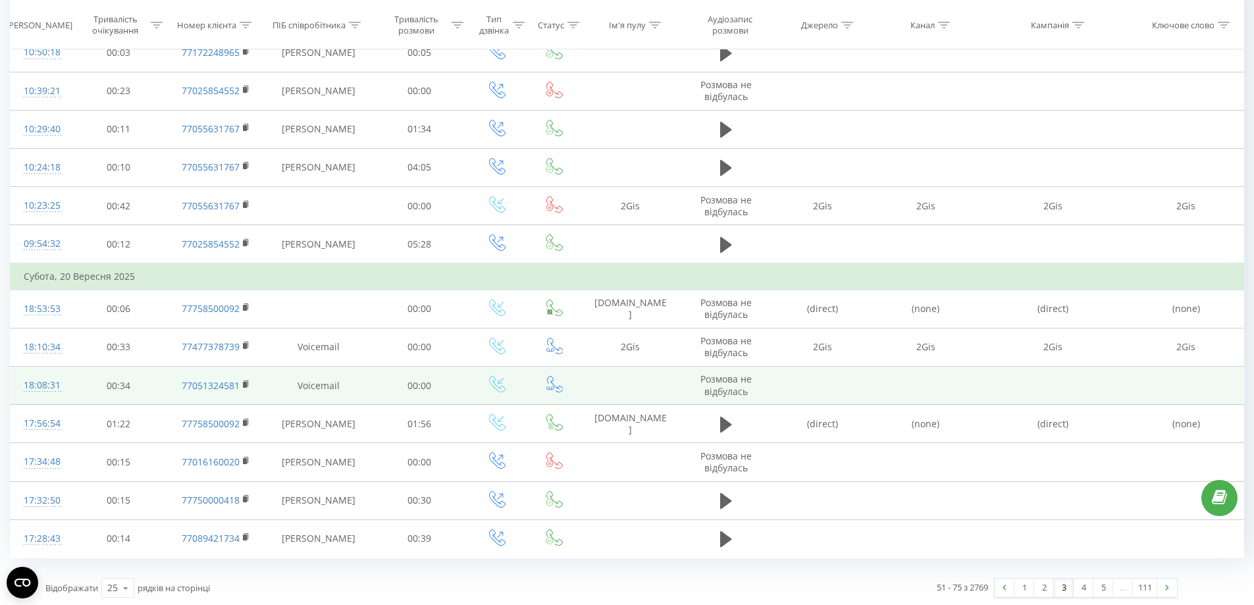
scroll to position [1074, 0]
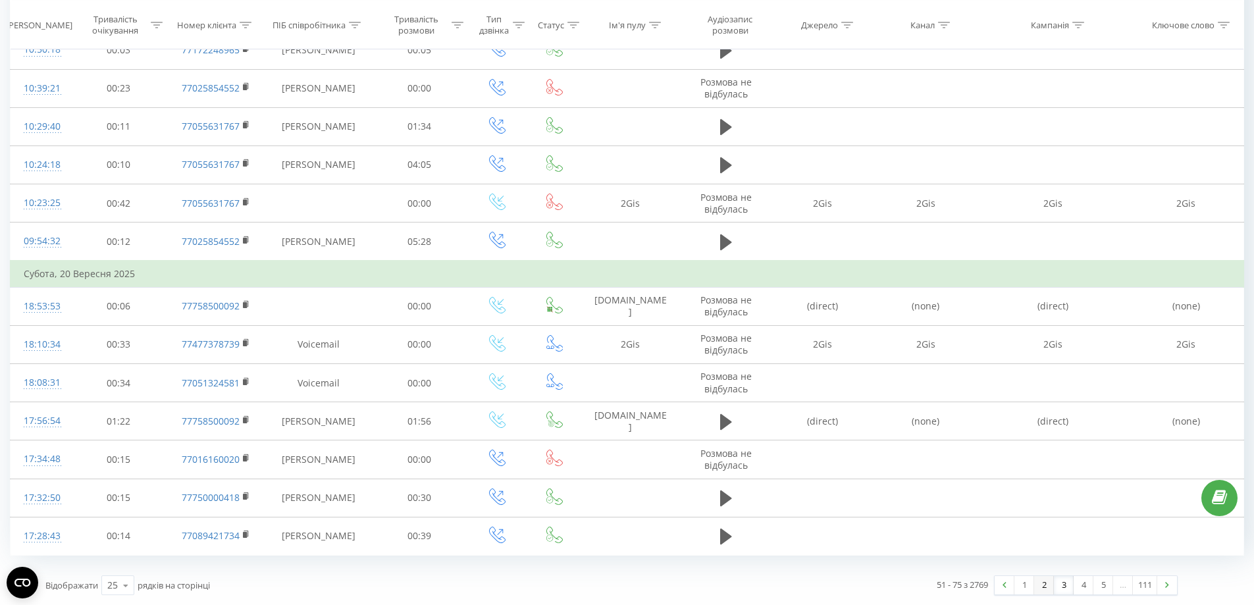
click at [1046, 585] on link "2" at bounding box center [1044, 585] width 20 height 18
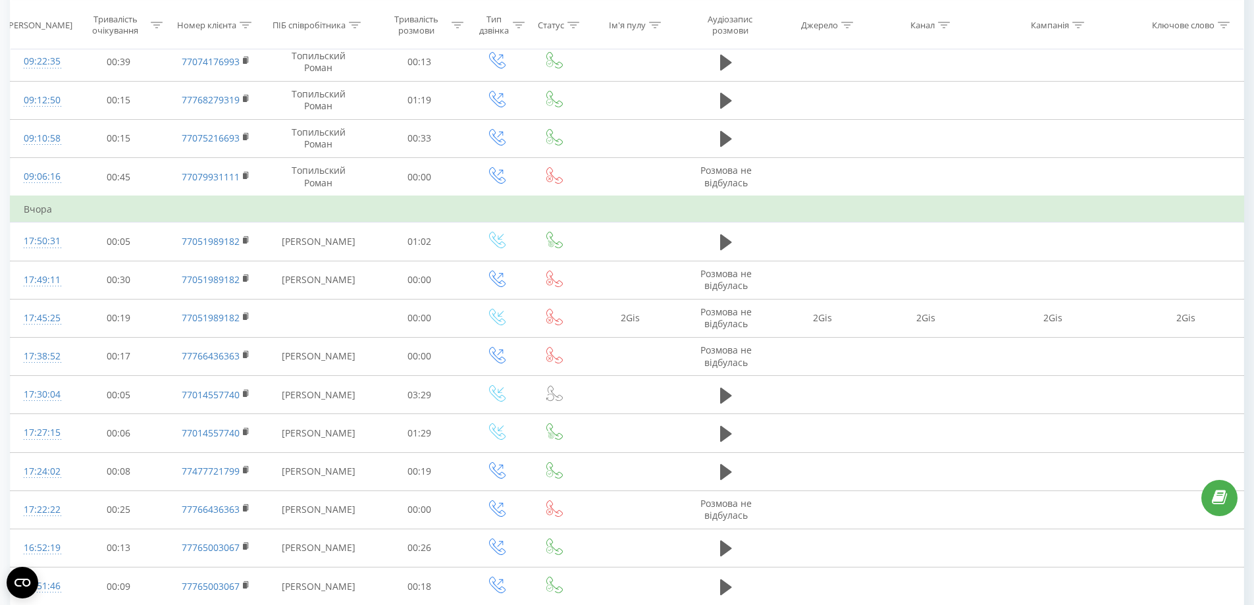
scroll to position [1074, 0]
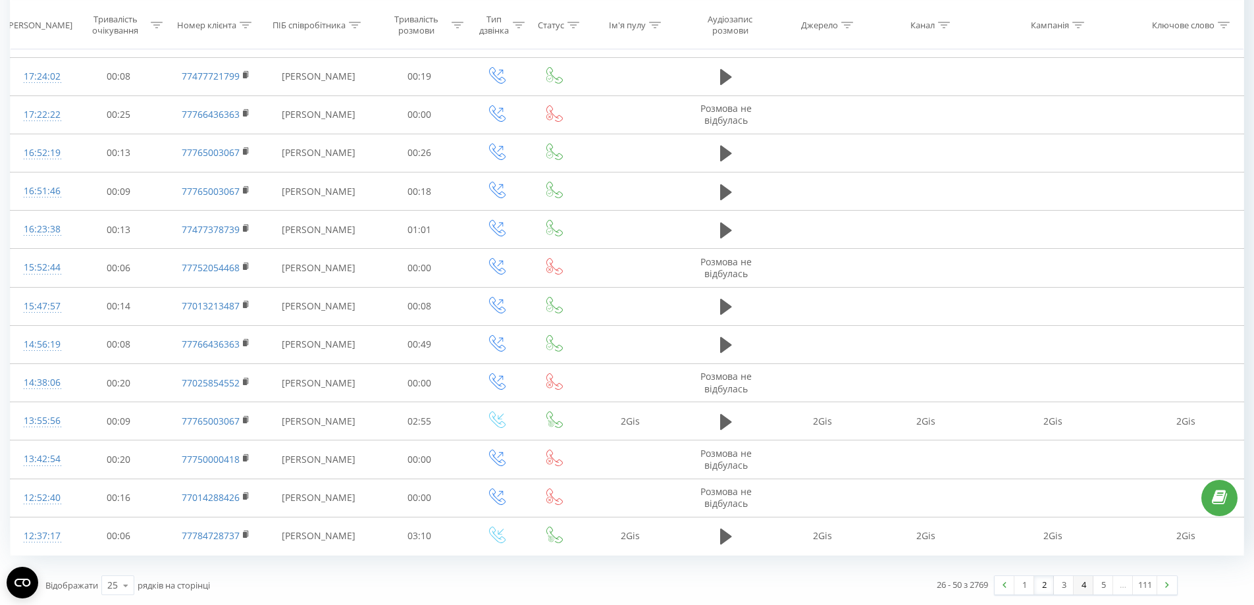
click at [1082, 588] on link "4" at bounding box center [1084, 585] width 20 height 18
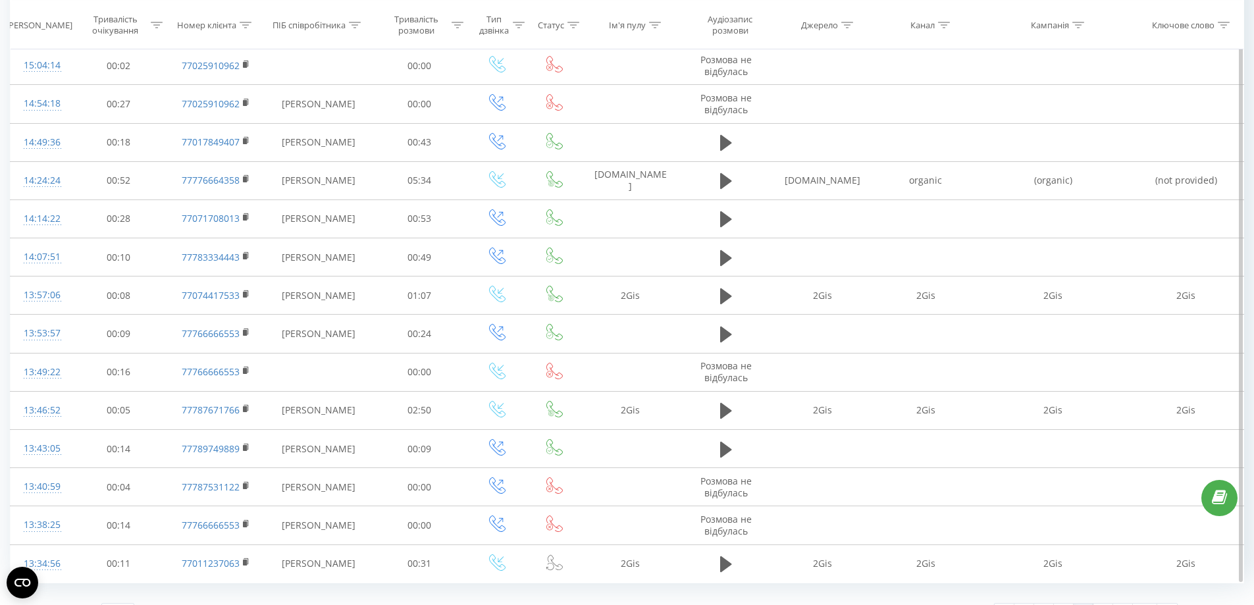
scroll to position [1047, 0]
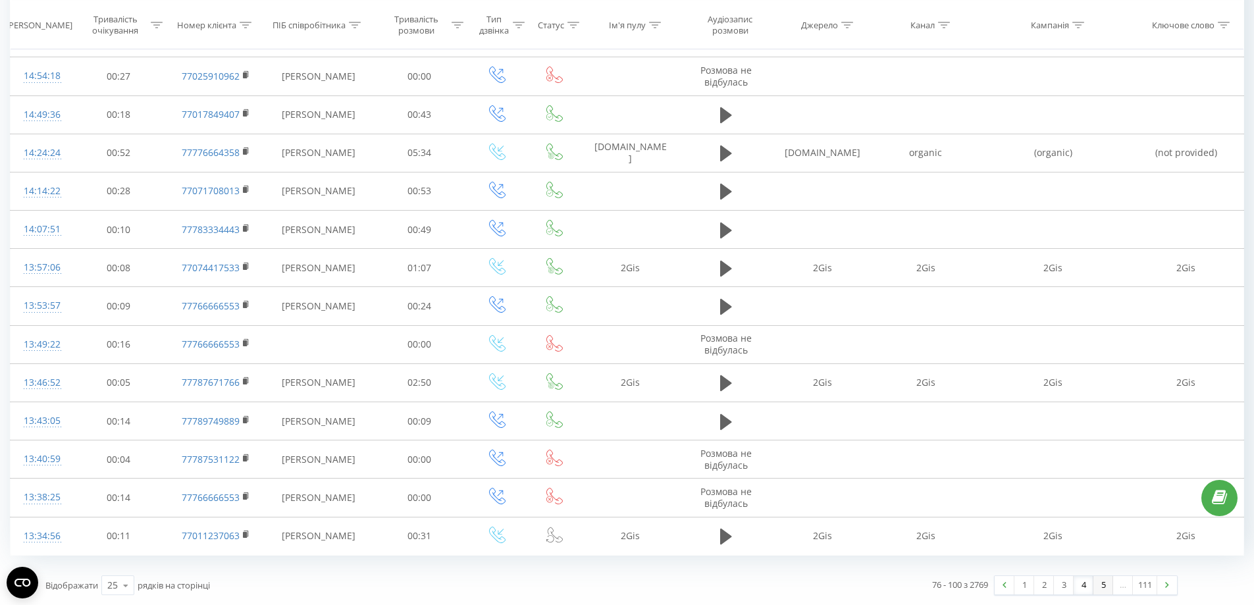
click at [1103, 586] on link "5" at bounding box center [1104, 585] width 20 height 18
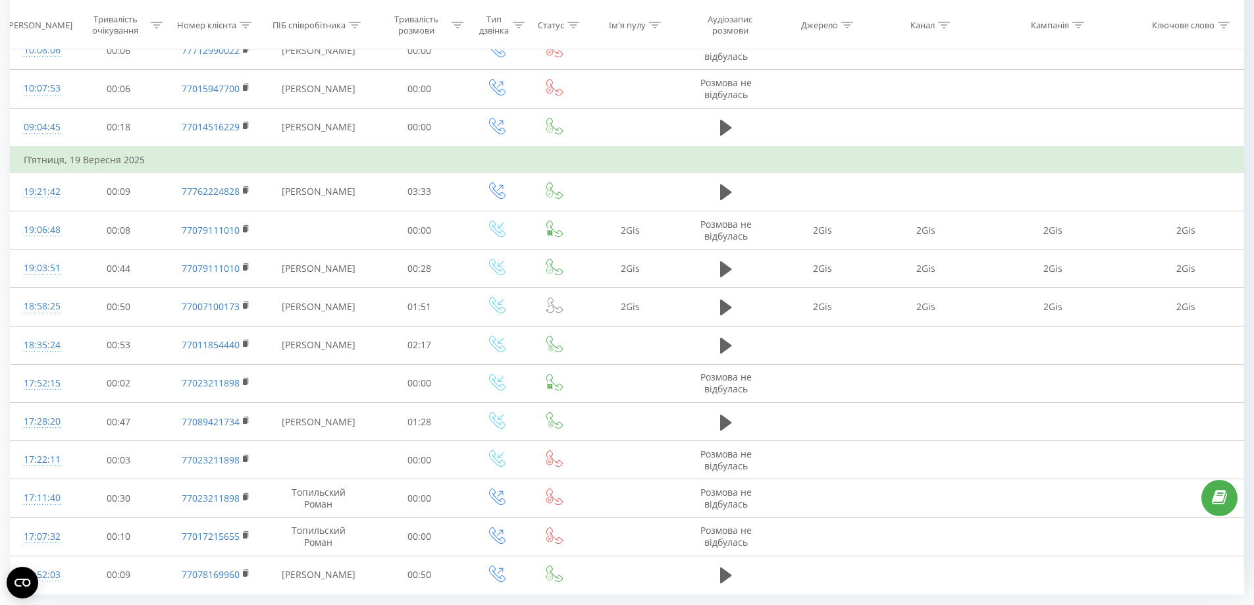
scroll to position [1074, 0]
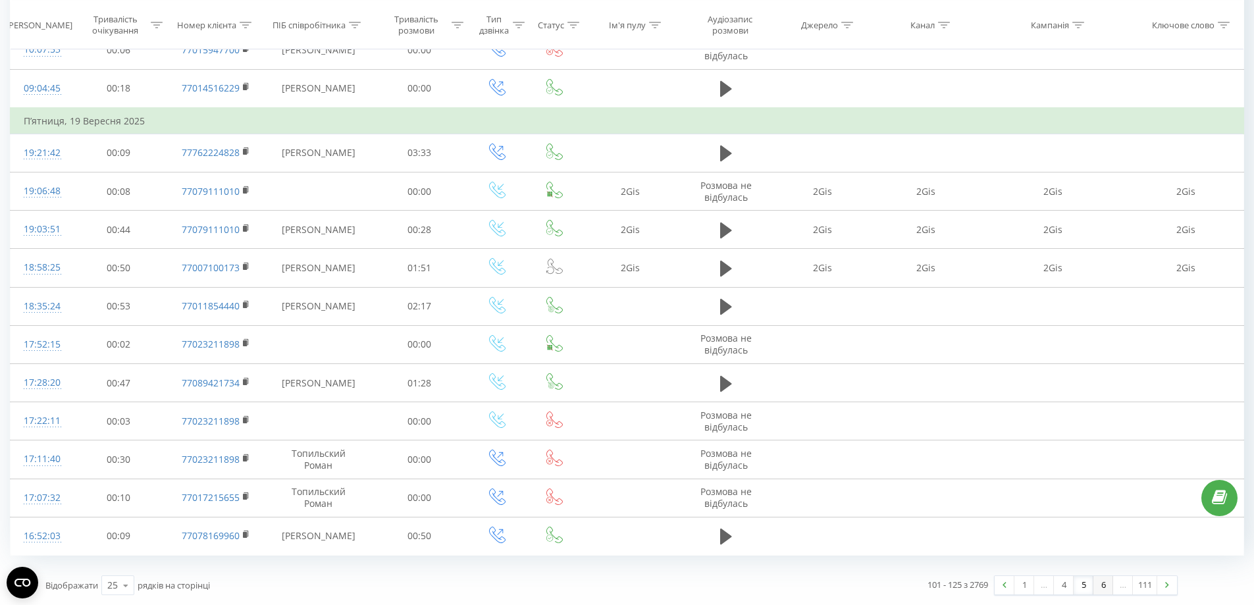
click at [1098, 587] on link "6" at bounding box center [1104, 585] width 20 height 18
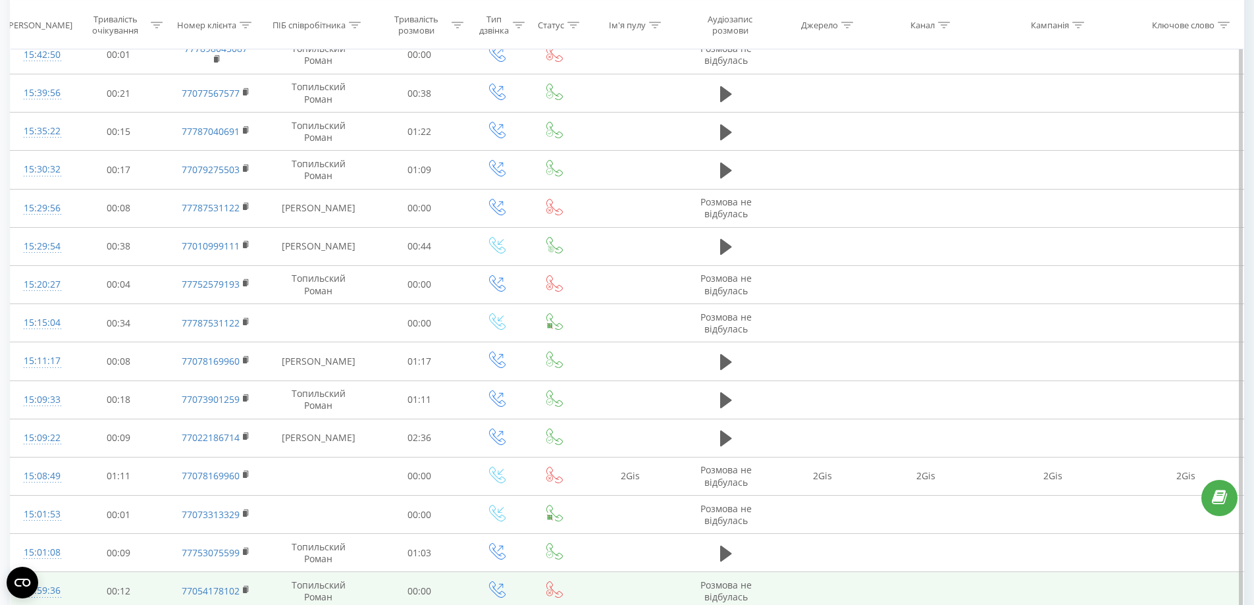
scroll to position [1047, 0]
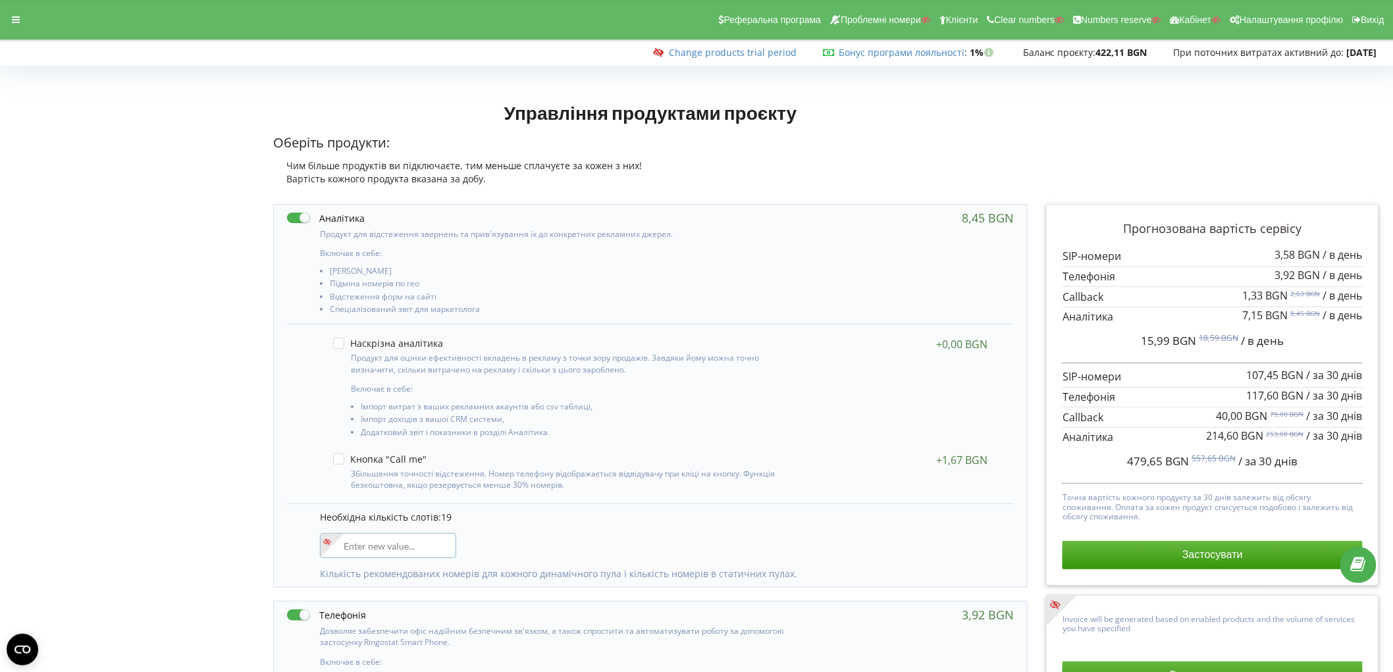
click at [416, 542] on input"] "number" at bounding box center [388, 545] width 136 height 25
type input"] "24"
drag, startPoint x: 1203, startPoint y: 344, endPoint x: 1175, endPoint y: 344, distance: 28.3
click at [1175, 344] on span "17,66 BGN 20,26 BGN / в день" at bounding box center [1213, 340] width 143 height 15
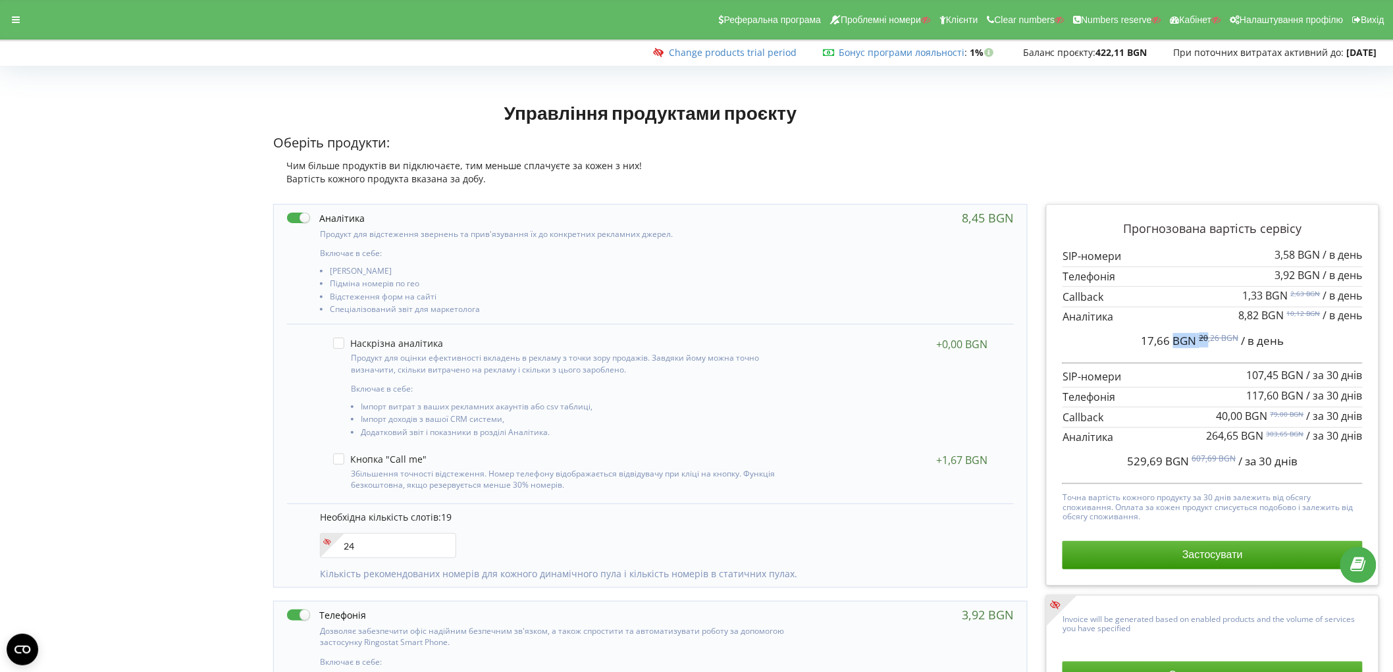
click at [1175, 344] on span "17,66 BGN" at bounding box center [1169, 340] width 55 height 15
drag, startPoint x: 1174, startPoint y: 338, endPoint x: 1196, endPoint y: 338, distance: 21.7
click at [1196, 338] on span "17,66 BGN" at bounding box center [1169, 340] width 55 height 15
copy span "BGN"
drag, startPoint x: 44, startPoint y: 30, endPoint x: 24, endPoint y: 27, distance: 20.6
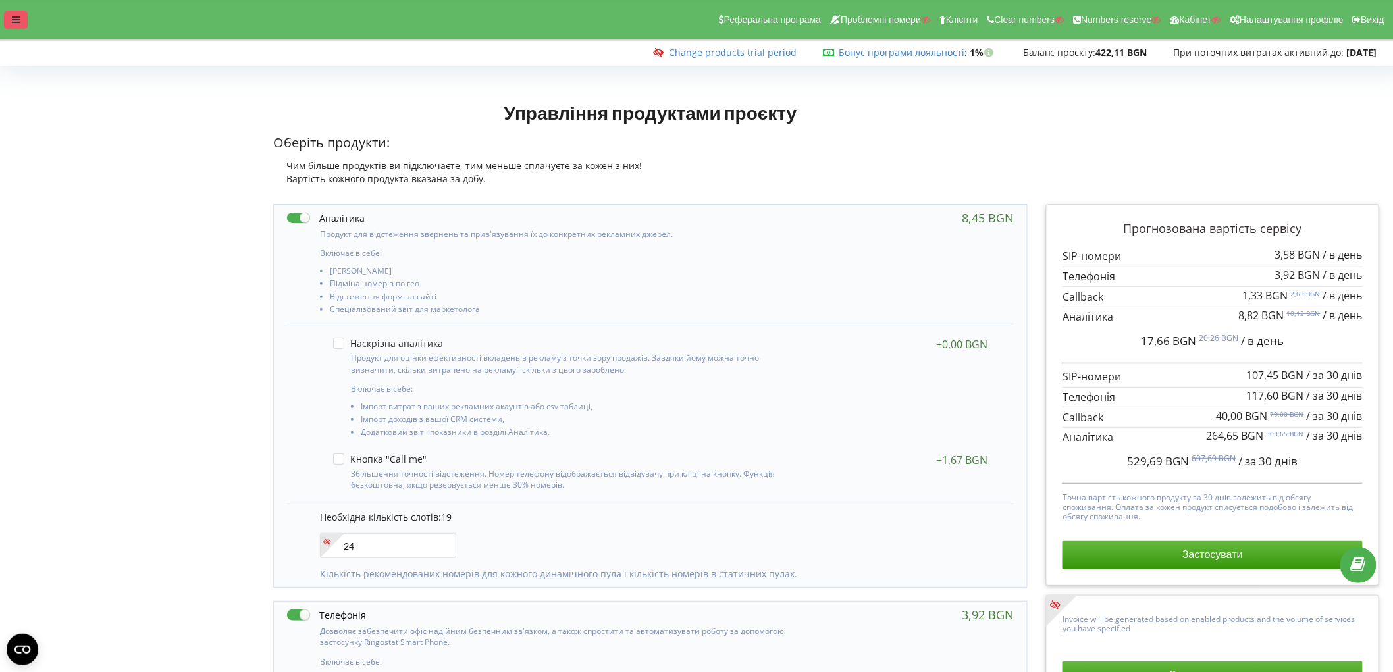
click at [38, 31] on div "Реферальна програма Проблемні номери Клієнти Clear numbers Numbers reserve Кабі…" at bounding box center [697, 20] width 1412 height 40
click at [24, 27] on div at bounding box center [16, 20] width 24 height 18
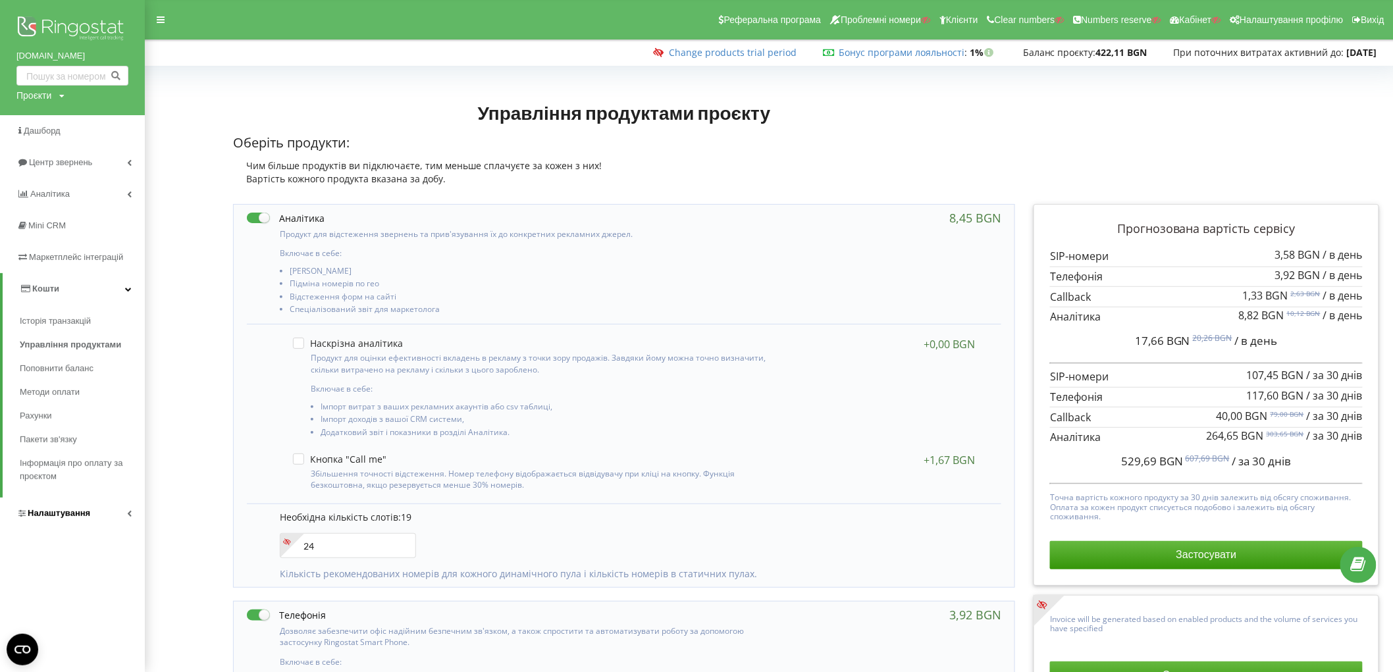
click at [49, 520] on span "Налаштування" at bounding box center [53, 513] width 74 height 13
click at [67, 383] on span "Віртуальна АТС" at bounding box center [64, 384] width 68 height 13
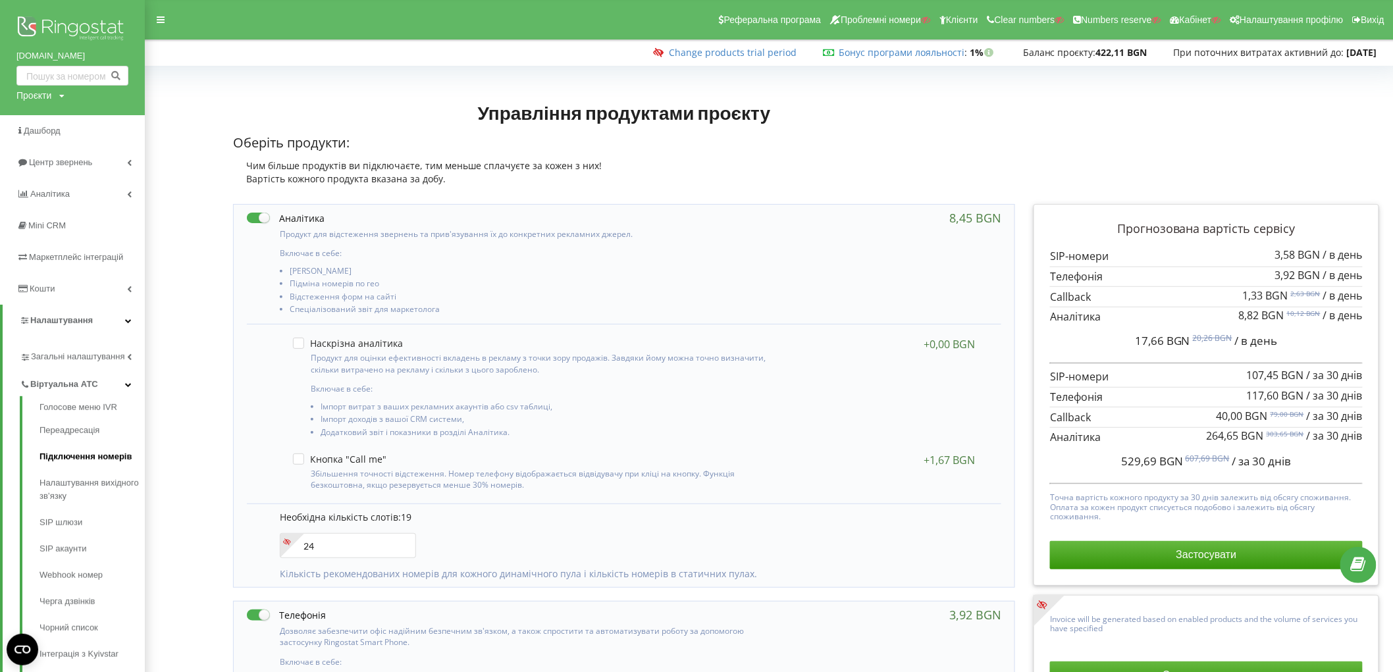
click at [90, 458] on link "Підключення номерів" at bounding box center [92, 457] width 105 height 26
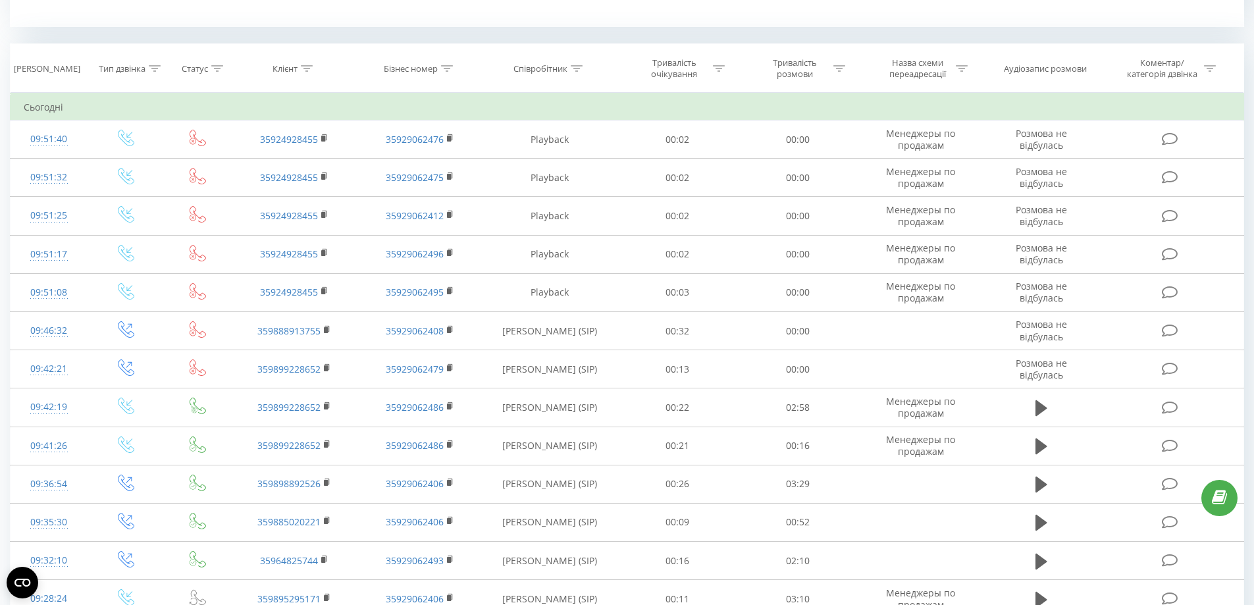
scroll to position [527, 0]
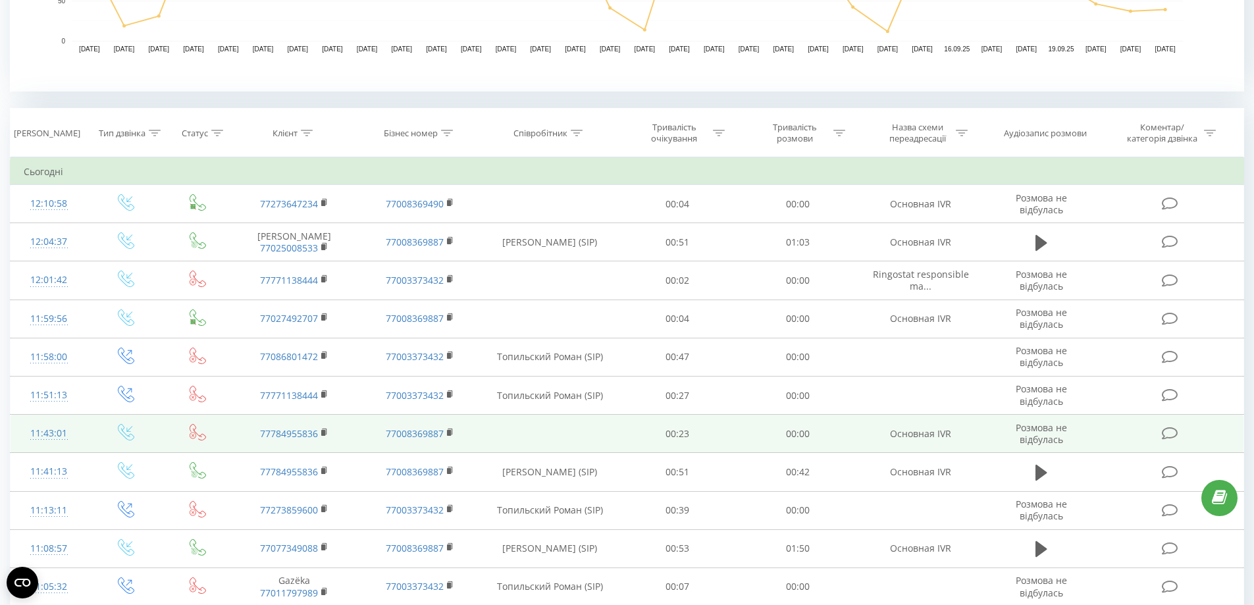
scroll to position [461, 0]
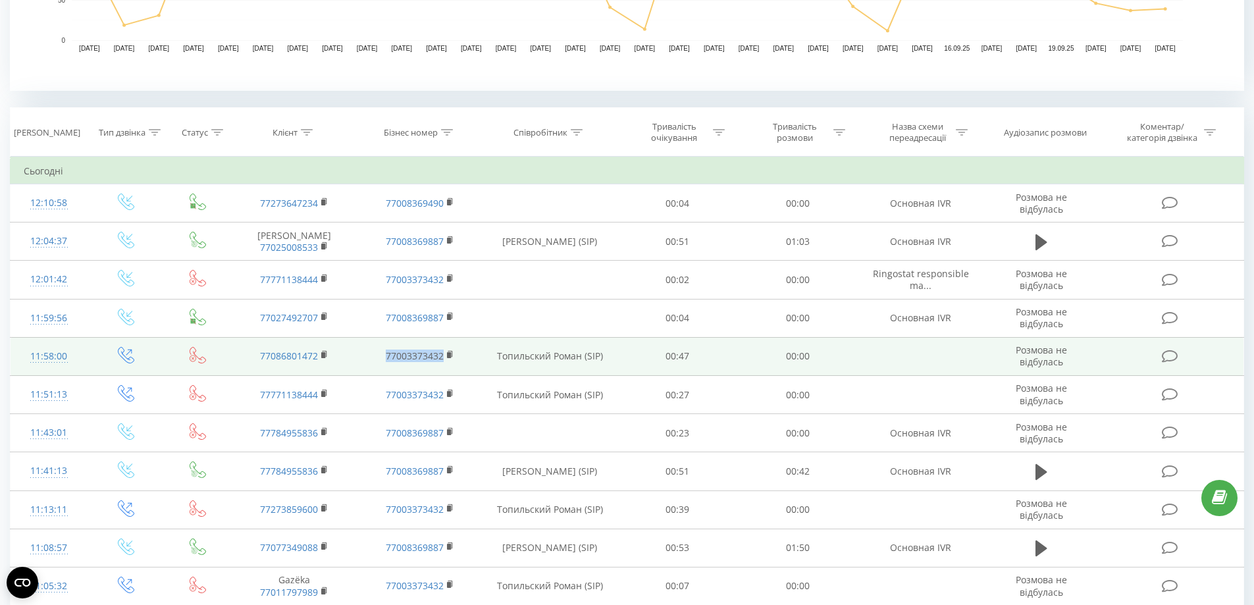
drag, startPoint x: 450, startPoint y: 381, endPoint x: 353, endPoint y: 373, distance: 97.8
click at [353, 373] on tr "11:58:00 77086801472 77003373432 Топильский Роман (SIP) 00:47 00:00 Розмова не …" at bounding box center [628, 356] width 1234 height 38
copy tr "77003373432"
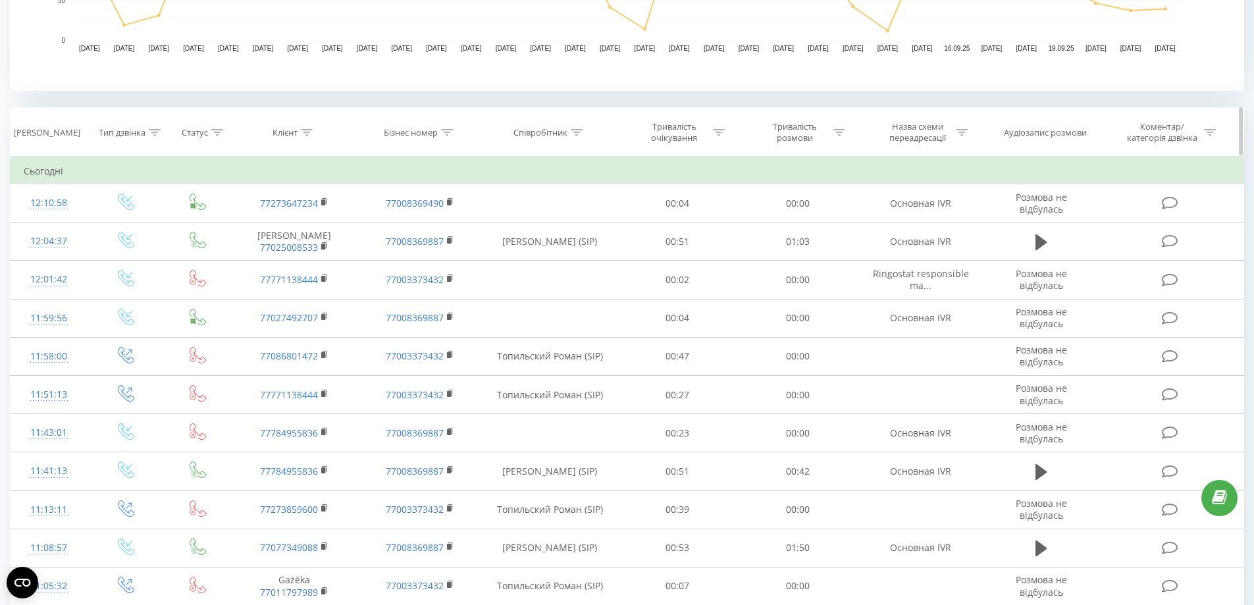
click at [429, 142] on th "Бізнес номер" at bounding box center [420, 132] width 125 height 49
click at [443, 129] on icon at bounding box center [447, 132] width 12 height 7
click at [427, 226] on input "text" at bounding box center [420, 226] width 116 height 23
paste input "77003373432"
type input "77003373432"
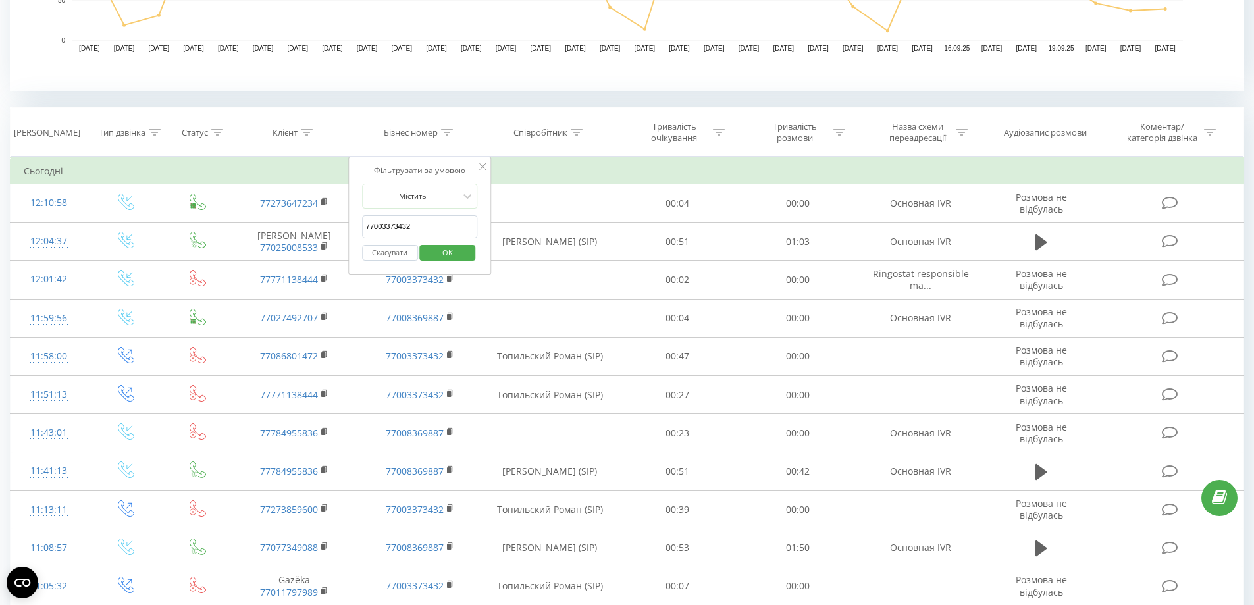
click at [448, 257] on span "OK" at bounding box center [447, 252] width 37 height 20
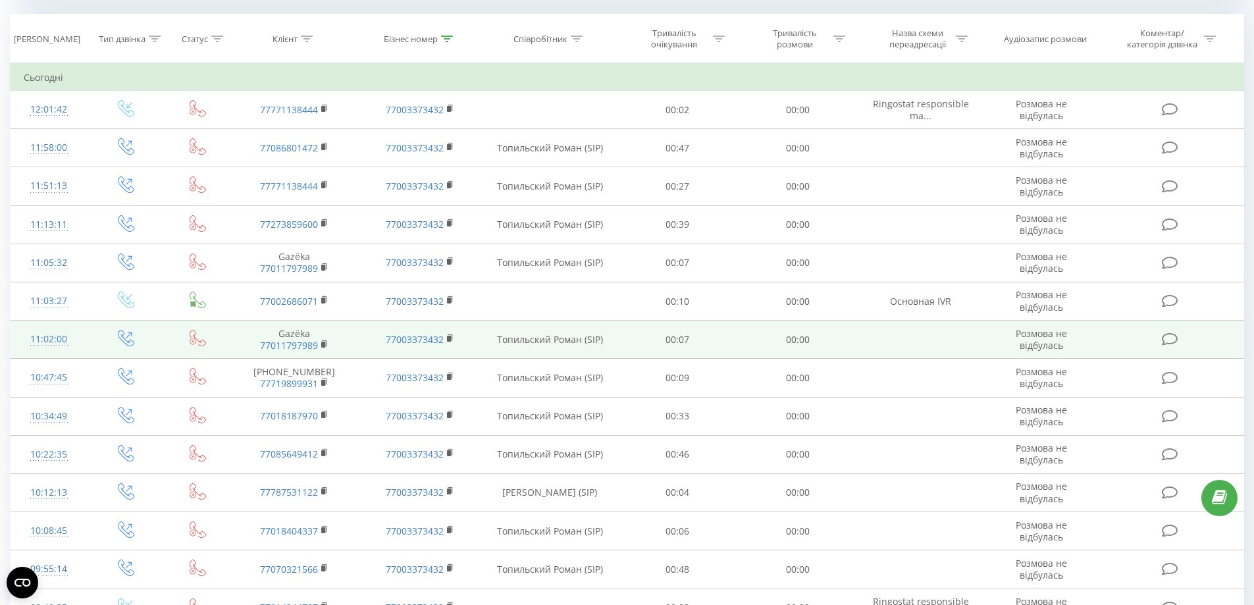
scroll to position [448, 0]
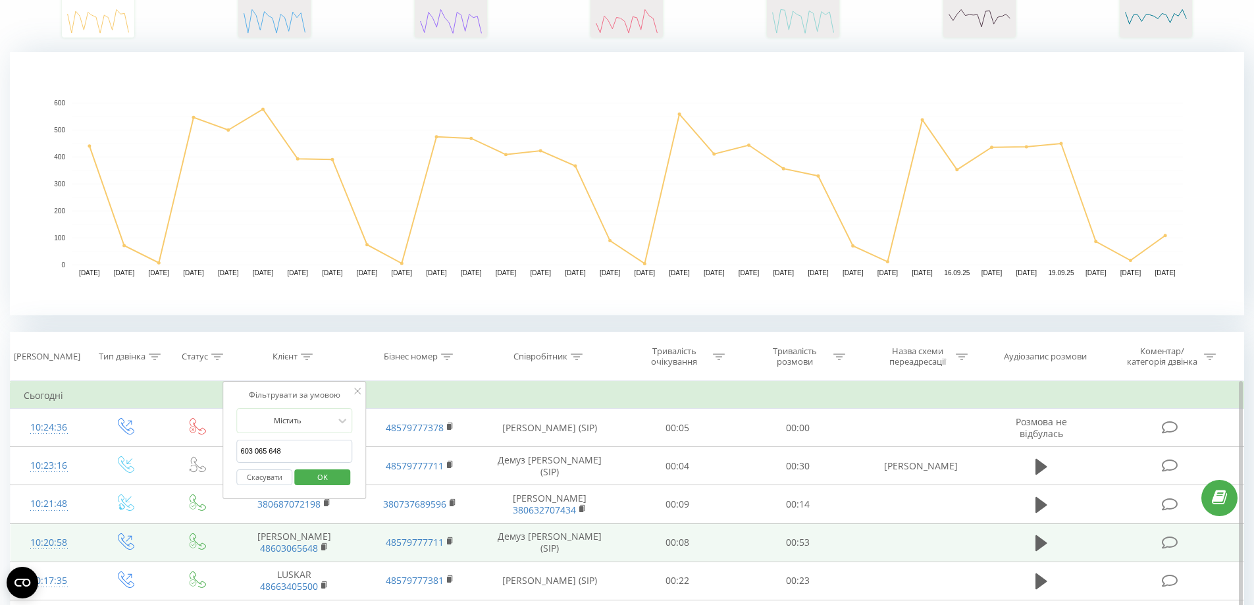
scroll to position [415, 0]
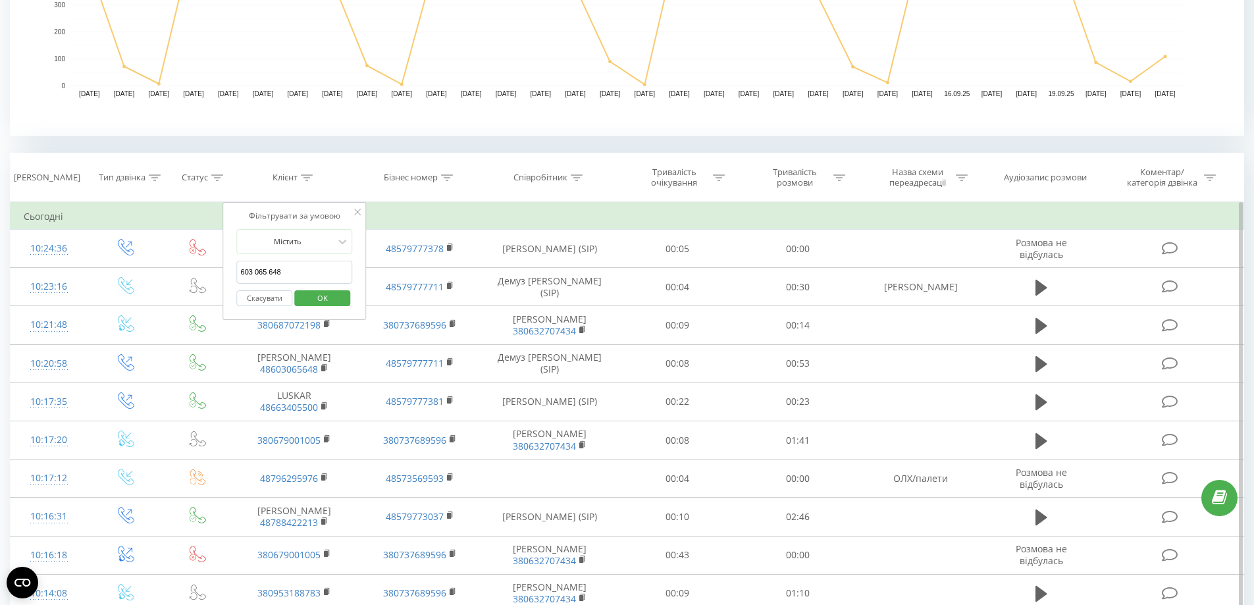
click at [256, 272] on input "603 065 648" at bounding box center [295, 272] width 116 height 23
type input "603065648"
click at [302, 295] on button "OK" at bounding box center [322, 298] width 56 height 16
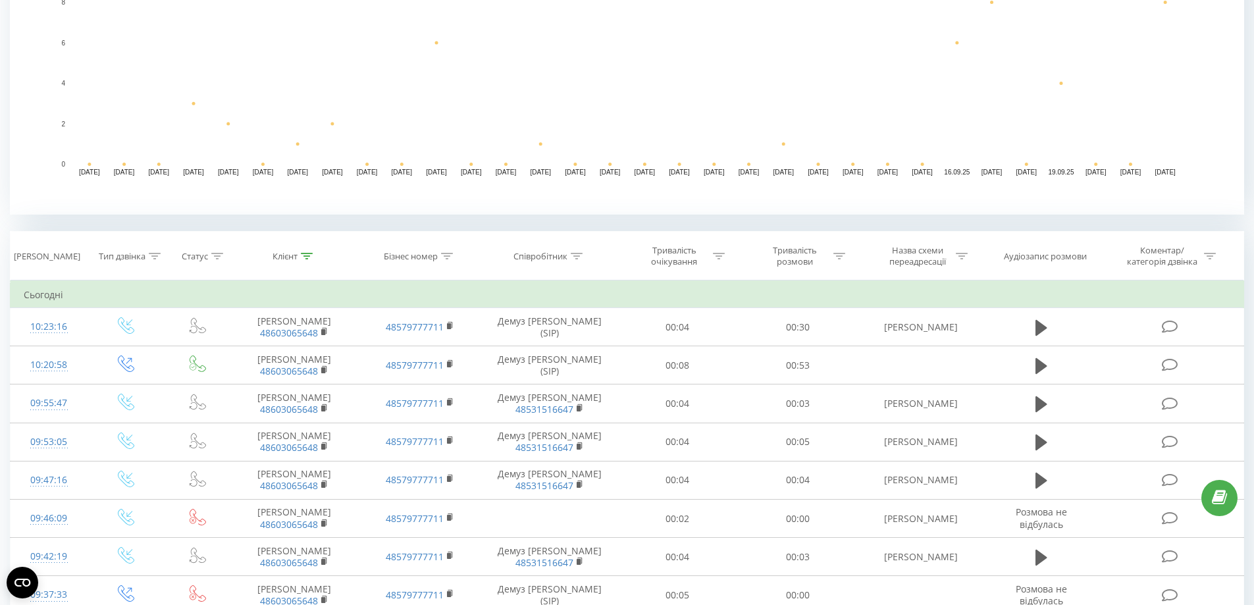
scroll to position [403, 0]
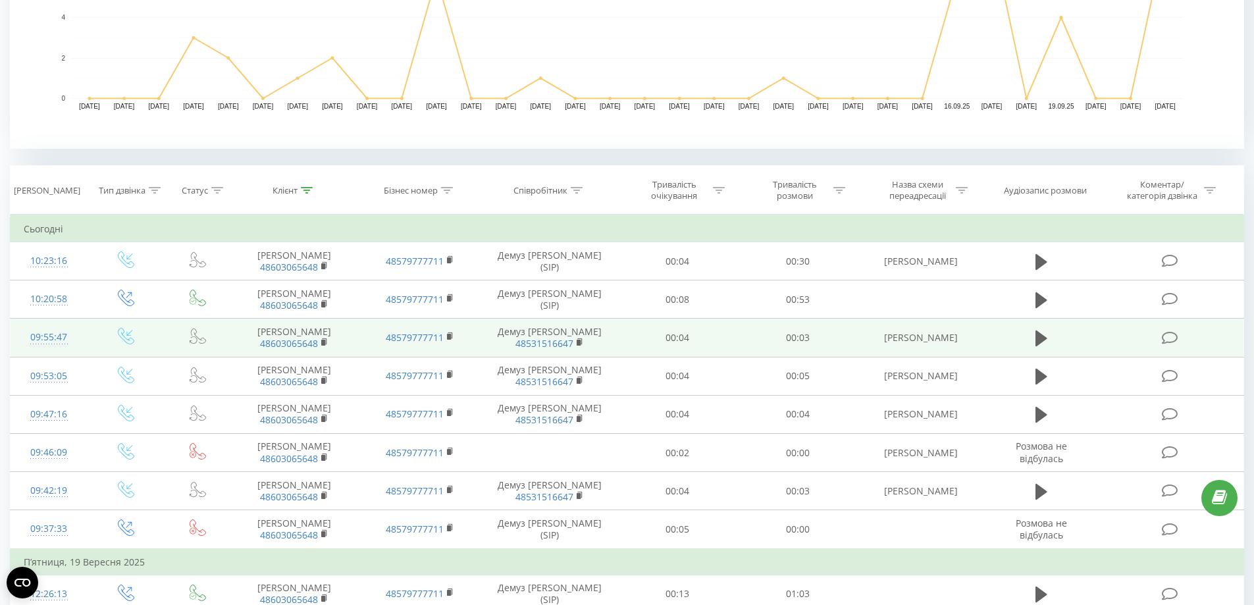
click at [1053, 340] on td at bounding box center [1042, 338] width 116 height 38
click at [1038, 337] on icon at bounding box center [1042, 339] width 12 height 16
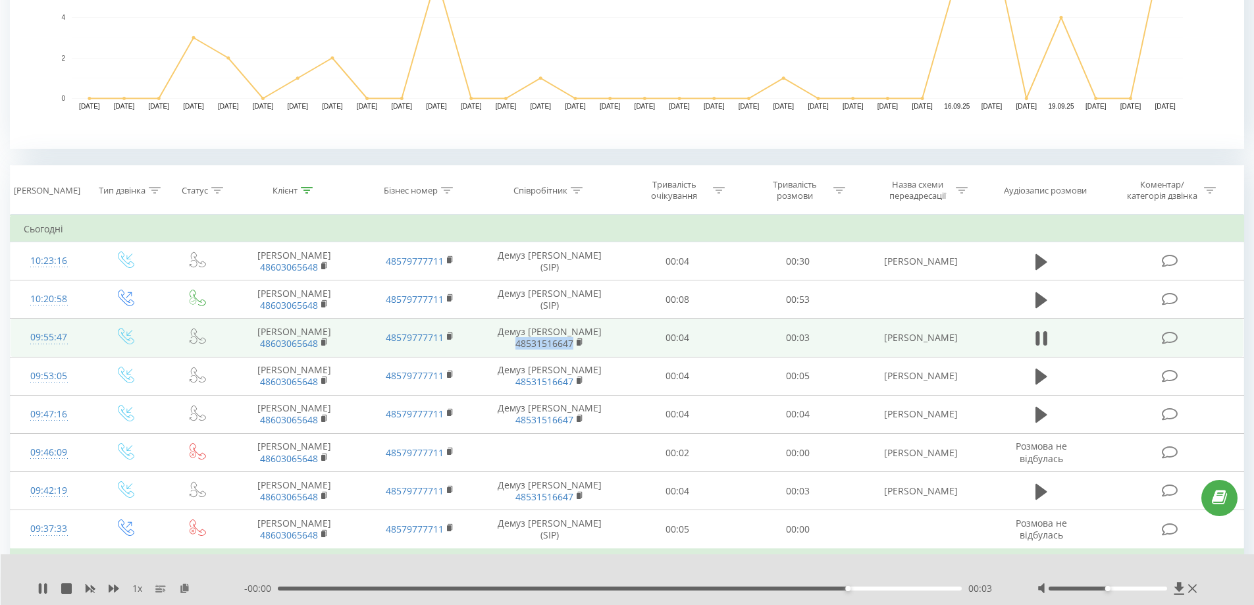
copy link "48531516647"
drag, startPoint x: 583, startPoint y: 350, endPoint x: 517, endPoint y: 350, distance: 65.2
click at [517, 350] on td "Демуз [PERSON_NAME] 48531516647" at bounding box center [550, 338] width 135 height 38
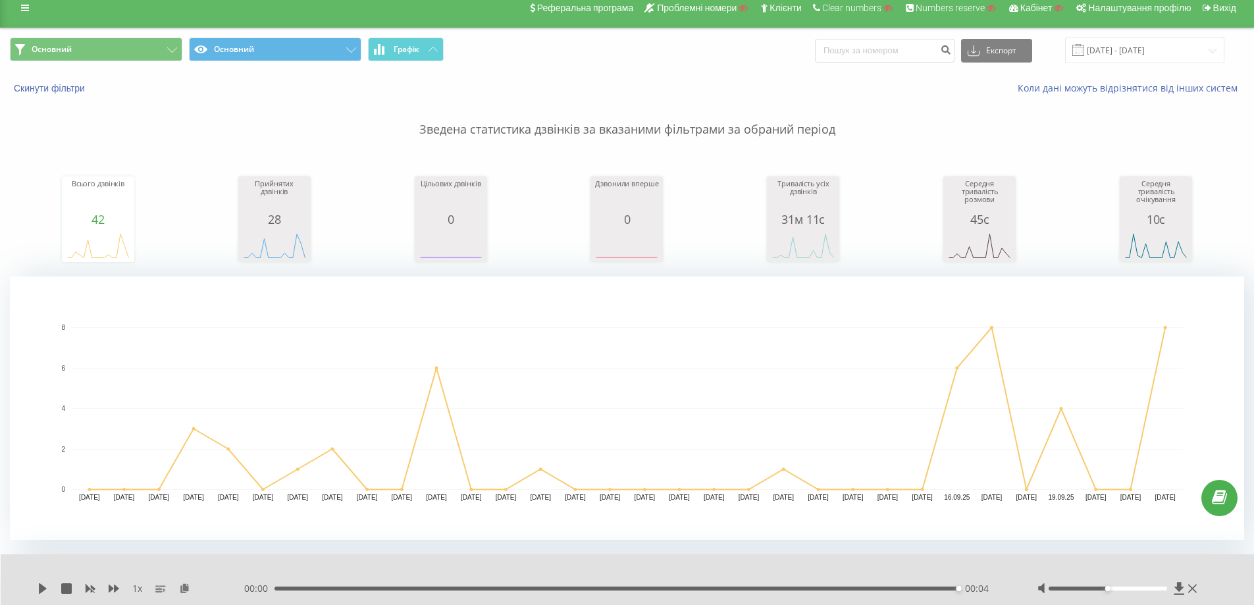
scroll to position [8, 0]
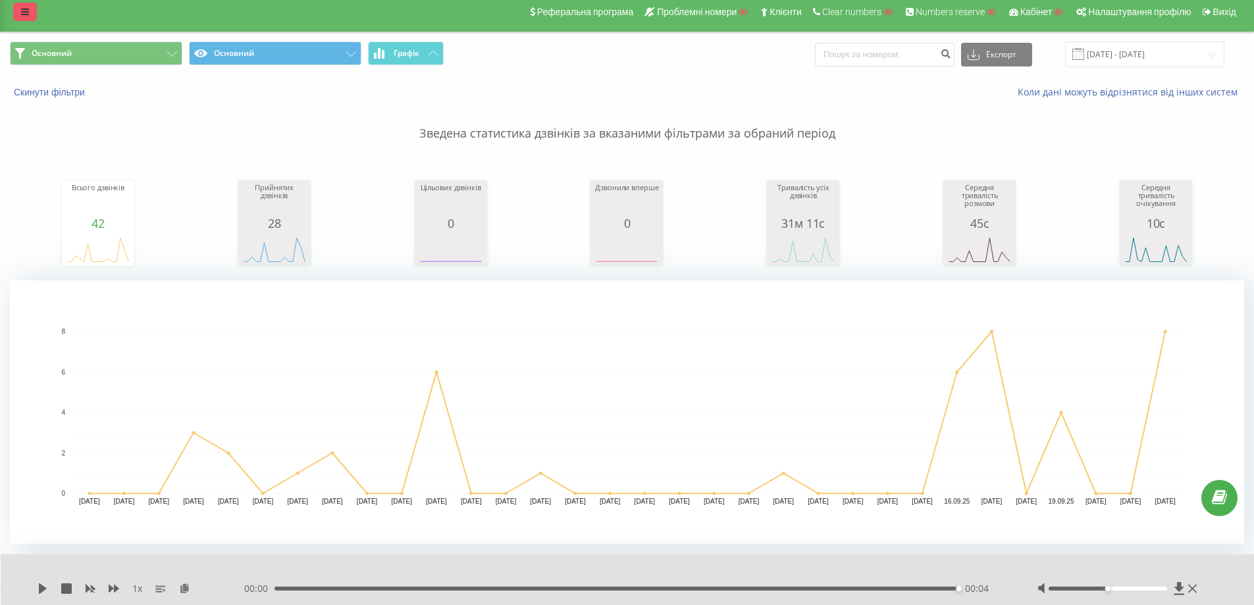
click at [27, 5] on link at bounding box center [25, 12] width 24 height 18
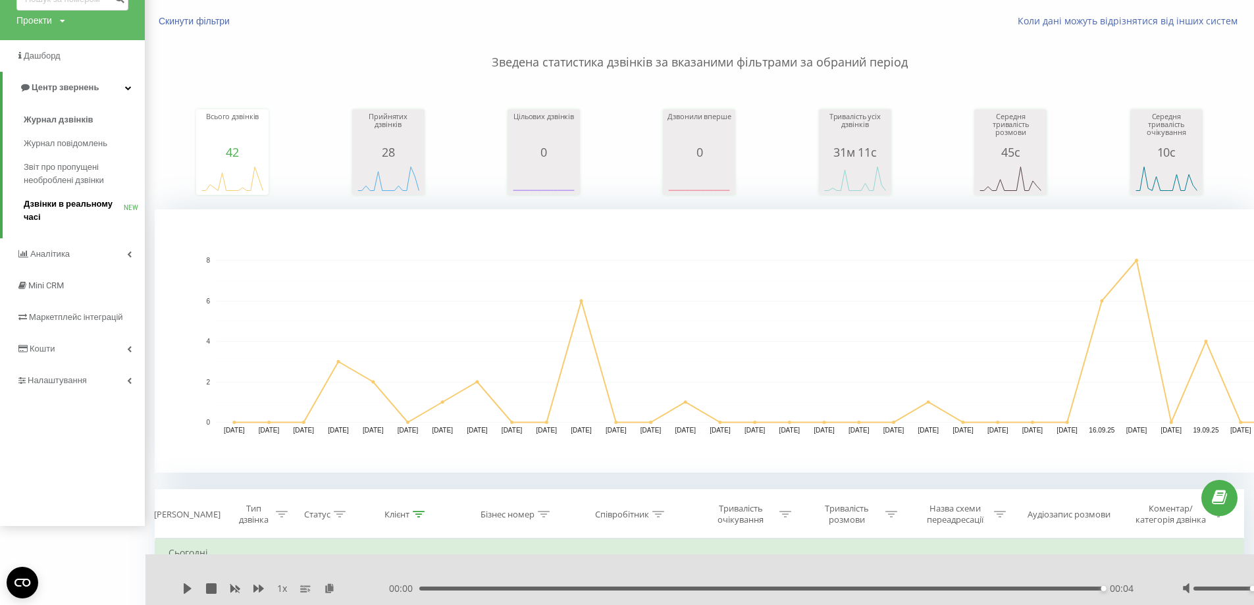
scroll to position [74, 0]
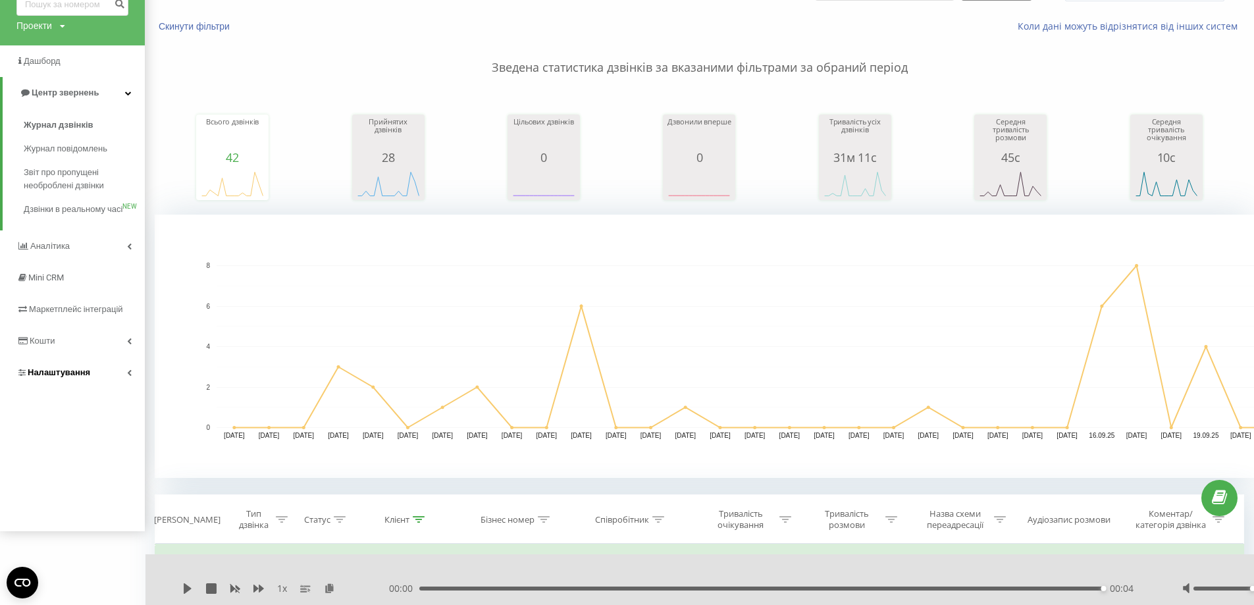
click at [57, 388] on link "Налаштування" at bounding box center [72, 373] width 145 height 32
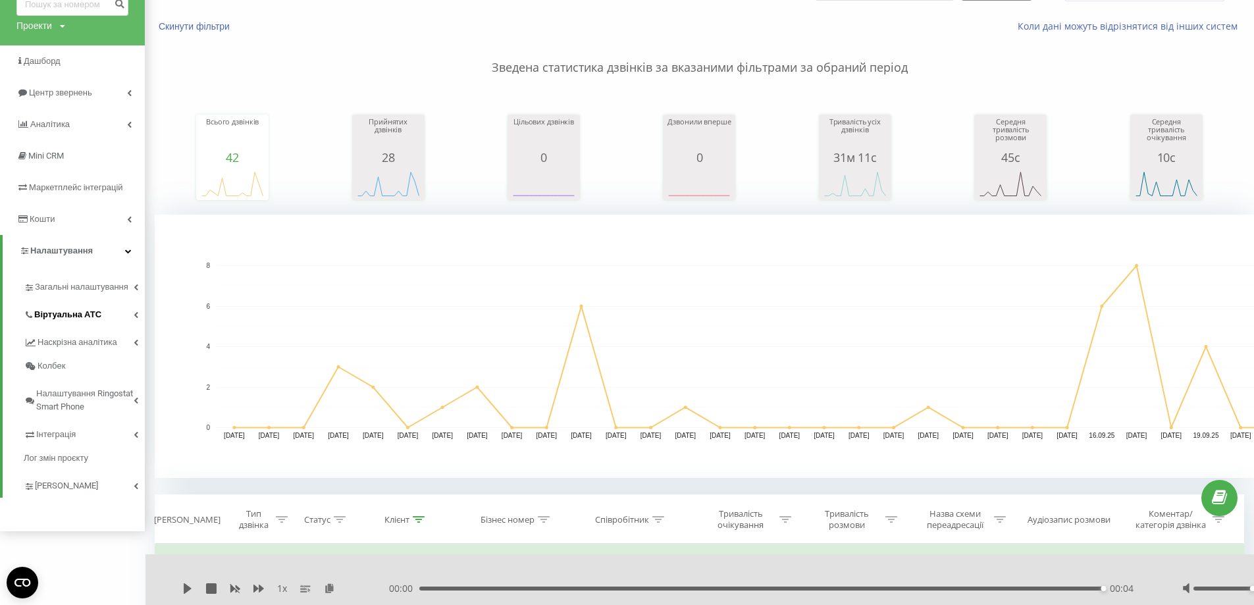
click at [76, 317] on span "Віртуальна АТС" at bounding box center [67, 314] width 67 height 13
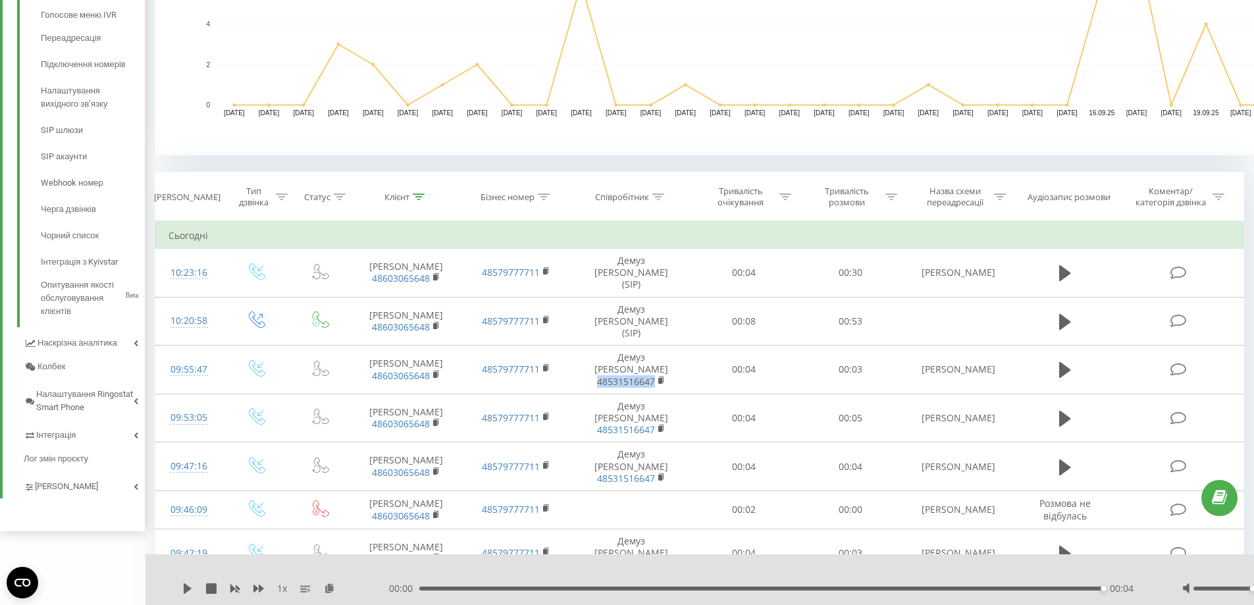
scroll to position [469, 0]
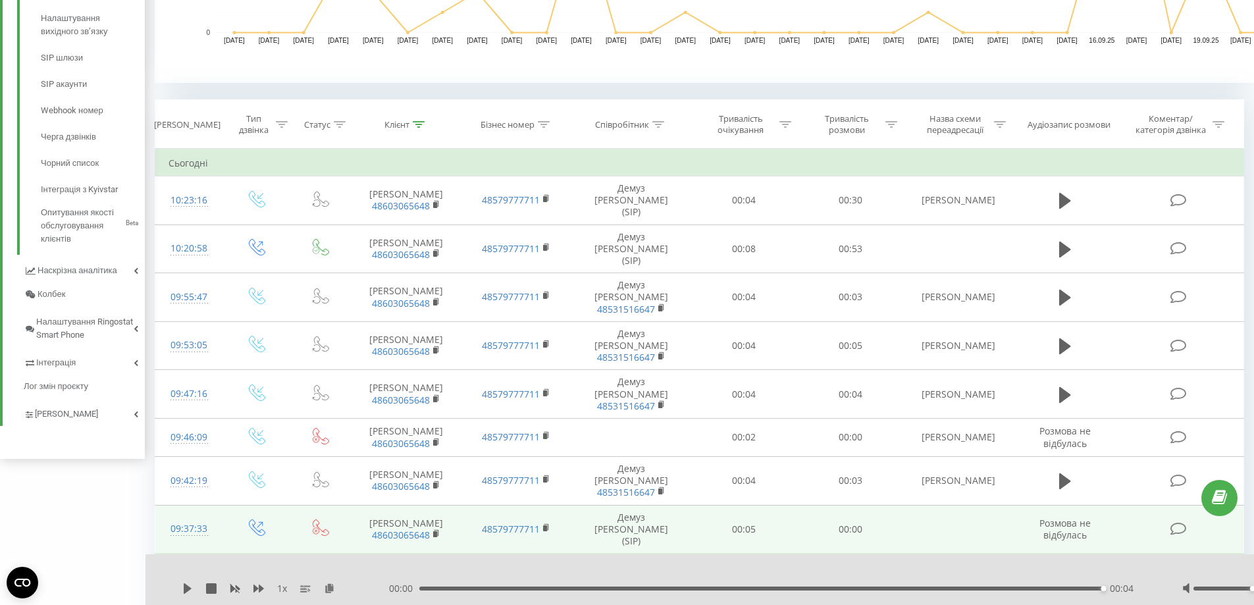
click at [947, 505] on td at bounding box center [958, 529] width 111 height 49
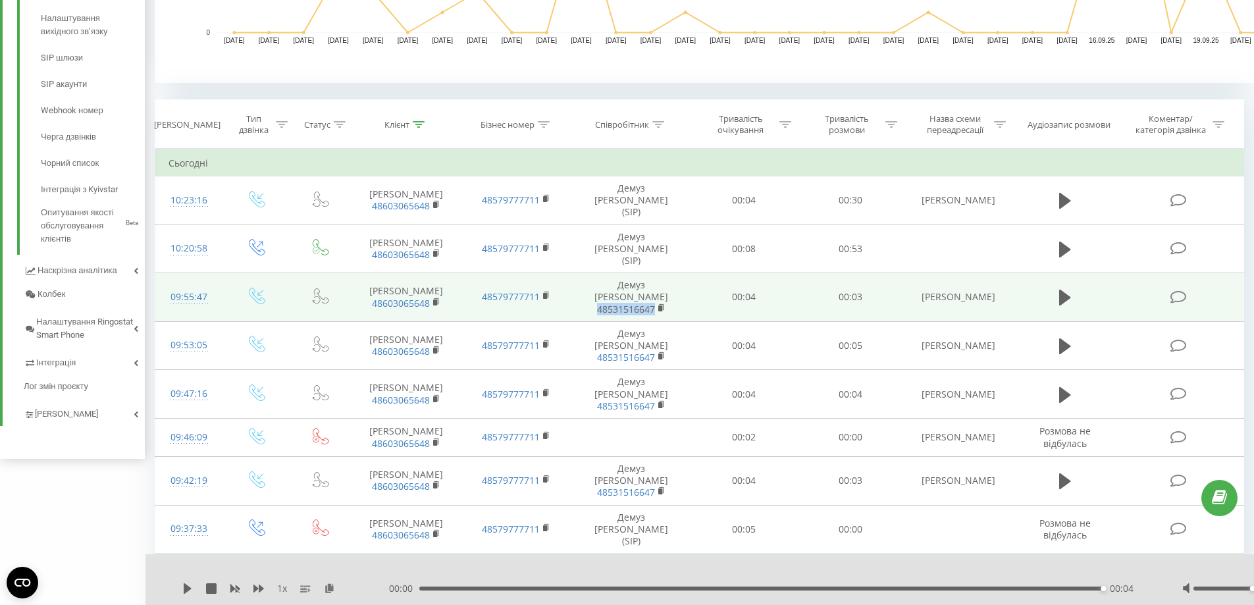
drag, startPoint x: 655, startPoint y: 277, endPoint x: 585, endPoint y: 277, distance: 70.5
click at [585, 304] on span "48531516647" at bounding box center [631, 310] width 93 height 12
copy link "48531516647"
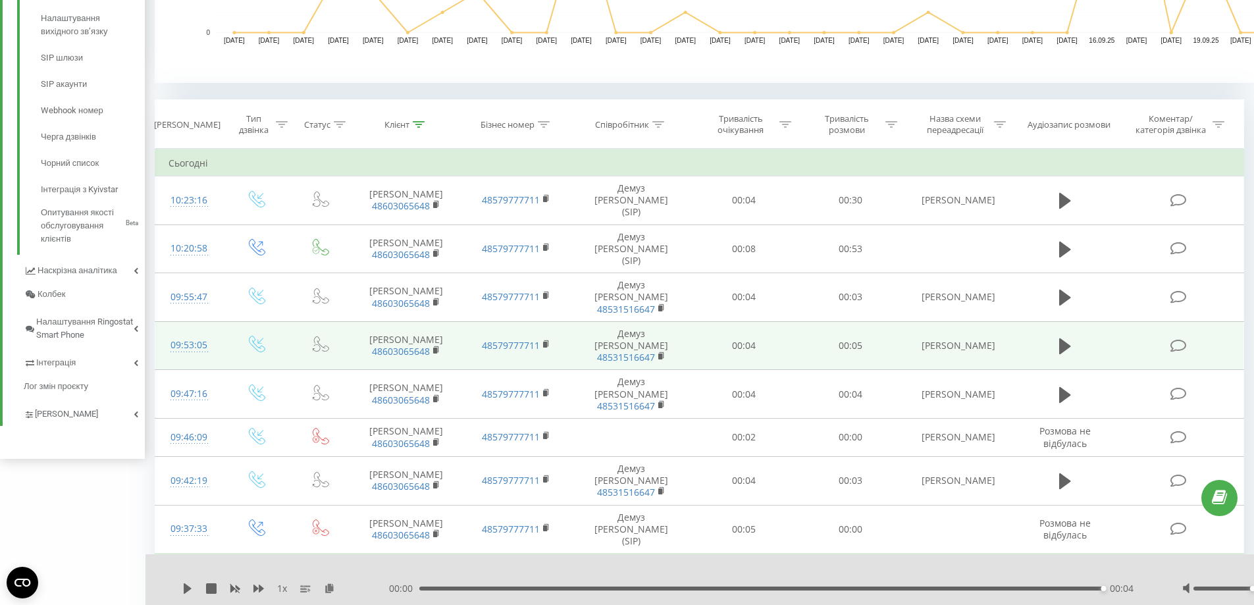
click at [818, 321] on td "00:05" at bounding box center [850, 345] width 106 height 49
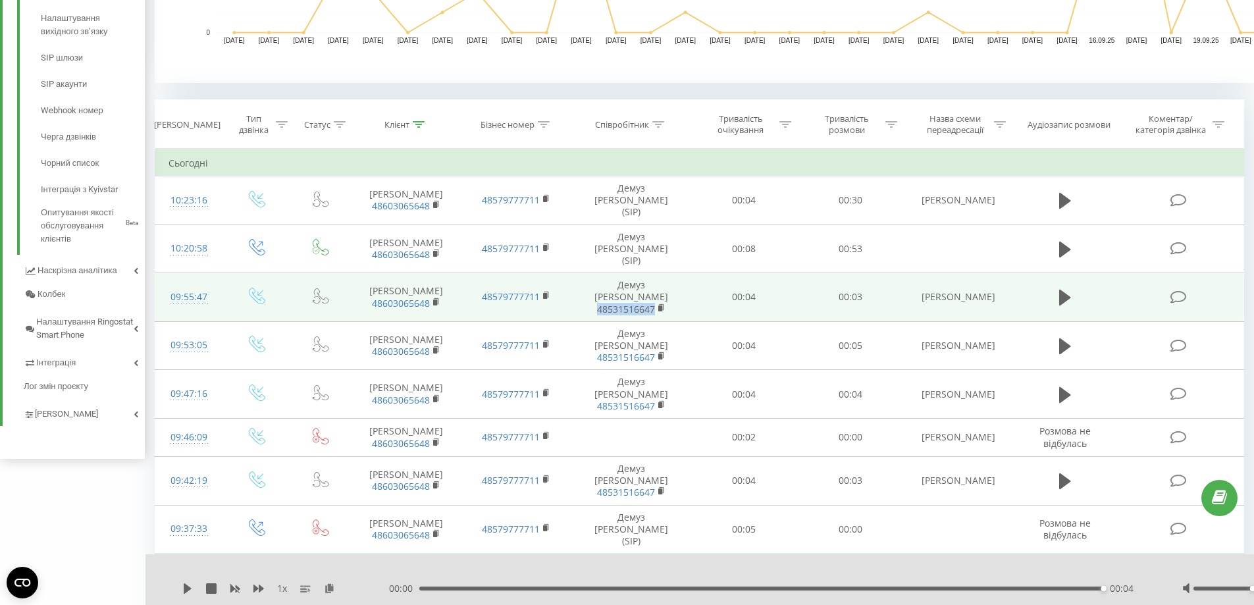
drag, startPoint x: 643, startPoint y: 282, endPoint x: 573, endPoint y: 287, distance: 70.0
click at [573, 287] on td "Демуз [PERSON_NAME] 48531516647" at bounding box center [630, 297] width 119 height 49
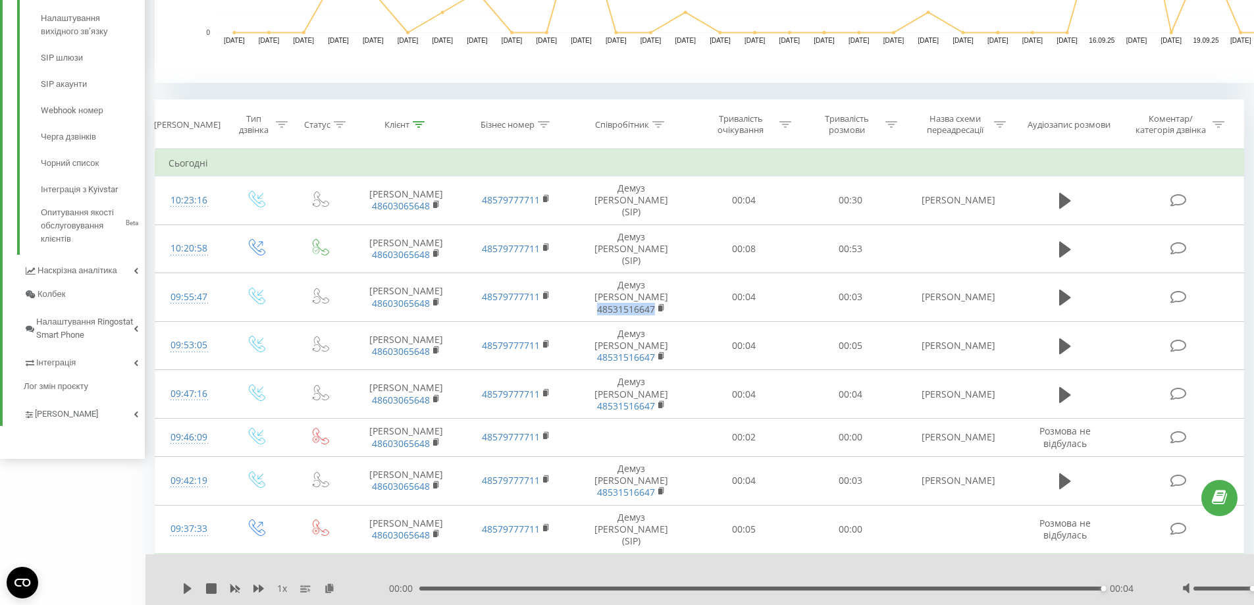
copy link "48531516647"
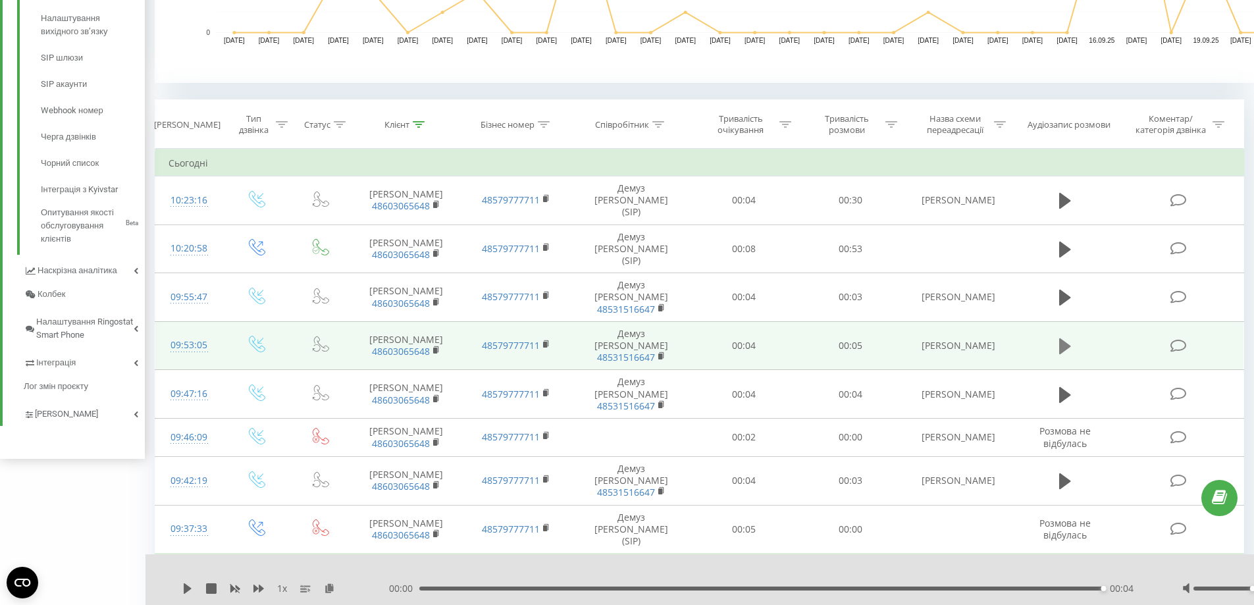
drag, startPoint x: 1050, startPoint y: 307, endPoint x: 1059, endPoint y: 313, distance: 10.4
click at [1056, 321] on td at bounding box center [1065, 345] width 102 height 49
click at [1059, 337] on icon at bounding box center [1065, 346] width 12 height 18
drag, startPoint x: 667, startPoint y: 323, endPoint x: 546, endPoint y: 325, distance: 121.2
click at [546, 325] on tr "09:53:05 [PERSON_NAME] 48603065648 48579777711 Демуз [PERSON_NAME] 48531516647 …" at bounding box center [699, 345] width 1089 height 49
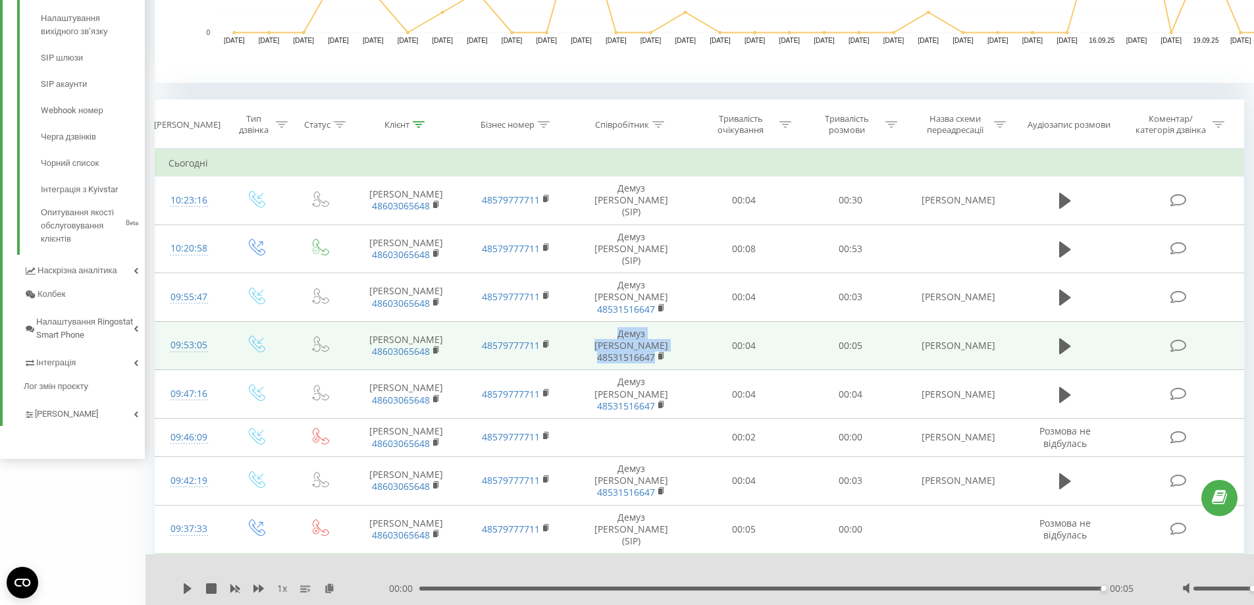
copy tr "Демуз [PERSON_NAME] 48531516647"
click at [699, 321] on td "00:04" at bounding box center [744, 345] width 106 height 49
drag, startPoint x: 618, startPoint y: 319, endPoint x: 562, endPoint y: 319, distance: 56.6
click at [562, 321] on tr "09:53:05 [PERSON_NAME] 48603065648 48579777711 Демуз [PERSON_NAME] 48531516647 …" at bounding box center [699, 345] width 1089 height 49
copy tr "Демуз [PERSON_NAME] 48531516647"
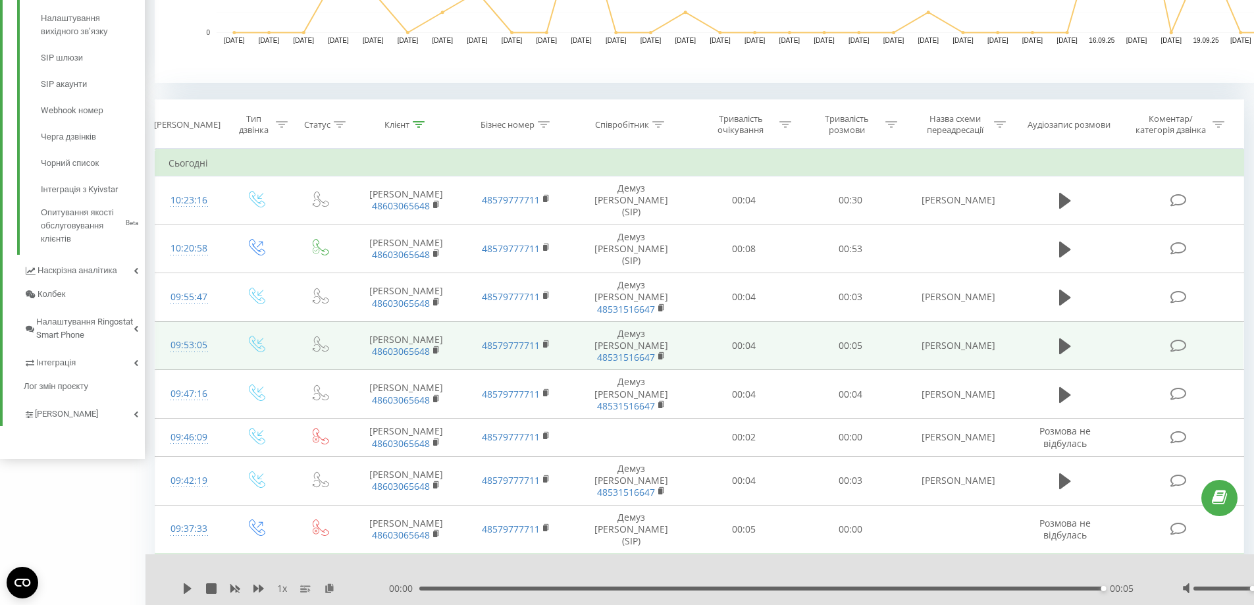
click at [662, 324] on td "Демуз [PERSON_NAME] 48531516647" at bounding box center [630, 345] width 119 height 49
drag, startPoint x: 604, startPoint y: 324, endPoint x: 672, endPoint y: 319, distance: 68.0
click at [672, 352] on span "48531516647" at bounding box center [631, 358] width 93 height 12
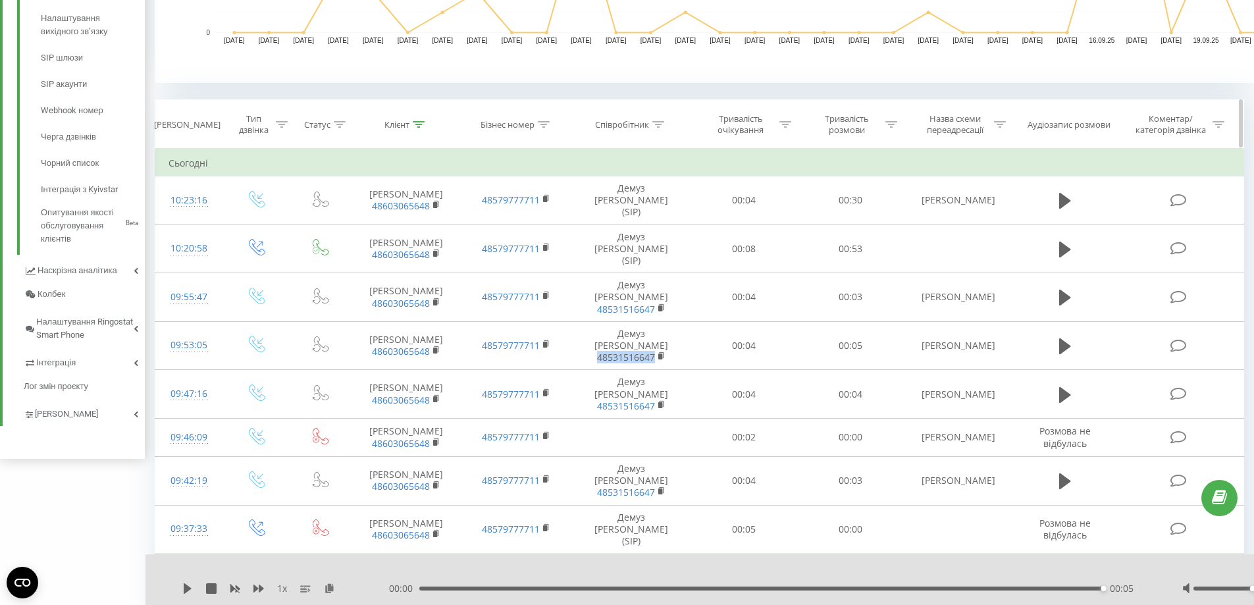
copy link "48531516647"
click at [659, 129] on div at bounding box center [658, 124] width 12 height 11
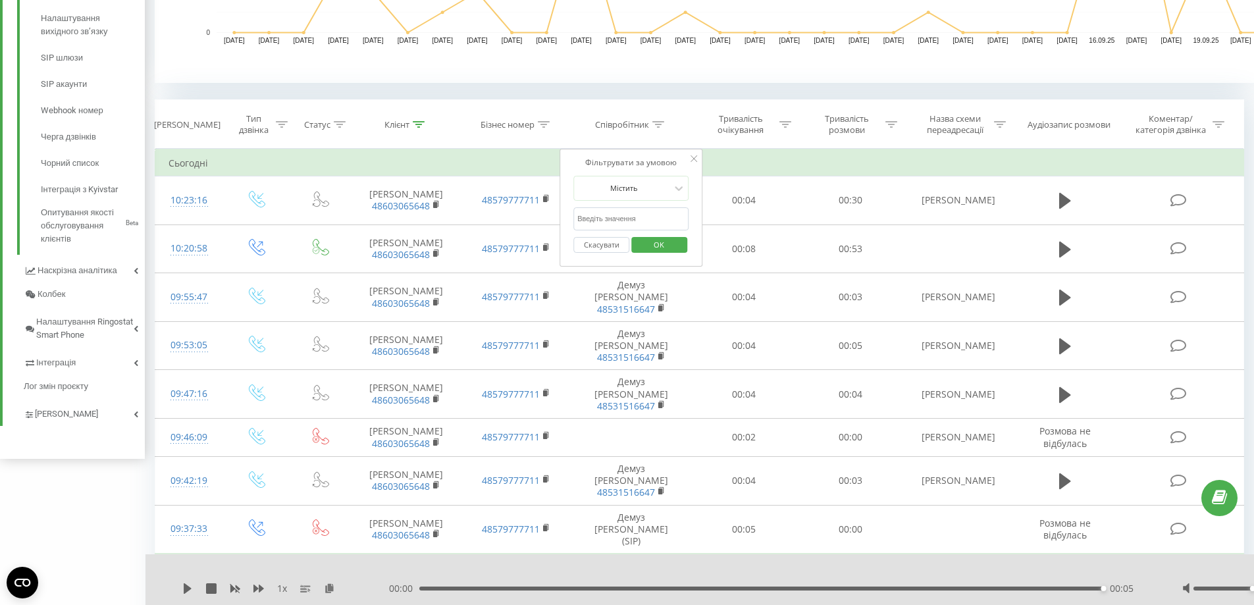
click at [620, 219] on input "text" at bounding box center [631, 218] width 116 height 23
paste input "48531516647"
type input "48531516647"
click at [647, 239] on span "OK" at bounding box center [659, 244] width 37 height 20
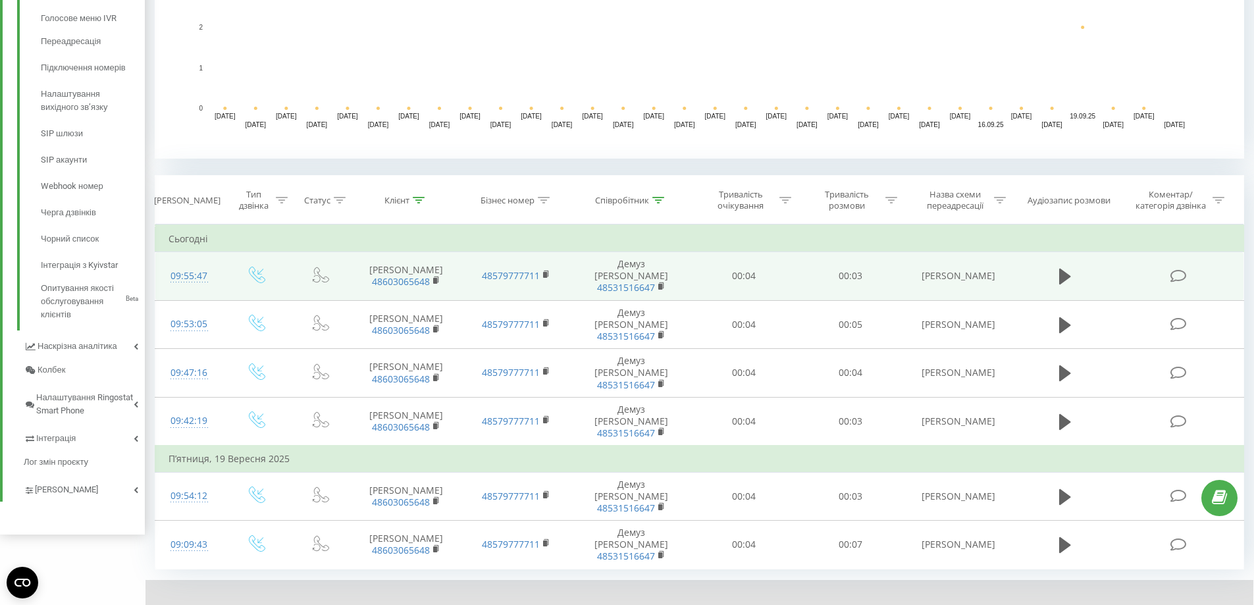
scroll to position [409, 0]
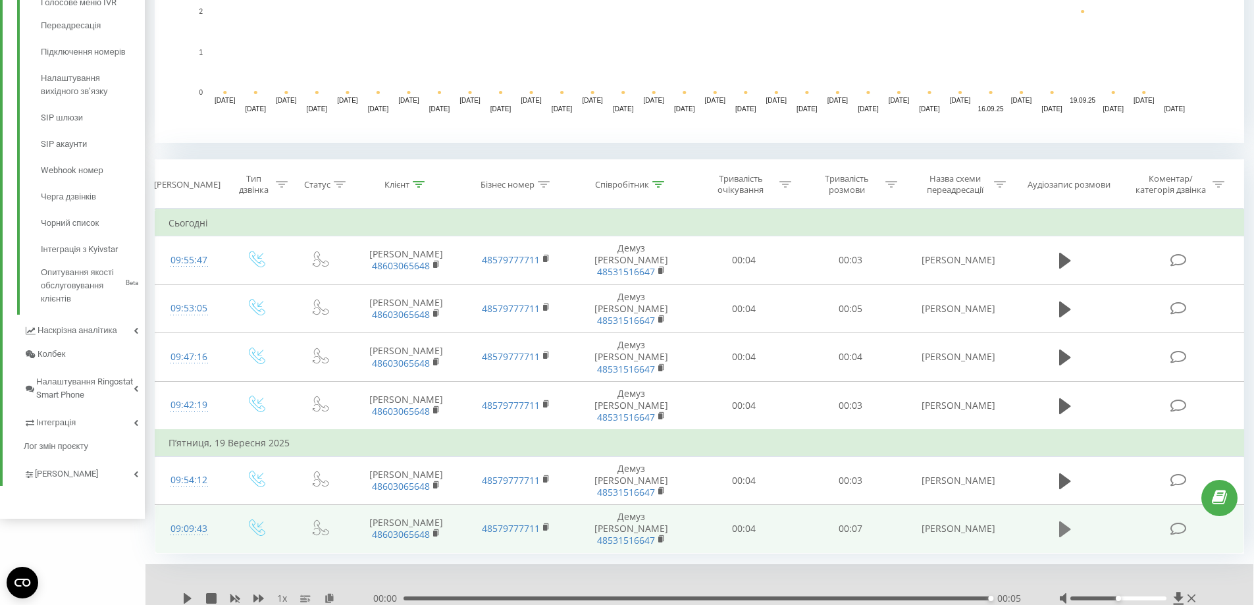
drag, startPoint x: 1066, startPoint y: 486, endPoint x: 1061, endPoint y: 466, distance: 20.3
click at [1063, 505] on td at bounding box center [1065, 529] width 102 height 49
click at [1059, 520] on icon at bounding box center [1065, 529] width 12 height 18
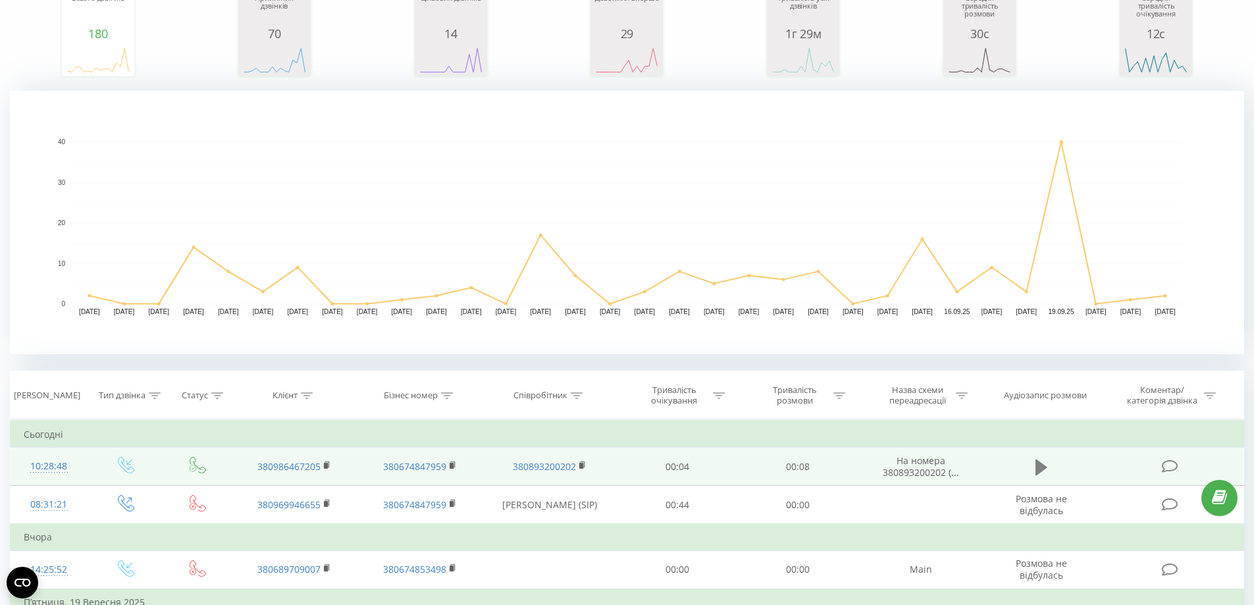
click at [1032, 466] on button at bounding box center [1042, 468] width 20 height 20
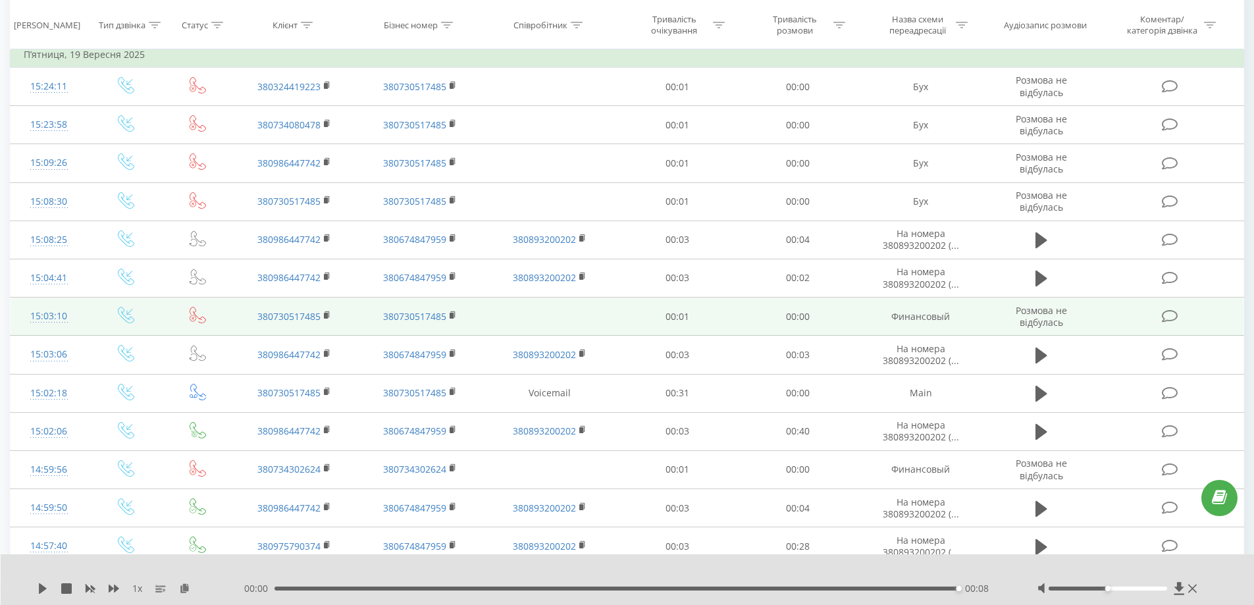
scroll to position [724, 0]
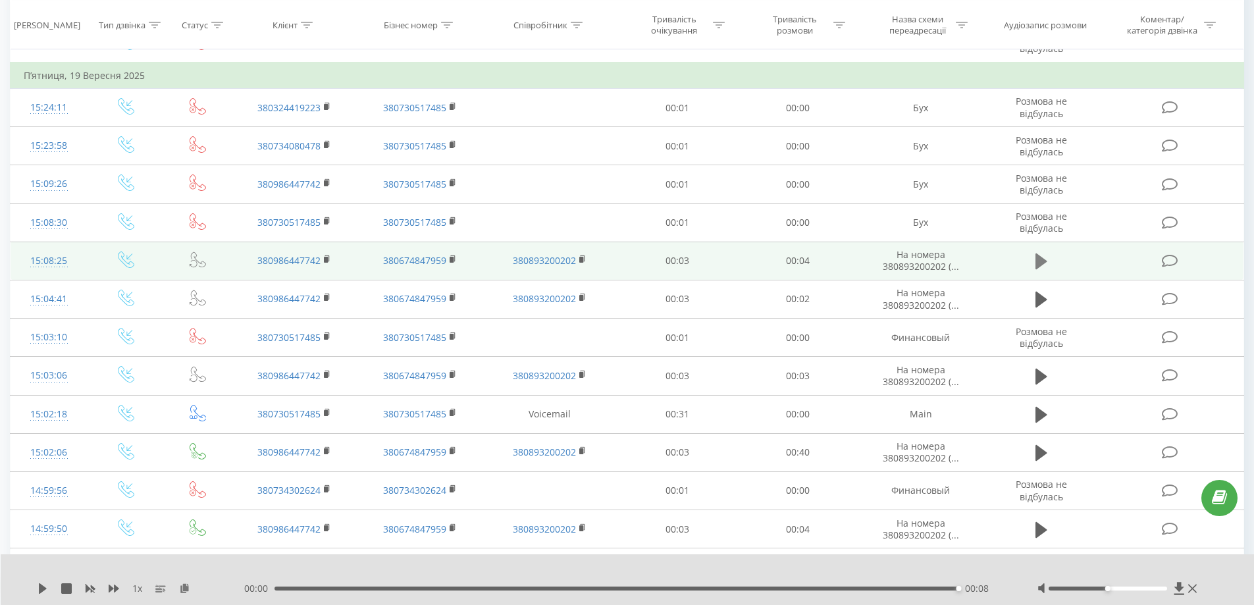
click at [1033, 264] on button at bounding box center [1042, 262] width 20 height 20
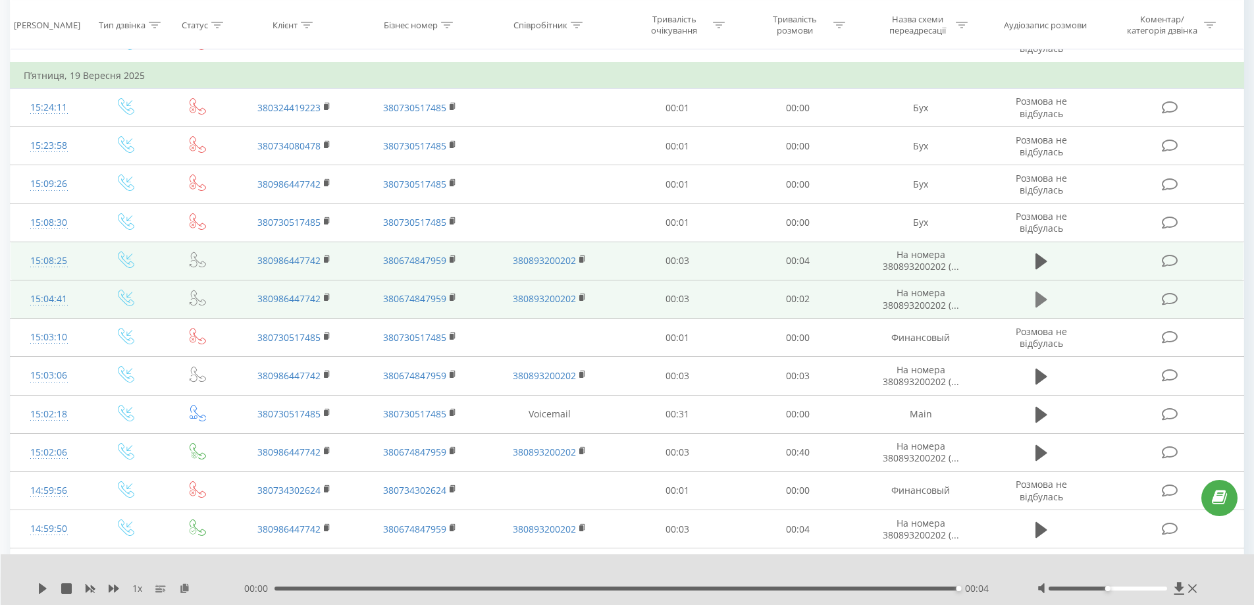
click at [1038, 302] on icon at bounding box center [1042, 300] width 12 height 16
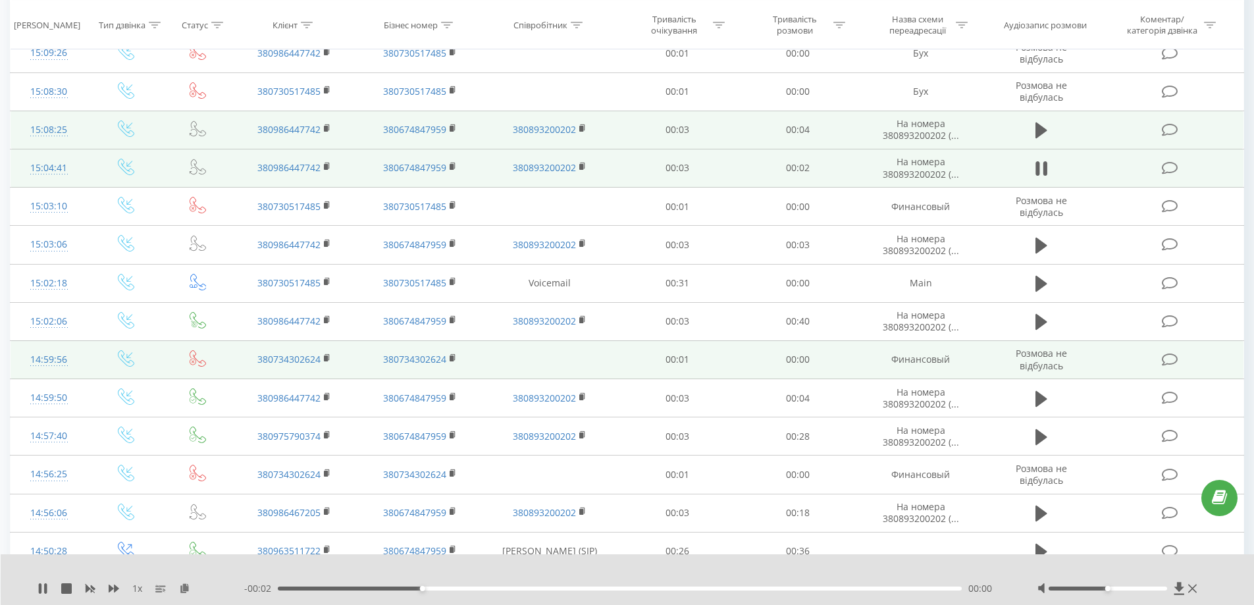
scroll to position [856, 0]
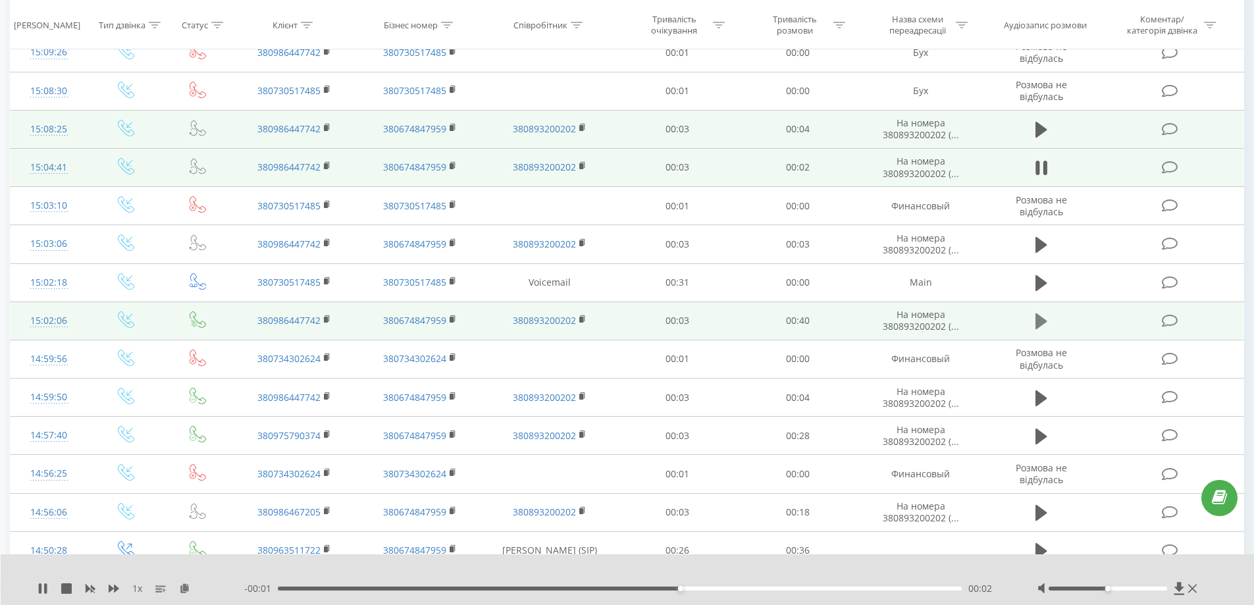
click at [1041, 317] on icon at bounding box center [1042, 321] width 12 height 16
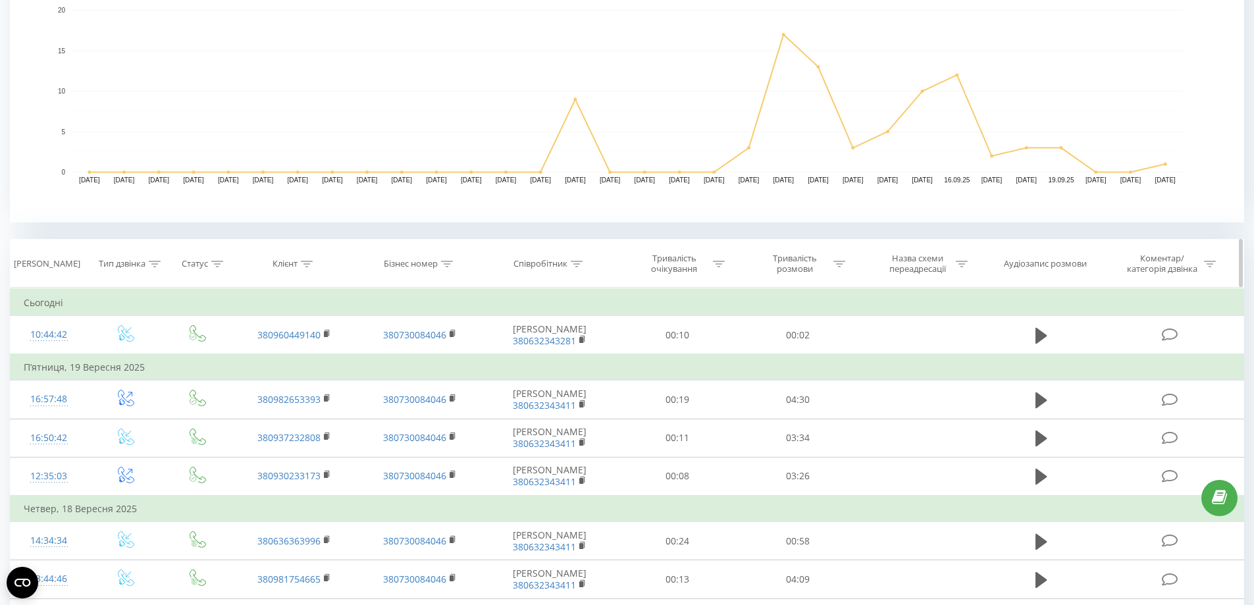
click at [307, 259] on div at bounding box center [307, 264] width 12 height 11
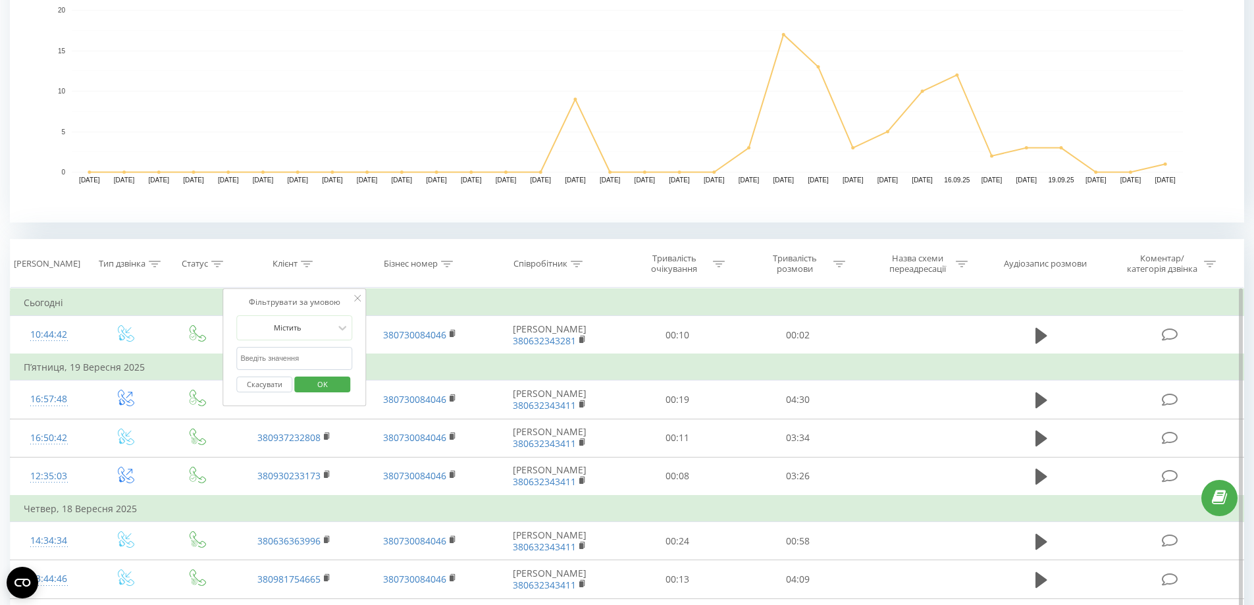
drag, startPoint x: 276, startPoint y: 369, endPoint x: 278, endPoint y: 363, distance: 7.1
click at [275, 369] on input "text" at bounding box center [295, 358] width 116 height 23
paste input "0960449140"
type input "0960449140"
click at [324, 385] on span "OK" at bounding box center [322, 384] width 37 height 20
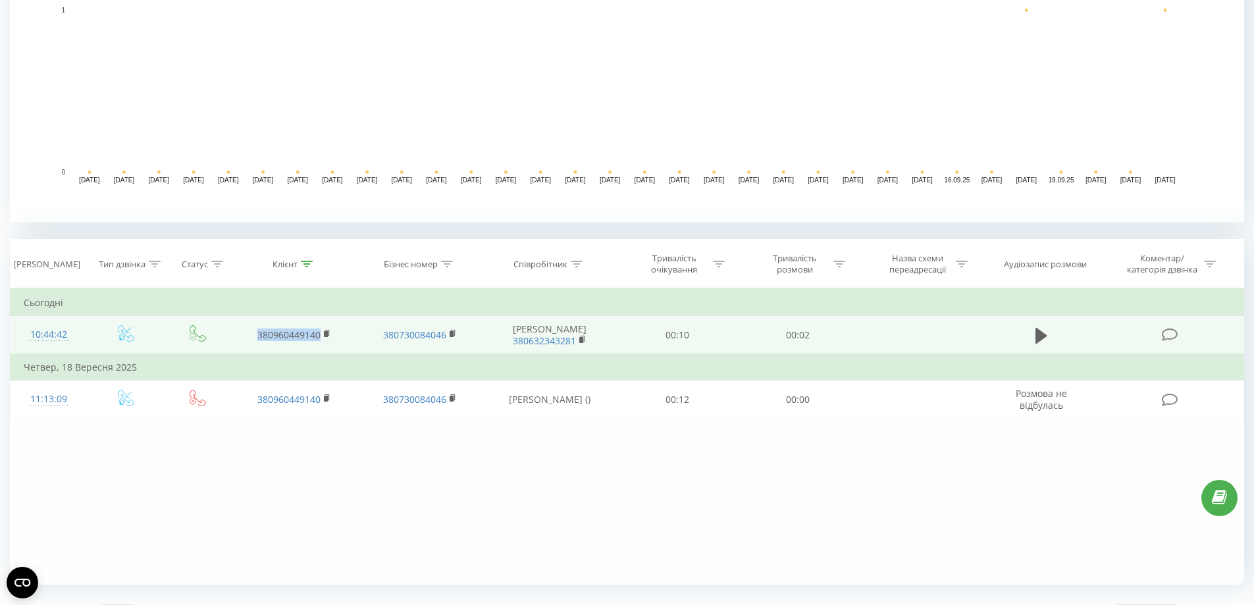
drag, startPoint x: 331, startPoint y: 338, endPoint x: 256, endPoint y: 338, distance: 75.1
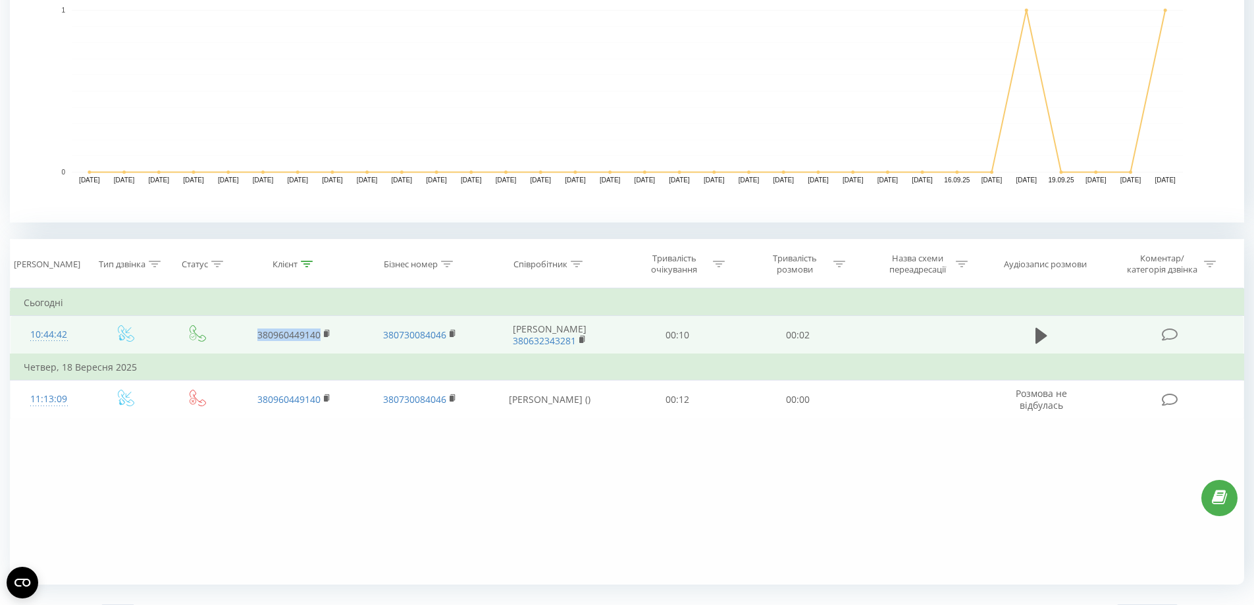
click at [256, 338] on td "380960449140" at bounding box center [294, 335] width 125 height 39
copy link "380960449140"
click at [325, 344] on td "380960449140" at bounding box center [294, 335] width 125 height 39
drag, startPoint x: 327, startPoint y: 346, endPoint x: 240, endPoint y: 346, distance: 86.9
click at [244, 346] on td "380960449140" at bounding box center [294, 335] width 125 height 39
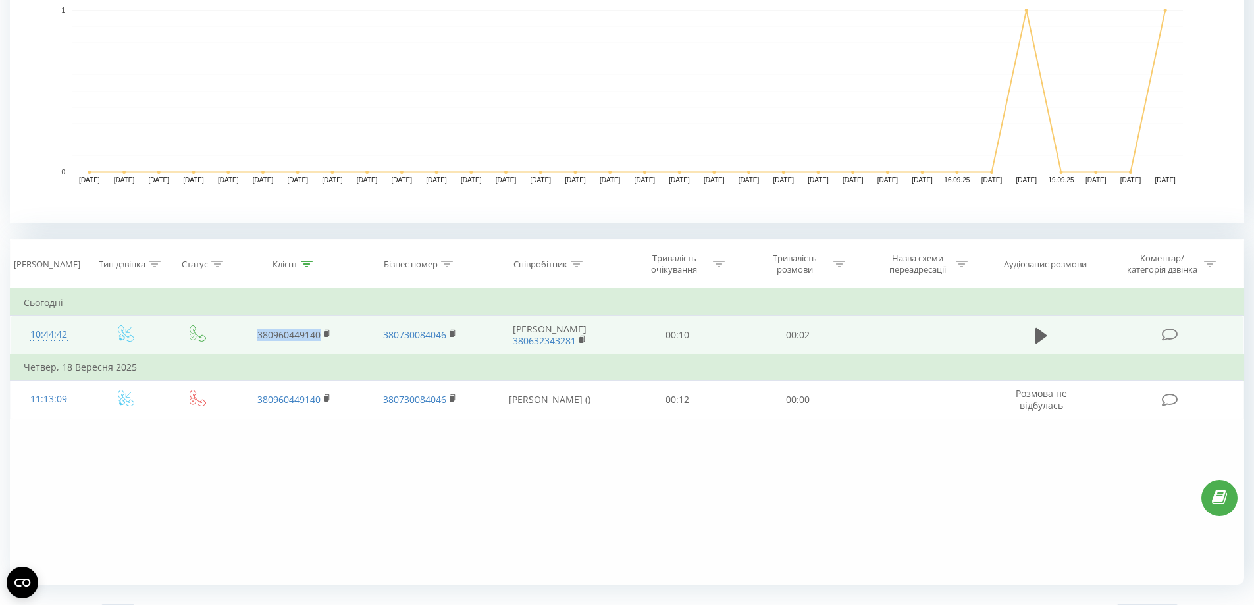
copy link "380960449140"
click at [45, 332] on div "10:44:42" at bounding box center [49, 335] width 51 height 26
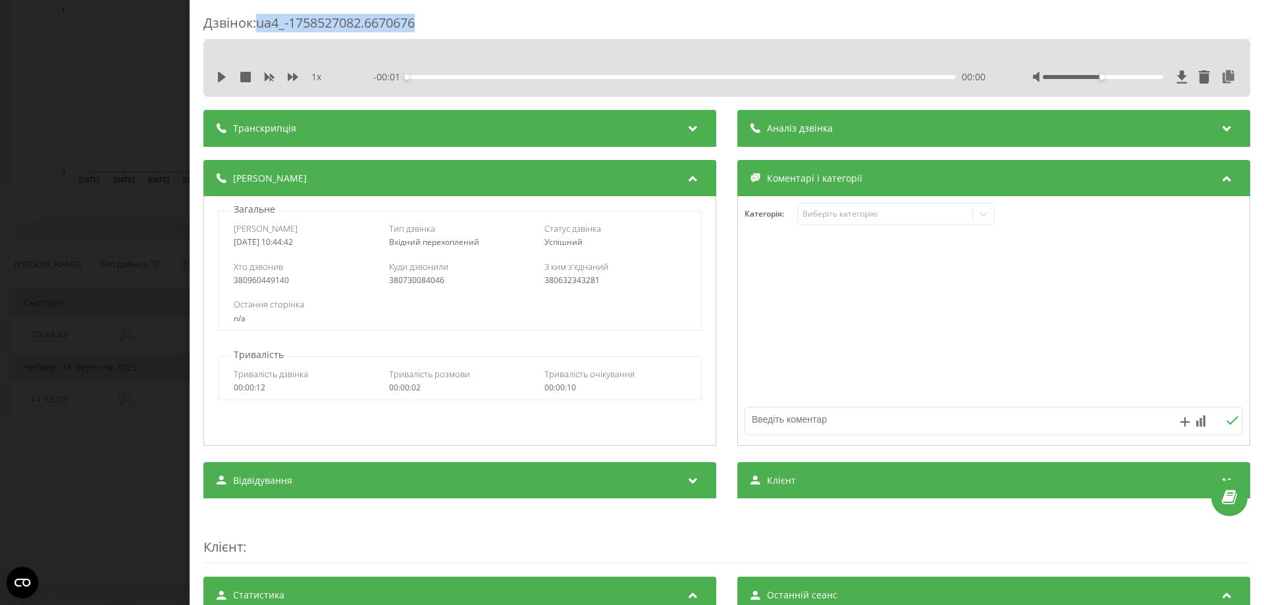
drag, startPoint x: 455, startPoint y: 34, endPoint x: 262, endPoint y: 20, distance: 193.4
click at [262, 20] on div "Дзвінок : ua4_-1758527082.6670676" at bounding box center [726, 27] width 1047 height 26
copy div "ua4_-1758527082.6670676"
click at [422, 22] on div "Дзвінок : ua4_-1758527082.6670676" at bounding box center [726, 27] width 1047 height 26
copy div "ua4_-1758527082.6670676"
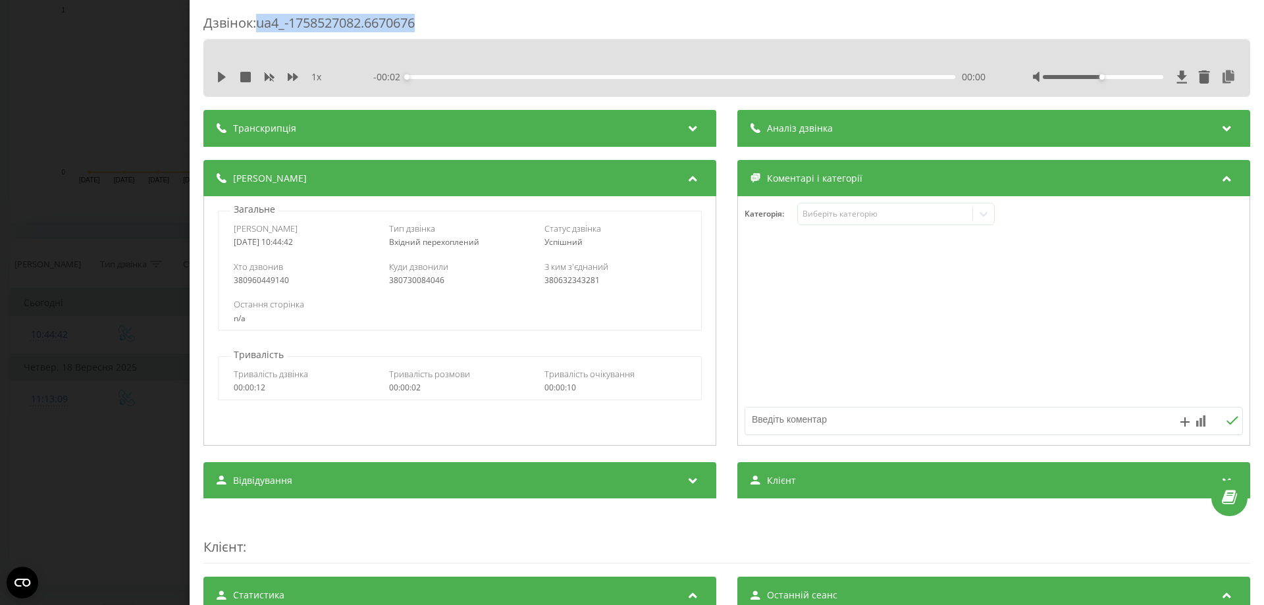
drag, startPoint x: 442, startPoint y: 19, endPoint x: 261, endPoint y: 16, distance: 181.1
click at [261, 16] on div "Дзвінок : ua4_-1758527082.6670676" at bounding box center [726, 27] width 1047 height 26
click at [152, 188] on div "Дзвінок : ua4_-1758527082.6670676 1 x - 00:02 00:00 00:00 Транскрипція Для AI-а…" at bounding box center [632, 302] width 1264 height 605
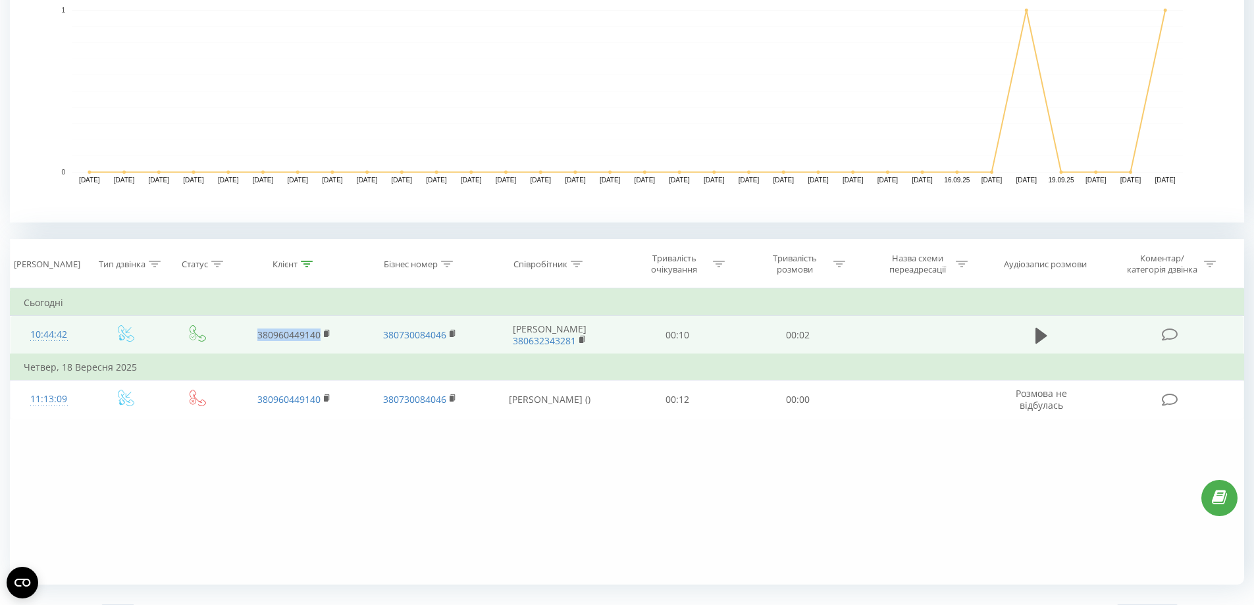
drag, startPoint x: 257, startPoint y: 348, endPoint x: 242, endPoint y: 342, distance: 16.0
click at [242, 342] on td "380960449140" at bounding box center [294, 335] width 125 height 39
copy link "380960449140"
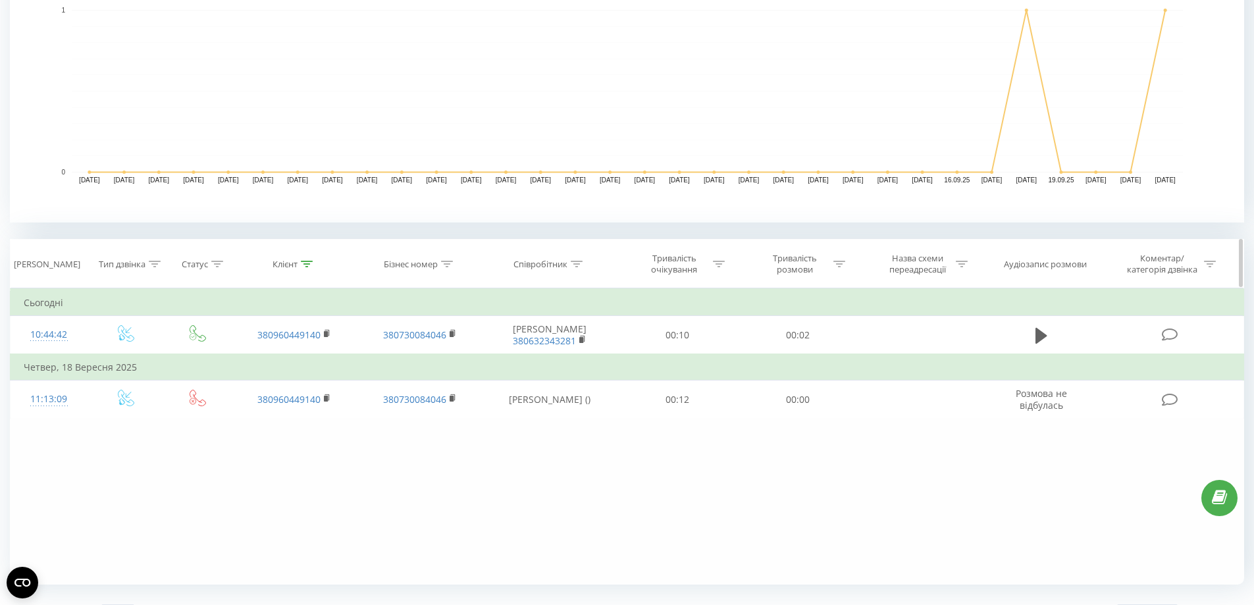
click at [304, 271] on th "Клієнт" at bounding box center [294, 264] width 125 height 49
click at [305, 263] on icon at bounding box center [307, 264] width 12 height 7
click at [275, 381] on button "Скасувати" at bounding box center [265, 385] width 56 height 16
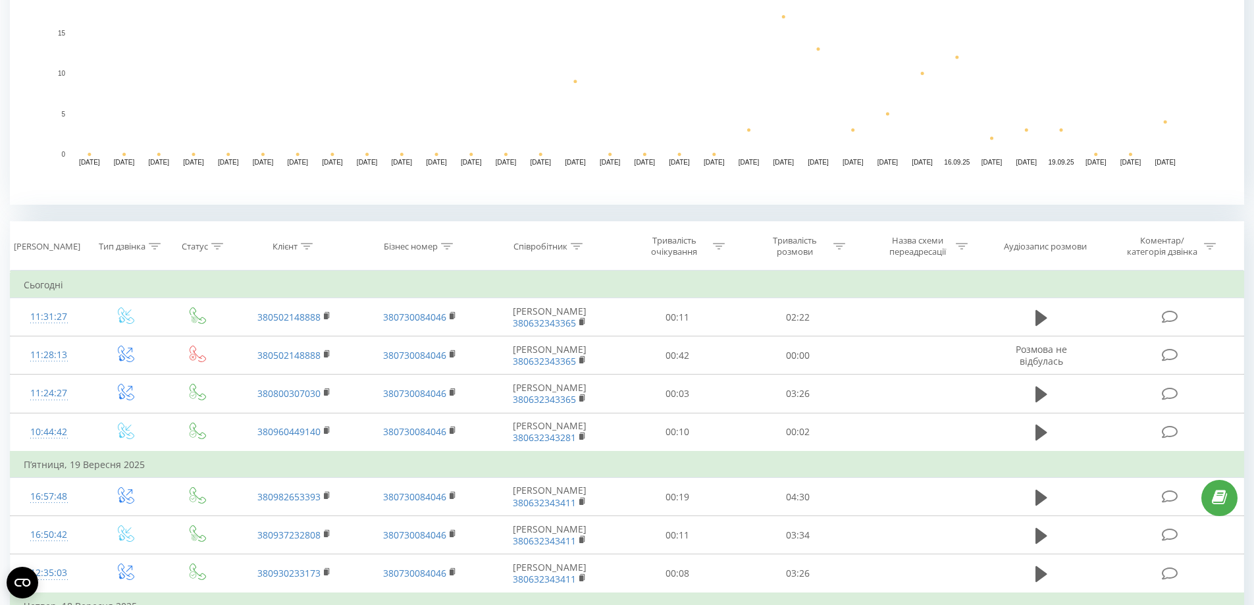
scroll to position [371, 0]
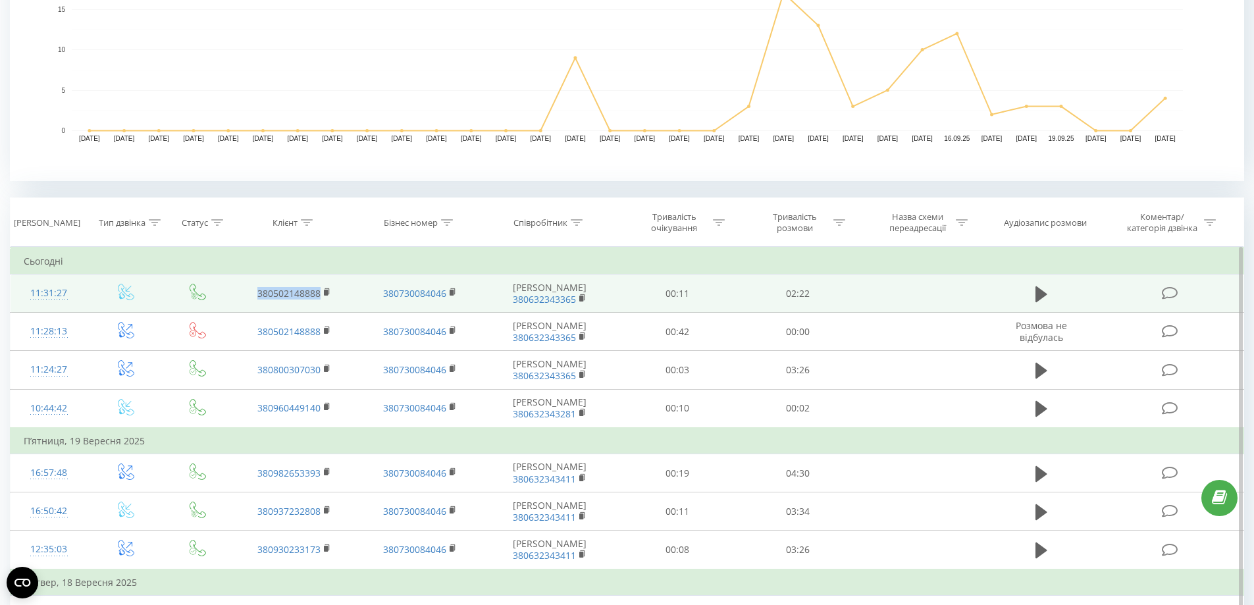
drag, startPoint x: 322, startPoint y: 300, endPoint x: 251, endPoint y: 301, distance: 71.1
click at [251, 301] on td "380502148888" at bounding box center [294, 294] width 125 height 38
copy link "380502148888"
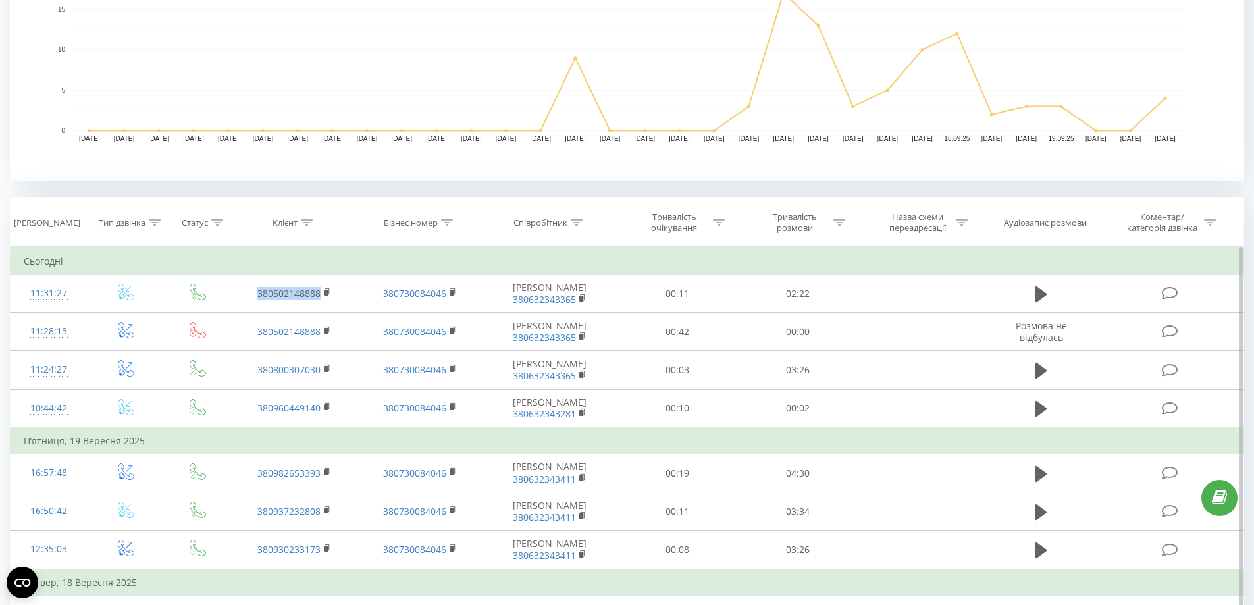
copy link "380502148888"
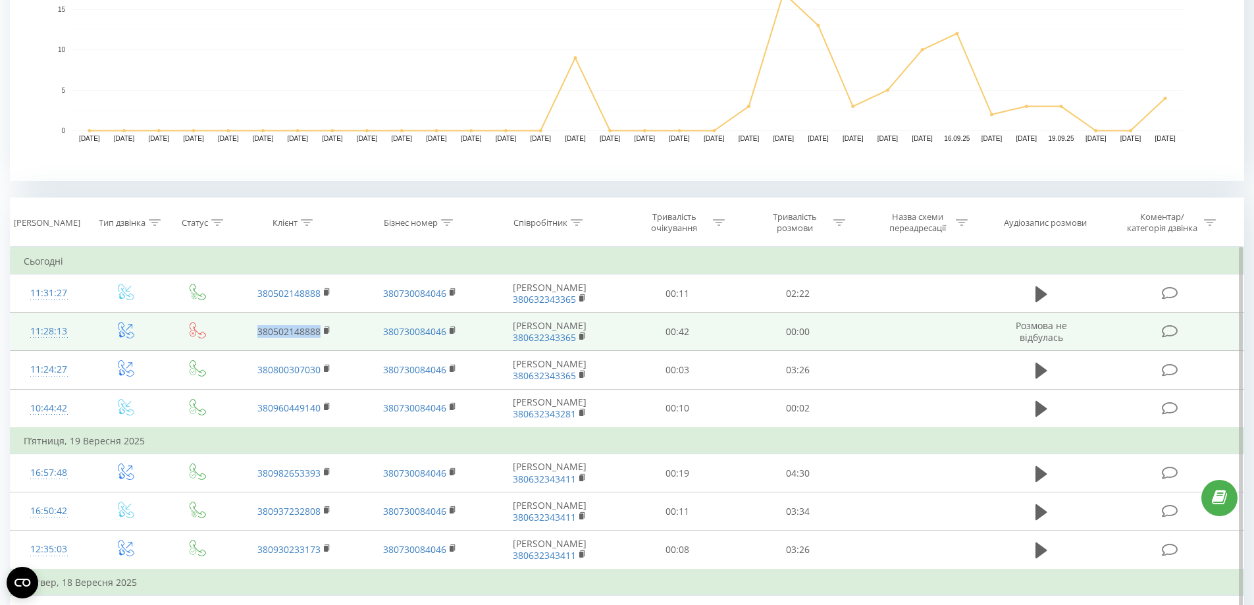
drag, startPoint x: 248, startPoint y: 333, endPoint x: 334, endPoint y: 334, distance: 85.6
click at [334, 334] on td "380502148888" at bounding box center [294, 332] width 125 height 38
copy link "380502148888"
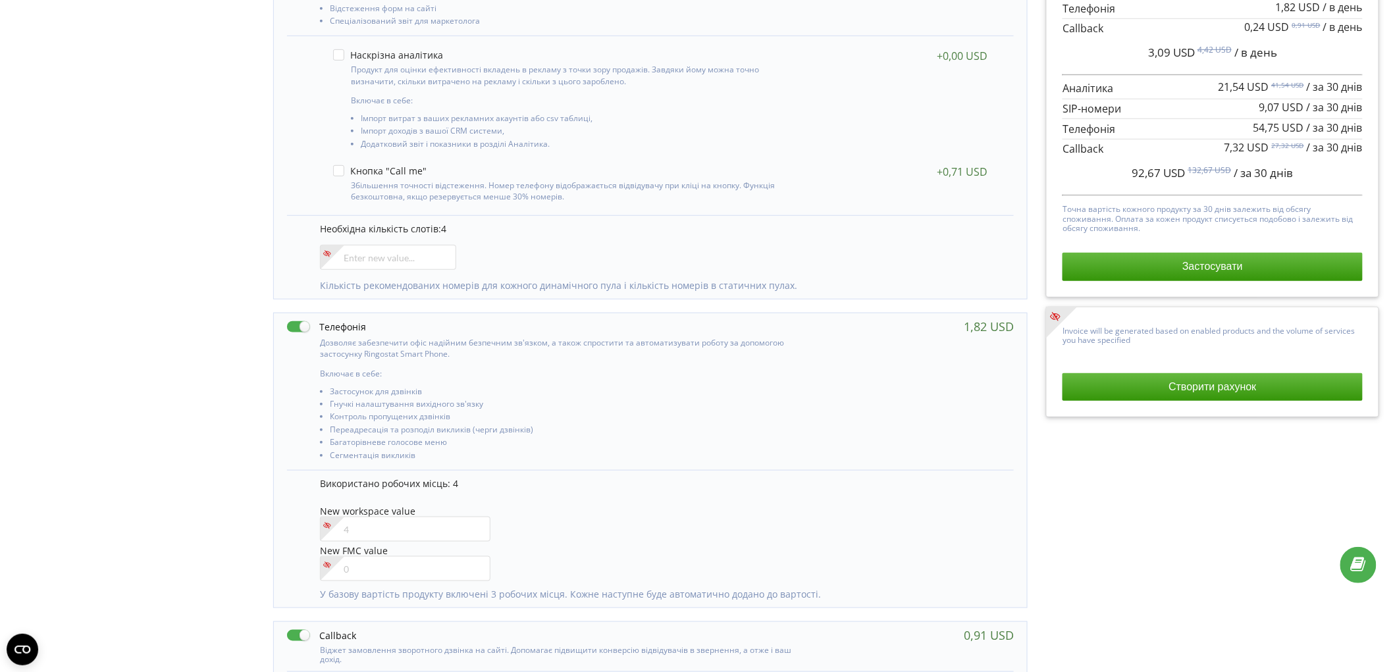
scroll to position [292, 0]
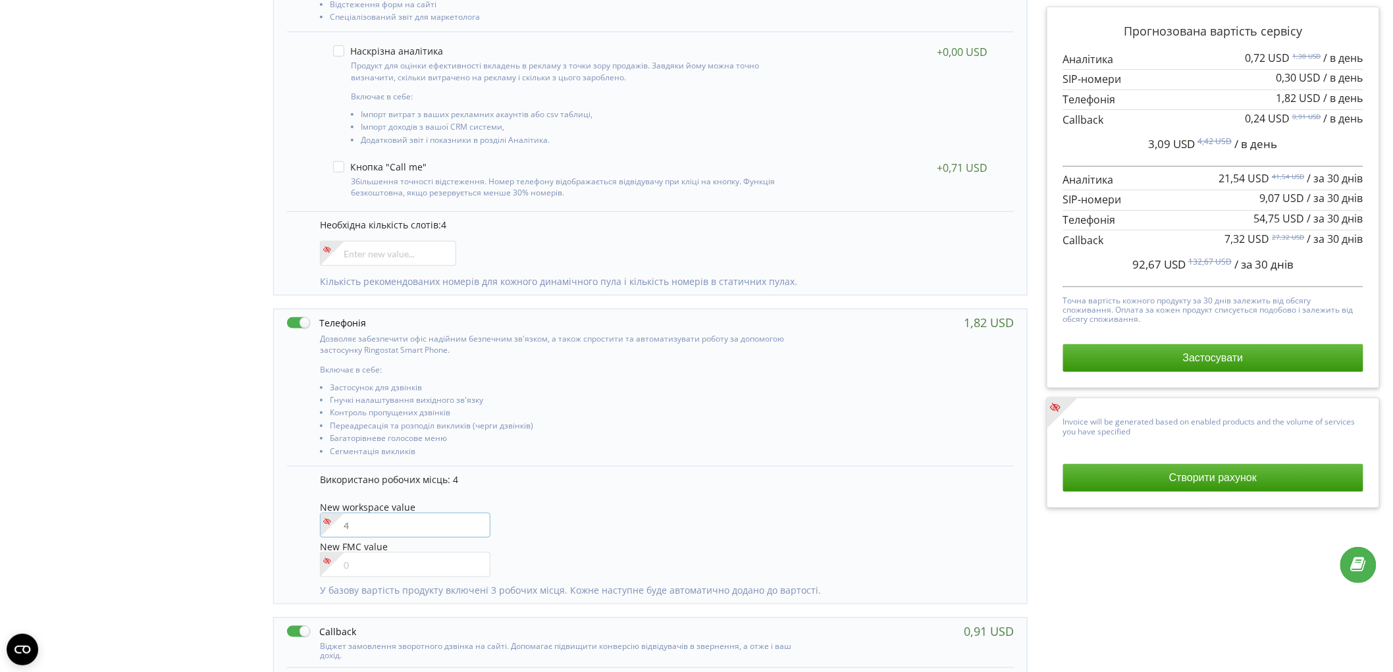
click at [379, 517] on input"] "number" at bounding box center [405, 525] width 171 height 25
type input"] "5"
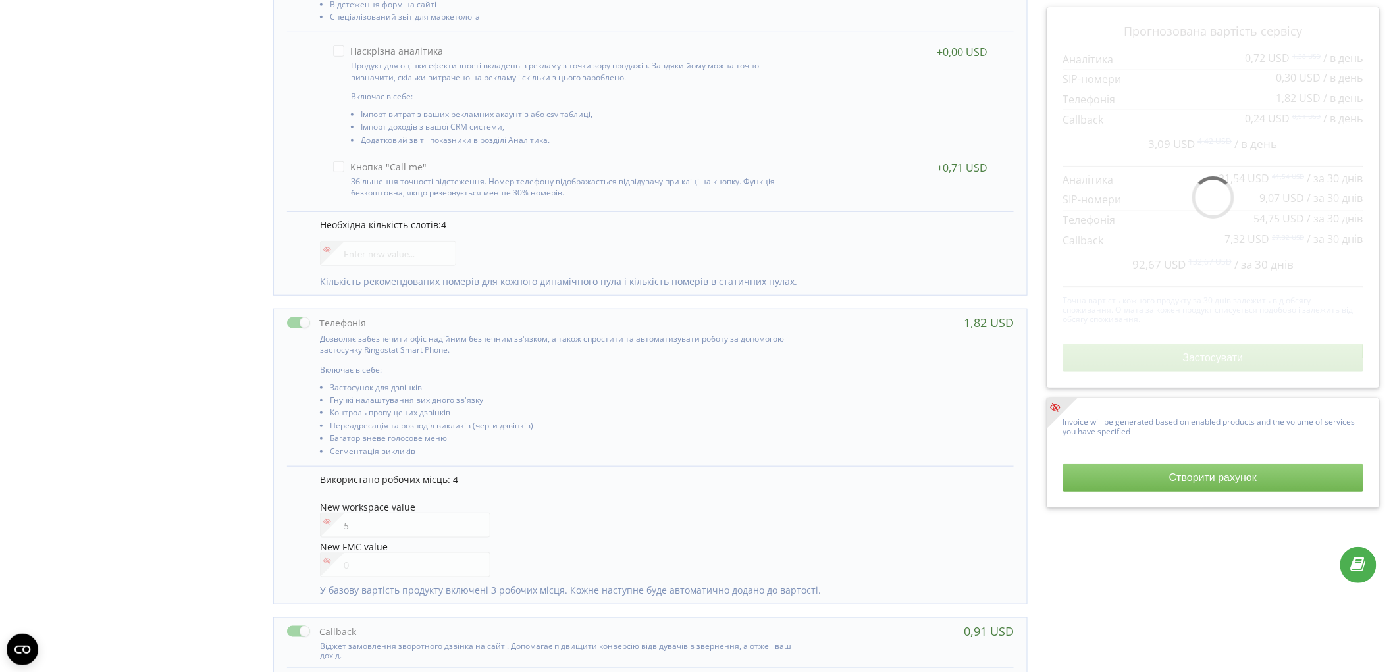
drag, startPoint x: 134, startPoint y: 409, endPoint x: 575, endPoint y: 654, distance: 504.6
click at [136, 408] on div "Управління продуктами проєкту Оберіть продукти: Чим більше продуктів ви підключ…" at bounding box center [697, 428] width 1384 height 1252
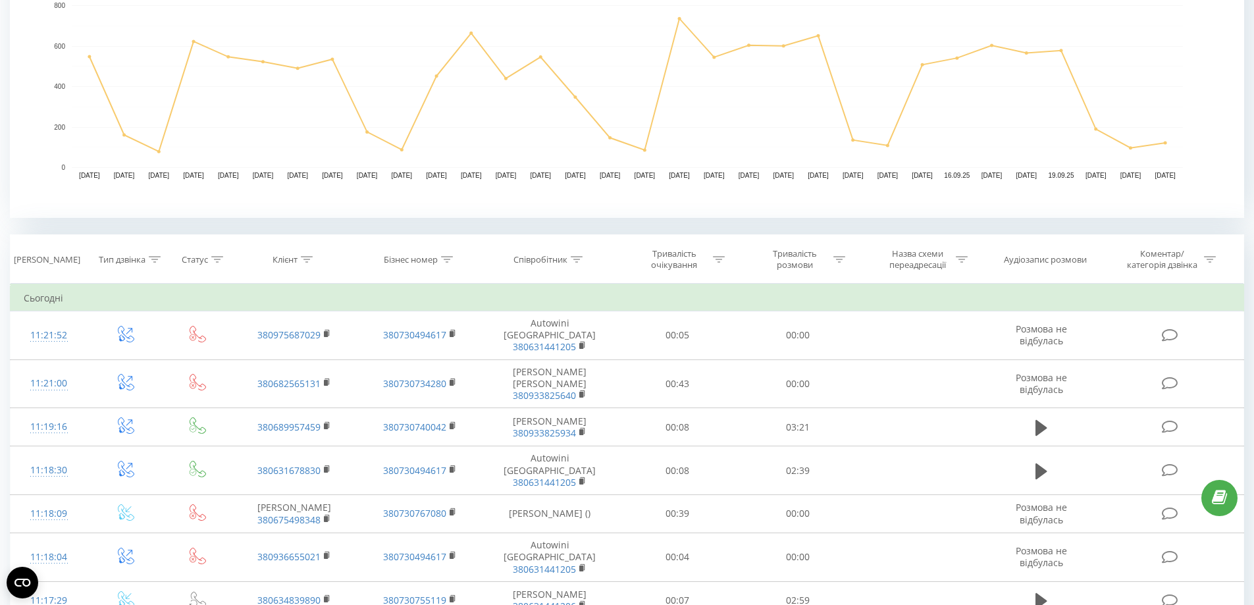
scroll to position [132, 0]
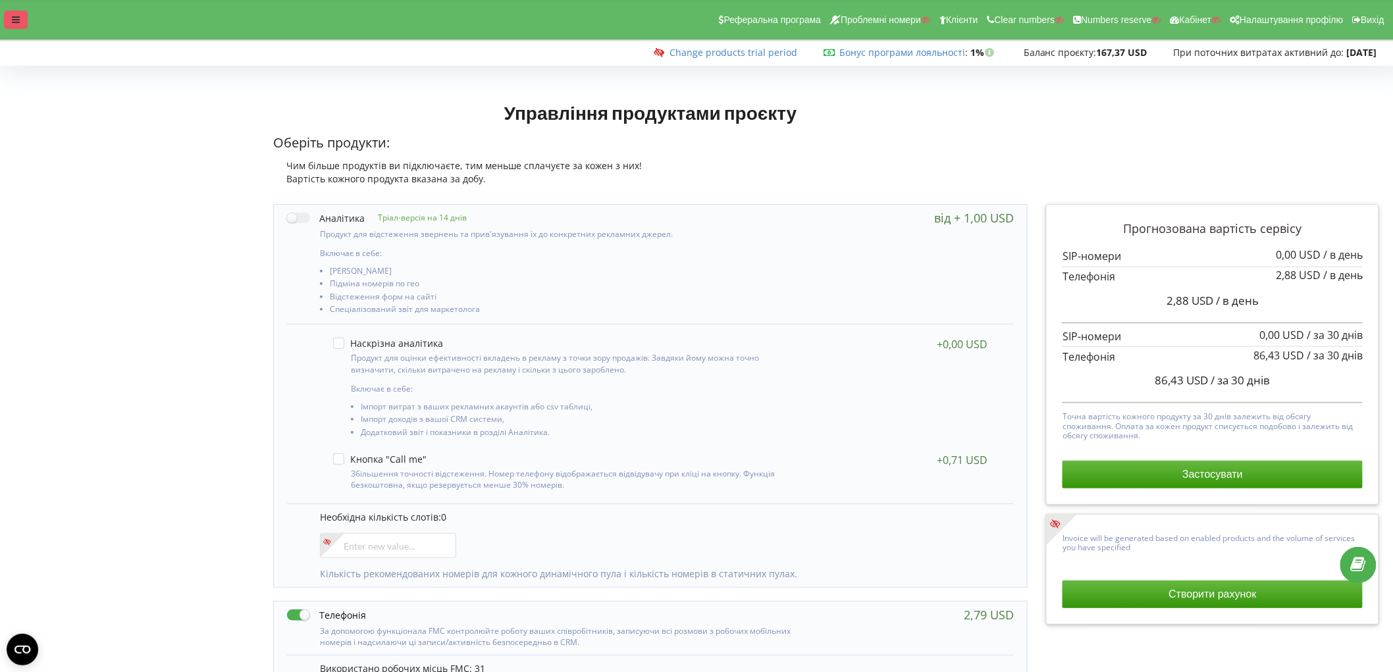
click at [17, 13] on div at bounding box center [16, 20] width 24 height 18
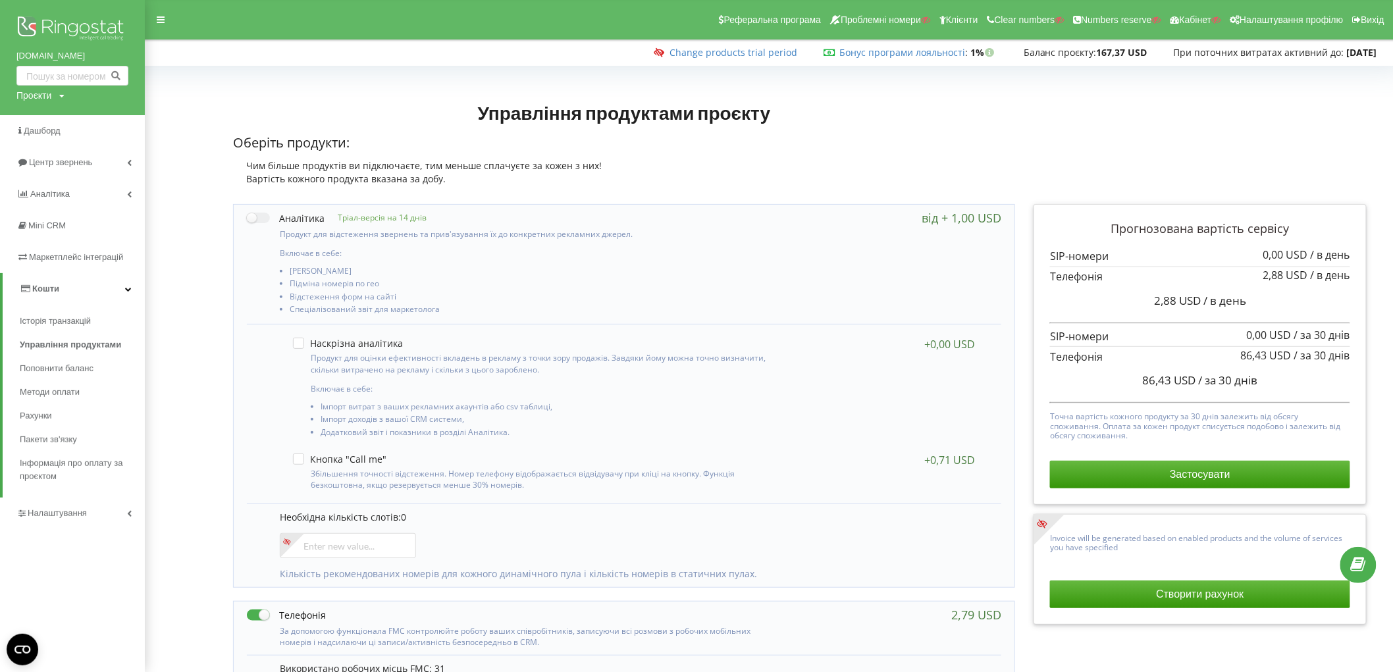
click at [86, 36] on img at bounding box center [72, 29] width 112 height 33
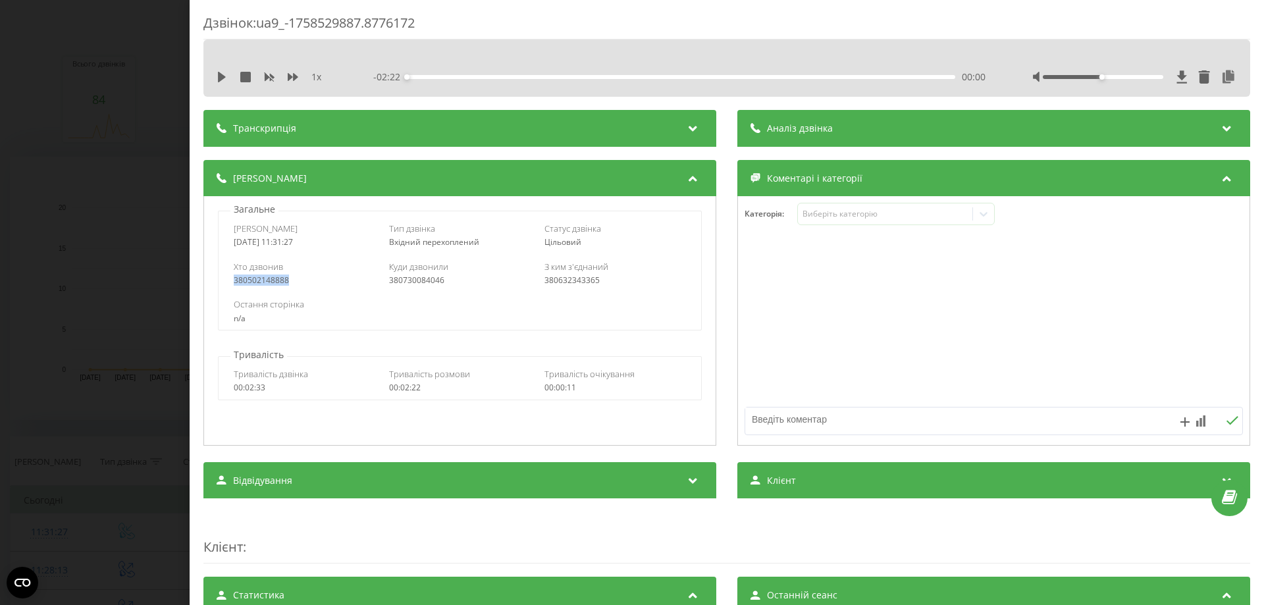
drag, startPoint x: 286, startPoint y: 280, endPoint x: 230, endPoint y: 281, distance: 56.0
click at [230, 281] on div "Хто дзвонив 380502148888 Куди дзвонили 380730084046 З ким з'єднаний 380632343365" at bounding box center [460, 273] width 482 height 38
click at [174, 275] on div "Дзвінок : ua9_-1758529887.8776172 1 x - 02:22 00:00 00:00 Транскрипція Для AI-а…" at bounding box center [632, 302] width 1264 height 605
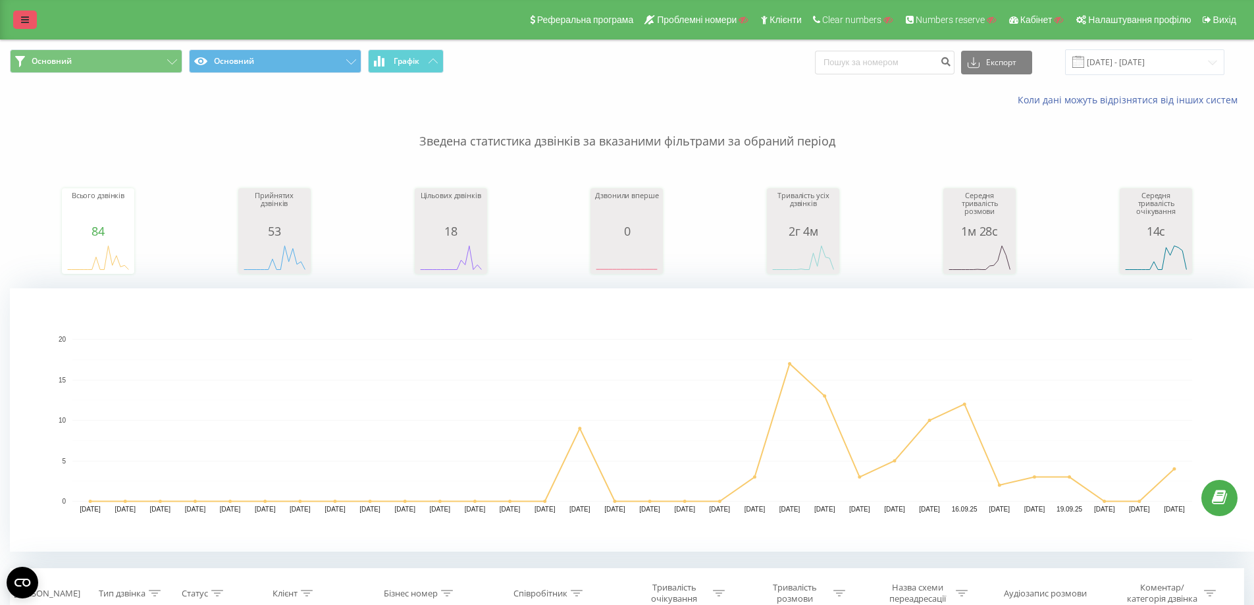
click at [24, 20] on icon at bounding box center [25, 19] width 8 height 9
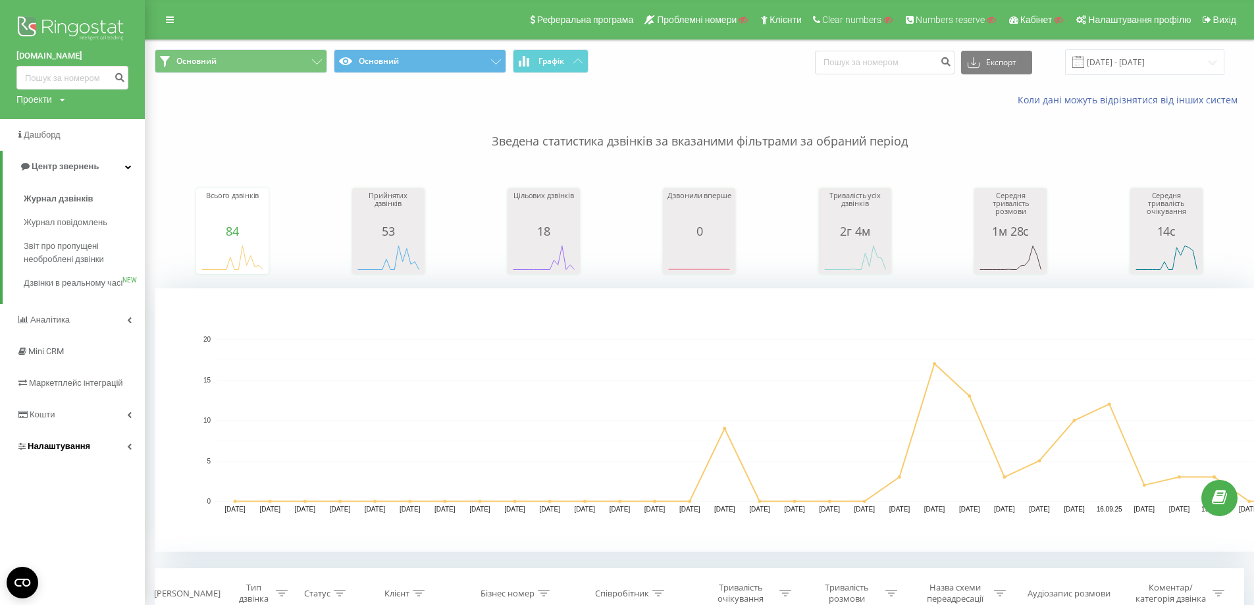
click at [84, 453] on span "Налаштування" at bounding box center [53, 446] width 74 height 13
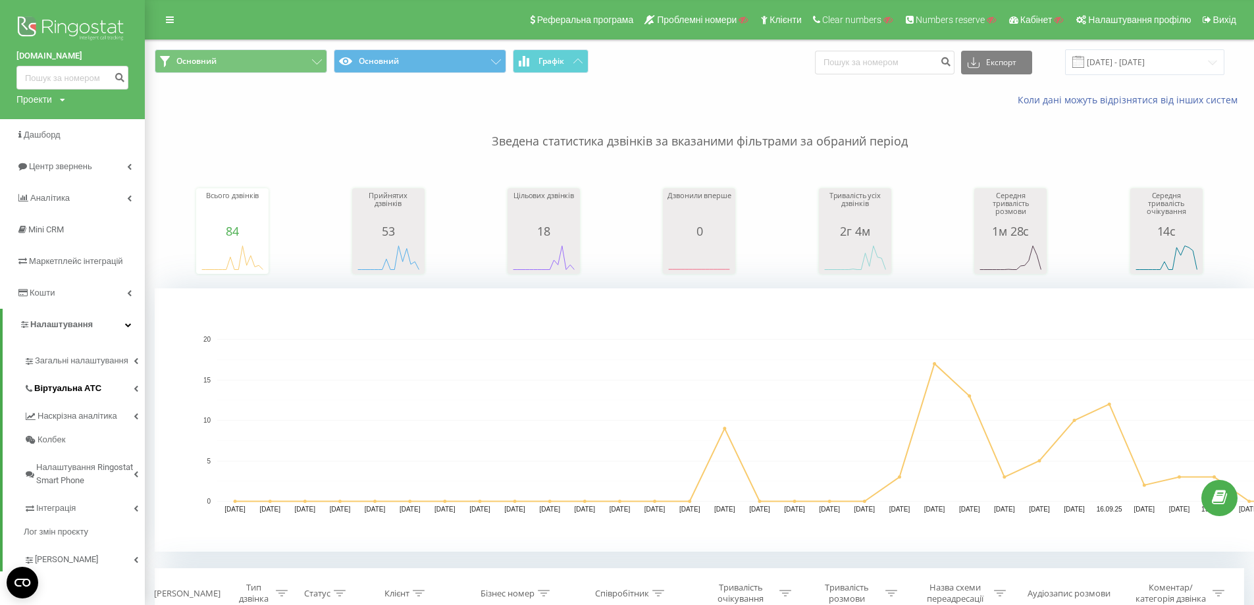
click at [93, 390] on span "Віртуальна АТС" at bounding box center [67, 388] width 67 height 13
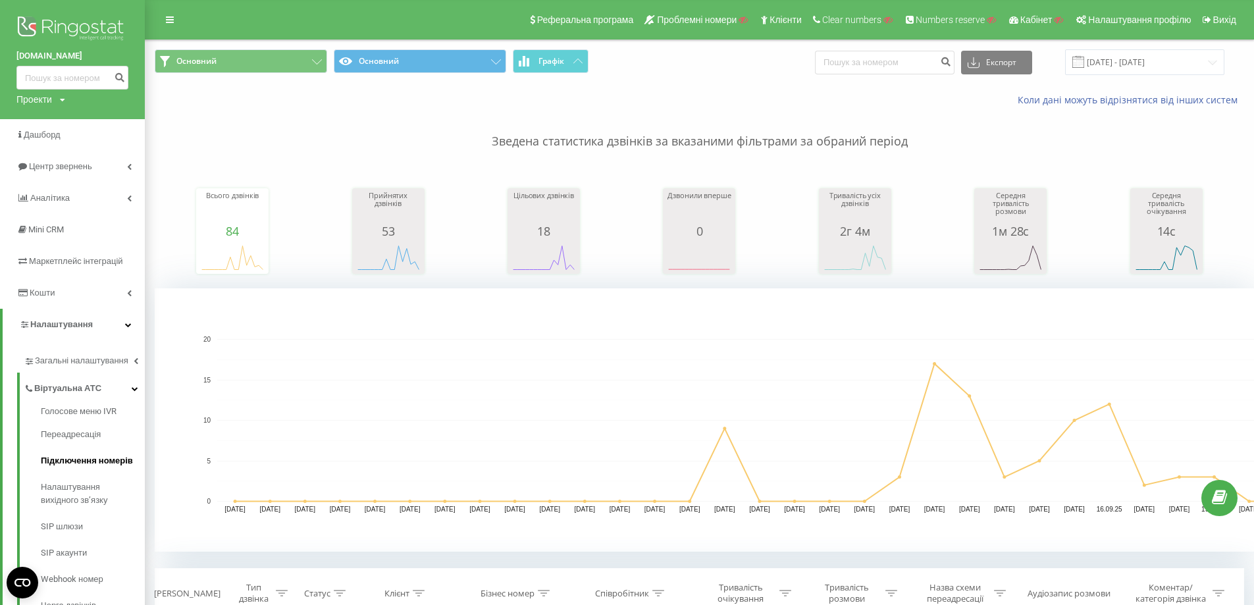
drag, startPoint x: 96, startPoint y: 437, endPoint x: 129, endPoint y: 459, distance: 39.8
click at [74, 163] on span "Центр звернень" at bounding box center [62, 166] width 67 height 10
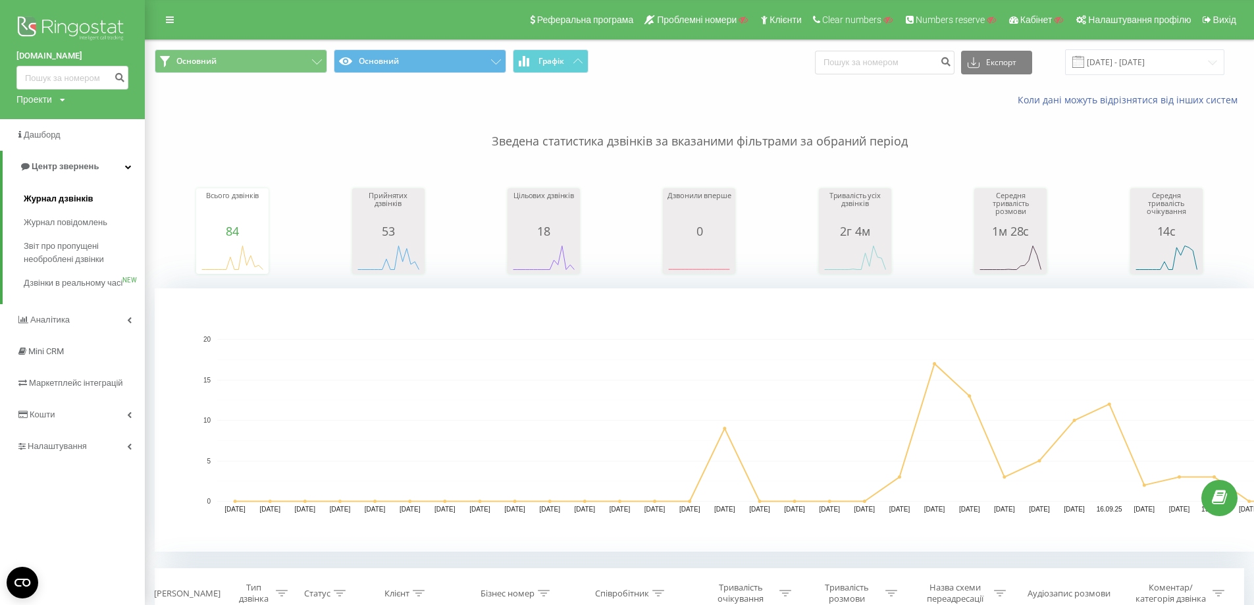
click at [72, 193] on span "Журнал дзвінків" at bounding box center [59, 198] width 70 height 13
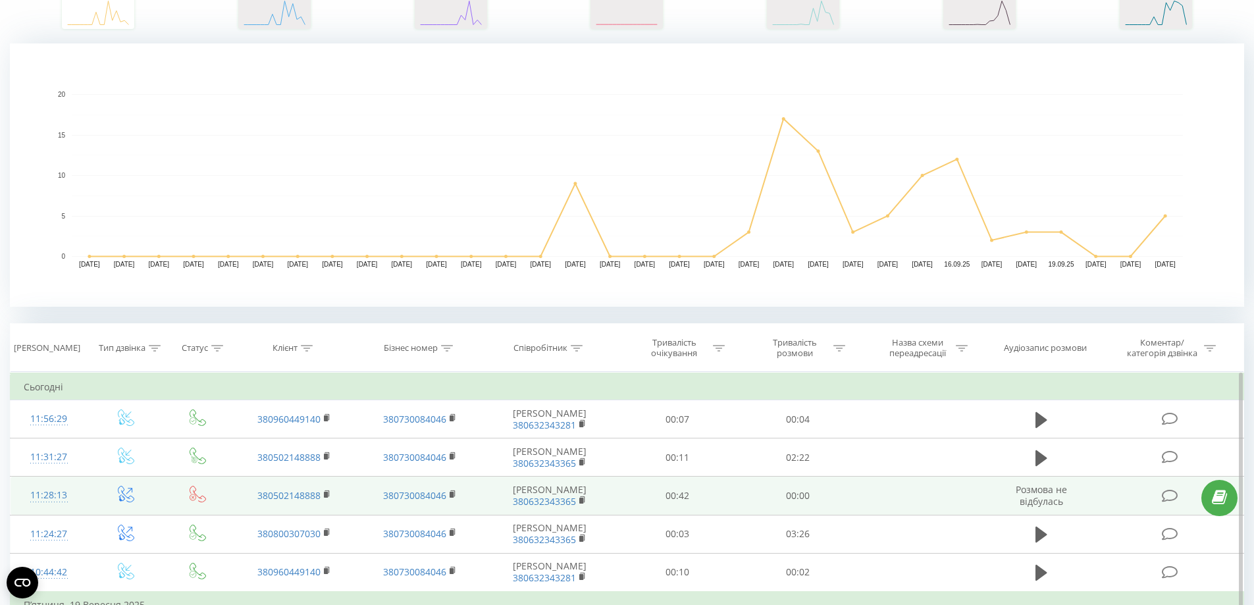
scroll to position [461, 0]
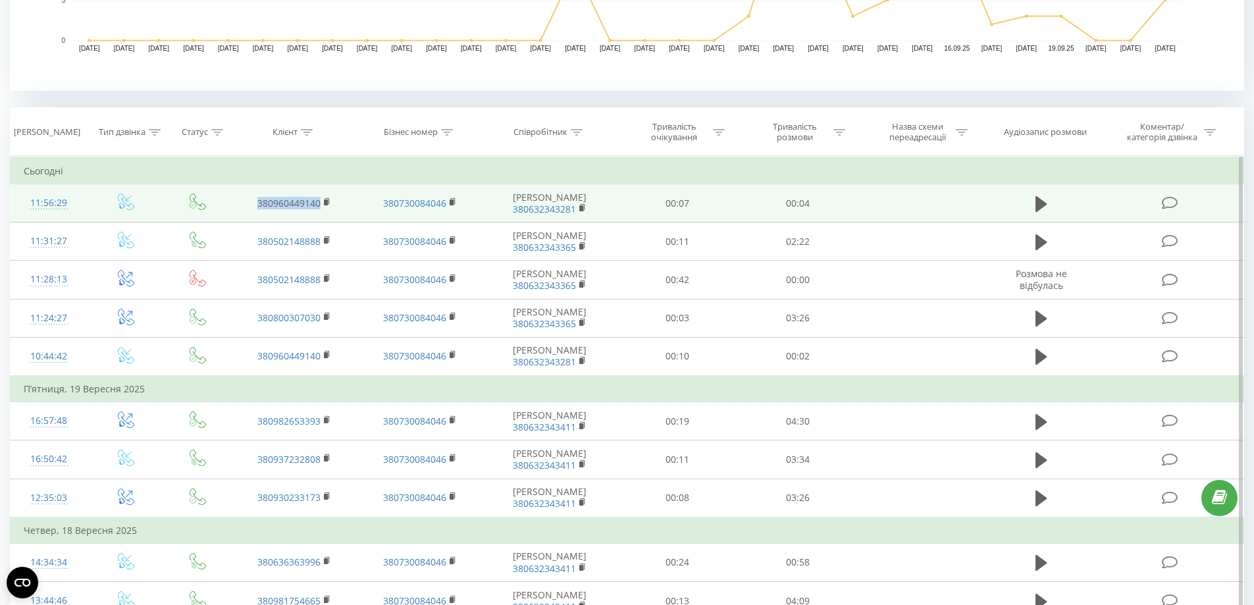
drag, startPoint x: 334, startPoint y: 214, endPoint x: 246, endPoint y: 209, distance: 89.0
click at [247, 209] on td "380960449140" at bounding box center [294, 203] width 125 height 38
copy link "380960449140"
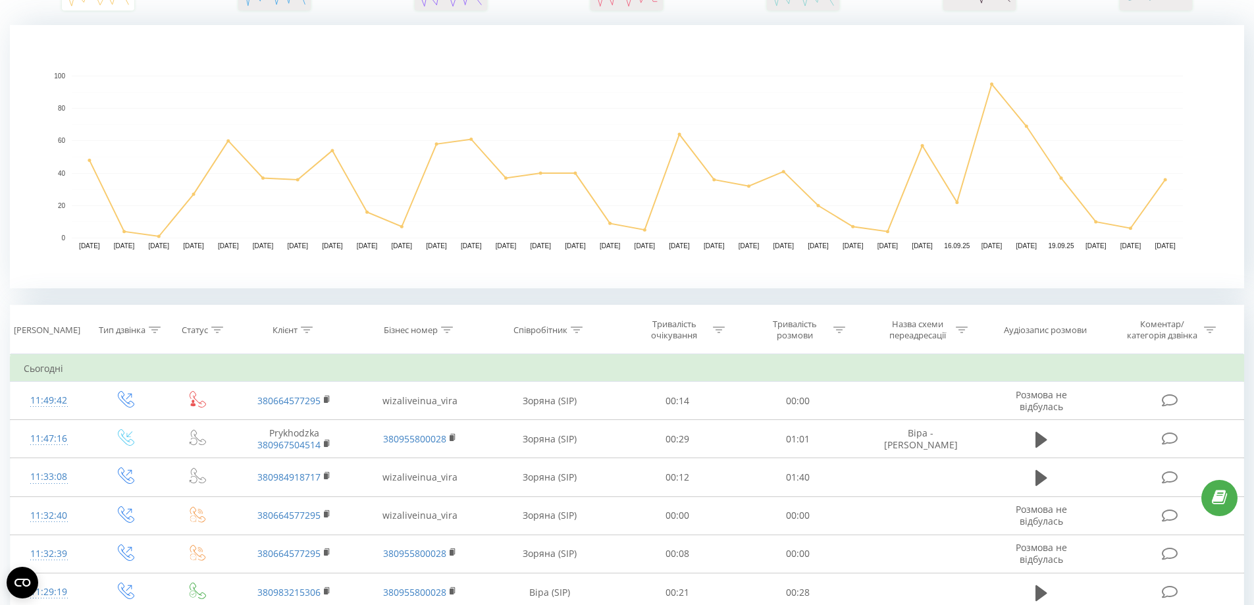
scroll to position [329, 0]
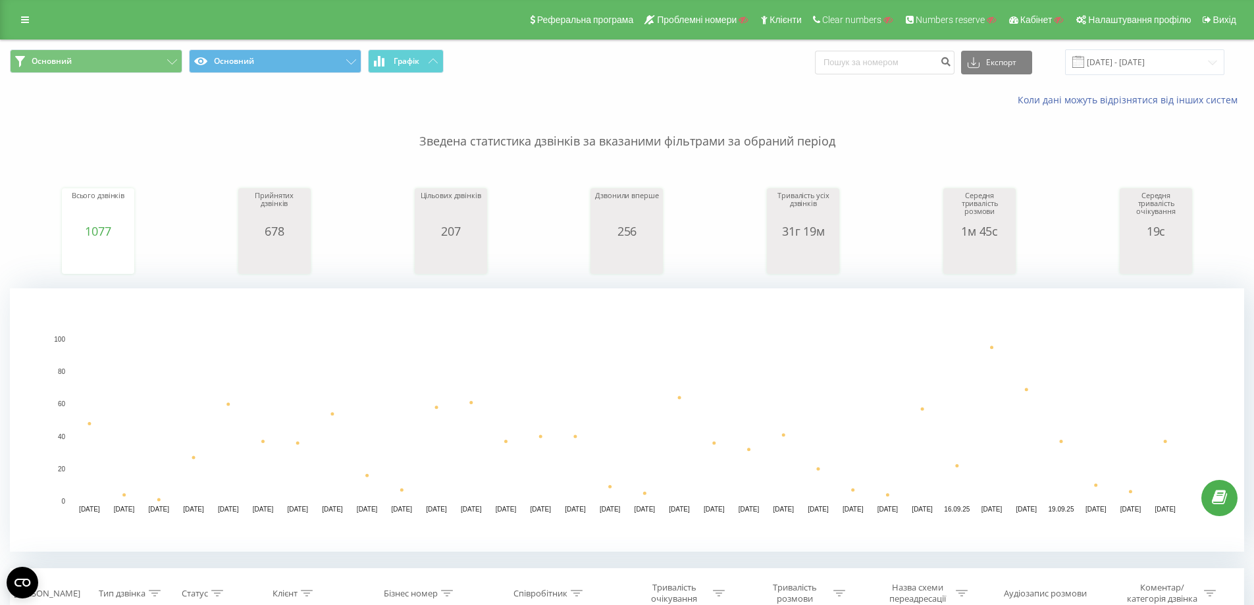
scroll to position [395, 0]
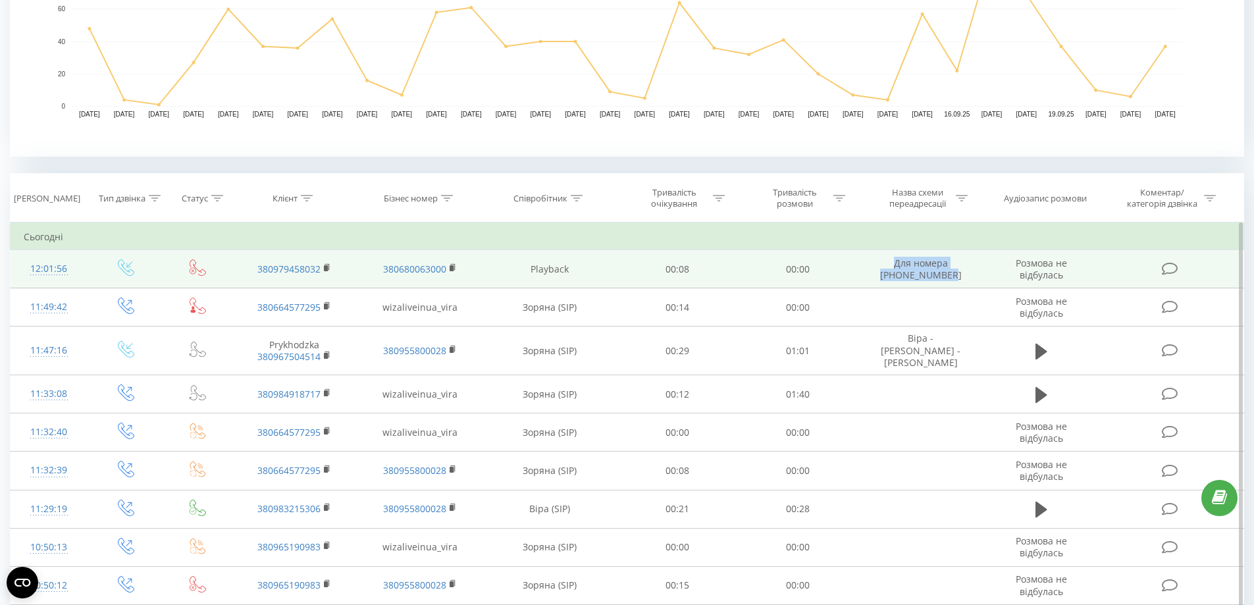
drag, startPoint x: 884, startPoint y: 261, endPoint x: 874, endPoint y: 257, distance: 10.4
click at [874, 257] on td "Для номера [PHONE_NUMBER]" at bounding box center [920, 269] width 125 height 38
copy td "Для номера [PHONE_NUMBER]"
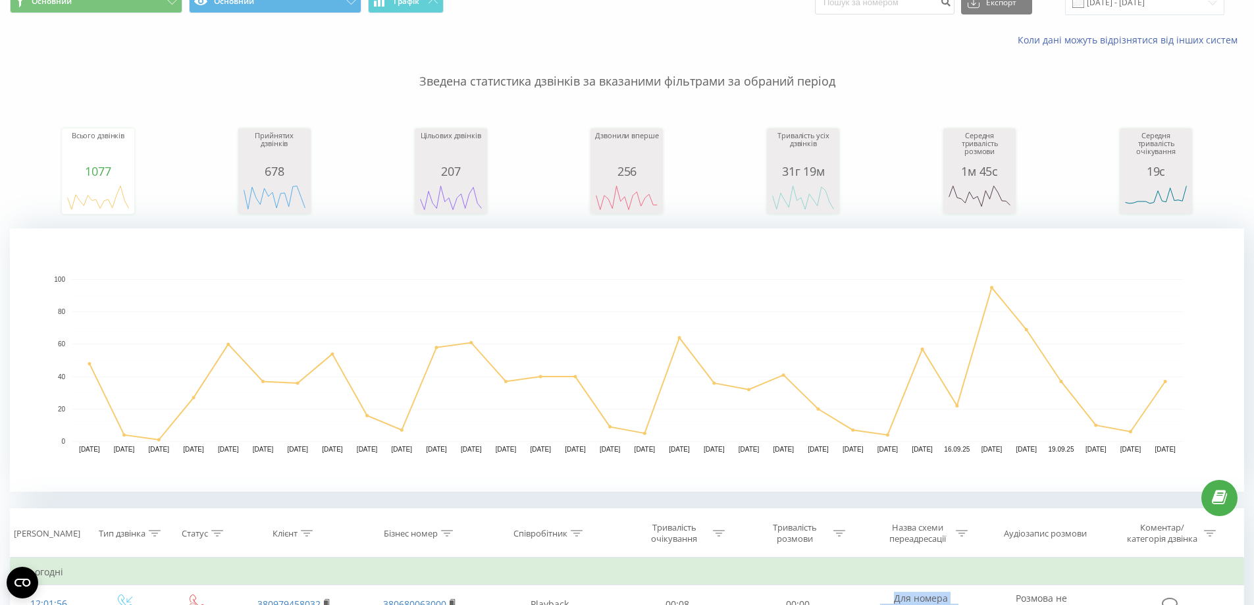
scroll to position [0, 0]
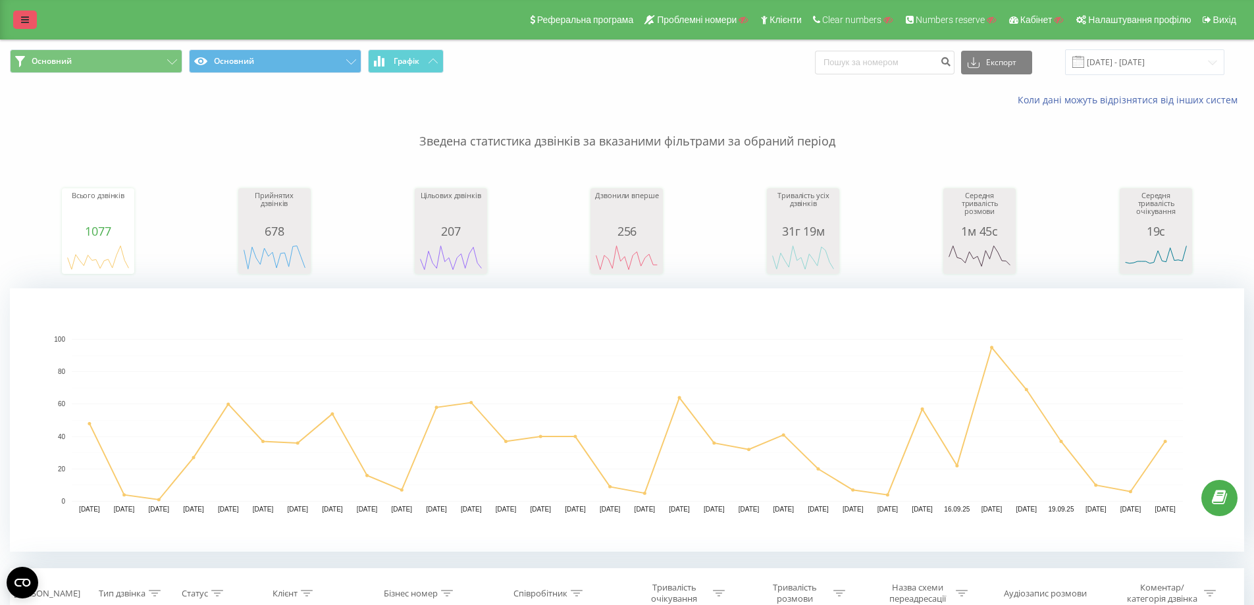
click at [26, 23] on icon at bounding box center [25, 19] width 8 height 9
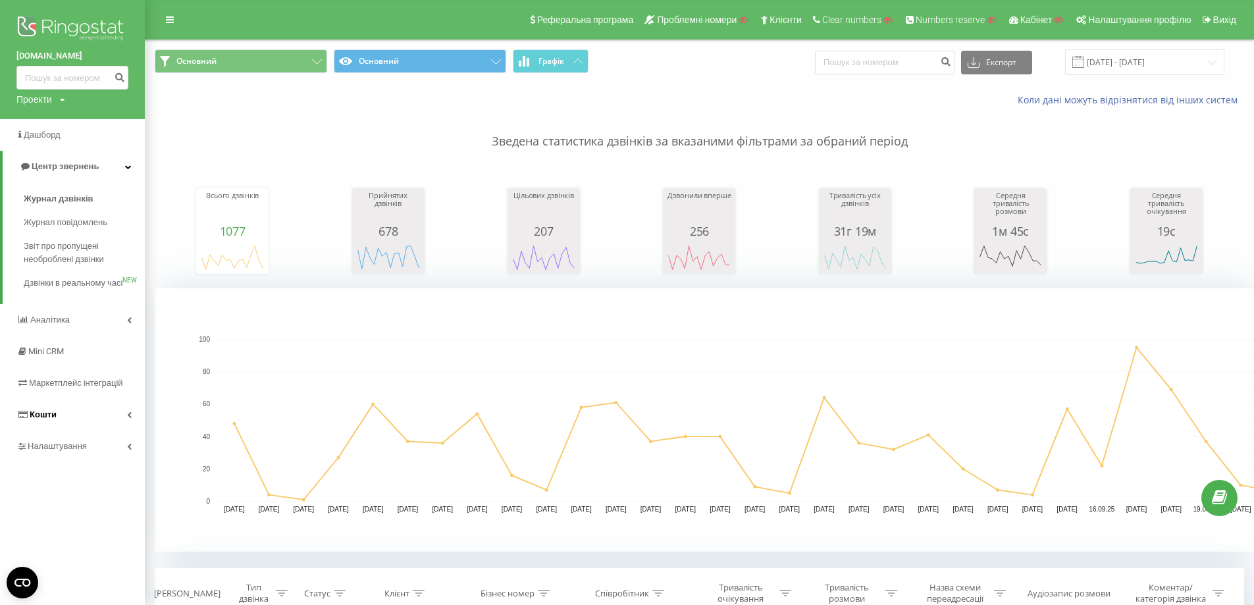
click at [81, 431] on link "Кошти" at bounding box center [72, 415] width 145 height 32
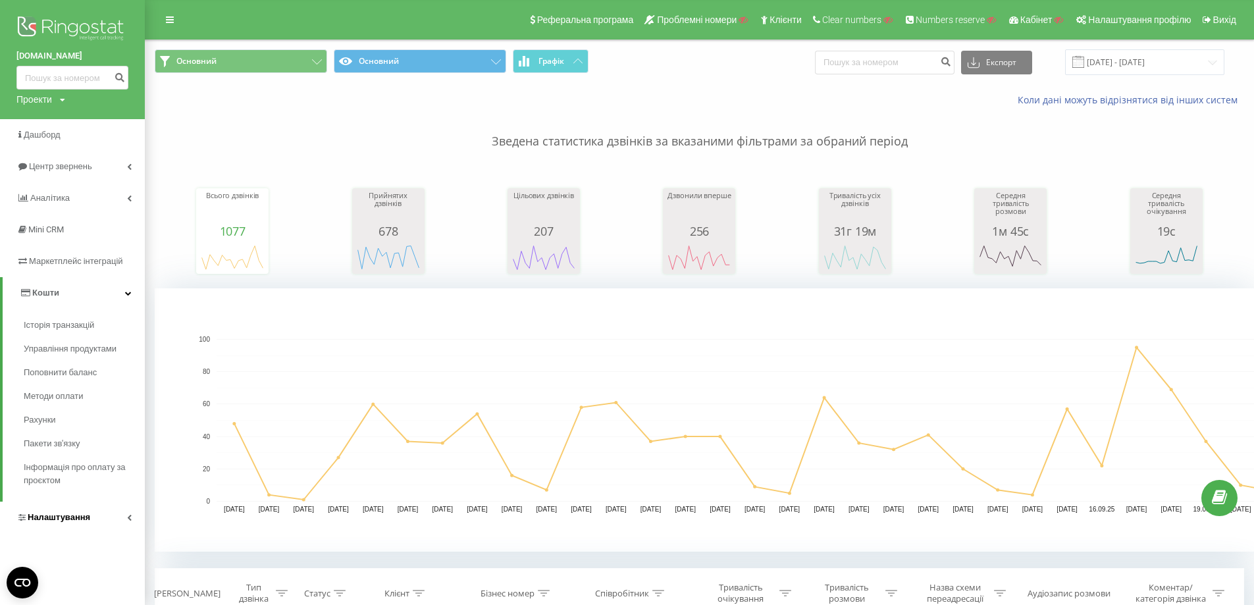
click at [80, 516] on span "Налаштування" at bounding box center [59, 517] width 63 height 10
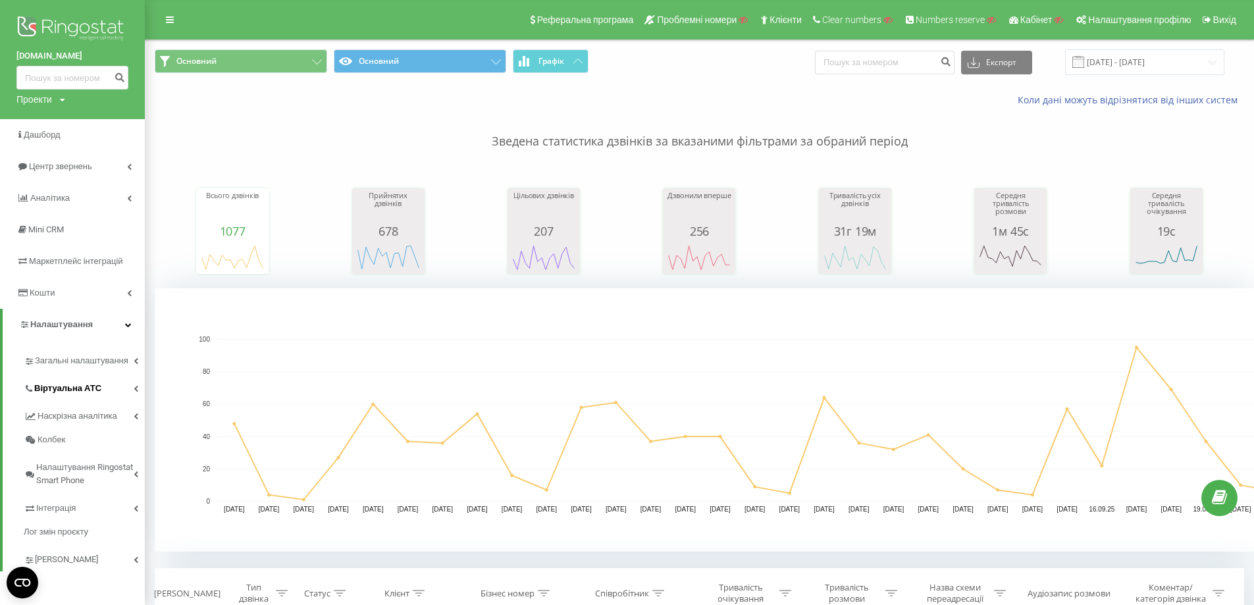
drag, startPoint x: 76, startPoint y: 402, endPoint x: 76, endPoint y: 393, distance: 8.6
click at [76, 400] on div "Загальні налаштування Віртуальна АТС Наскрізна аналітика [PERSON_NAME] Ringosta…" at bounding box center [84, 458] width 121 height 226
click at [76, 393] on span "Віртуальна АТС" at bounding box center [67, 388] width 67 height 13
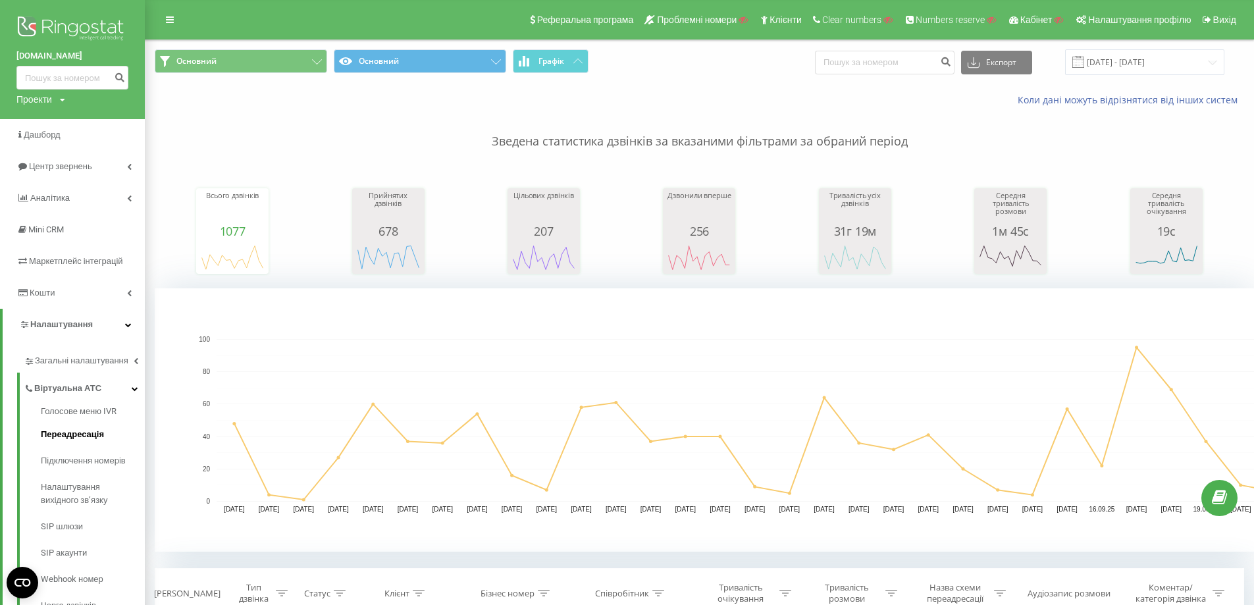
click at [99, 436] on span "Переадресація" at bounding box center [72, 434] width 63 height 13
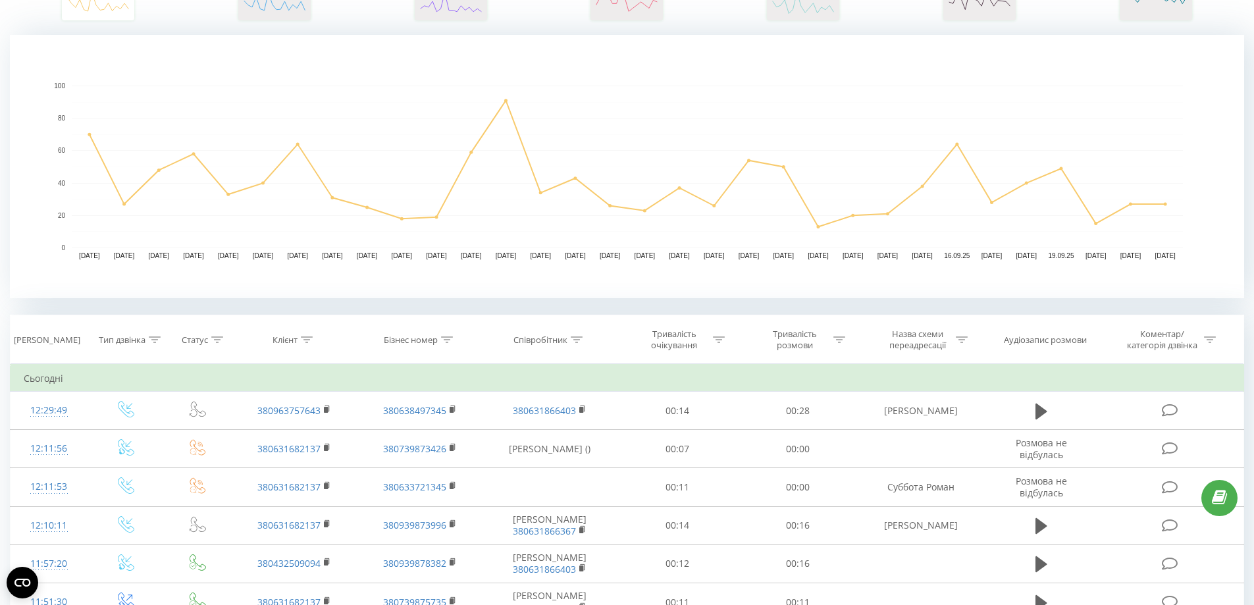
scroll to position [329, 0]
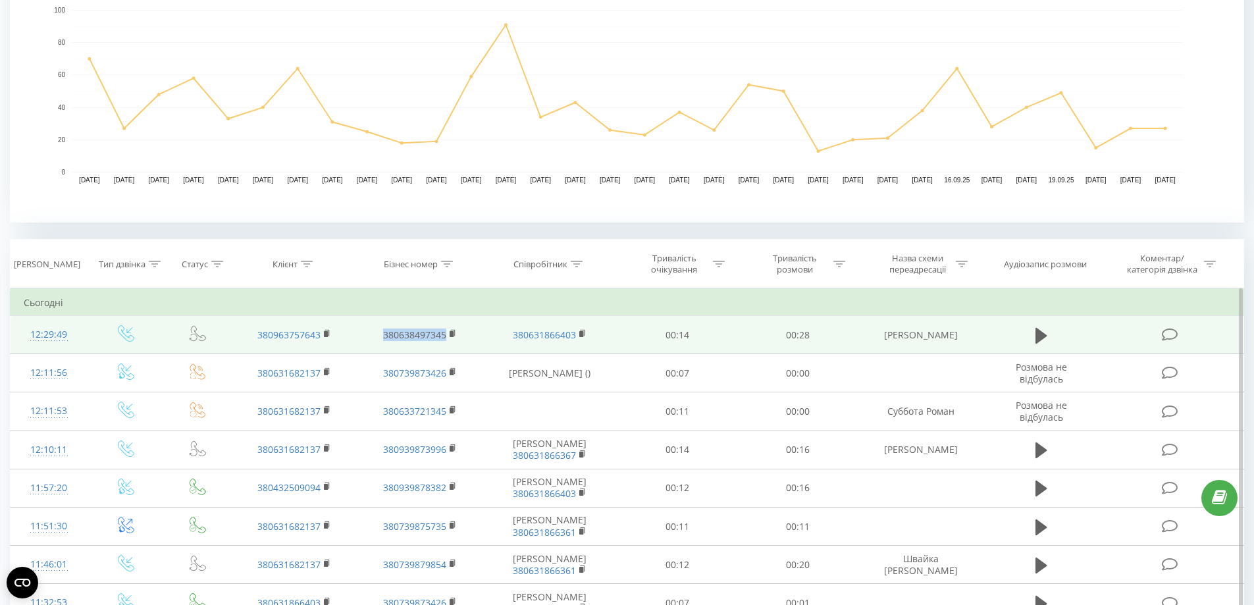
drag, startPoint x: 451, startPoint y: 349, endPoint x: 365, endPoint y: 348, distance: 85.6
click at [365, 348] on td "380638497345" at bounding box center [419, 335] width 125 height 38
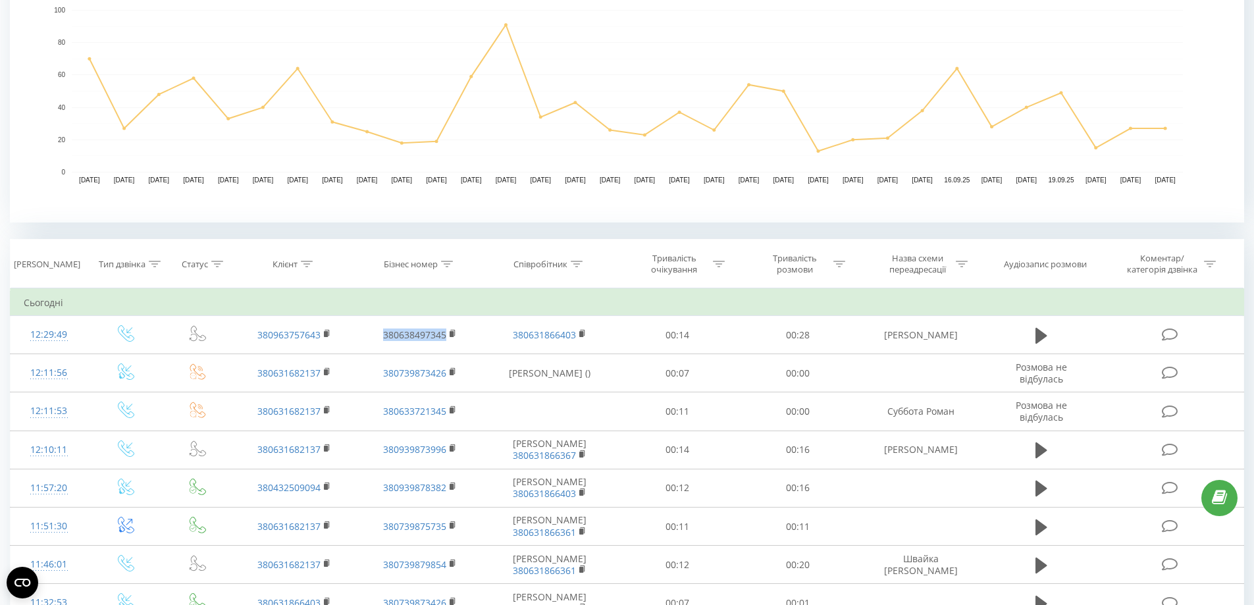
copy link "380638497345"
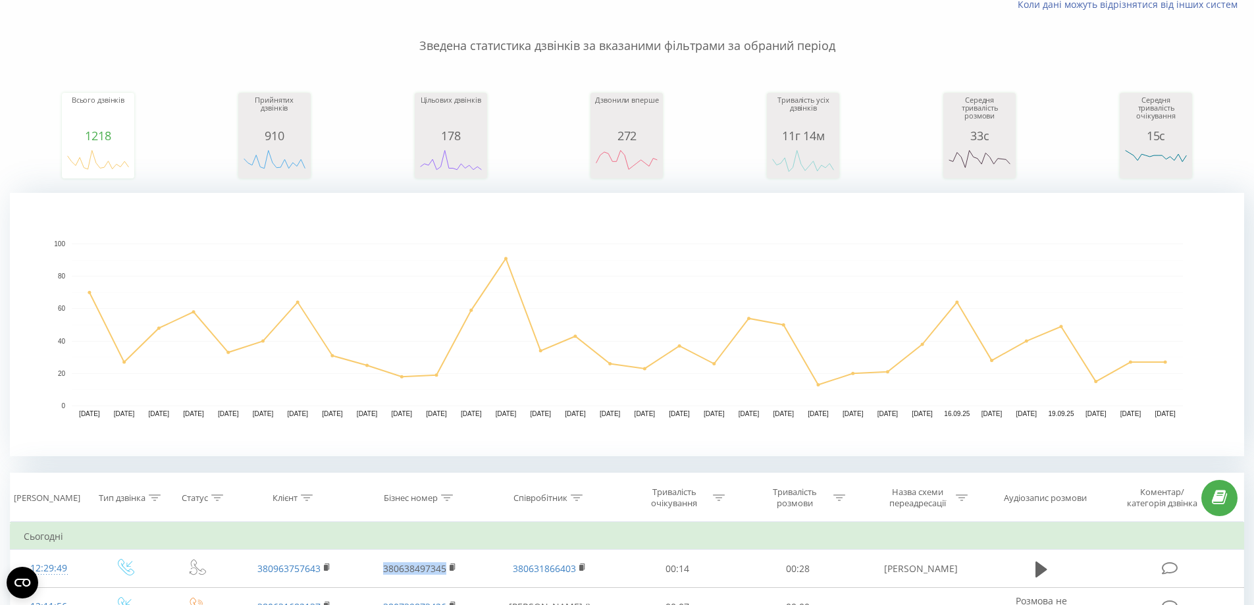
scroll to position [0, 0]
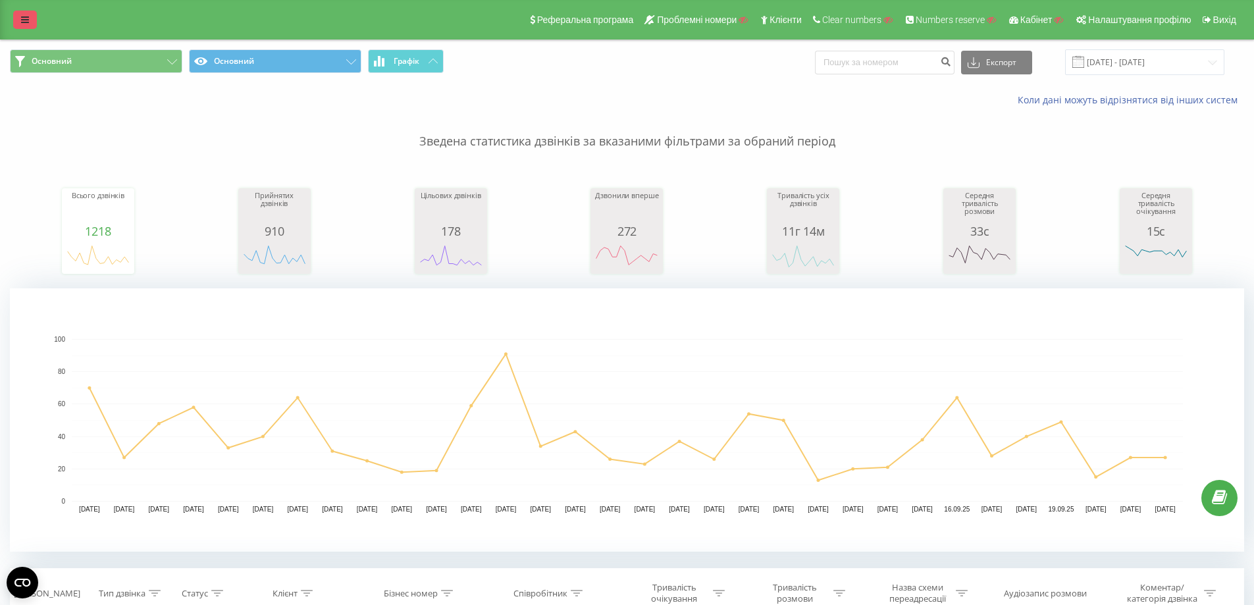
click at [18, 13] on link at bounding box center [25, 20] width 24 height 18
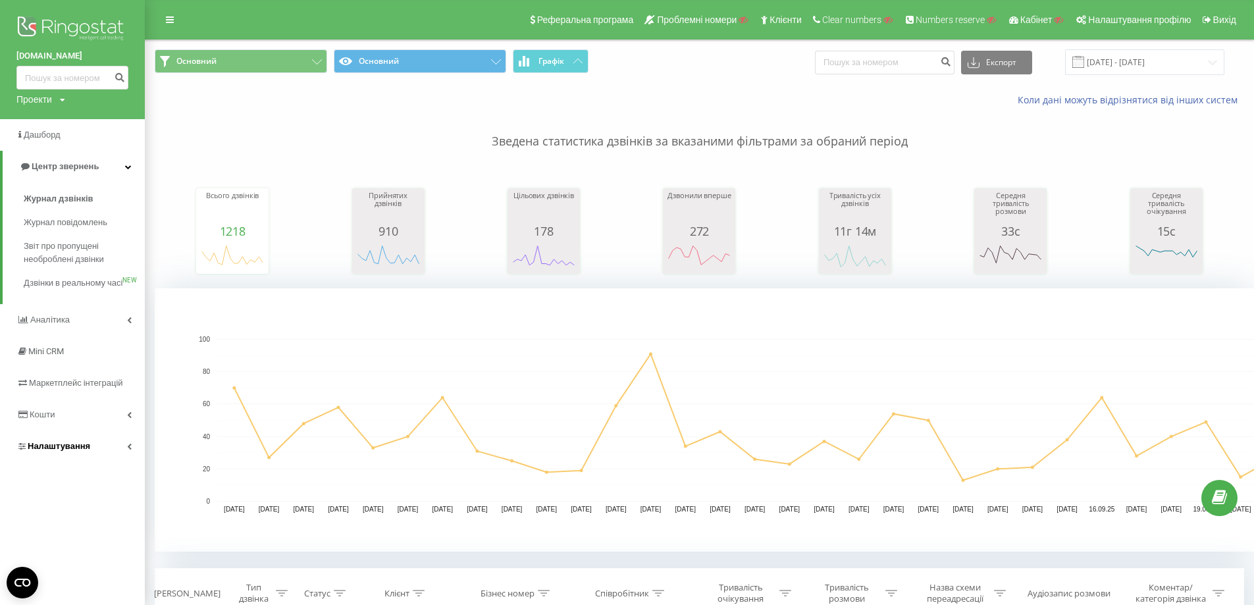
click at [73, 462] on link "Налаштування" at bounding box center [72, 447] width 145 height 32
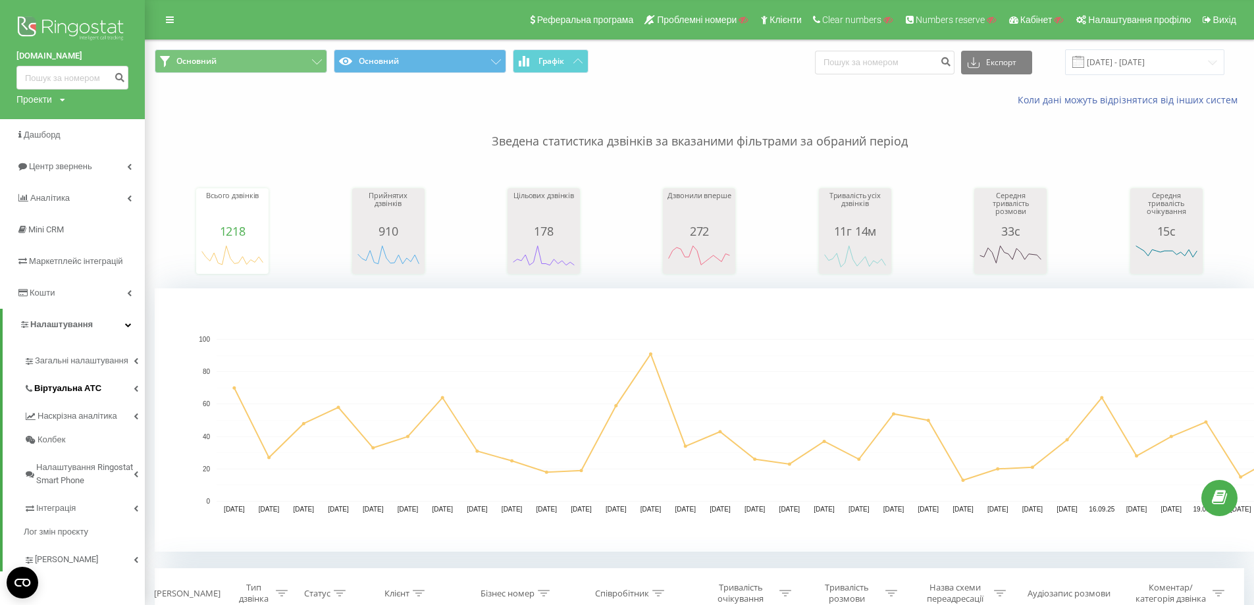
click at [82, 383] on span "Віртуальна АТС" at bounding box center [67, 388] width 67 height 13
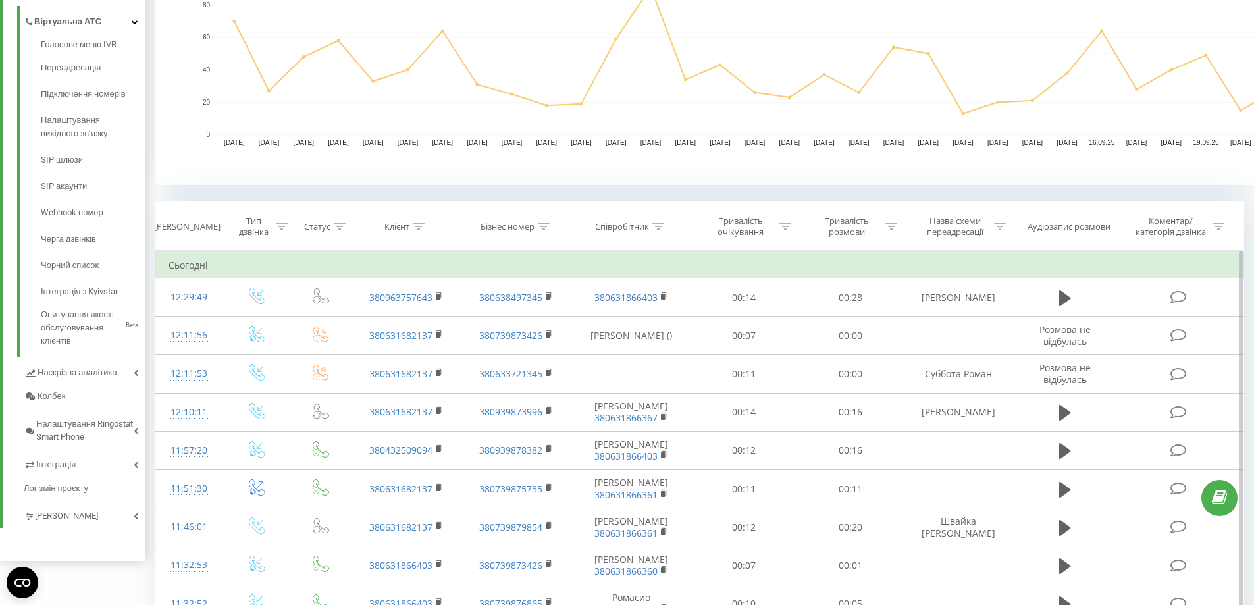
scroll to position [350, 0]
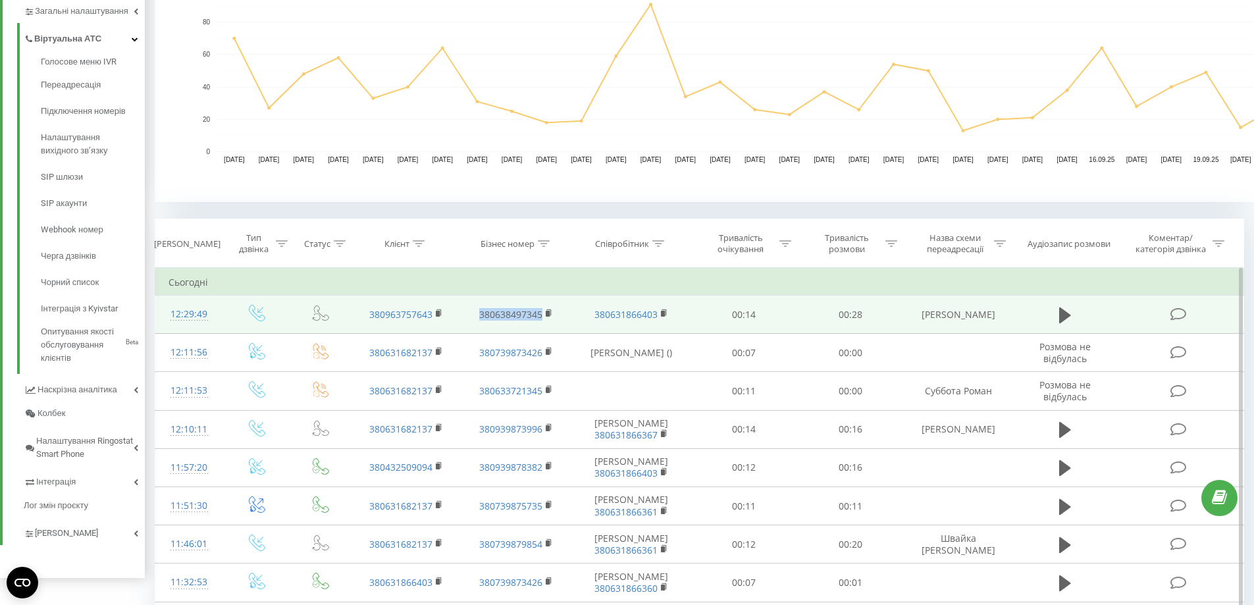
drag, startPoint x: 560, startPoint y: 325, endPoint x: 471, endPoint y: 322, distance: 88.9
click at [471, 322] on td "380638497345" at bounding box center [517, 315] width 111 height 38
copy link "380638497345"
copy td "Екатерина Руденко"
click at [922, 309] on td "Екатерина Руденко" at bounding box center [958, 315] width 111 height 38
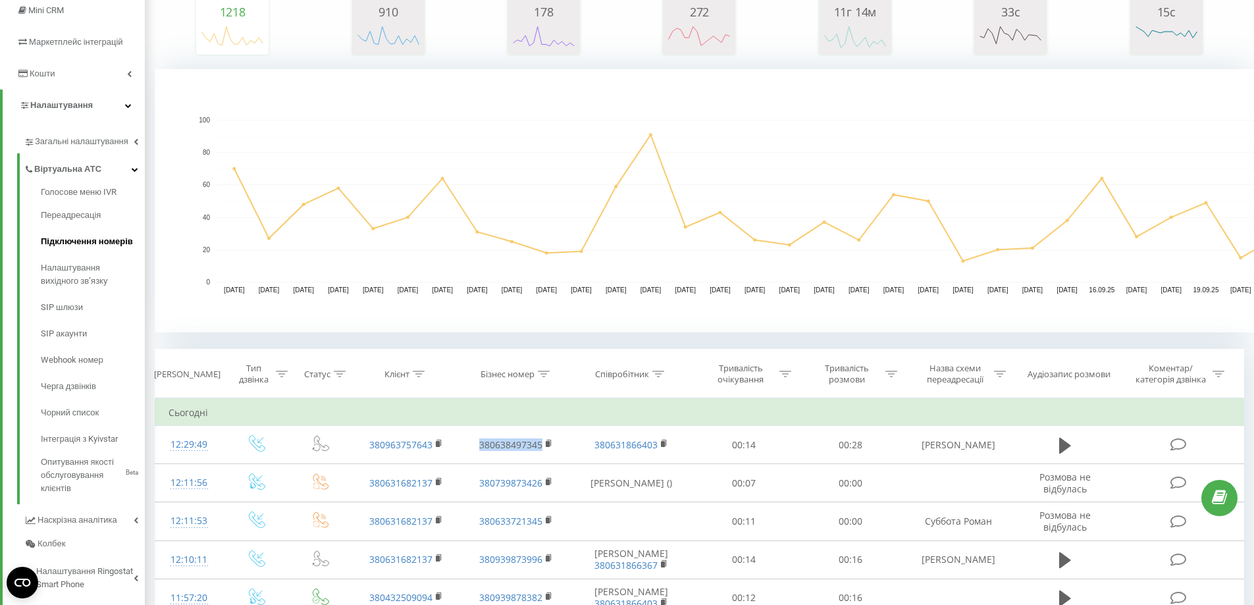
scroll to position [218, 0]
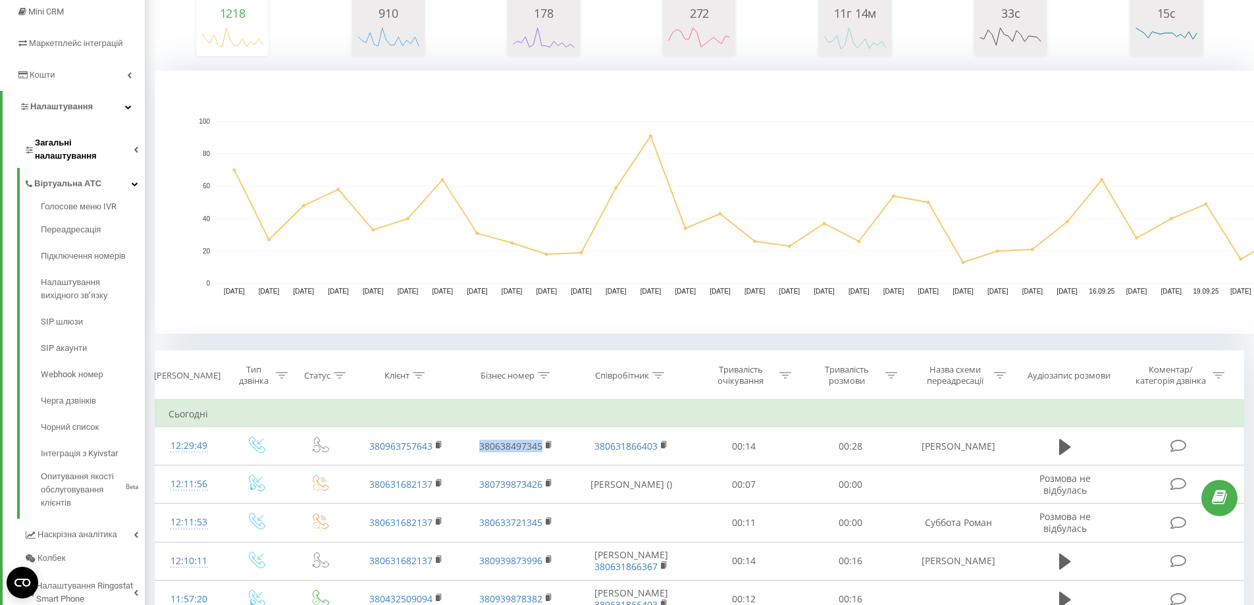
click at [93, 153] on link "Загальні налаштування" at bounding box center [84, 147] width 121 height 41
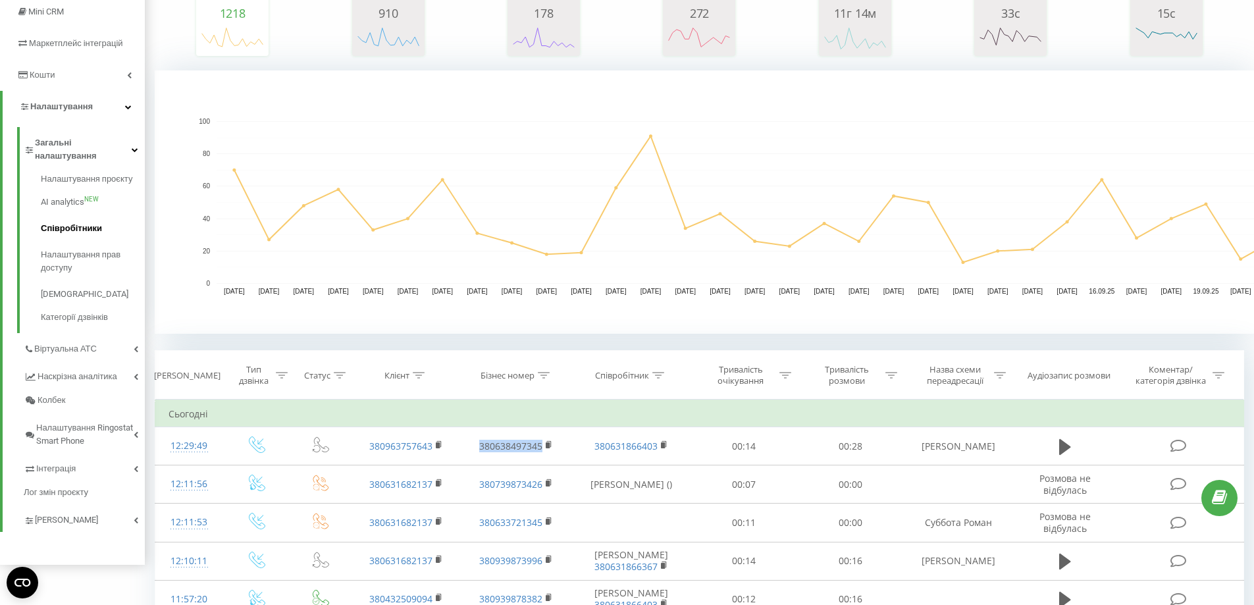
click at [82, 222] on span "Співробітники" at bounding box center [71, 228] width 61 height 13
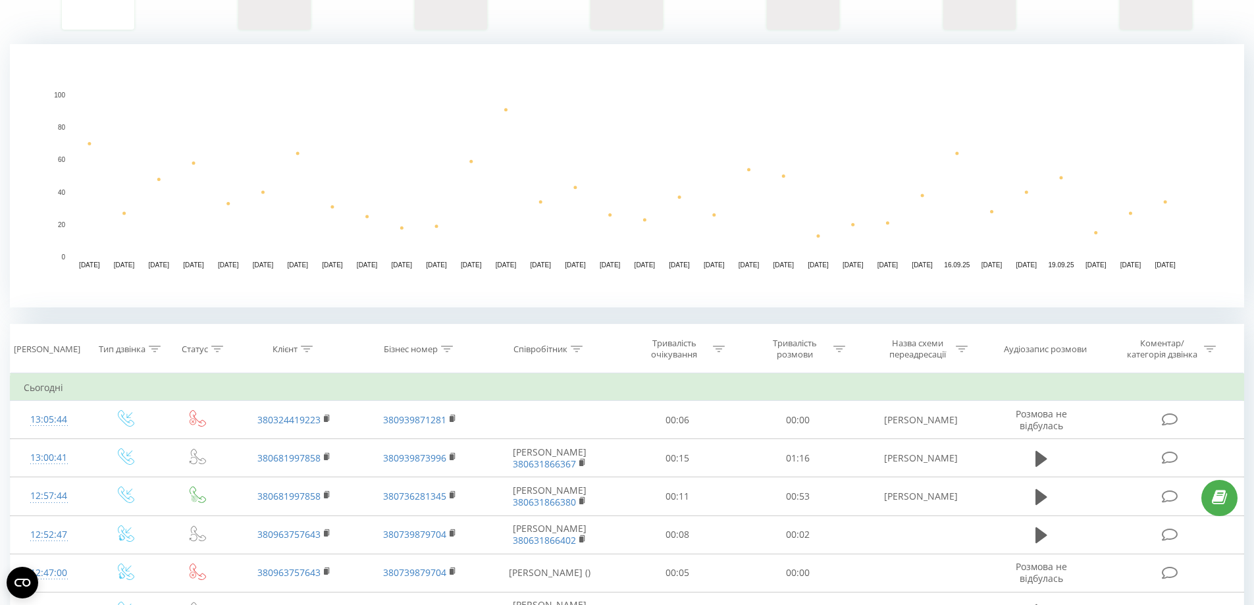
scroll to position [263, 0]
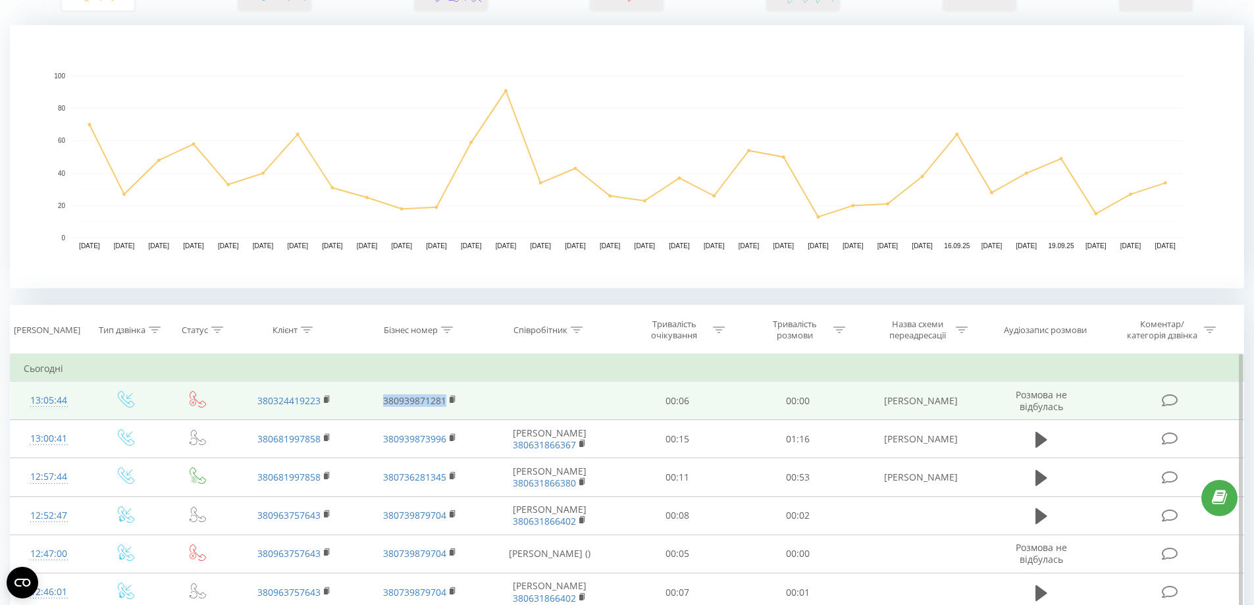
drag, startPoint x: 453, startPoint y: 410, endPoint x: 369, endPoint y: 411, distance: 83.6
click at [369, 411] on td "380939871281" at bounding box center [419, 401] width 125 height 38
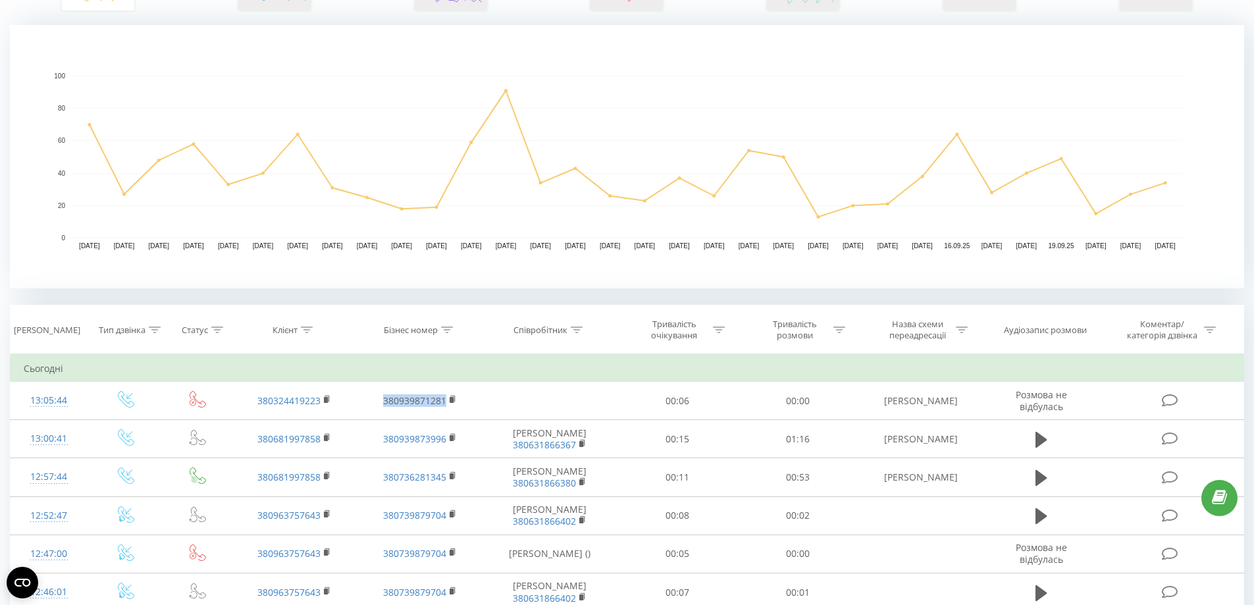
copy link "380939871281"
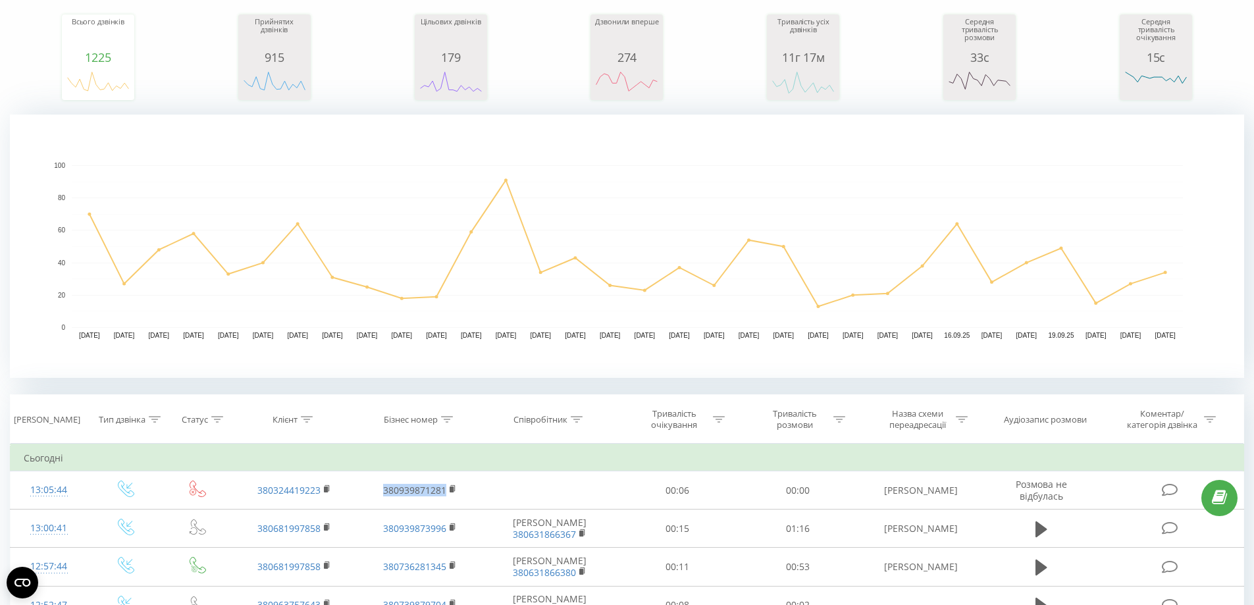
scroll to position [0, 0]
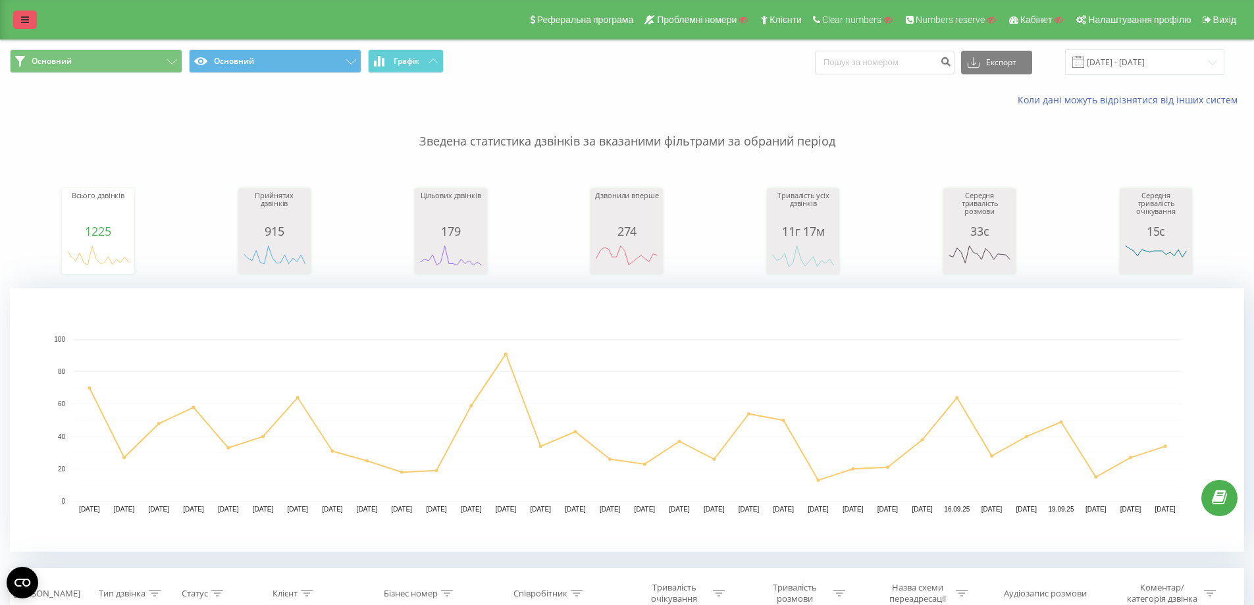
click at [20, 14] on link at bounding box center [25, 20] width 24 height 18
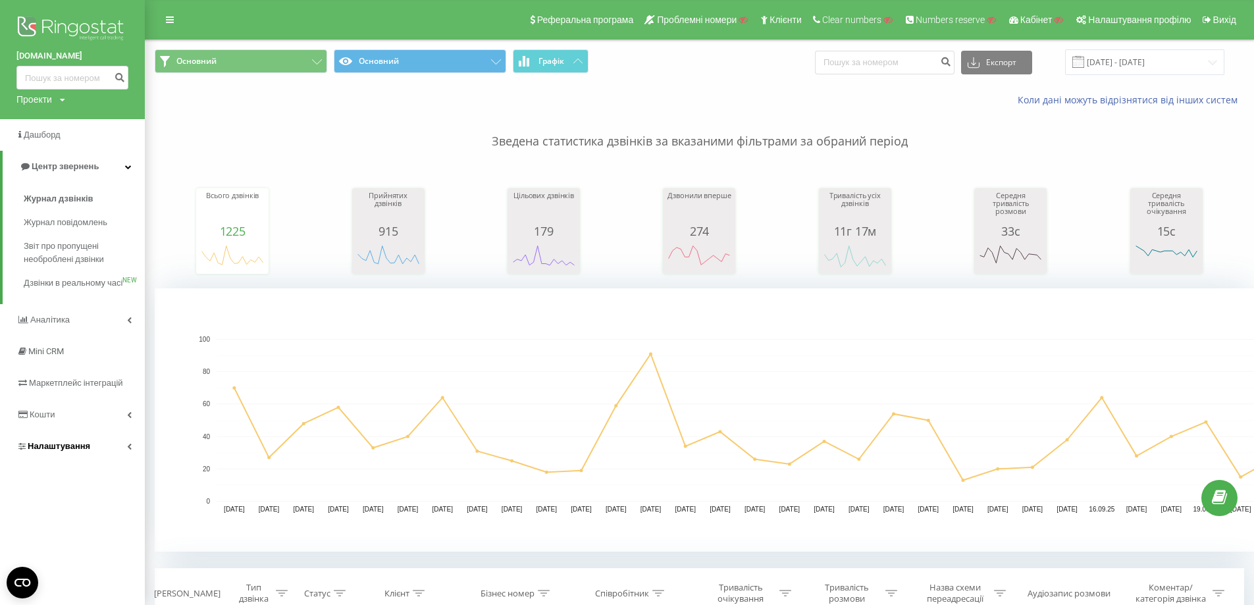
click at [72, 450] on link "Налаштування" at bounding box center [72, 447] width 145 height 32
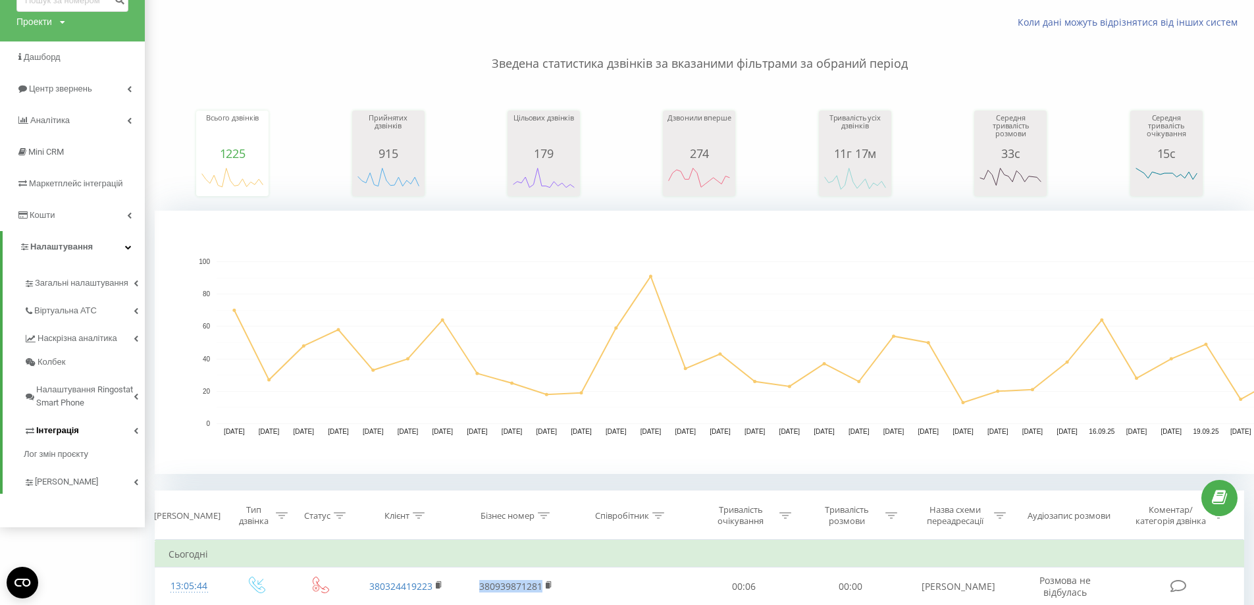
scroll to position [198, 0]
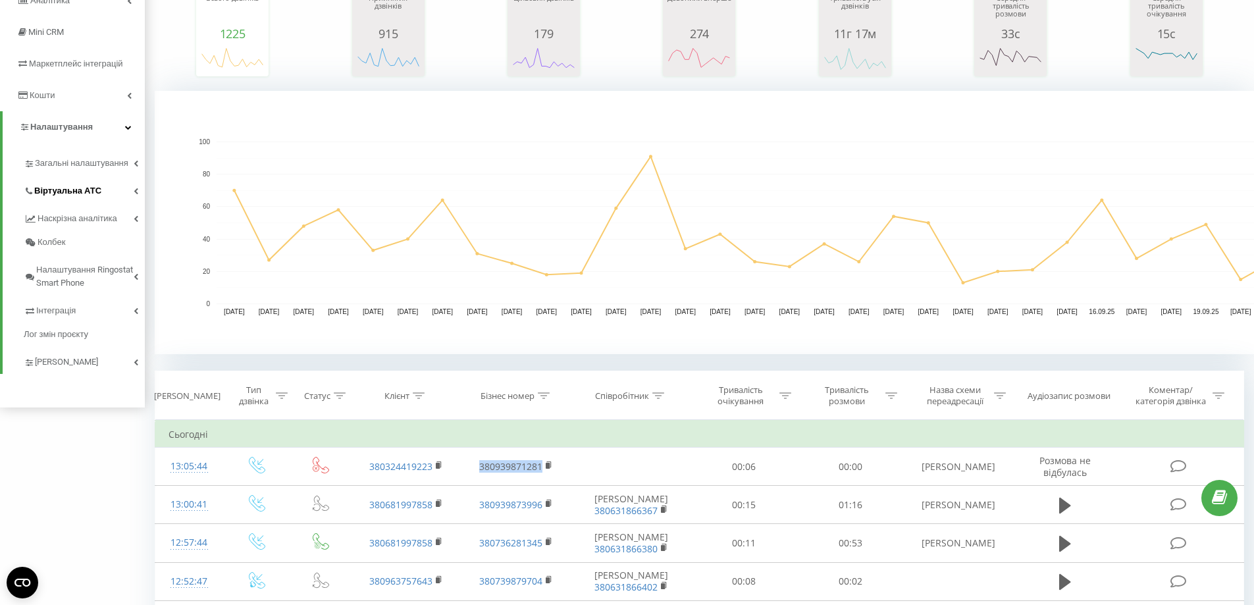
click at [66, 184] on link "Віртуальна АТС" at bounding box center [84, 189] width 121 height 28
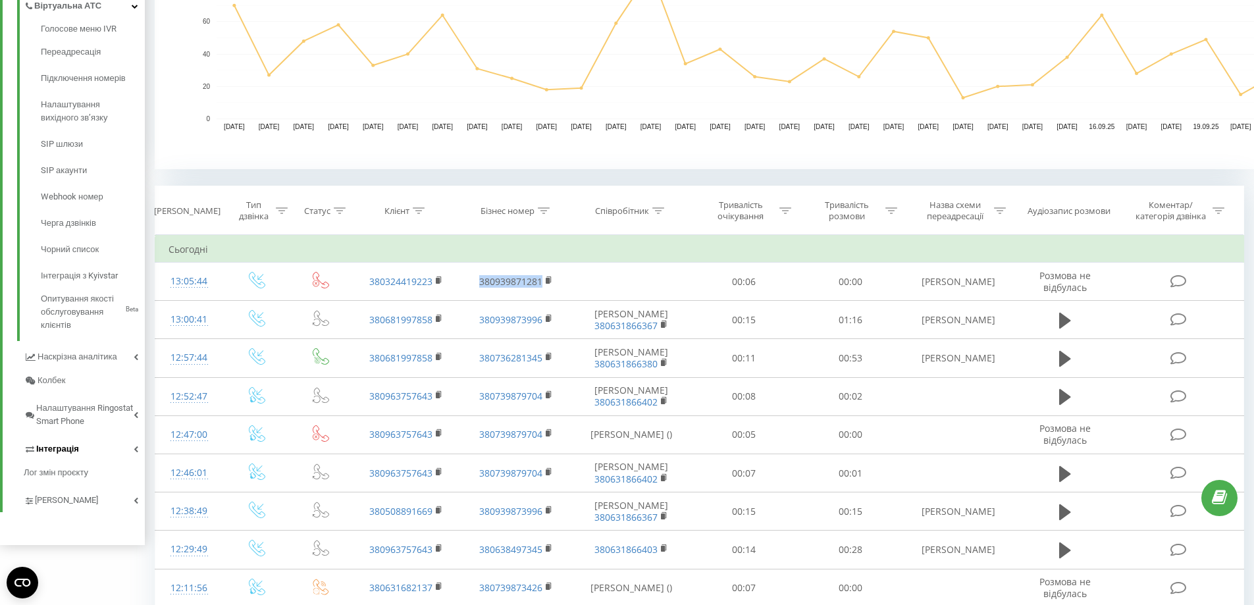
scroll to position [395, 0]
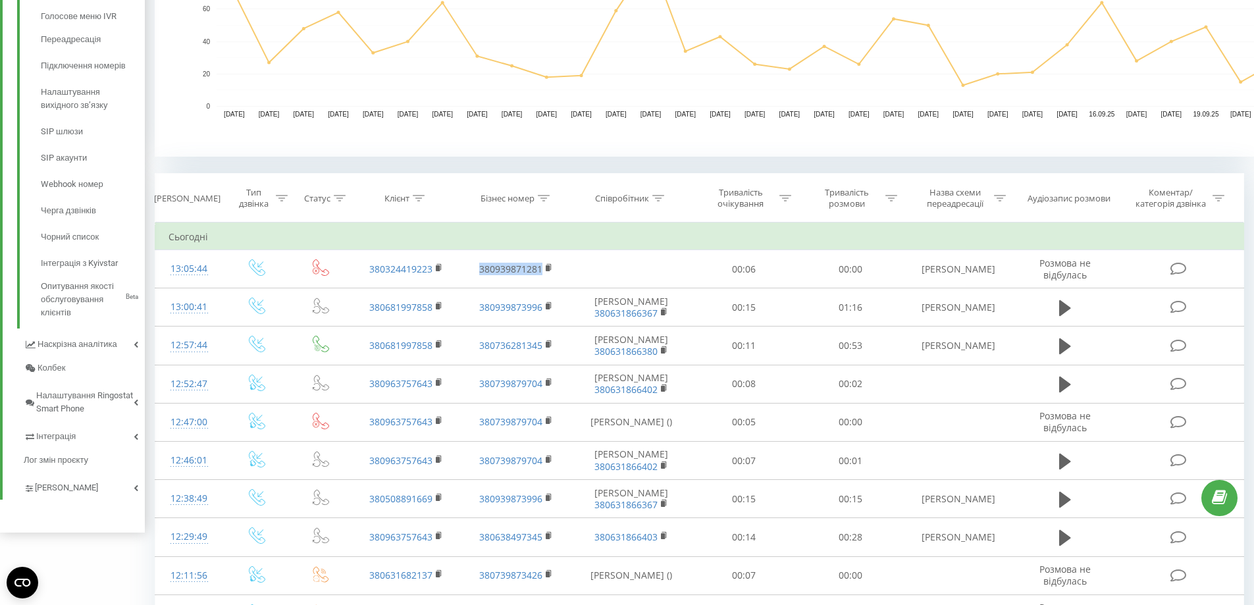
drag, startPoint x: 68, startPoint y: 492, endPoint x: 76, endPoint y: 479, distance: 15.6
click at [68, 492] on span "Коллтрекінг" at bounding box center [66, 487] width 63 height 13
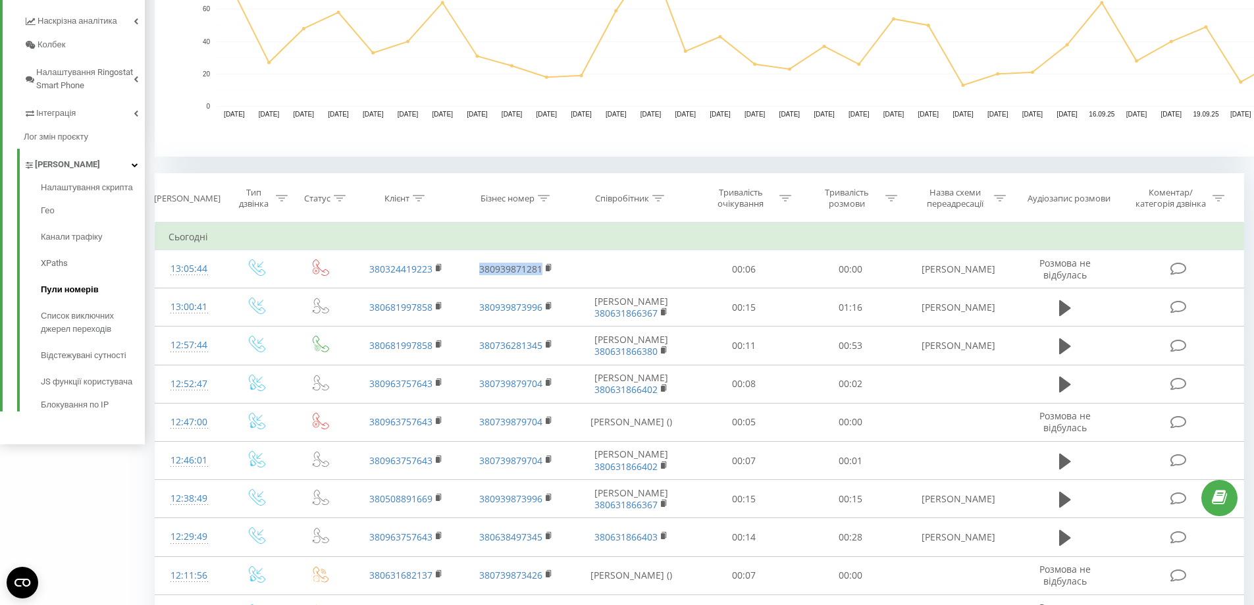
drag, startPoint x: 84, startPoint y: 292, endPoint x: 298, endPoint y: 53, distance: 320.8
click at [84, 292] on span "Пули номерів" at bounding box center [67, 289] width 53 height 13
